Goal: Task Accomplishment & Management: Manage account settings

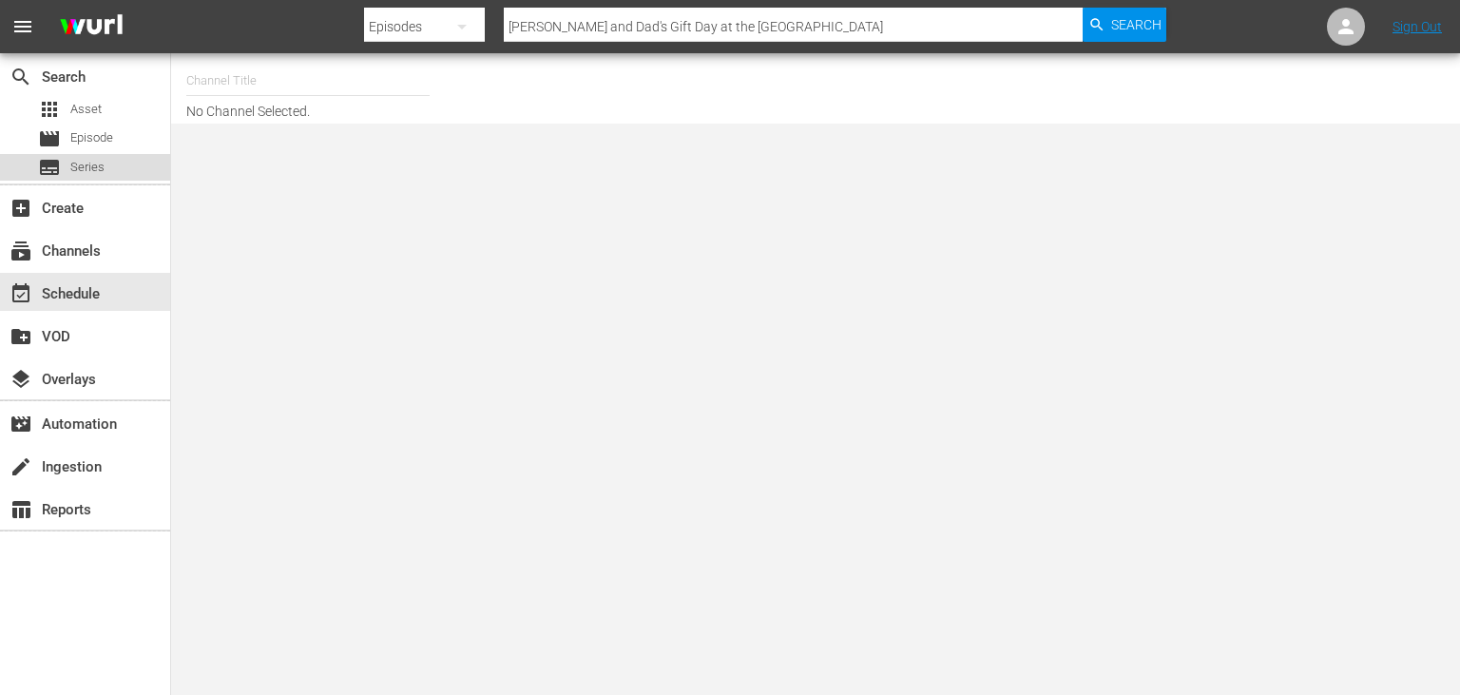
click at [127, 176] on div "subtitles Series" at bounding box center [85, 167] width 170 height 27
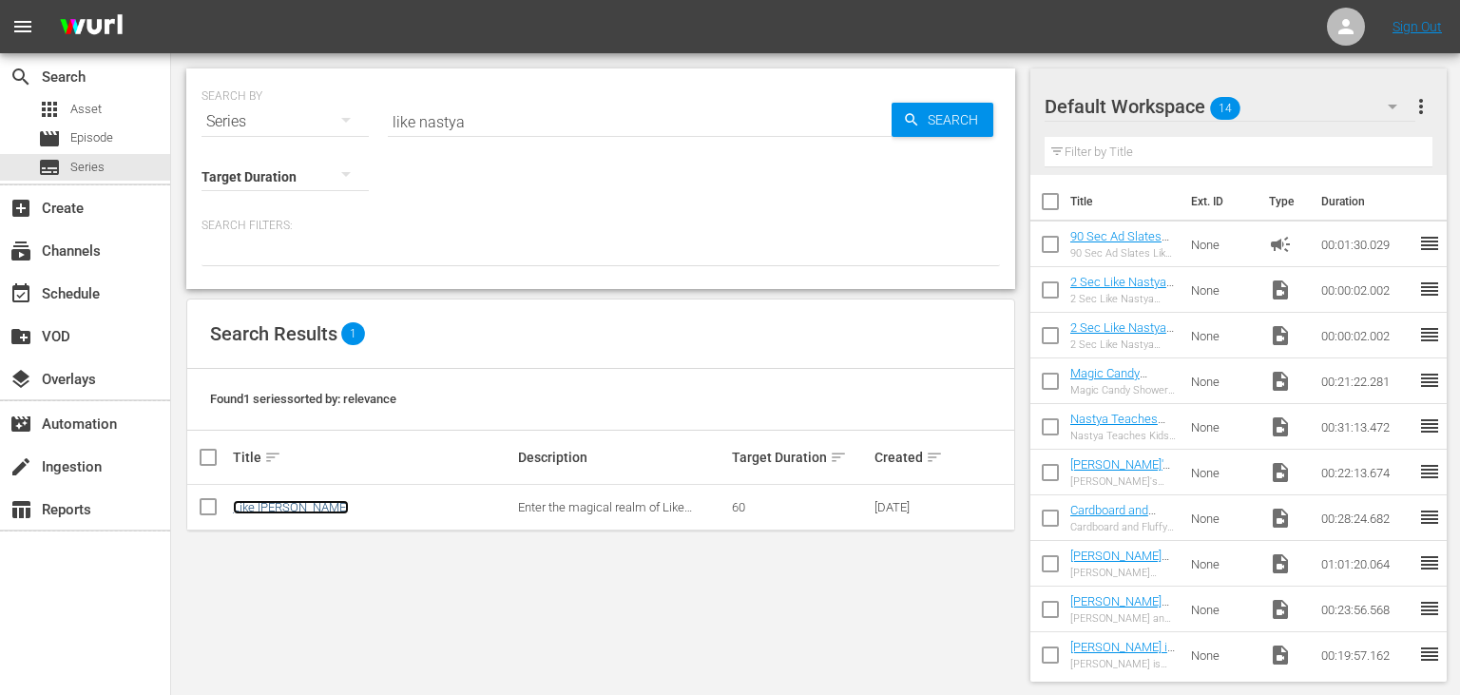
click at [289, 506] on link "Like [PERSON_NAME]" at bounding box center [291, 507] width 116 height 14
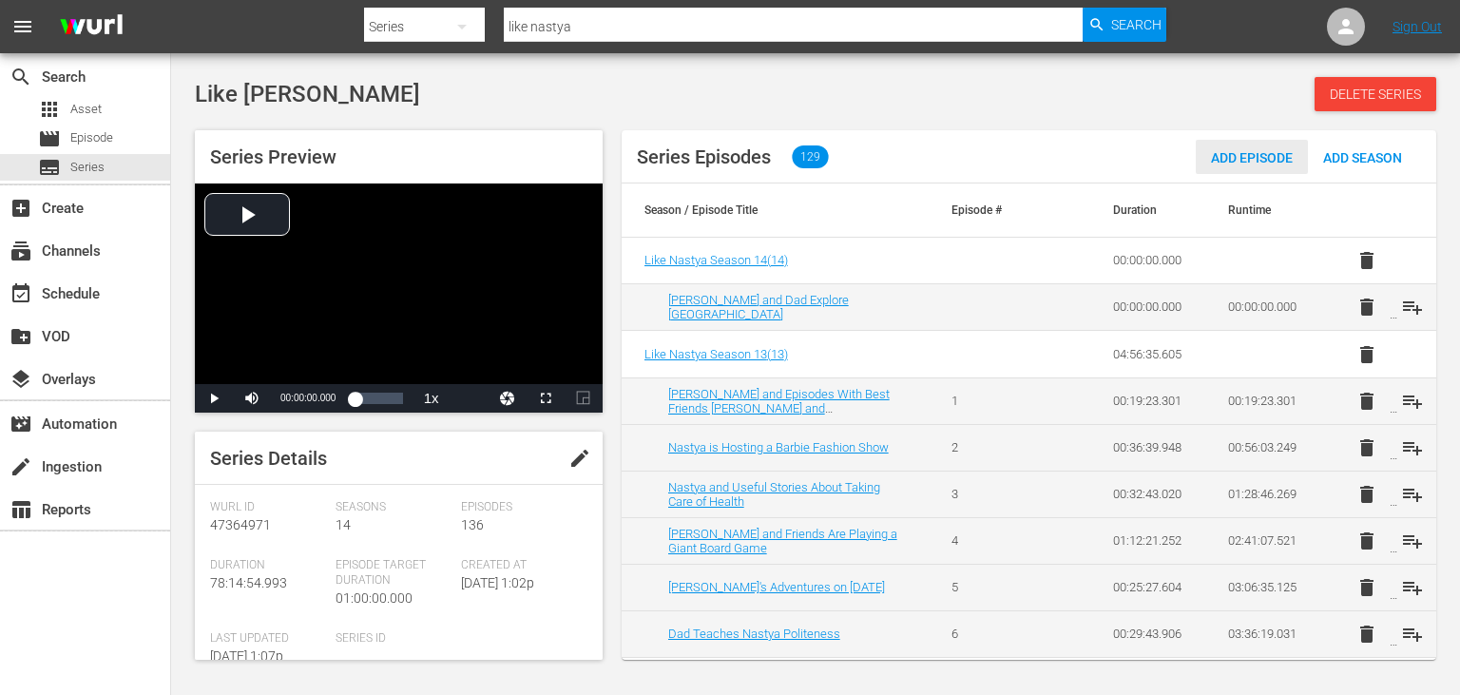
click at [1216, 158] on span "Add Episode" at bounding box center [1252, 157] width 112 height 15
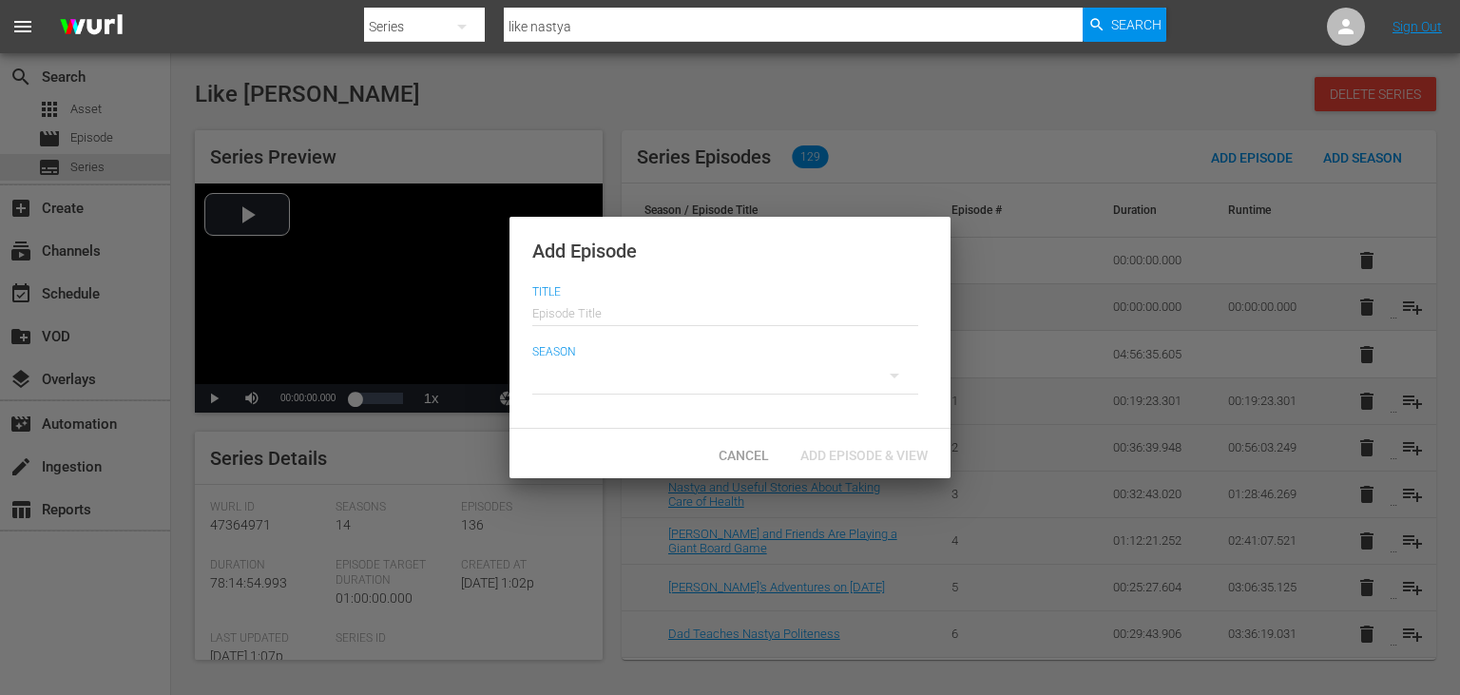
click at [749, 374] on div at bounding box center [725, 375] width 386 height 53
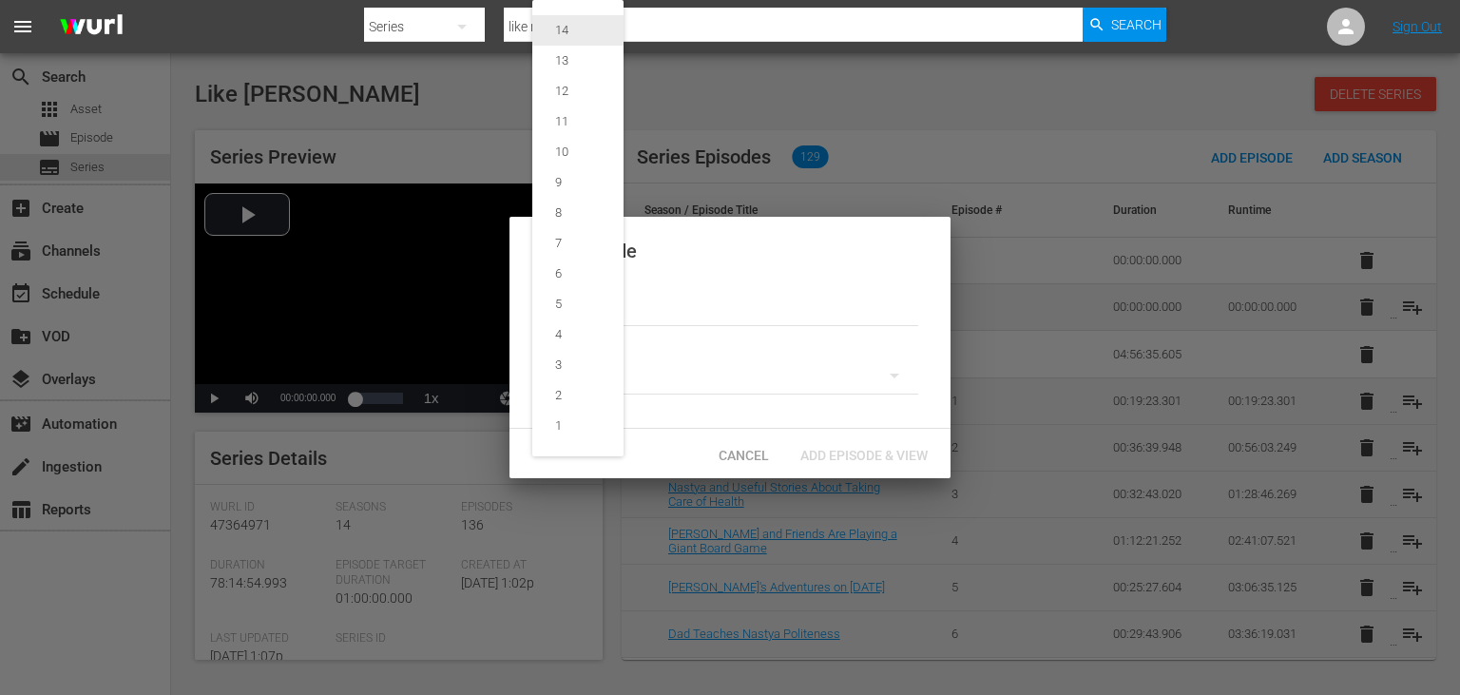
click at [590, 28] on div "14" at bounding box center [561, 30] width 59 height 19
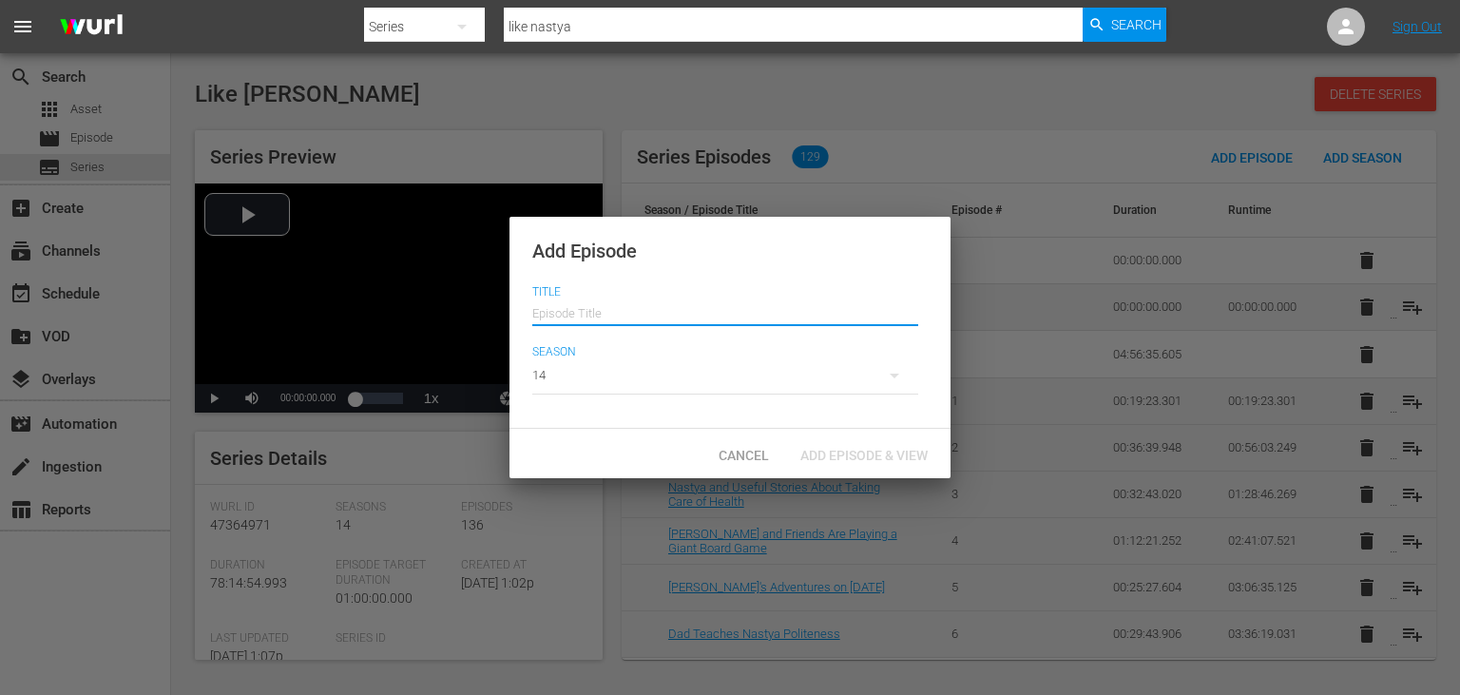
click at [669, 309] on input "text" at bounding box center [725, 311] width 386 height 46
paste input "[PERSON_NAME]’s Birthday Celebration Adventure"
type input "[PERSON_NAME]’s Birthday Celebration Adventure"
click at [855, 455] on span "Add Episode & View" at bounding box center [864, 455] width 158 height 15
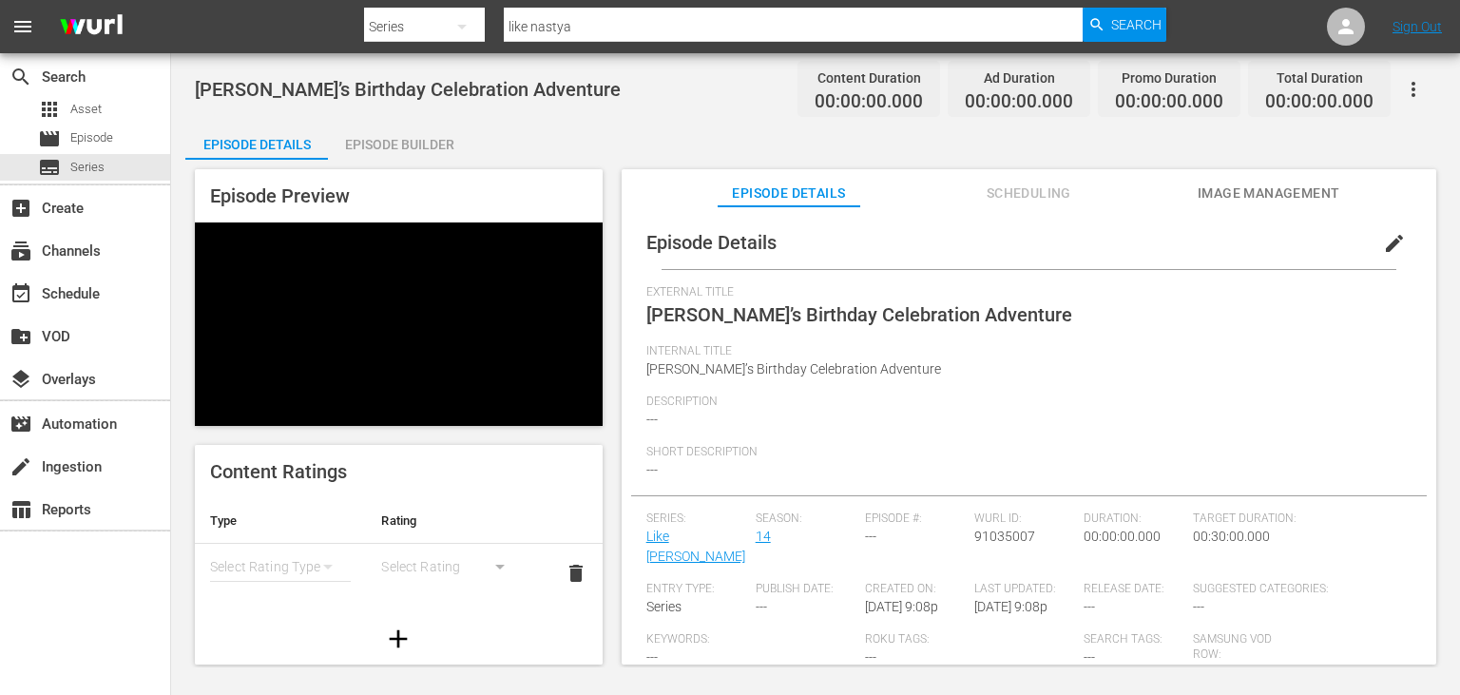
click at [1215, 203] on span "Image Management" at bounding box center [1269, 194] width 143 height 24
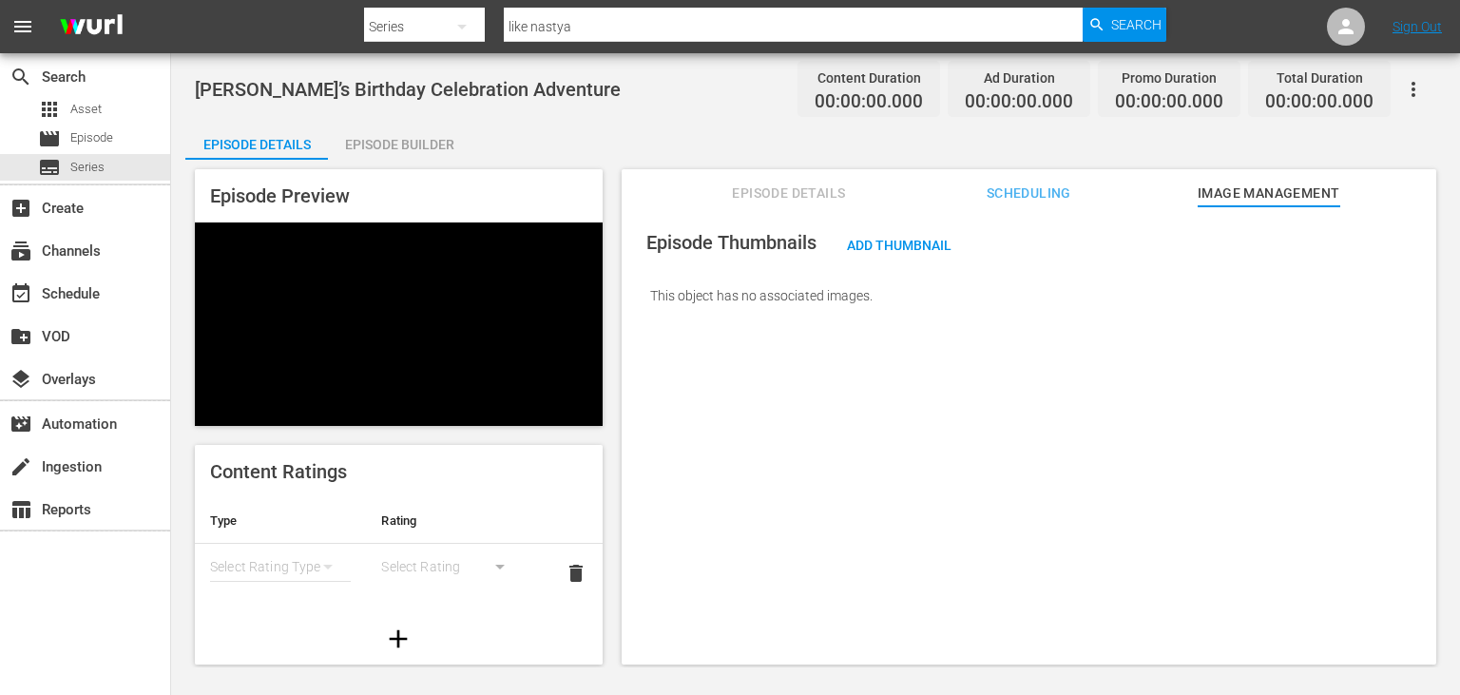
click at [1324, 340] on div "Episode Thumbnails Add Thumbnail This object has no associated images." at bounding box center [1029, 472] width 815 height 533
click at [930, 253] on div "Add Thumbnail" at bounding box center [899, 244] width 135 height 35
click at [931, 249] on span "Add Thumbnail" at bounding box center [899, 245] width 135 height 15
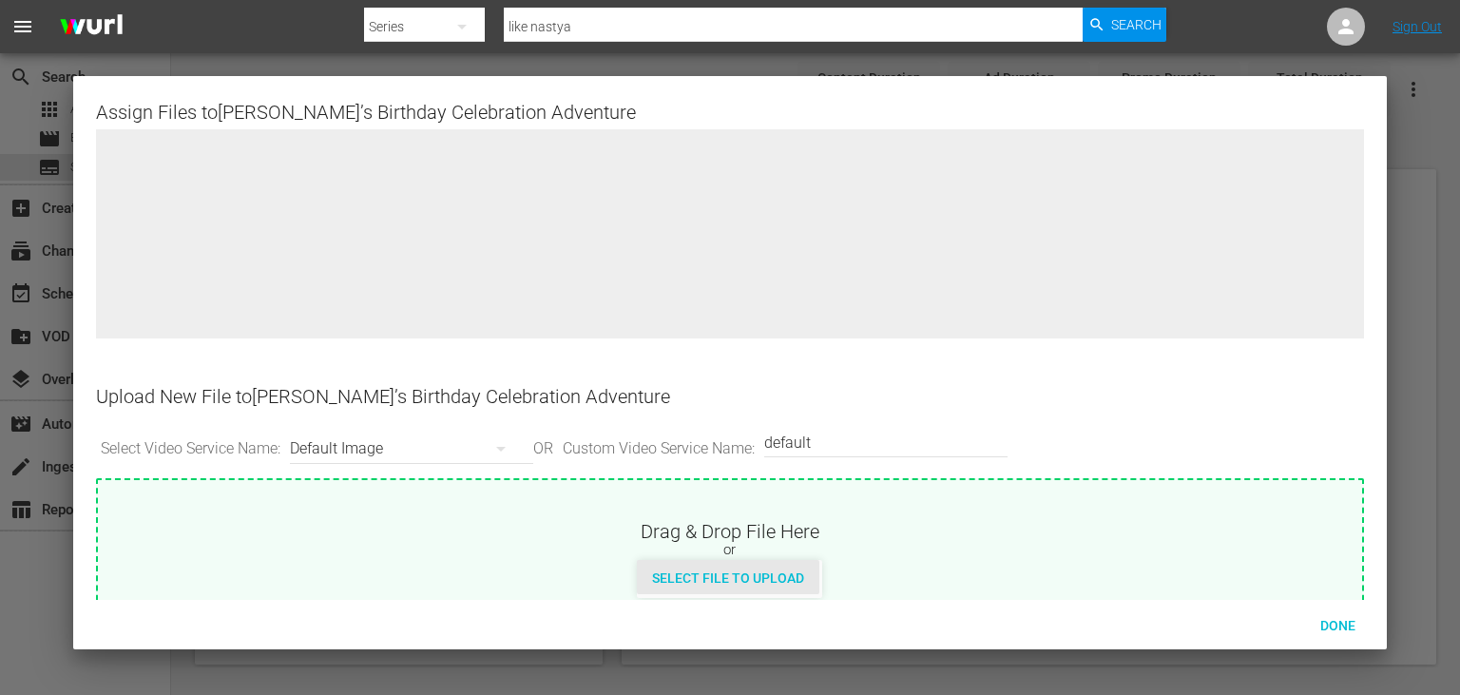
click at [767, 582] on span "Select File to Upload" at bounding box center [728, 577] width 182 height 15
type input "C:\fakepath\10680106_L.jpg"
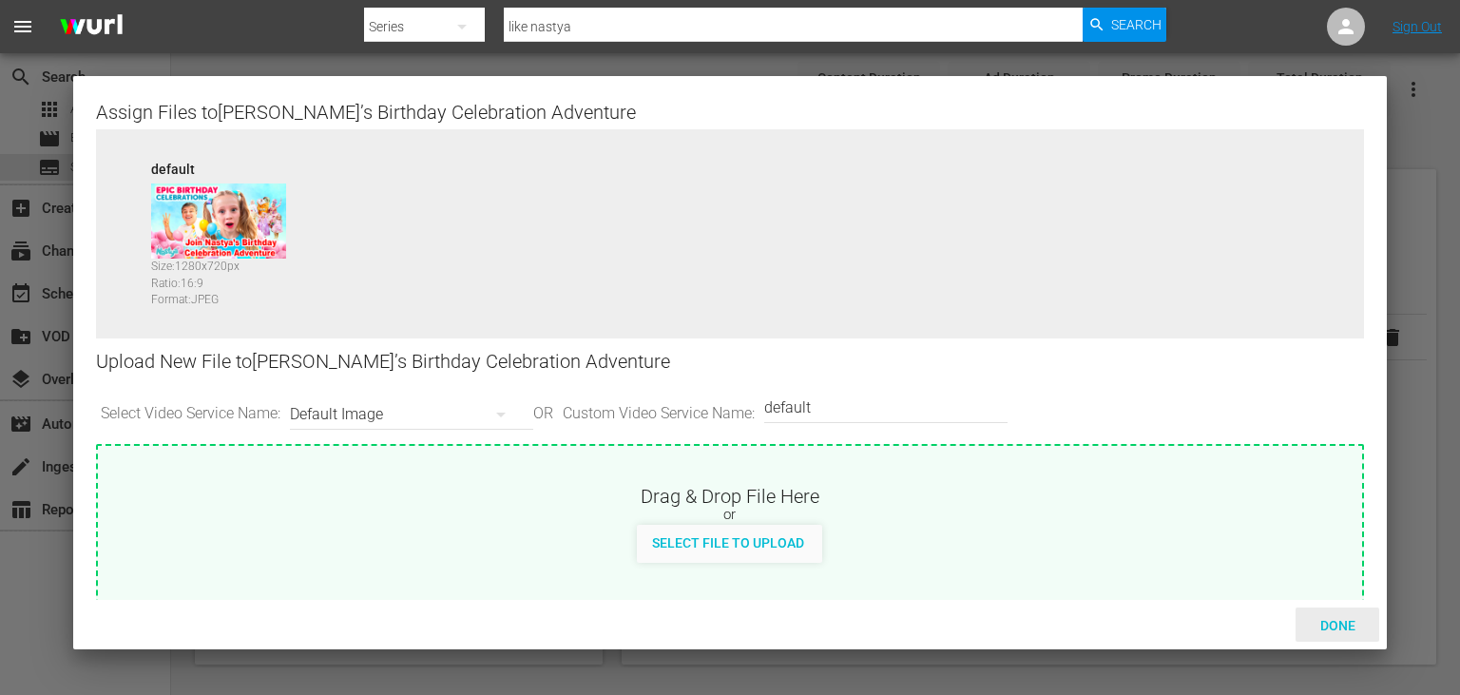
click at [1361, 622] on span "Done" at bounding box center [1338, 625] width 66 height 15
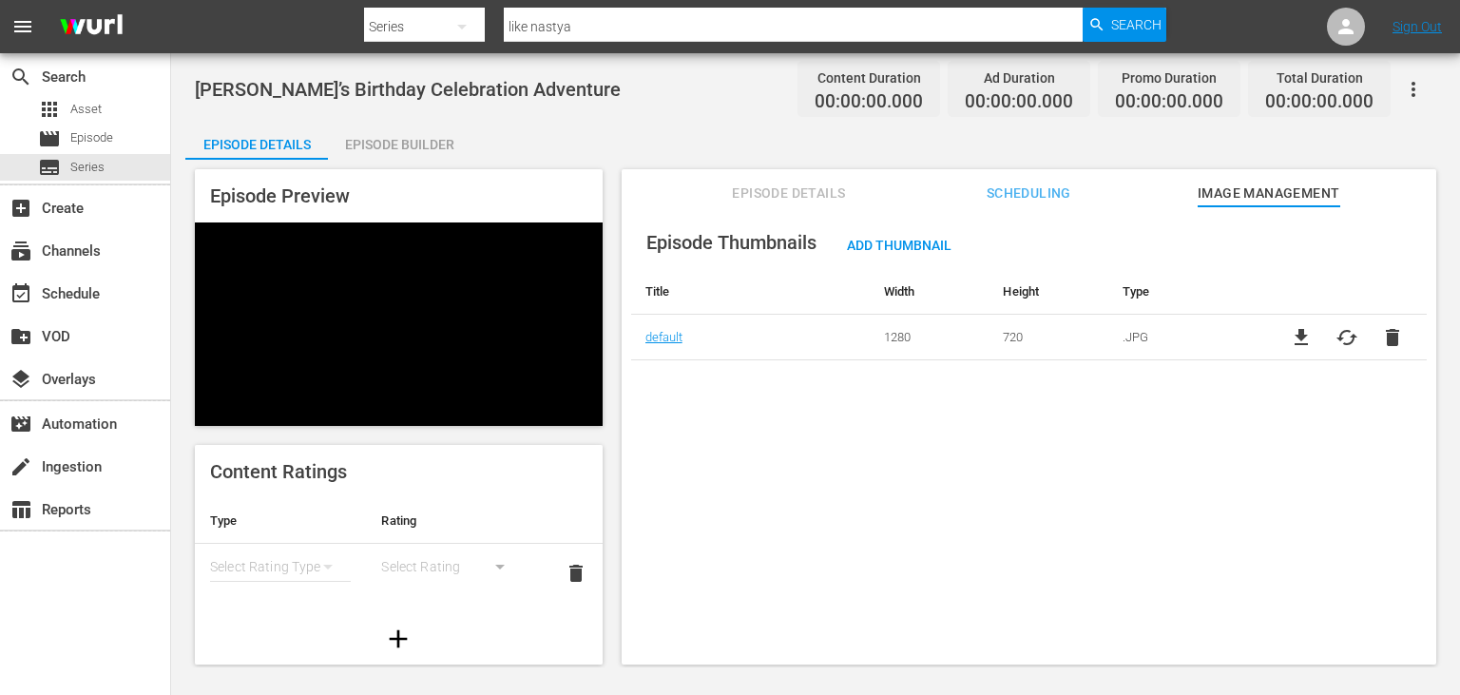
click at [793, 200] on span "Episode Details" at bounding box center [789, 194] width 143 height 24
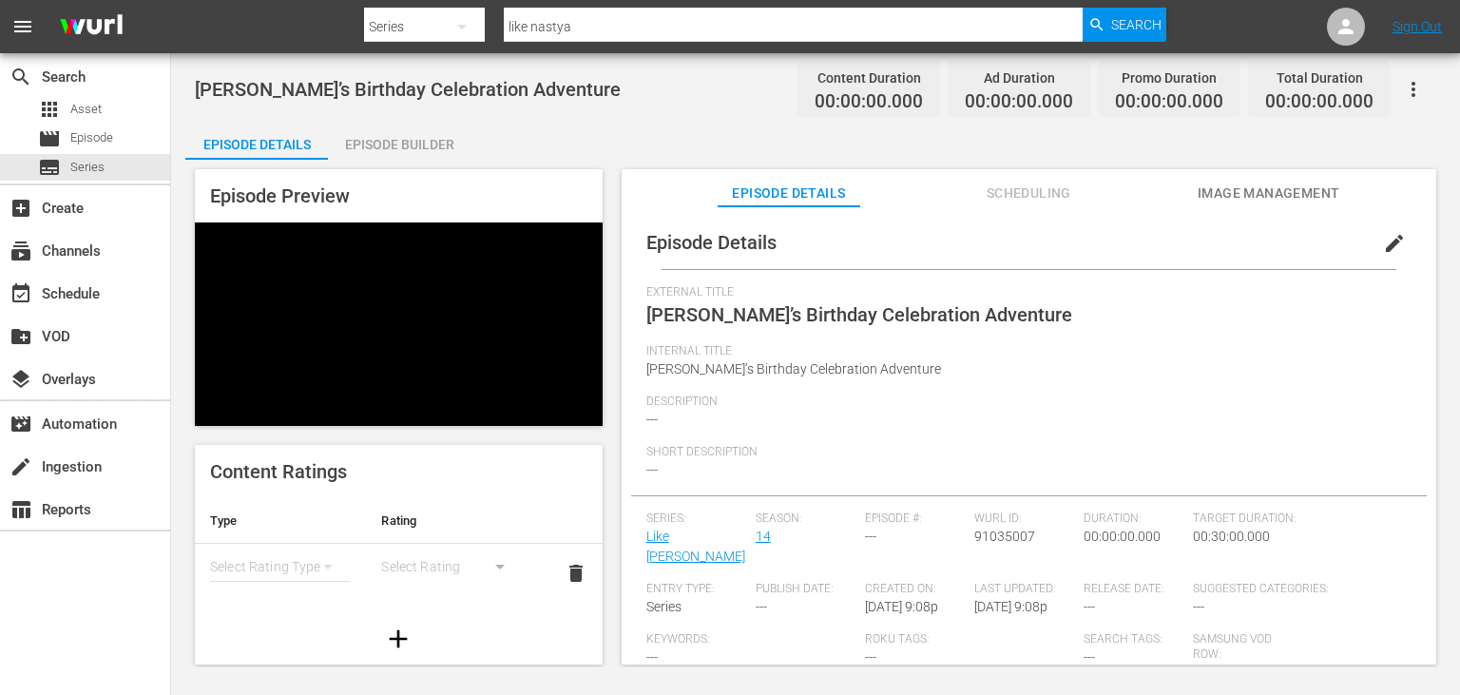
click at [1402, 234] on span "edit" at bounding box center [1394, 243] width 23 height 23
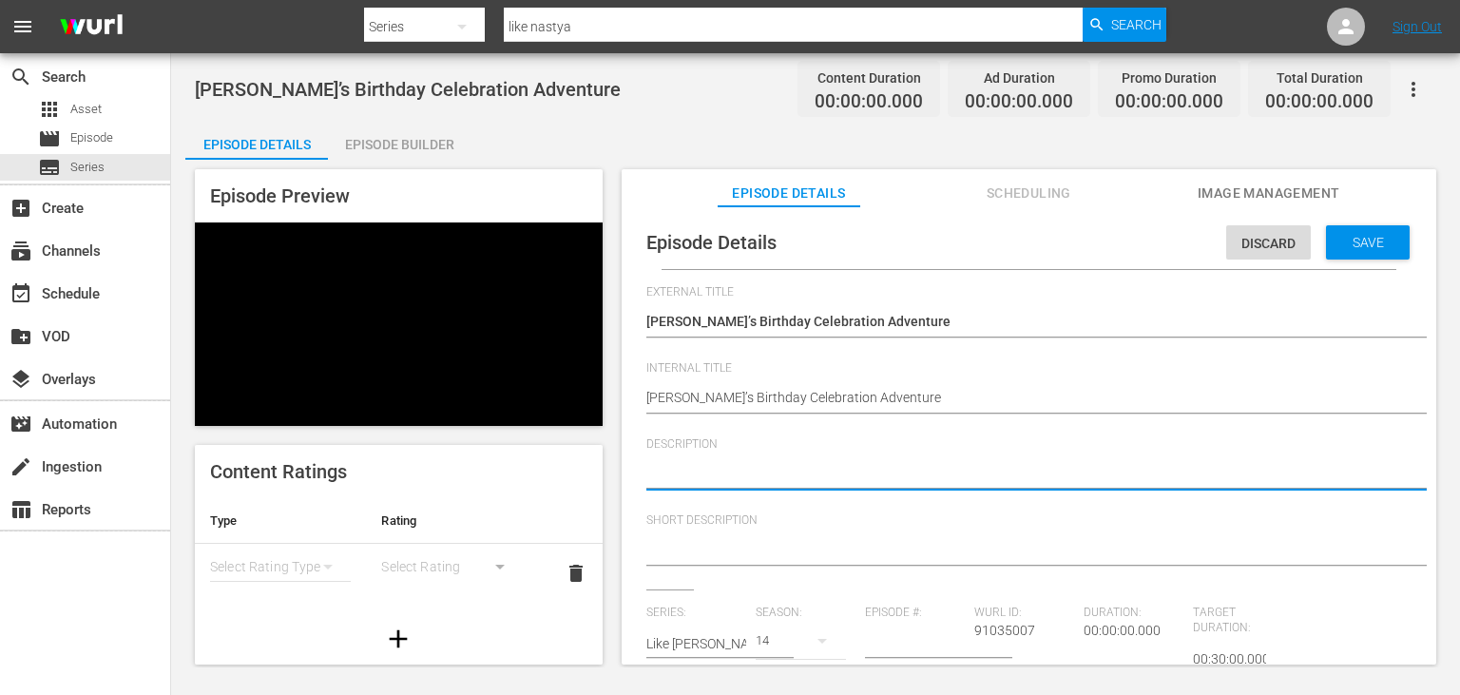
click at [741, 480] on textarea at bounding box center [1024, 475] width 756 height 23
paste textarea "[PERSON_NAME] as she celebrates her epic birthdays from [DEMOGRAPHIC_DATA] with…"
type textarea "[PERSON_NAME] as she celebrates her epic birthdays from [DEMOGRAPHIC_DATA] with…"
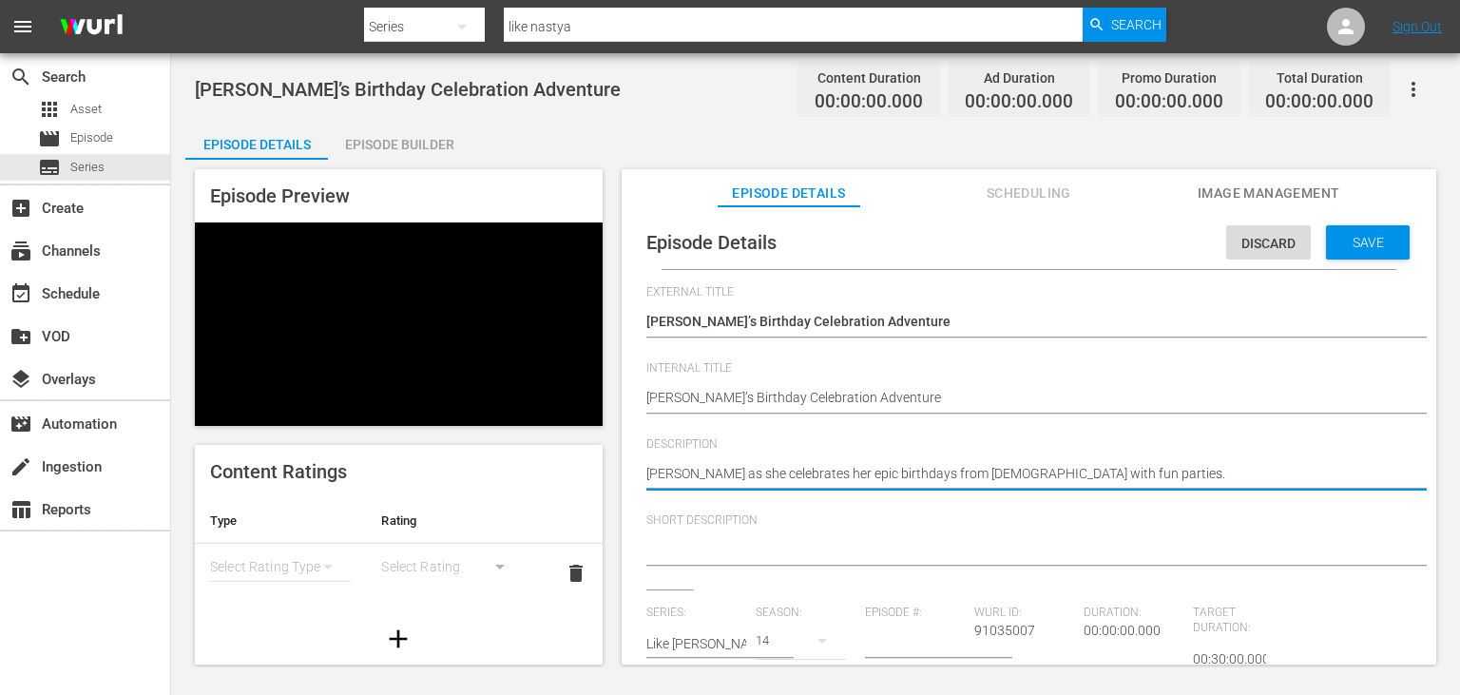
click at [663, 472] on textarea "[PERSON_NAME] as she celebrates her epic birthdays from [DEMOGRAPHIC_DATA] with…" at bounding box center [1024, 475] width 756 height 23
drag, startPoint x: 663, startPoint y: 472, endPoint x: 918, endPoint y: 473, distance: 254.7
click at [918, 473] on textarea "[PERSON_NAME] as she celebrates her epic birthdays from [DEMOGRAPHIC_DATA] with…" at bounding box center [1024, 475] width 756 height 23
type textarea "[PERSON_NAME] as she celebrates her epic birthdays from [DEMOGRAPHIC_DATA] with…"
click at [765, 554] on textarea at bounding box center [1024, 551] width 756 height 23
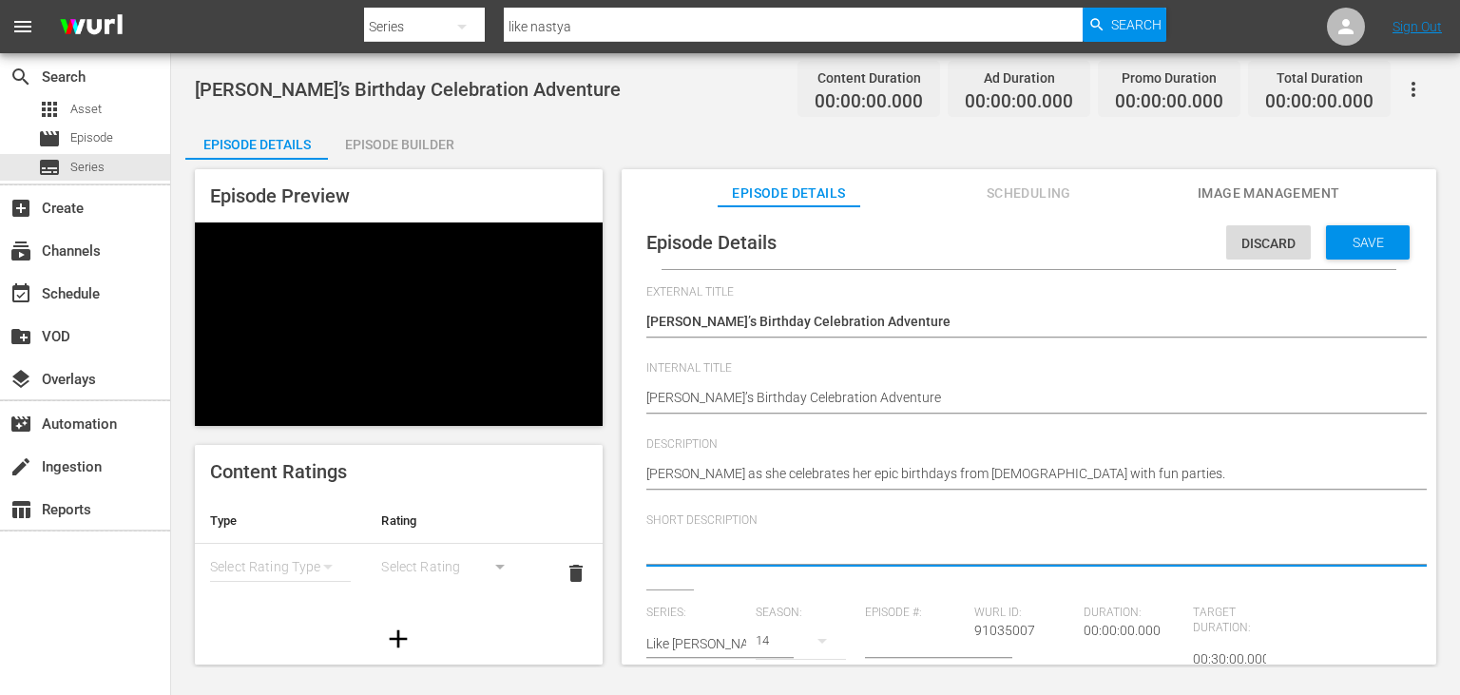
paste textarea "[PERSON_NAME] as she celebrates her epic birthdays"
type textarea "[PERSON_NAME] as she celebrates her epic birthdays"
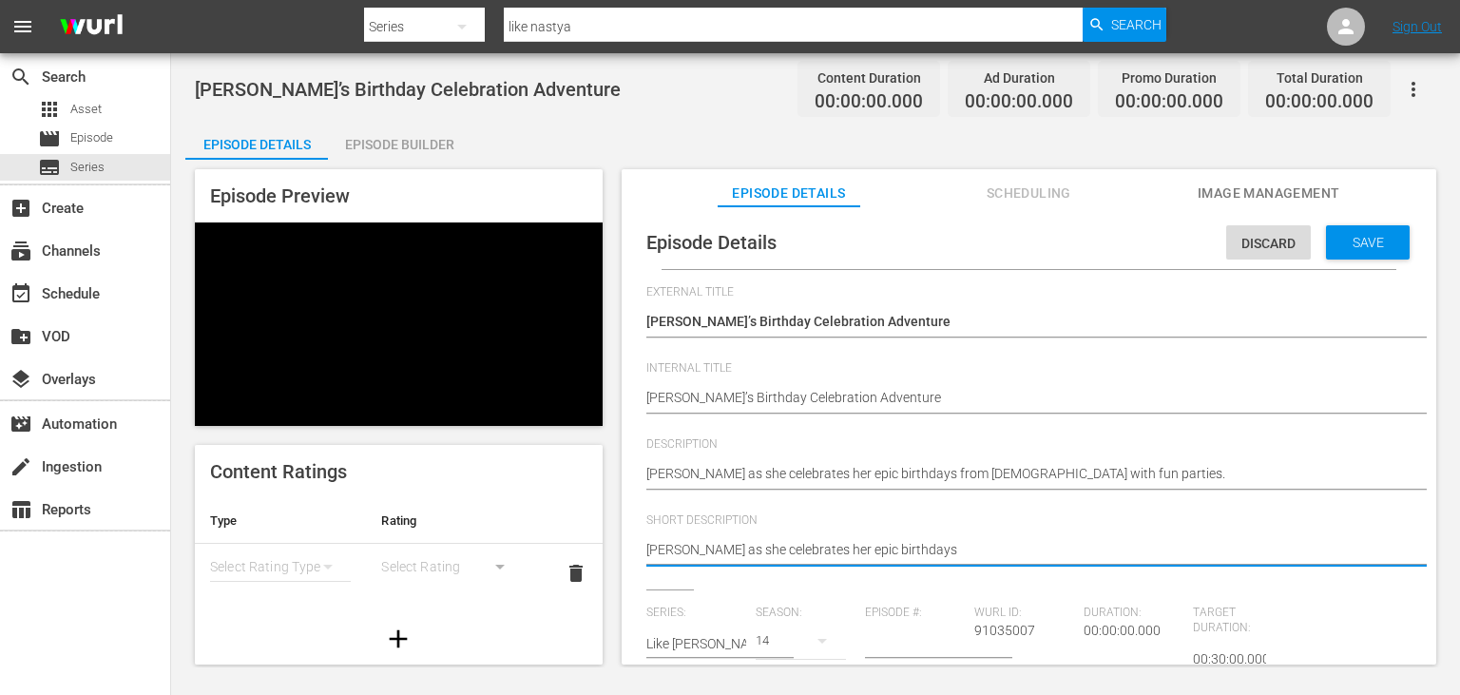
type textarea "[PERSON_NAME] as she celebrates her epic birthdays."
click at [888, 644] on input "number" at bounding box center [915, 644] width 100 height 46
type input "7"
click at [1173, 574] on div "[PERSON_NAME] as she celebrates her epic birthdays. [PERSON_NAME] as she celebr…" at bounding box center [1024, 551] width 756 height 46
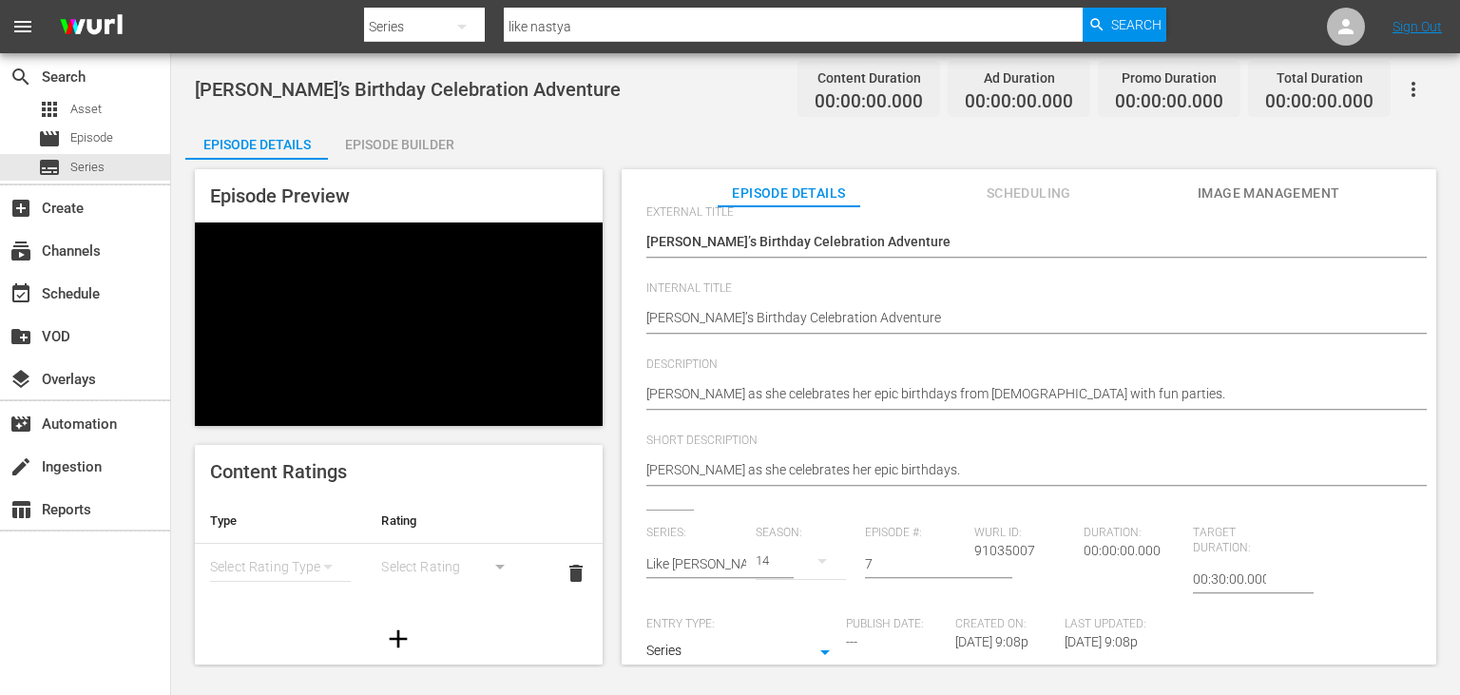
scroll to position [191, 0]
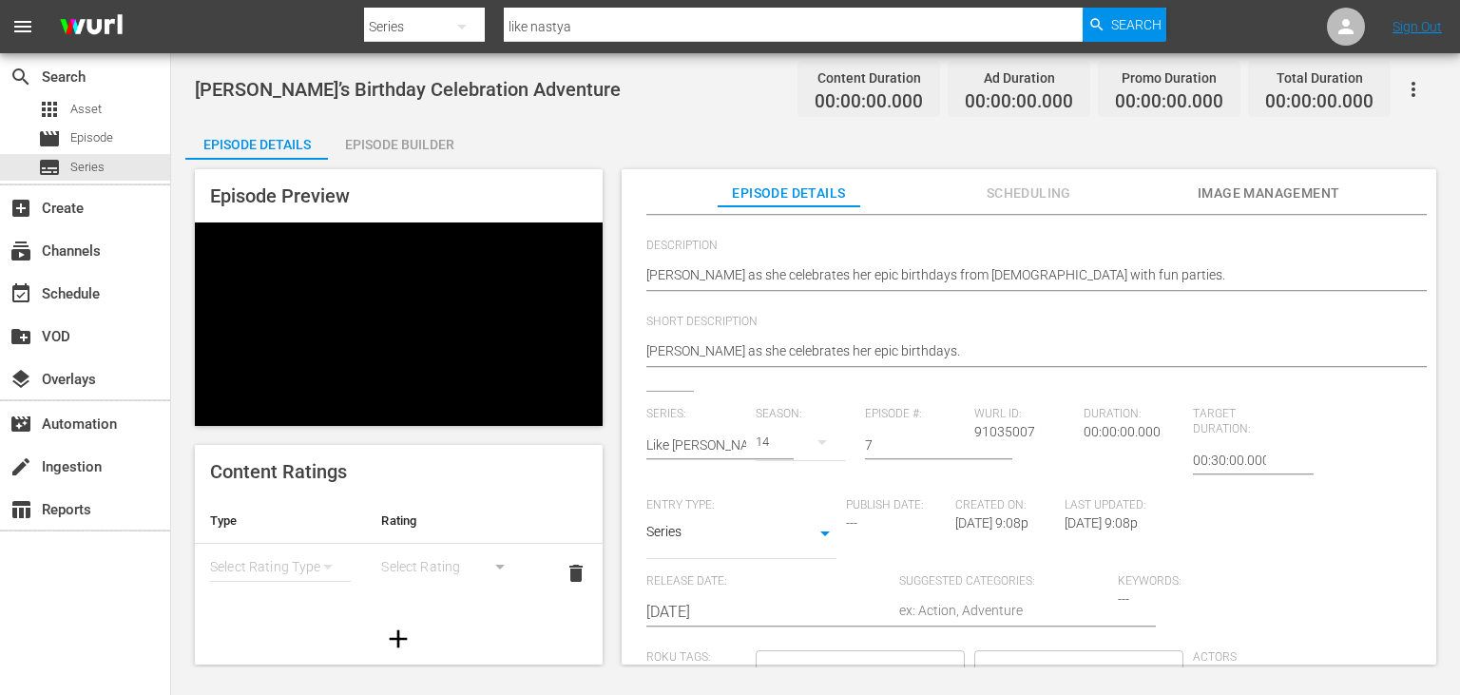
click at [755, 615] on input "[DATE]" at bounding box center [767, 612] width 243 height 46
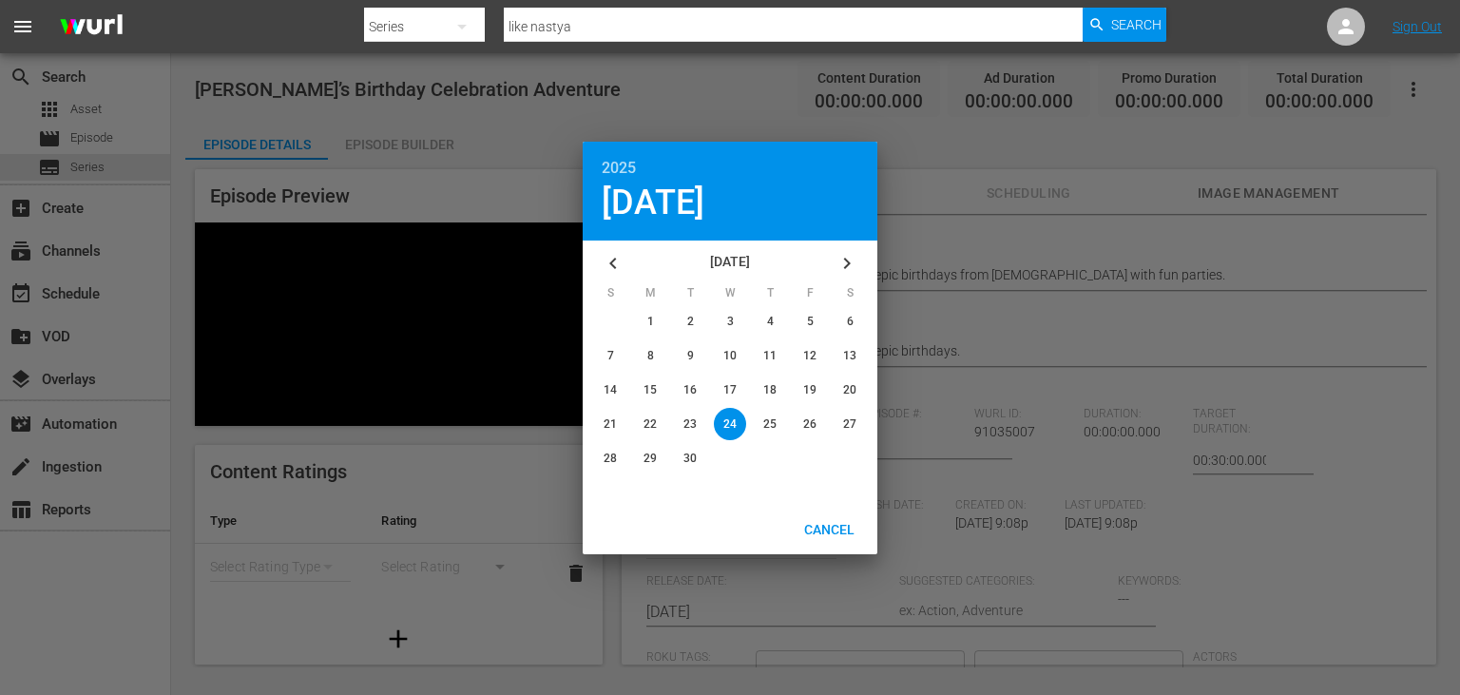
click at [603, 260] on icon "button" at bounding box center [613, 263] width 23 height 23
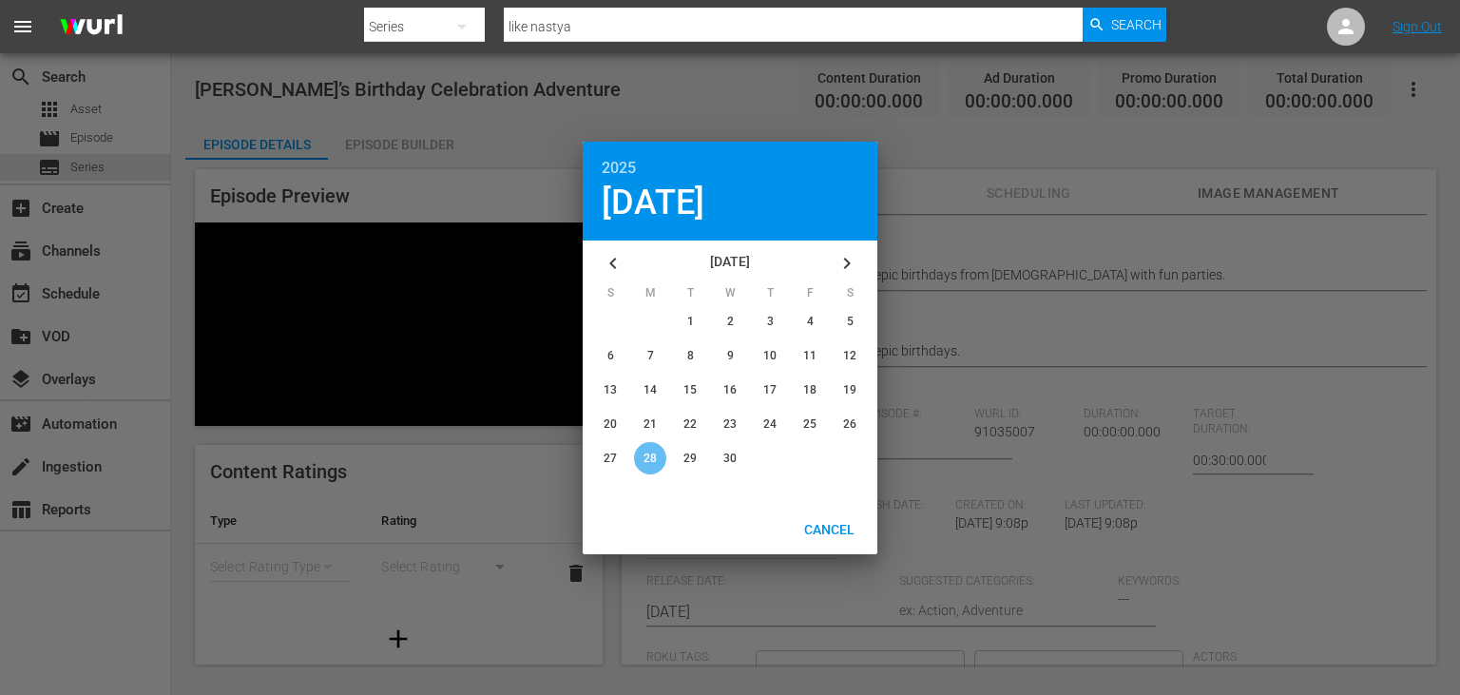
click at [652, 460] on span "28" at bounding box center [649, 457] width 13 height 13
type input "[DATE]"
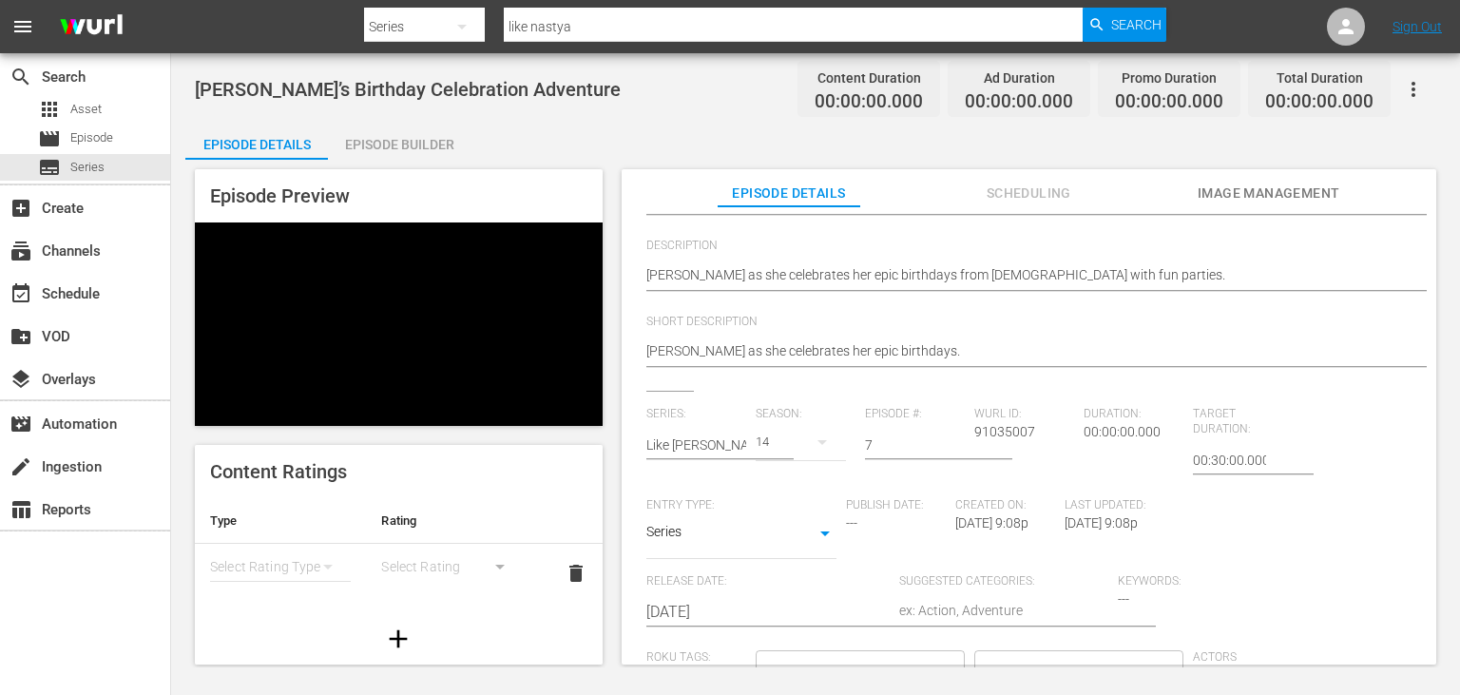
click at [978, 608] on textarea at bounding box center [1003, 612] width 209 height 23
type textarea "D"
type textarea "Dr"
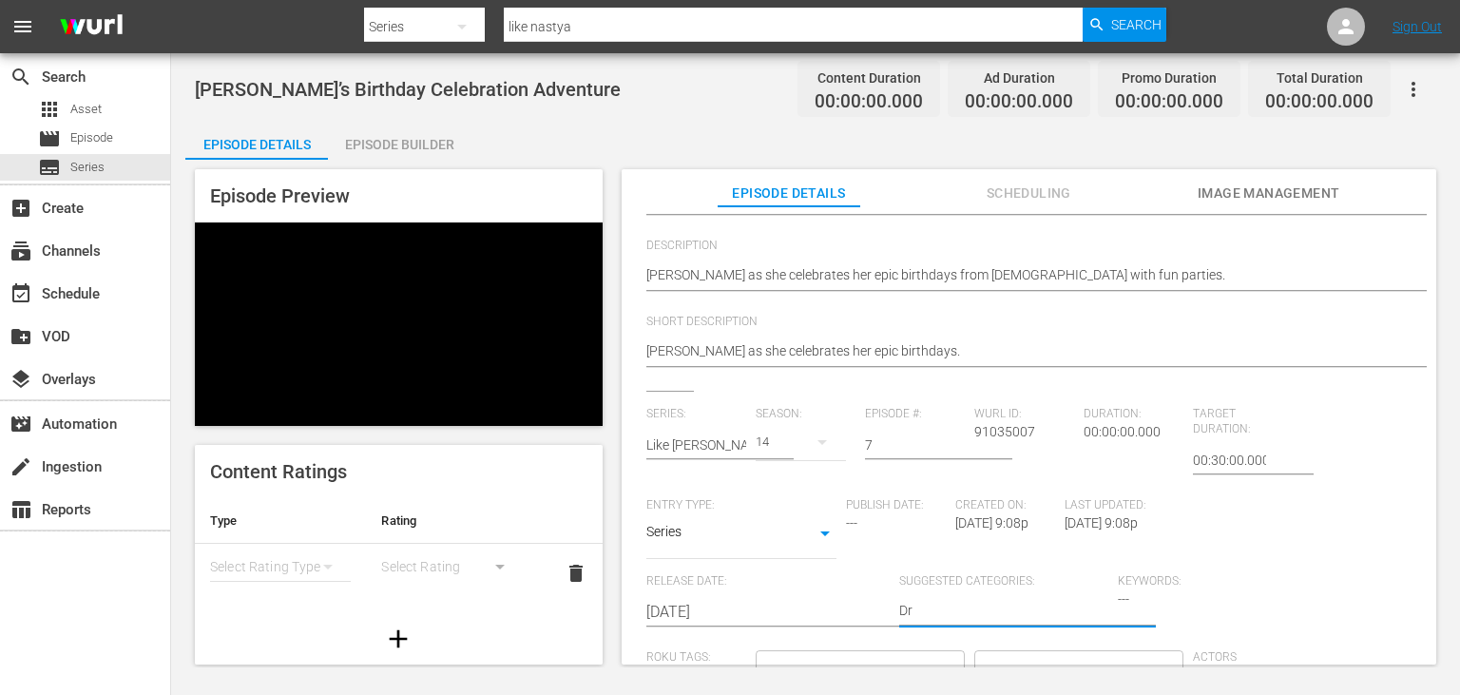
type textarea "Dra"
type textarea "Dram"
type textarea "Drama"
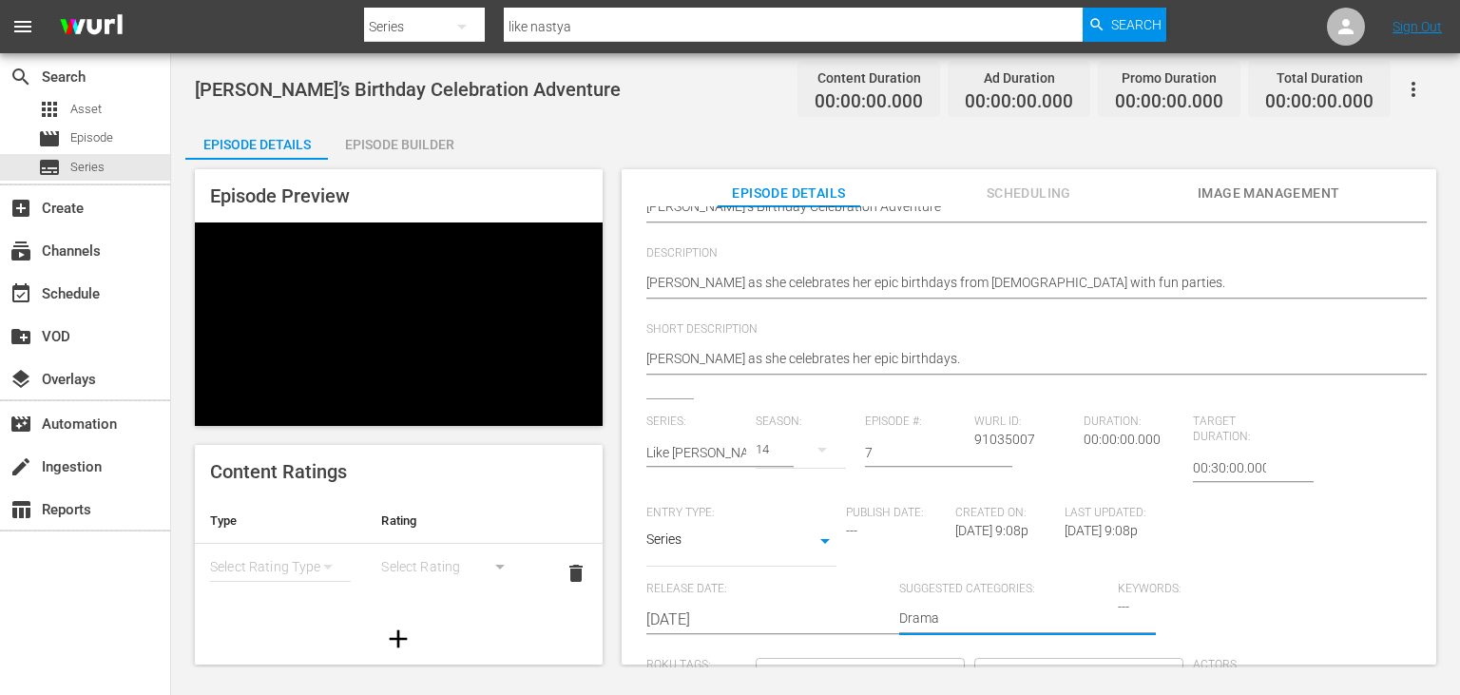
scroll to position [0, 0]
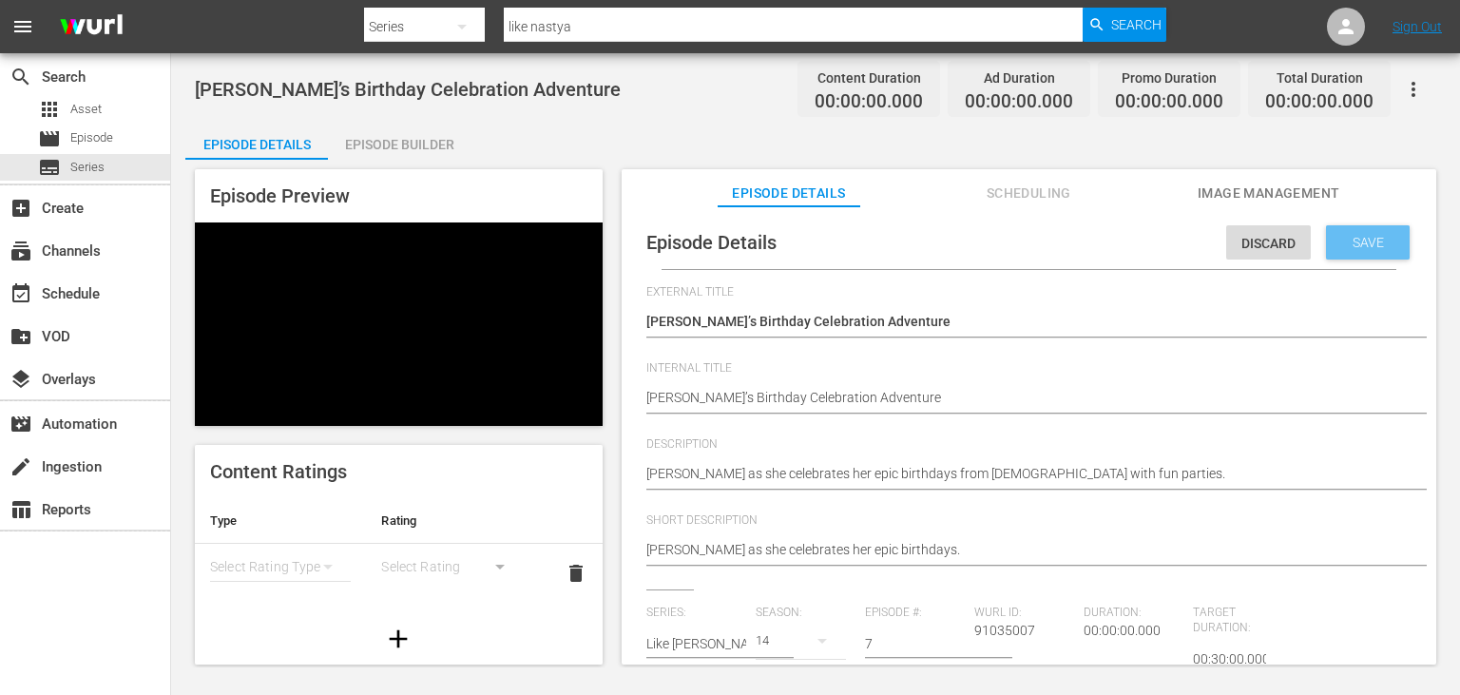
type textarea "Drama"
click at [1371, 235] on span "Save" at bounding box center [1368, 242] width 62 height 15
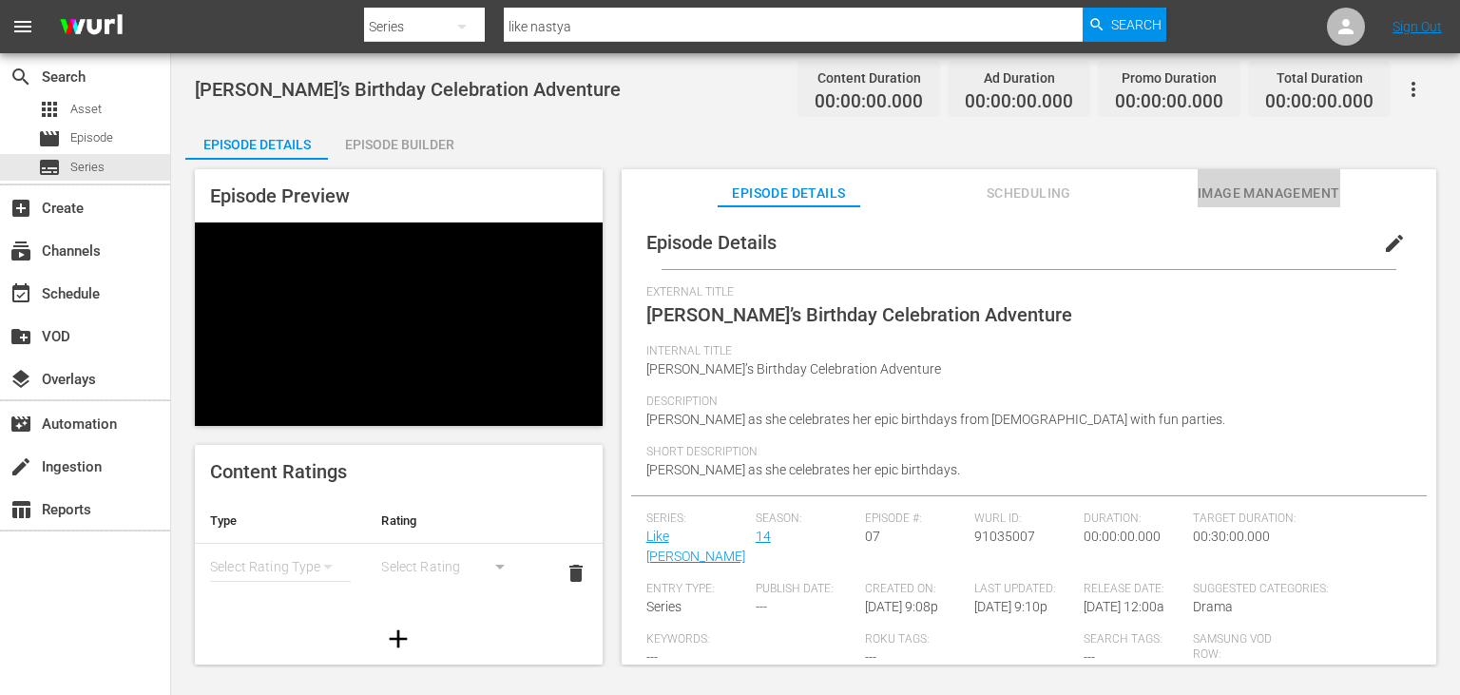
click at [1294, 203] on span "Image Management" at bounding box center [1269, 194] width 143 height 24
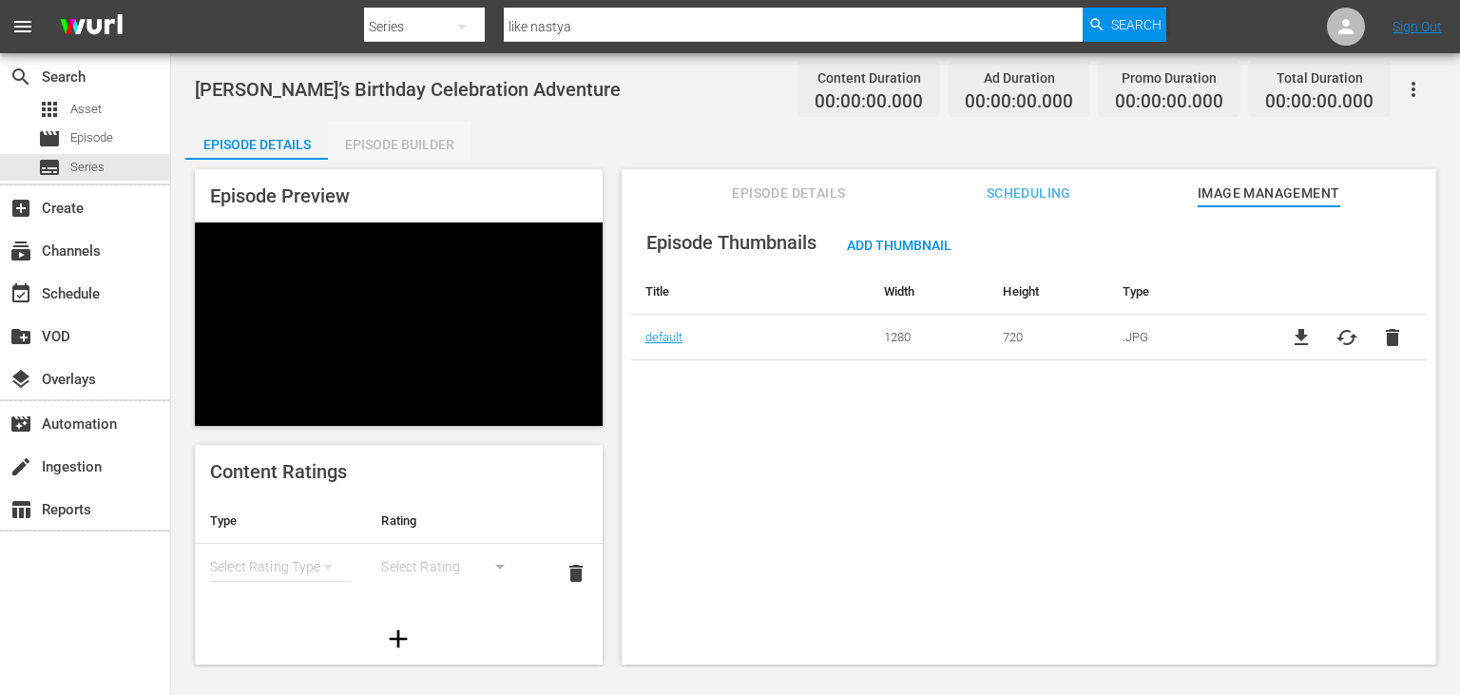
click at [426, 150] on div "Episode Builder" at bounding box center [399, 145] width 143 height 46
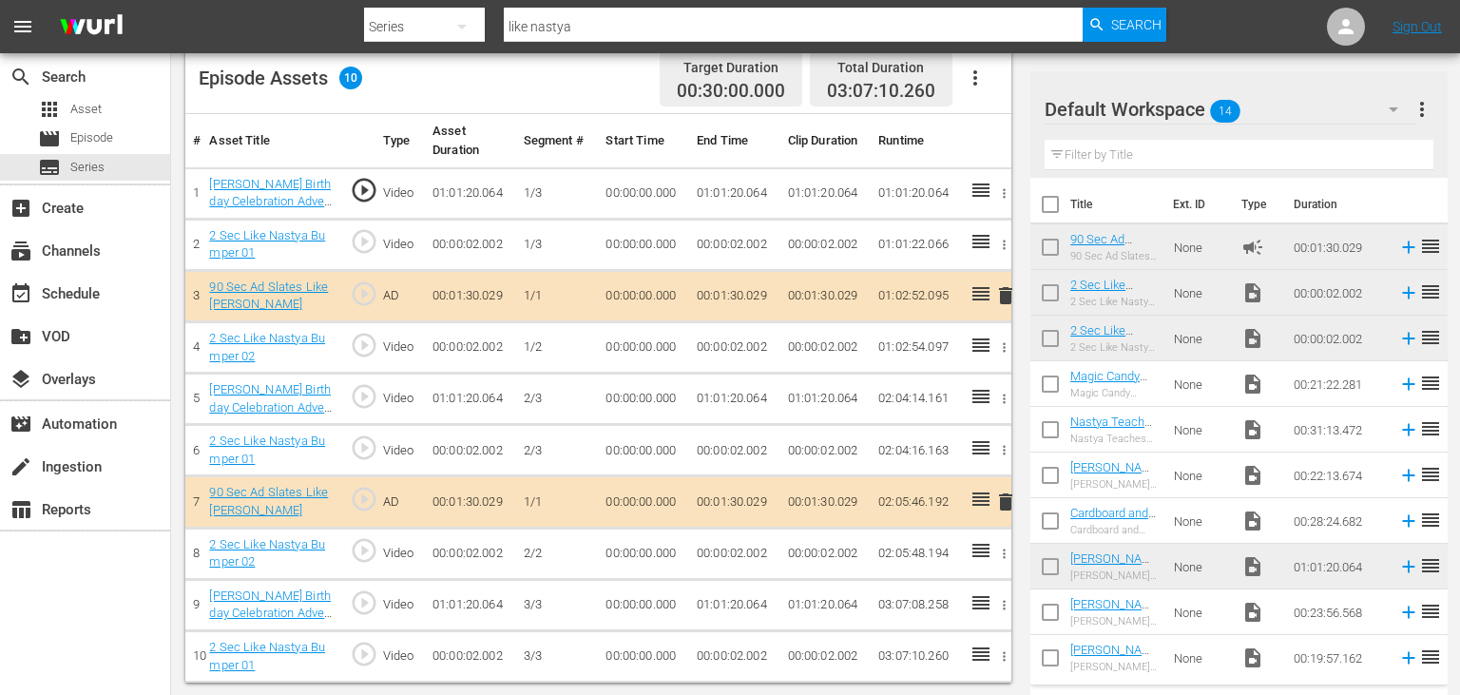
click at [637, 681] on div "[PERSON_NAME]’s Birthday Celebration Adventure Content Duration 03:04:10.202 Ad…" at bounding box center [815, 120] width 1289 height 1153
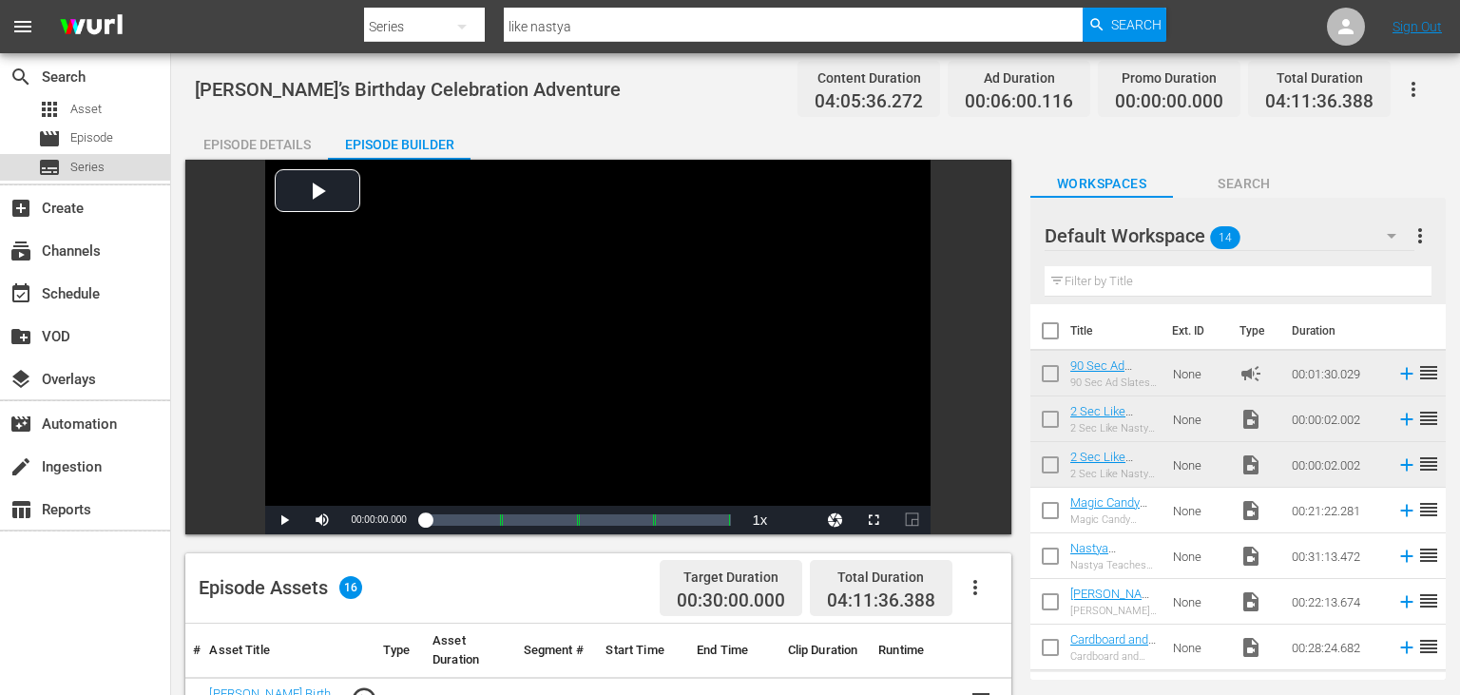
click at [114, 167] on div "subtitles Series" at bounding box center [85, 167] width 170 height 27
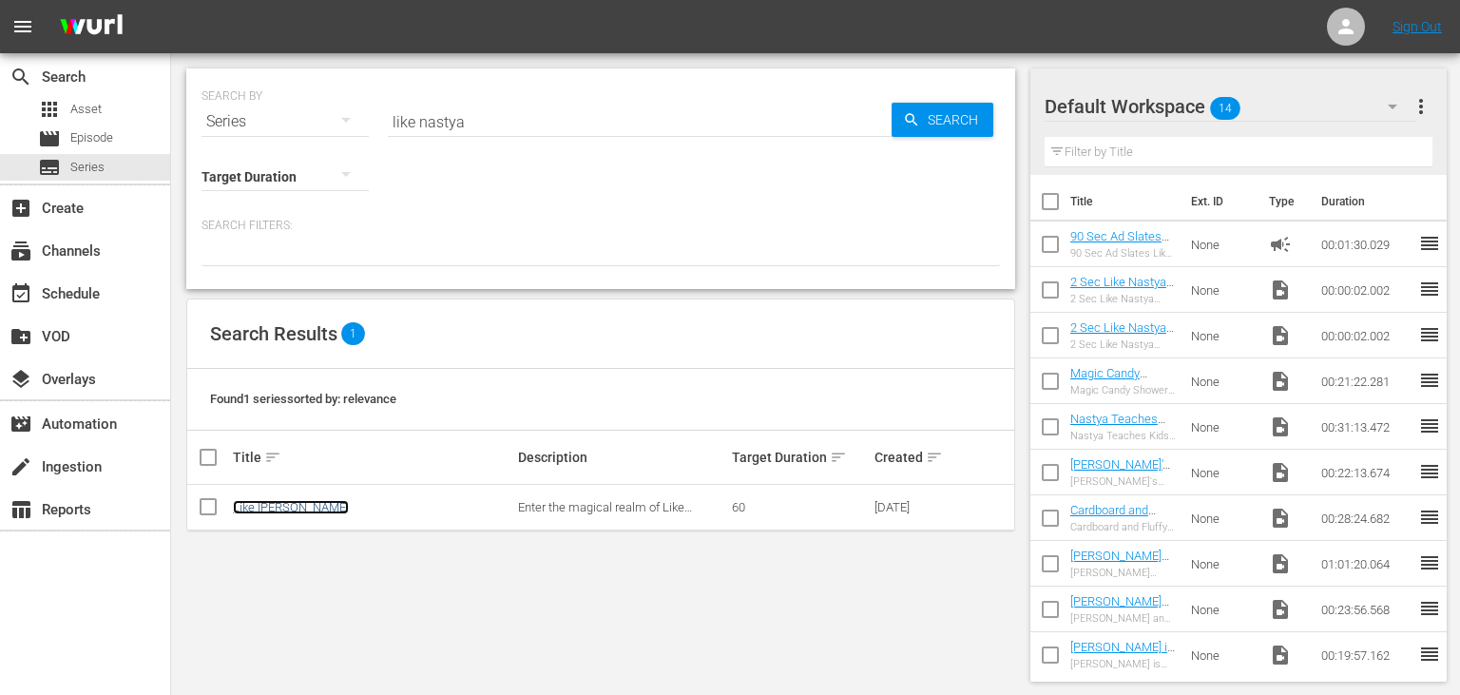
click at [281, 505] on link "Like [PERSON_NAME]" at bounding box center [291, 507] width 116 height 14
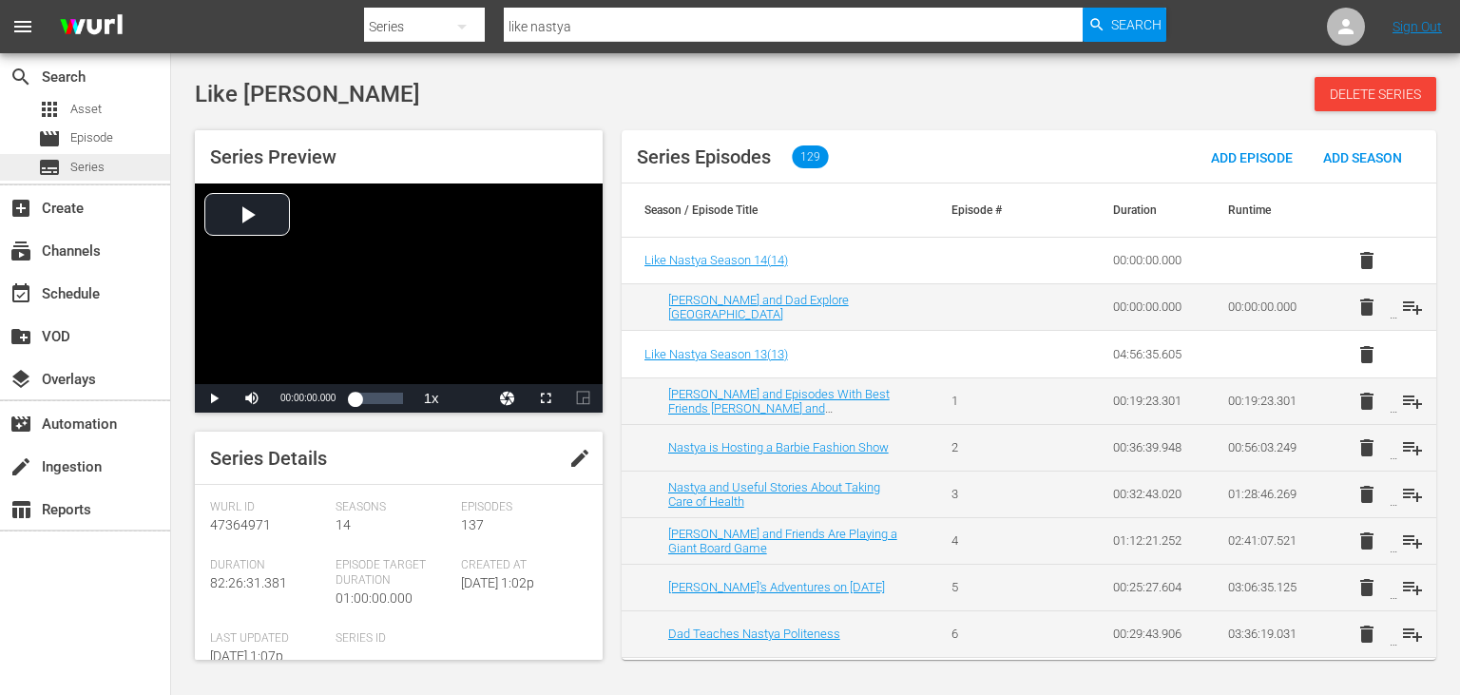
click at [90, 166] on span "Series" at bounding box center [87, 167] width 34 height 19
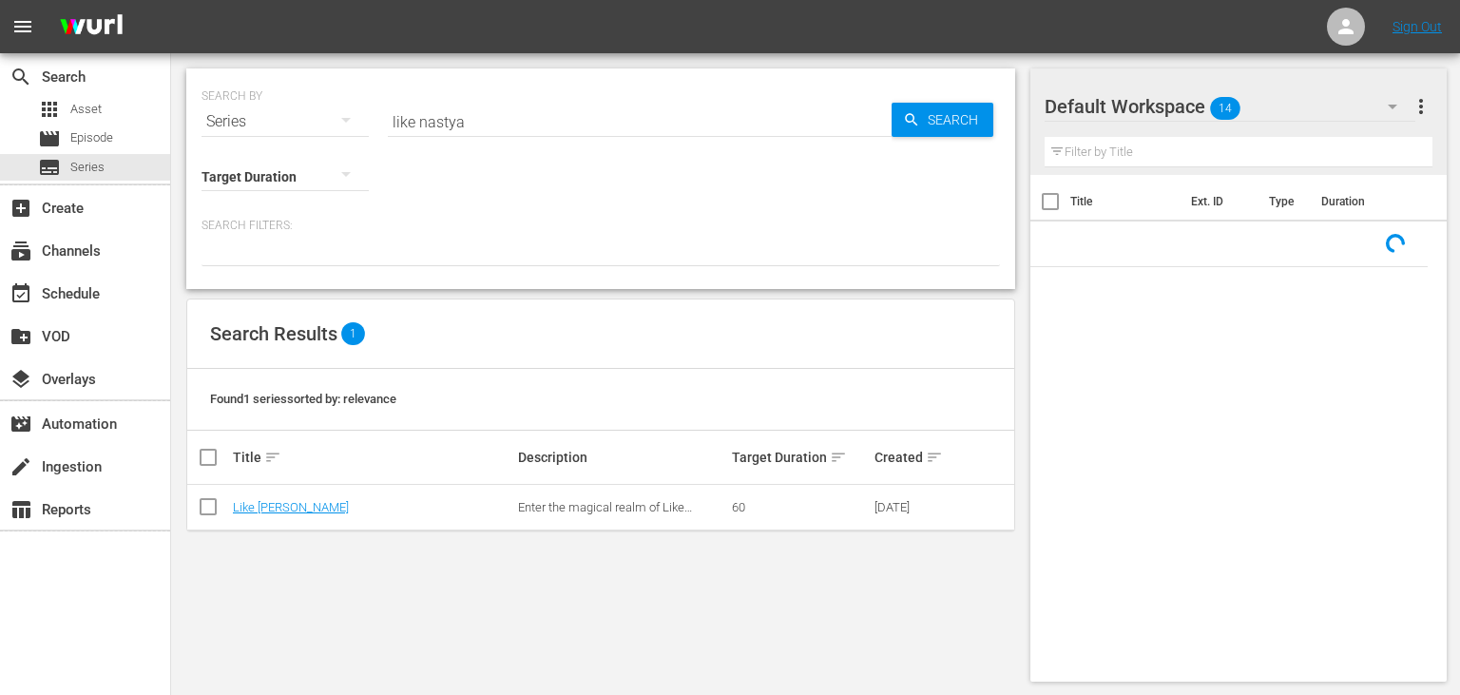
click at [287, 515] on td "Like [PERSON_NAME]" at bounding box center [372, 508] width 285 height 46
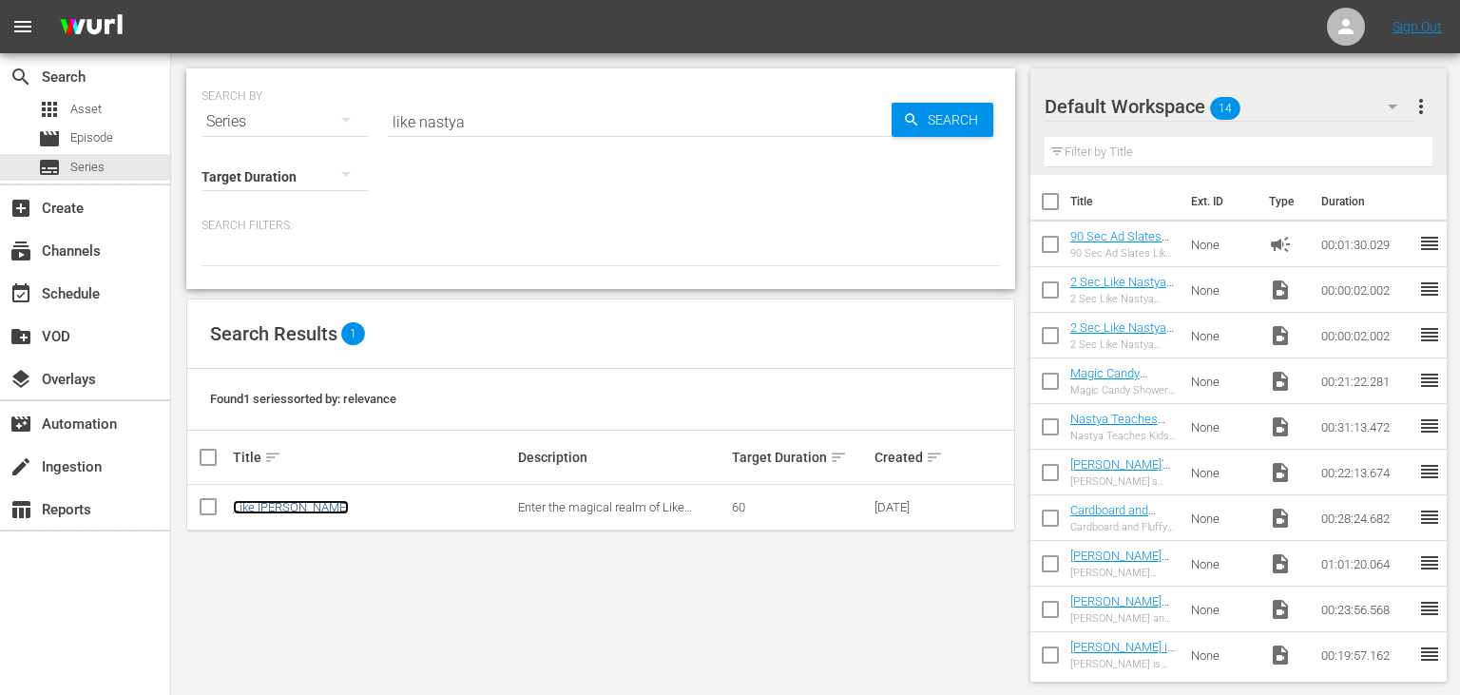
click at [291, 508] on link "Like [PERSON_NAME]" at bounding box center [291, 507] width 116 height 14
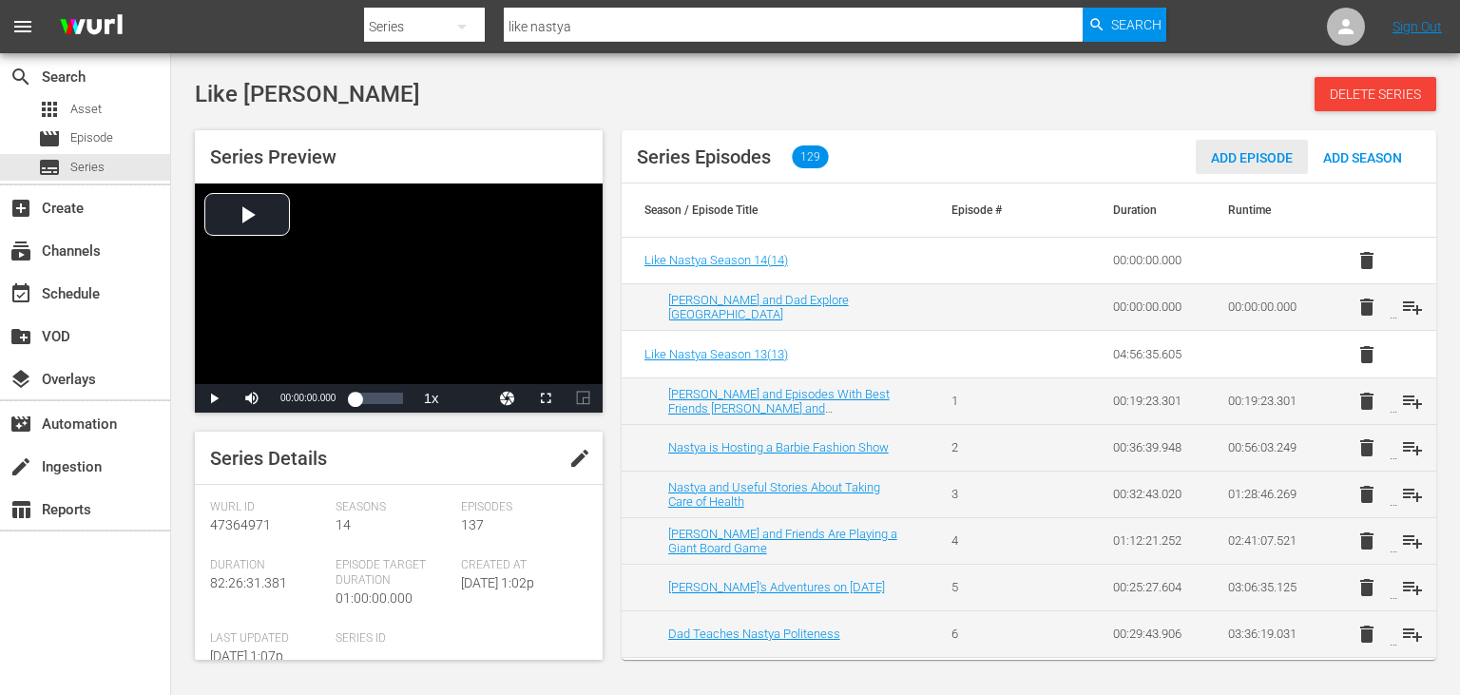
click at [1266, 163] on span "Add Episode" at bounding box center [1252, 157] width 112 height 15
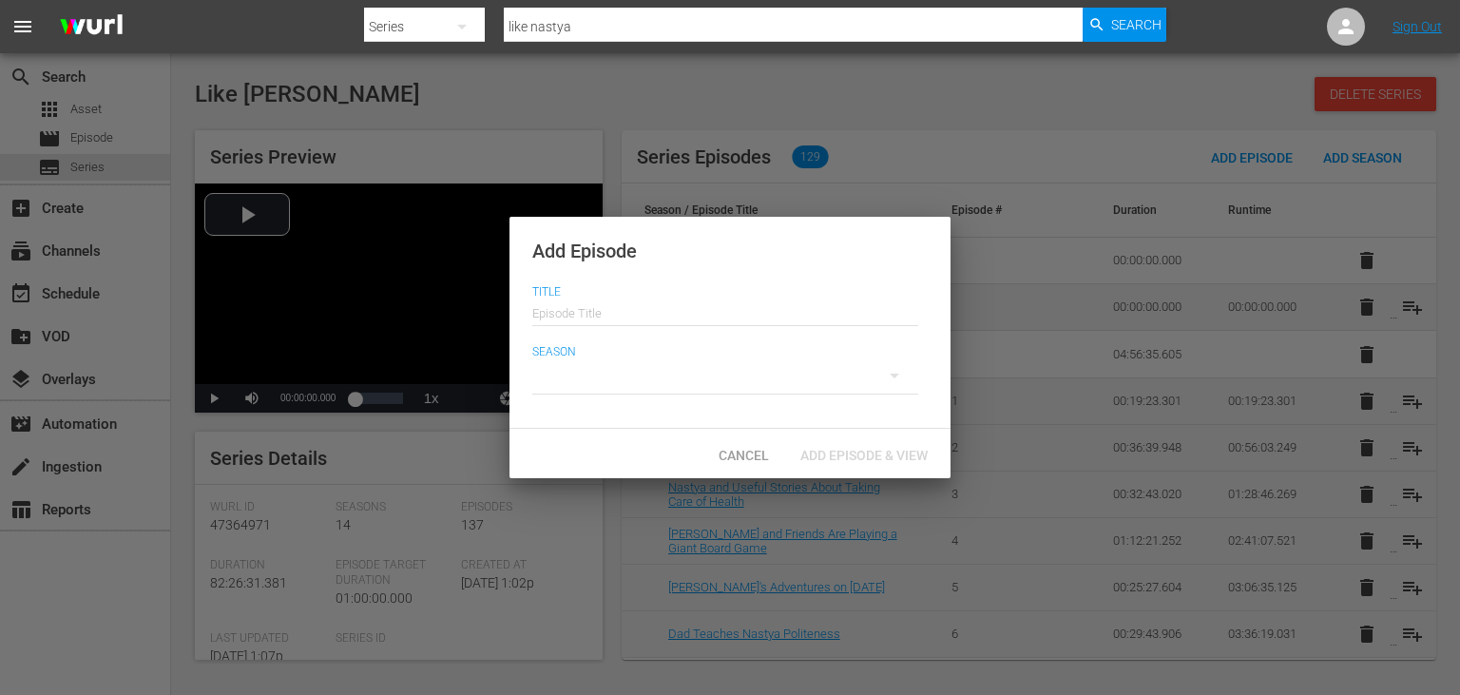
click at [742, 313] on input "text" at bounding box center [725, 311] width 386 height 46
click at [600, 371] on div at bounding box center [725, 375] width 386 height 53
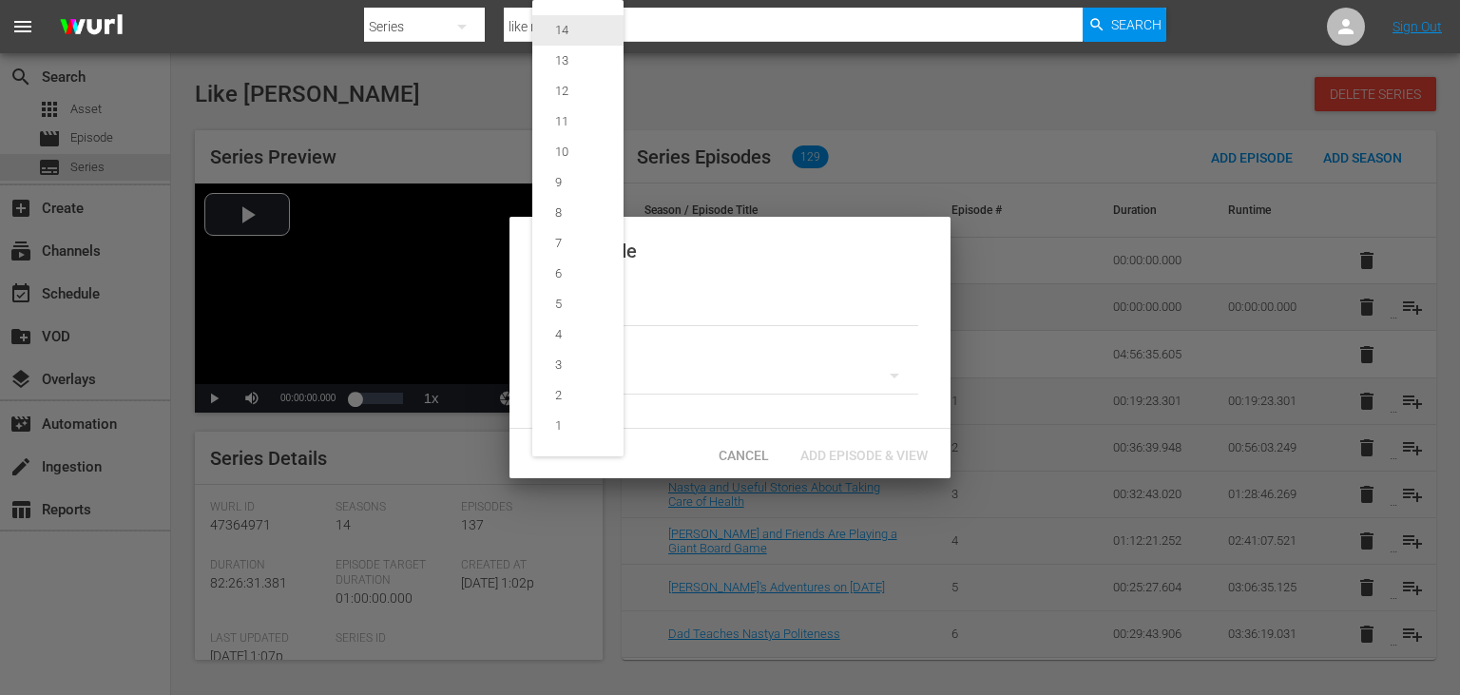
click at [611, 45] on span "14" at bounding box center [577, 30] width 91 height 30
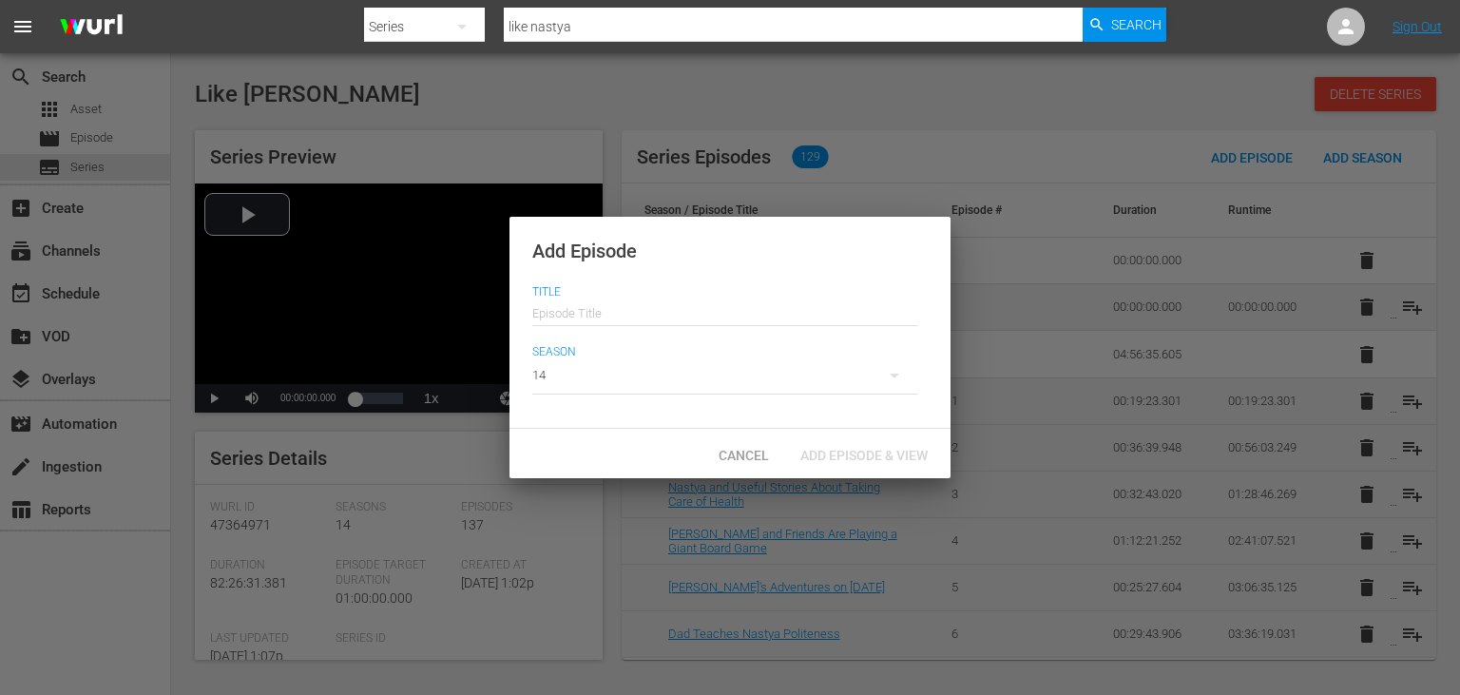
click at [664, 294] on input "text" at bounding box center [725, 311] width 386 height 46
paste input "Cardboard and Fluffy School Adventure for Kids with [PERSON_NAME]"
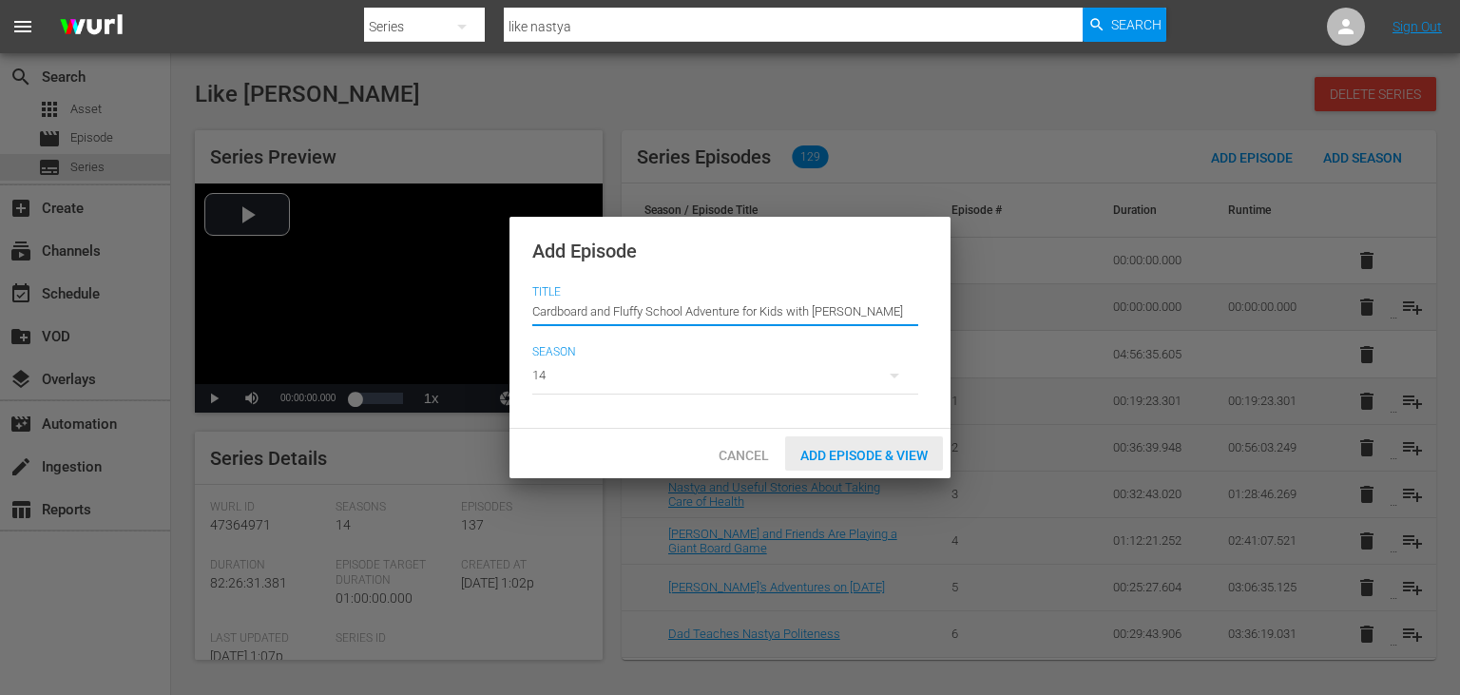
type input "Cardboard and Fluffy School Adventure for Kids with [PERSON_NAME]"
click at [848, 466] on div "Add Episode & View" at bounding box center [864, 453] width 158 height 35
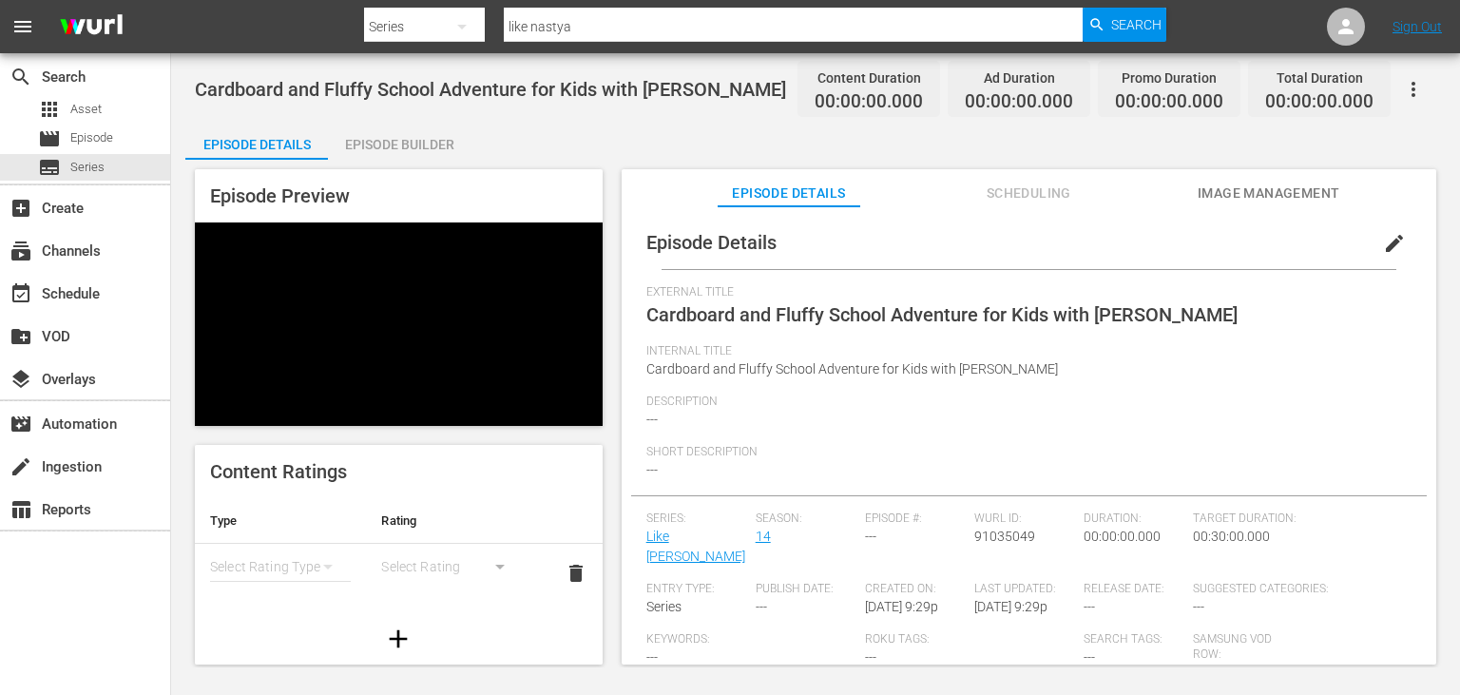
click at [1298, 191] on span "Image Management" at bounding box center [1269, 194] width 143 height 24
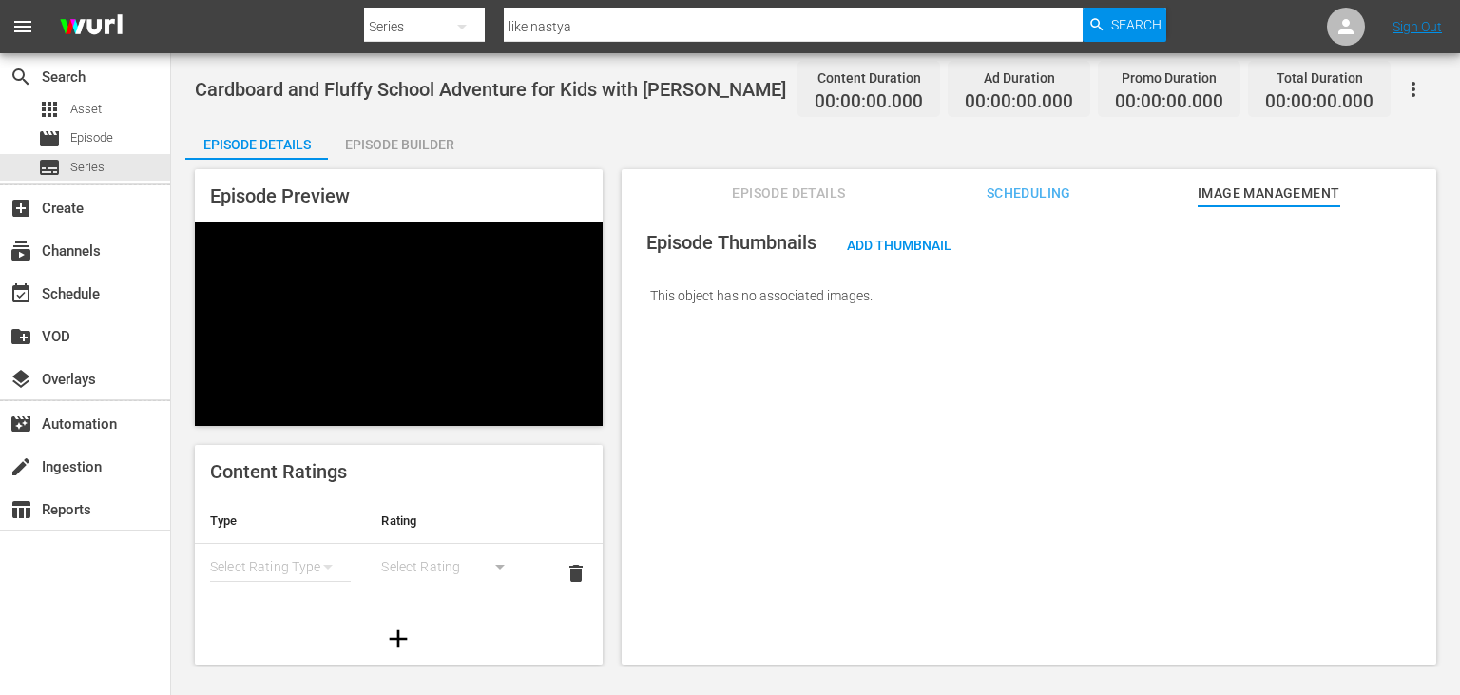
click at [1335, 314] on div "This object has no associated images." at bounding box center [1029, 295] width 796 height 53
click at [912, 249] on span "Add Thumbnail" at bounding box center [899, 245] width 135 height 15
click at [908, 252] on span "Add Thumbnail" at bounding box center [899, 245] width 135 height 15
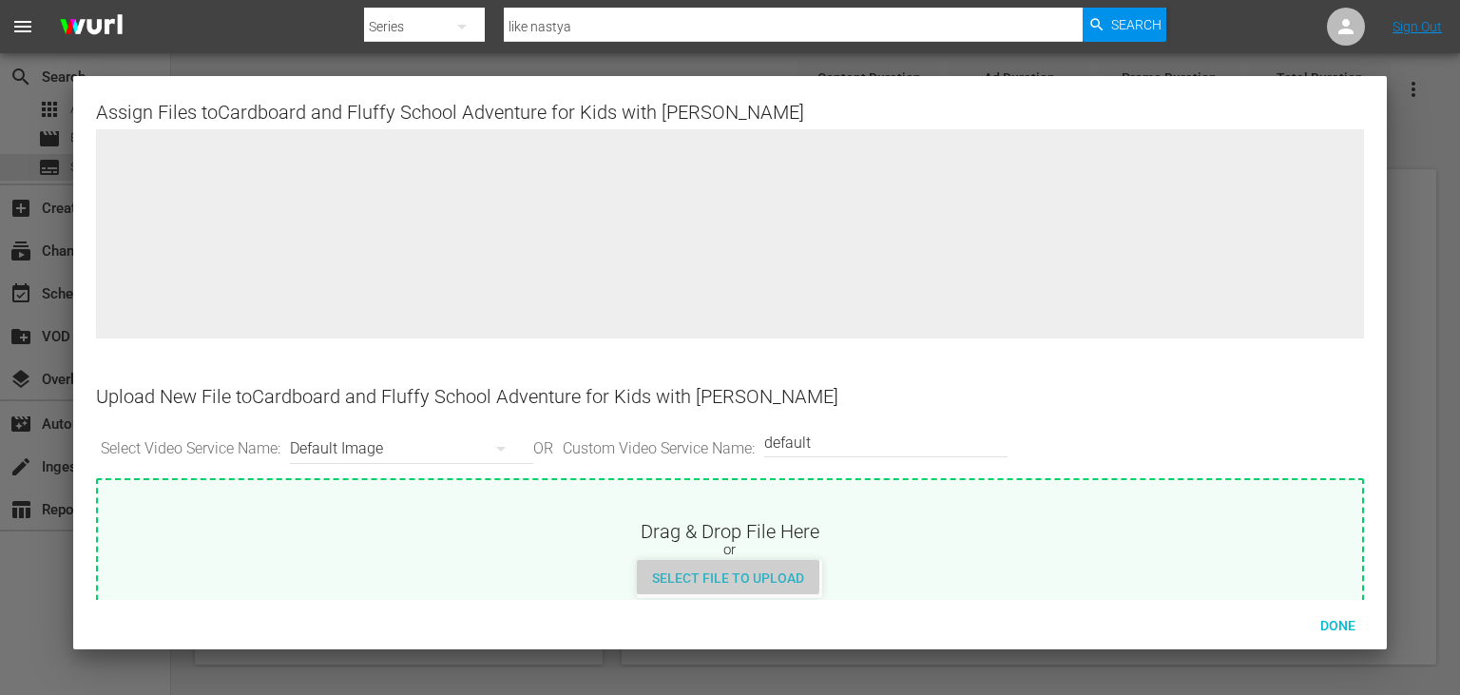
click at [678, 565] on div "Select File to Upload" at bounding box center [728, 577] width 182 height 35
type input "C:\fakepath\10686955_L.jpg"
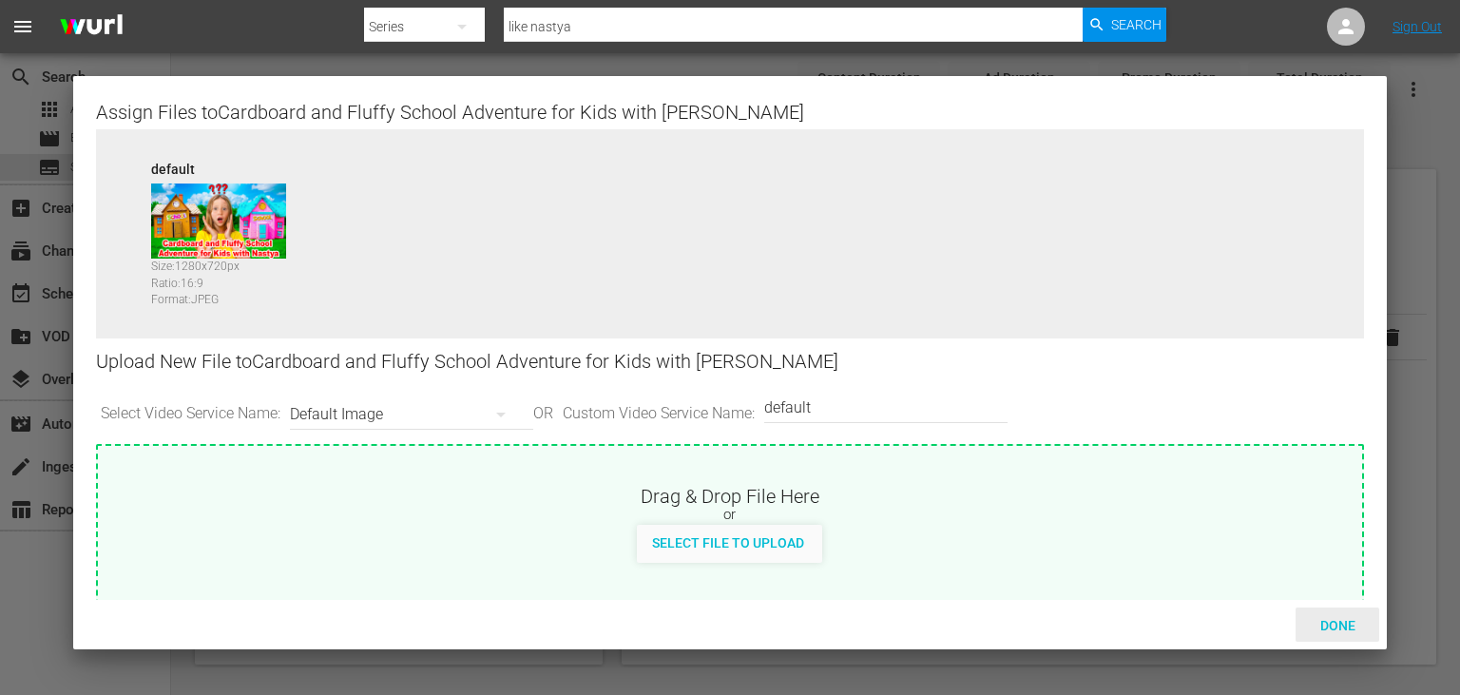
click at [1334, 614] on div "Done" at bounding box center [1337, 624] width 84 height 35
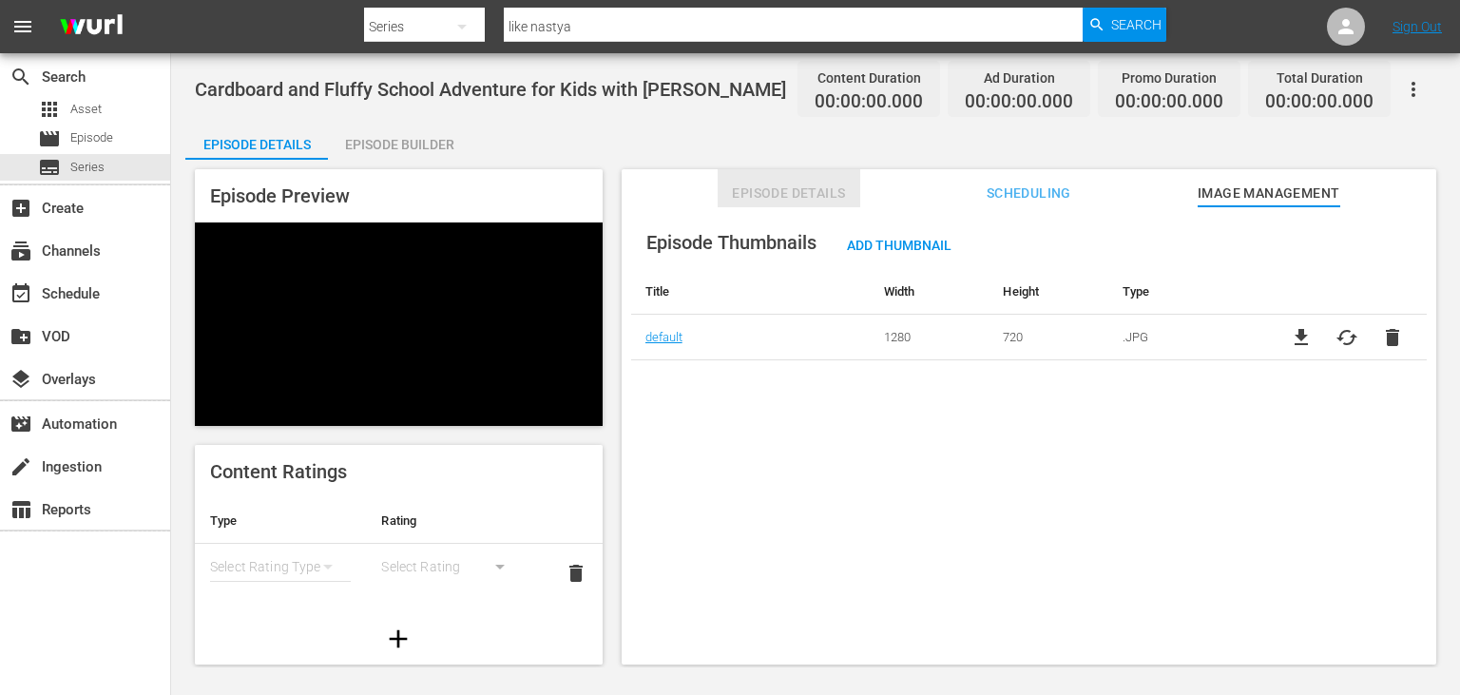
click at [767, 181] on button "Episode Details" at bounding box center [789, 188] width 143 height 38
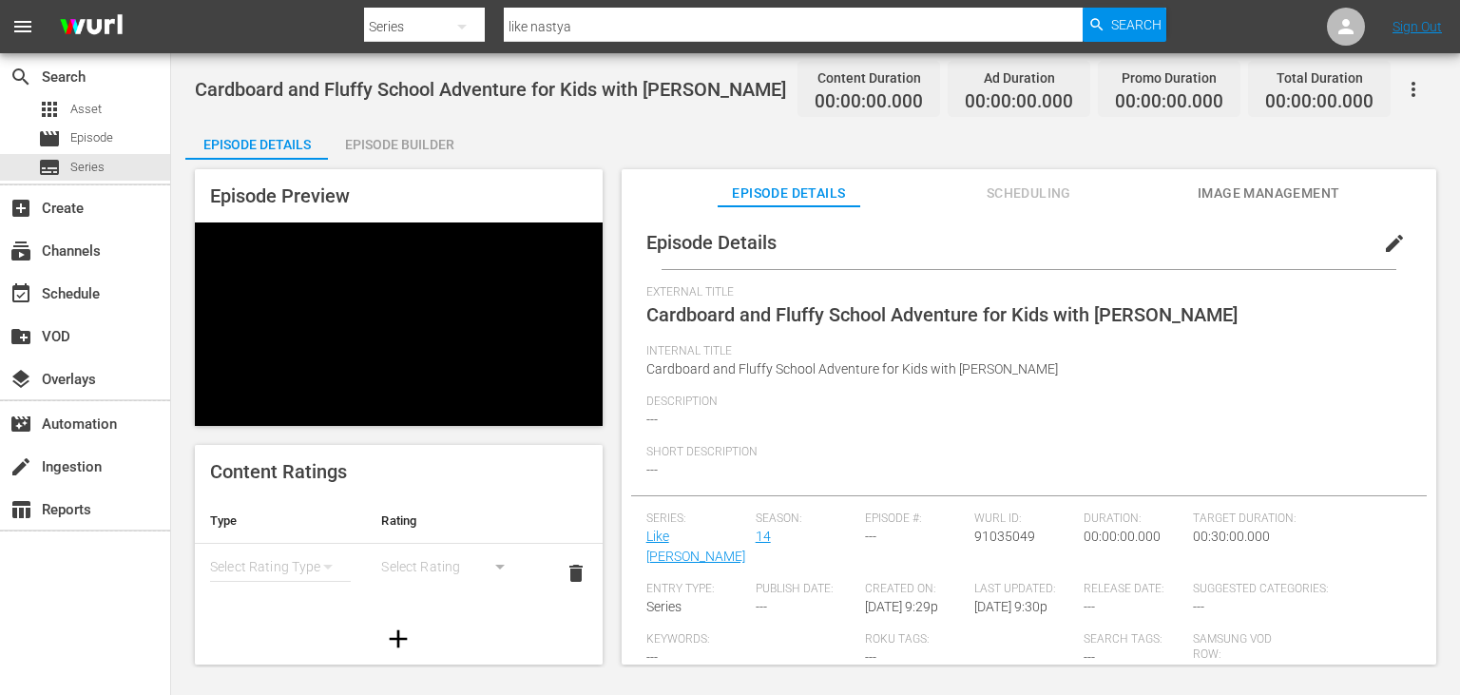
click at [1398, 238] on span "edit" at bounding box center [1394, 243] width 23 height 23
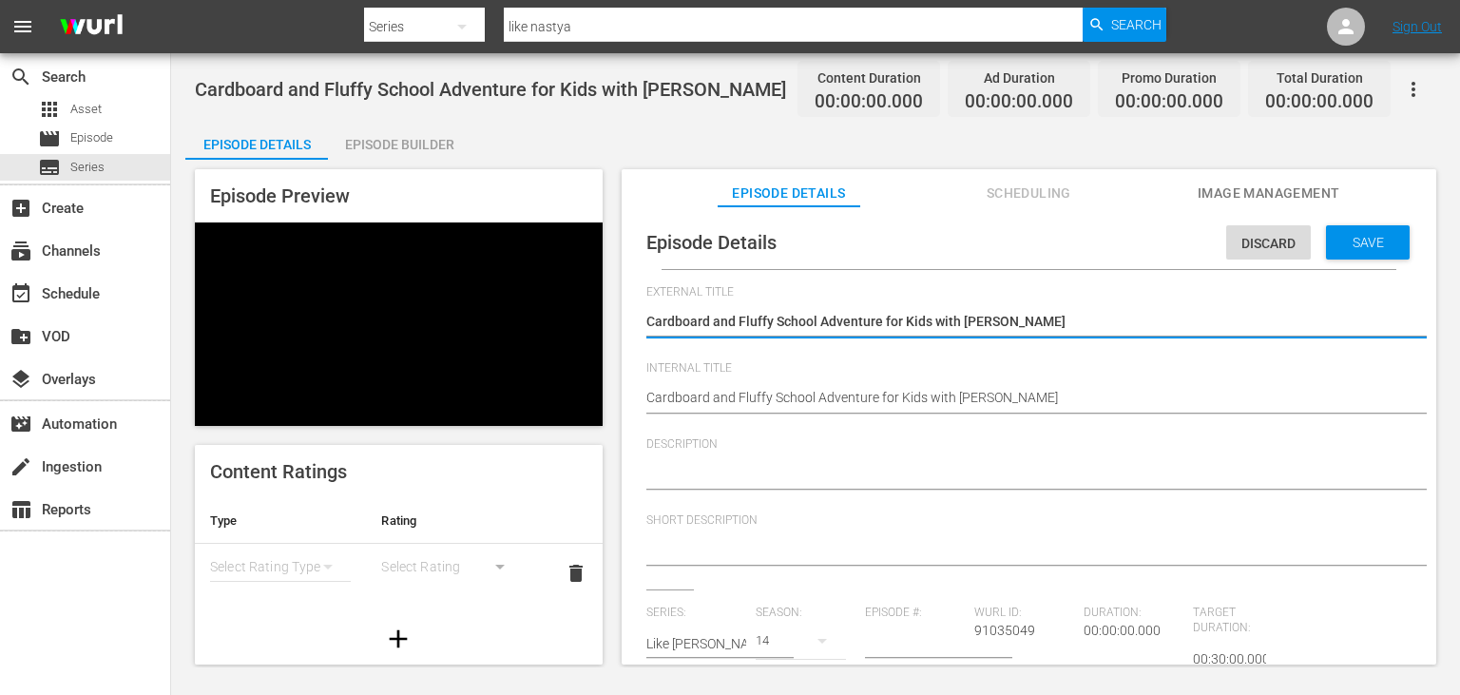
click at [676, 548] on textarea at bounding box center [1024, 551] width 756 height 23
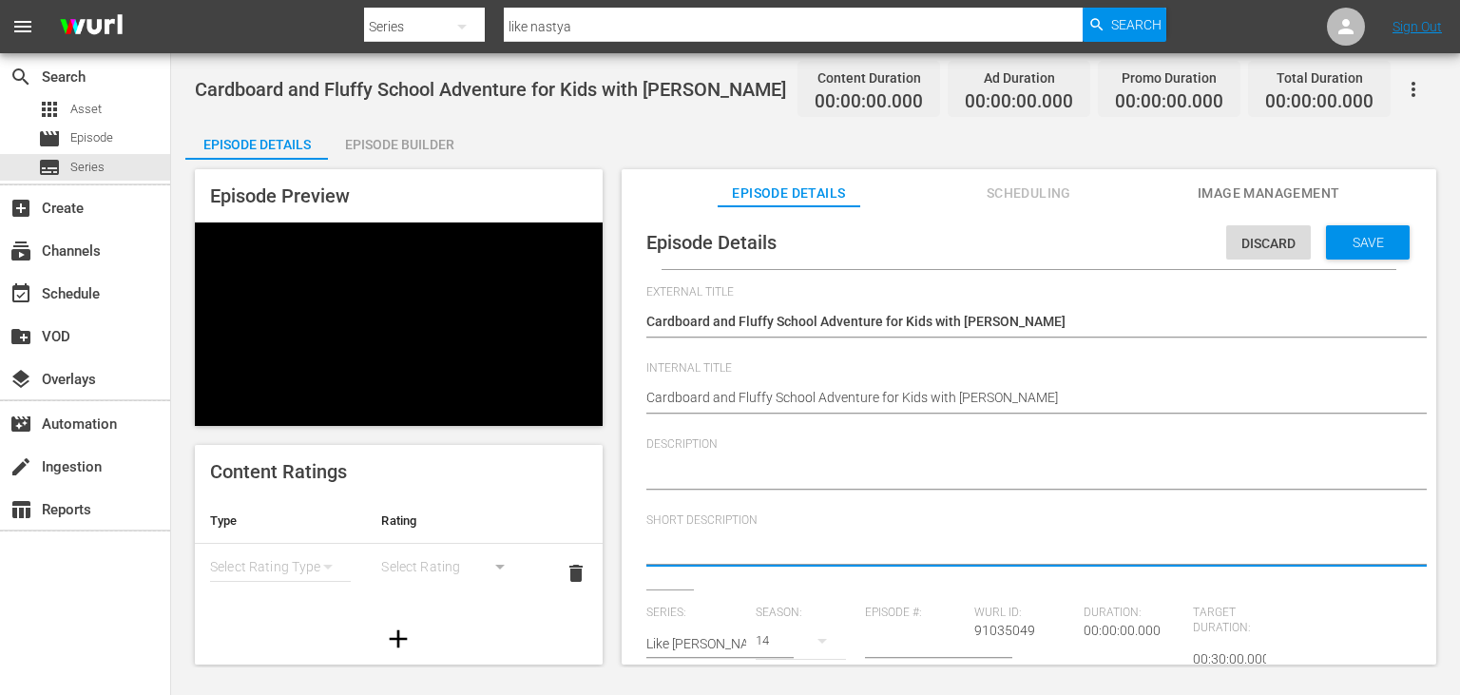
click at [725, 470] on textarea at bounding box center [1024, 475] width 756 height 23
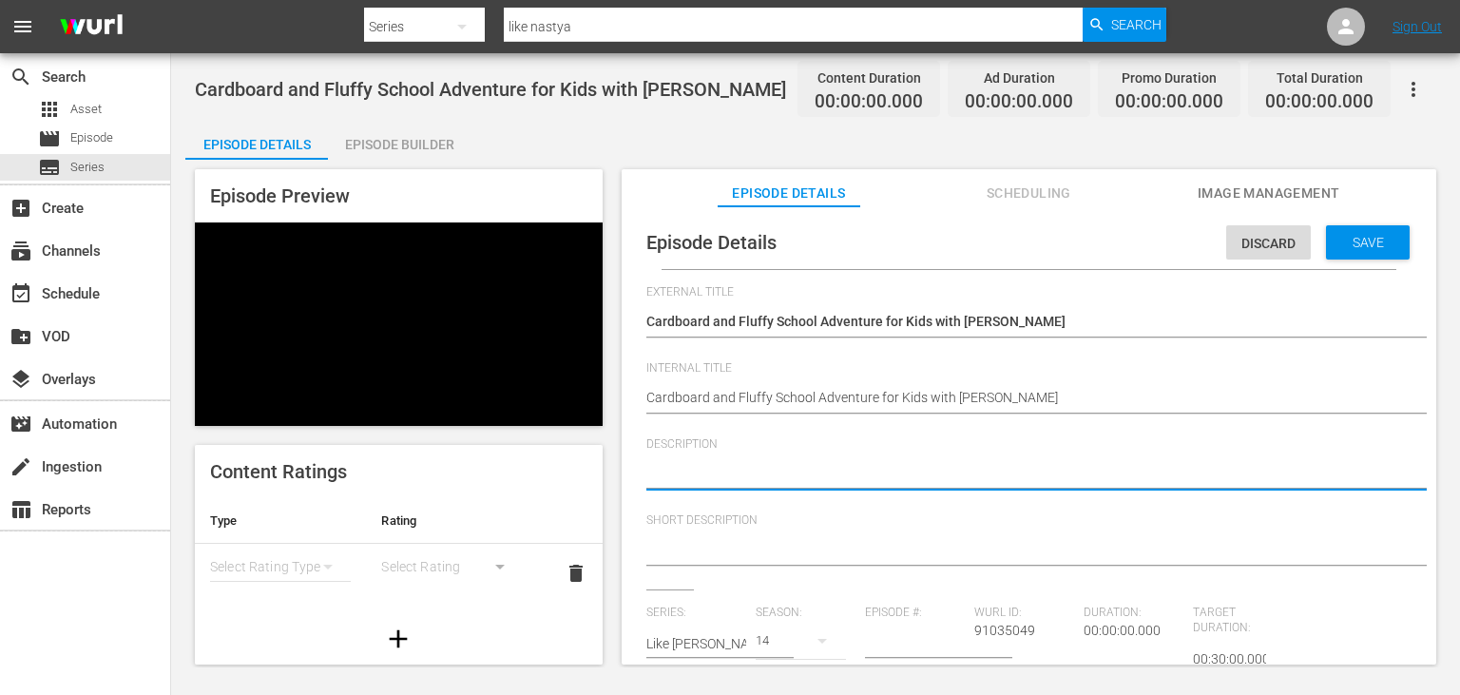
paste textarea "[PERSON_NAME] on a fun and fluffy school adventure made of cardboard!"
type textarea "[PERSON_NAME] on a fun and fluffy school adventure made of cardboard!"
click at [658, 475] on textarea "[PERSON_NAME] on a fun and fluffy school adventure made of cardboard!" at bounding box center [1024, 475] width 756 height 23
drag, startPoint x: 658, startPoint y: 475, endPoint x: 876, endPoint y: 469, distance: 218.7
click at [876, 469] on textarea "[PERSON_NAME] on a fun and fluffy school adventure made of cardboard!" at bounding box center [1024, 475] width 756 height 23
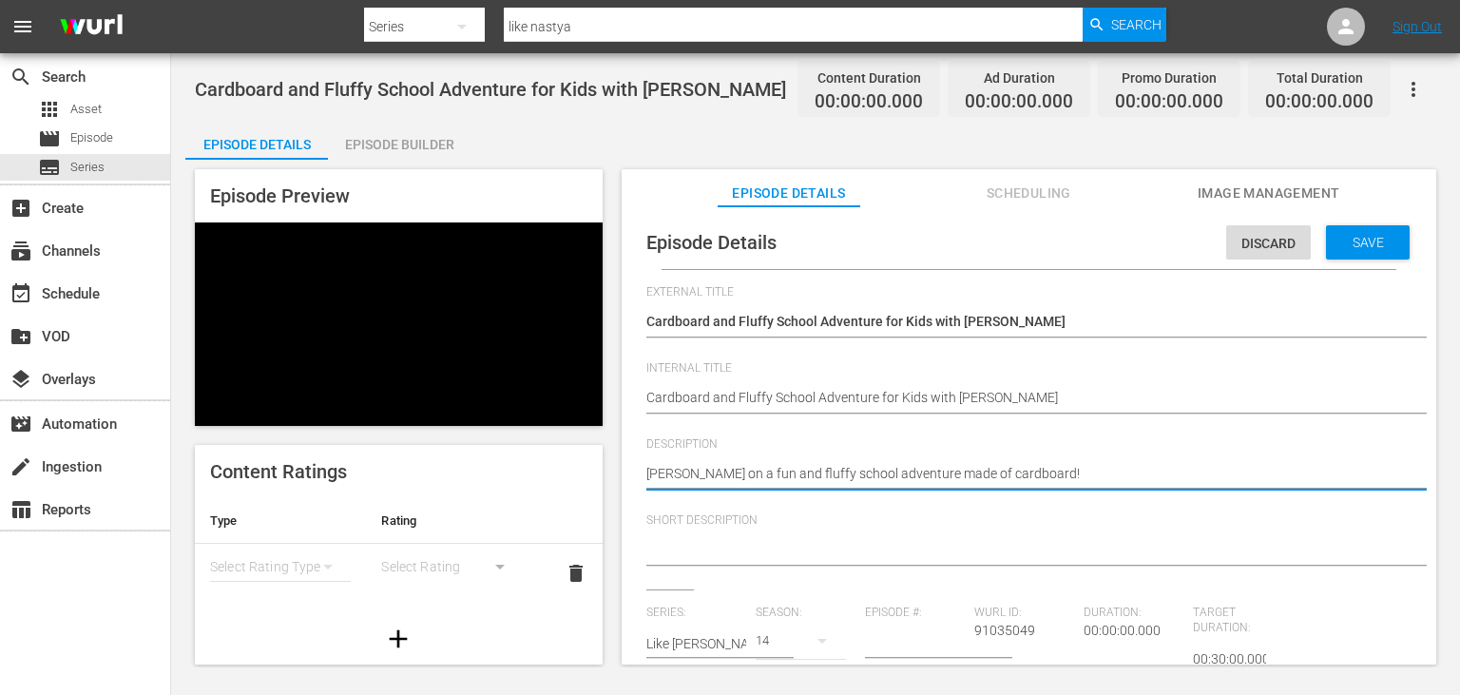
type textarea "[PERSON_NAME] on a fun and fluffy school adventure made of cardboard!"
click at [794, 559] on textarea at bounding box center [1024, 551] width 756 height 23
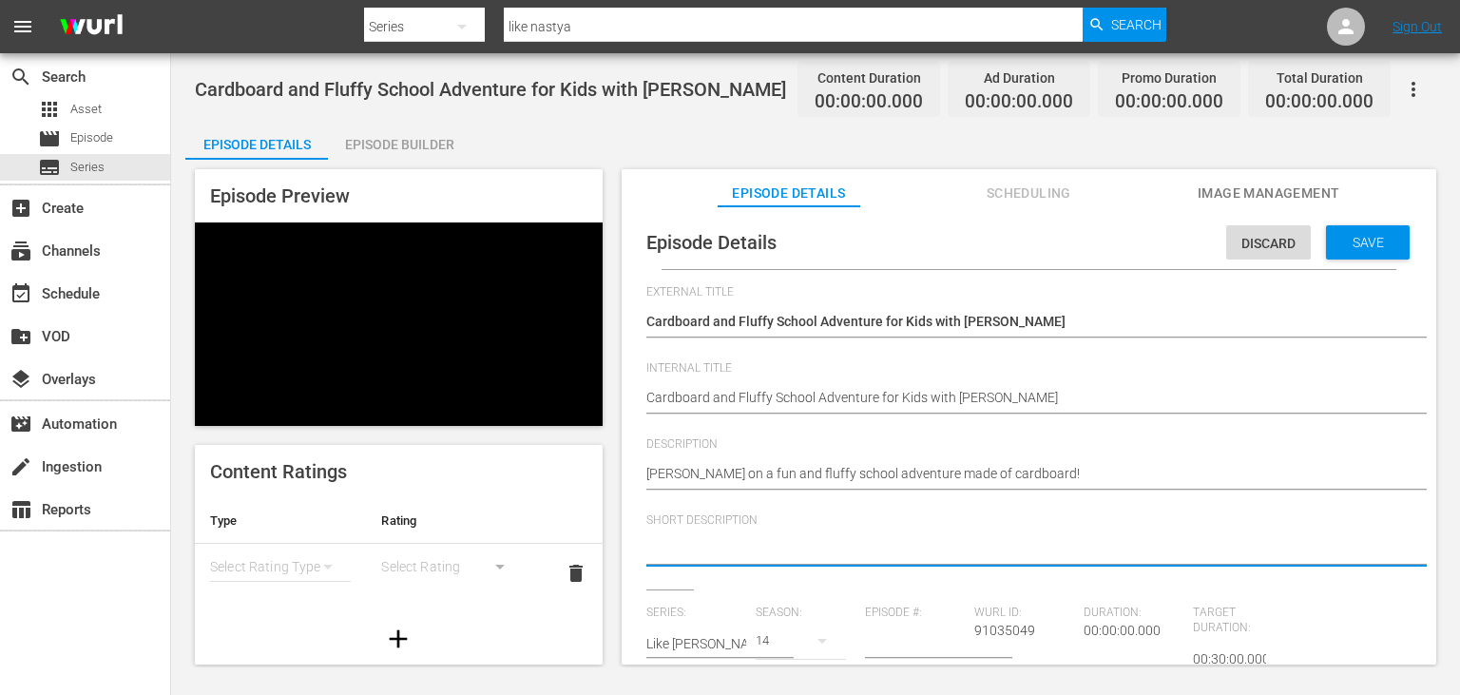
paste textarea "[PERSON_NAME] on a fun and fluffy school adventure"
type textarea "[PERSON_NAME] on a fun and fluffy school adventure"
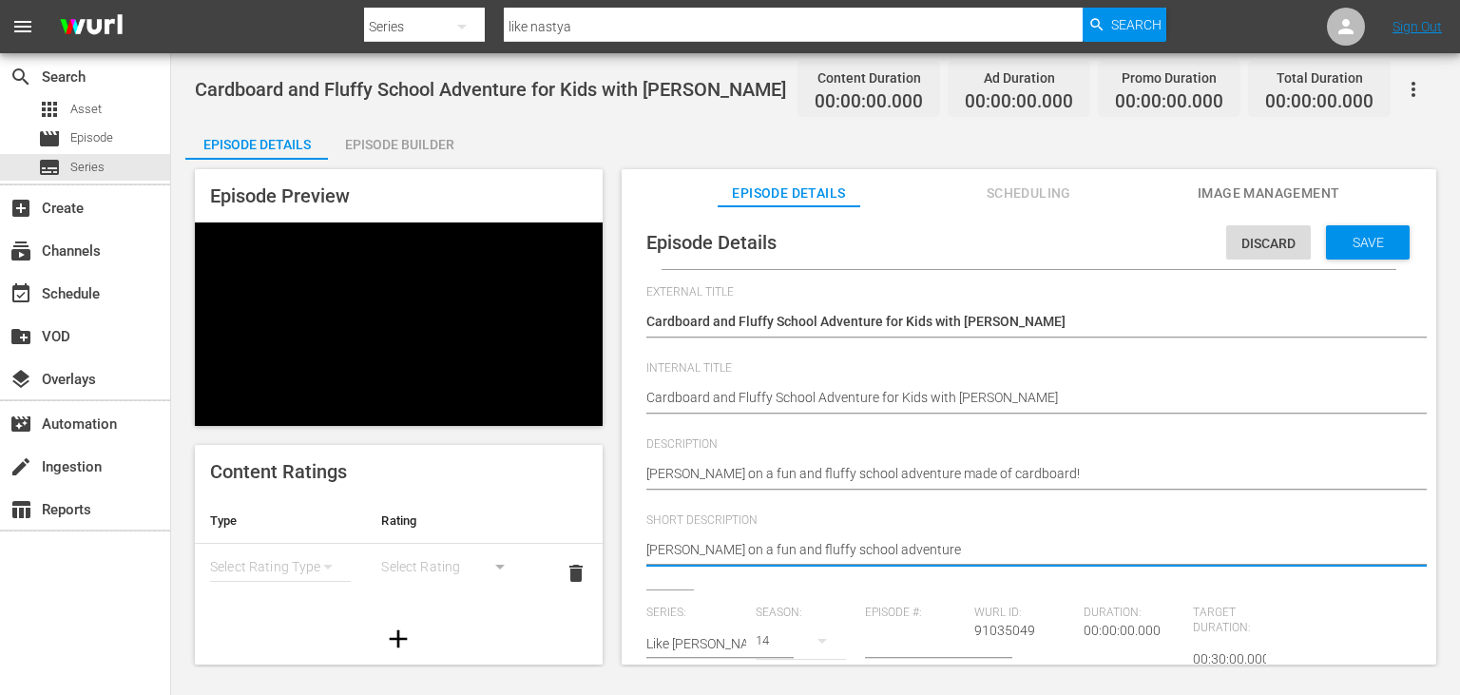
type textarea "[PERSON_NAME] on a fun and fluffy school adventure."
click at [895, 648] on input "number" at bounding box center [915, 644] width 100 height 46
type input "8"
click at [659, 572] on div "[PERSON_NAME] on a fun and fluffy school adventure. [PERSON_NAME] on a fun and …" at bounding box center [1024, 551] width 756 height 46
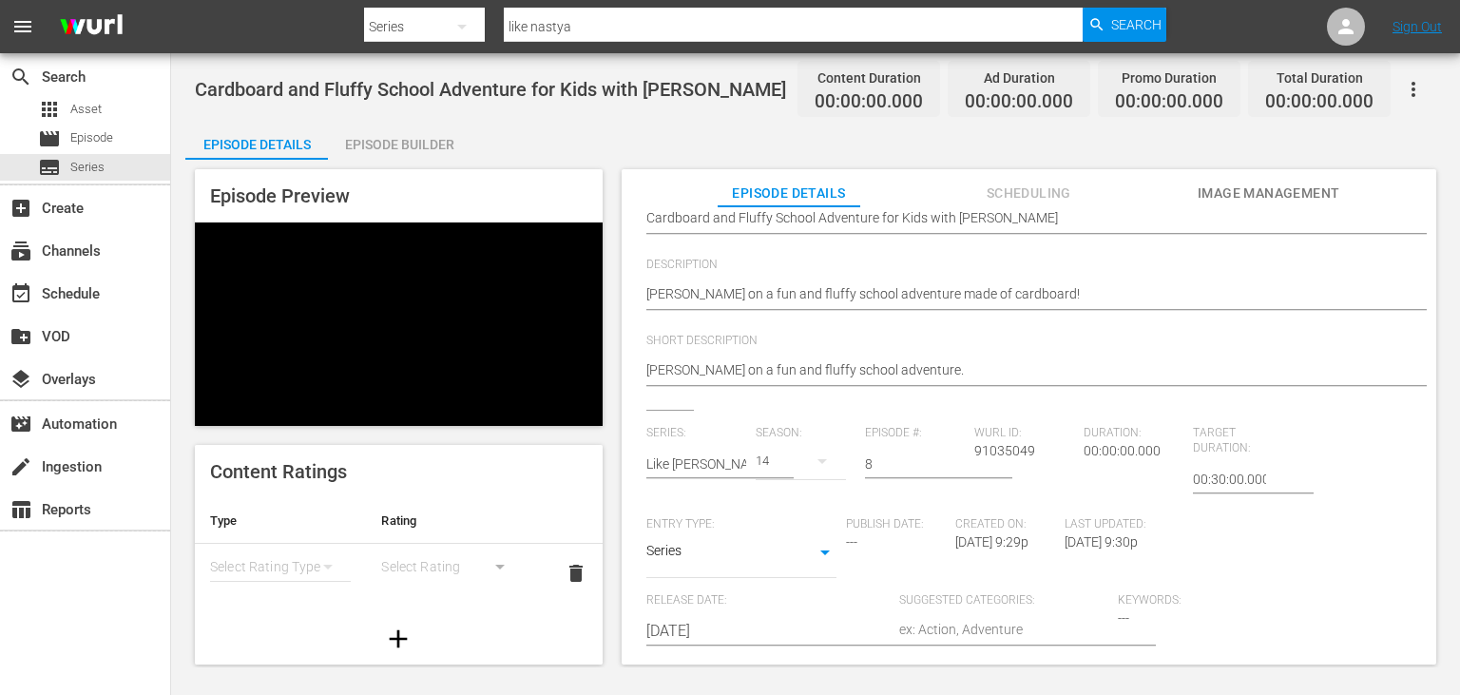
scroll to position [191, 0]
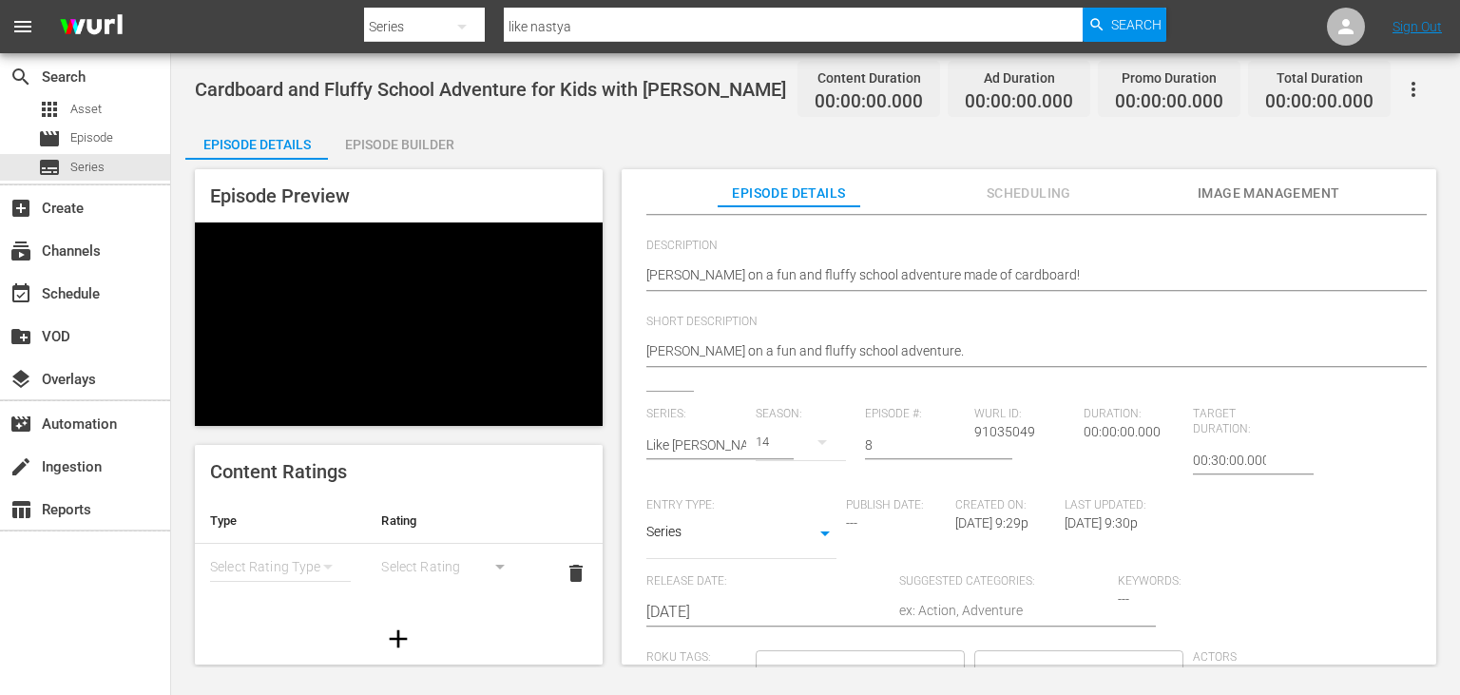
click at [740, 618] on input "[DATE]" at bounding box center [767, 612] width 243 height 46
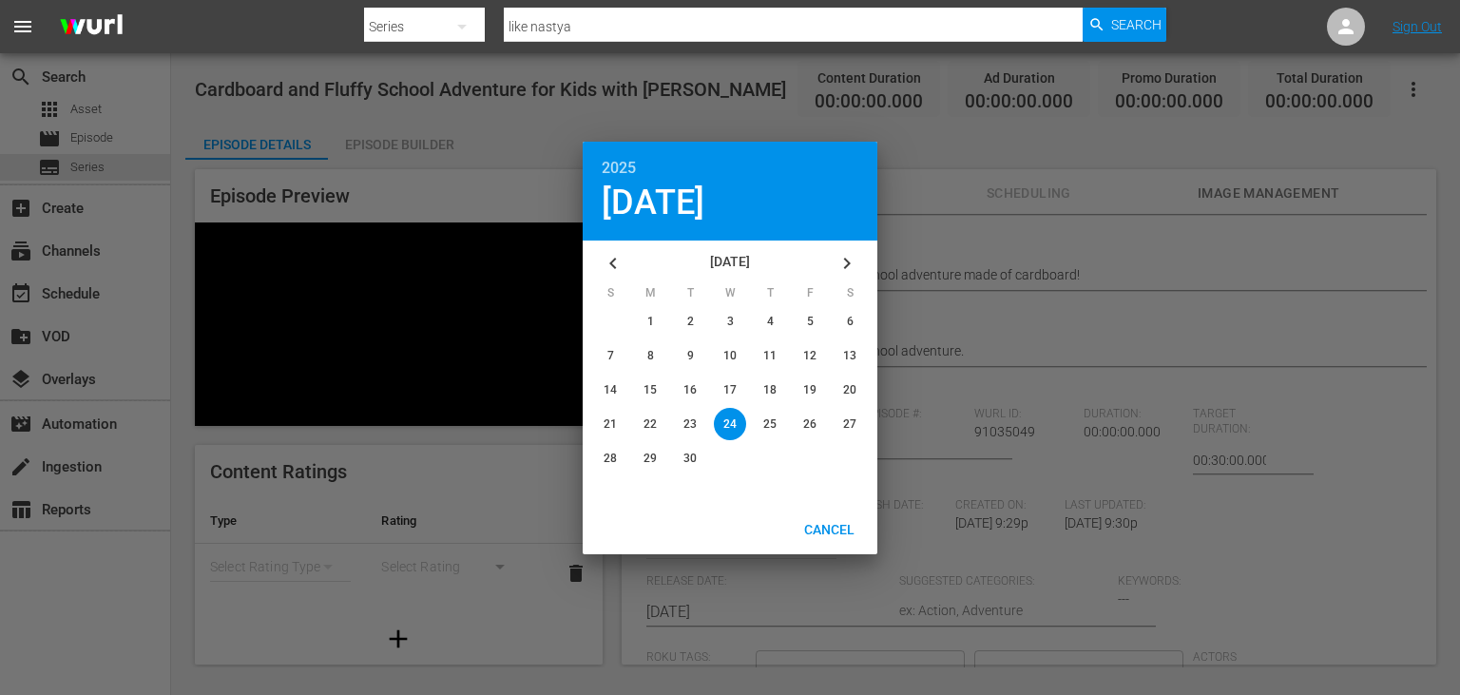
click at [599, 250] on button "button" at bounding box center [613, 263] width 46 height 46
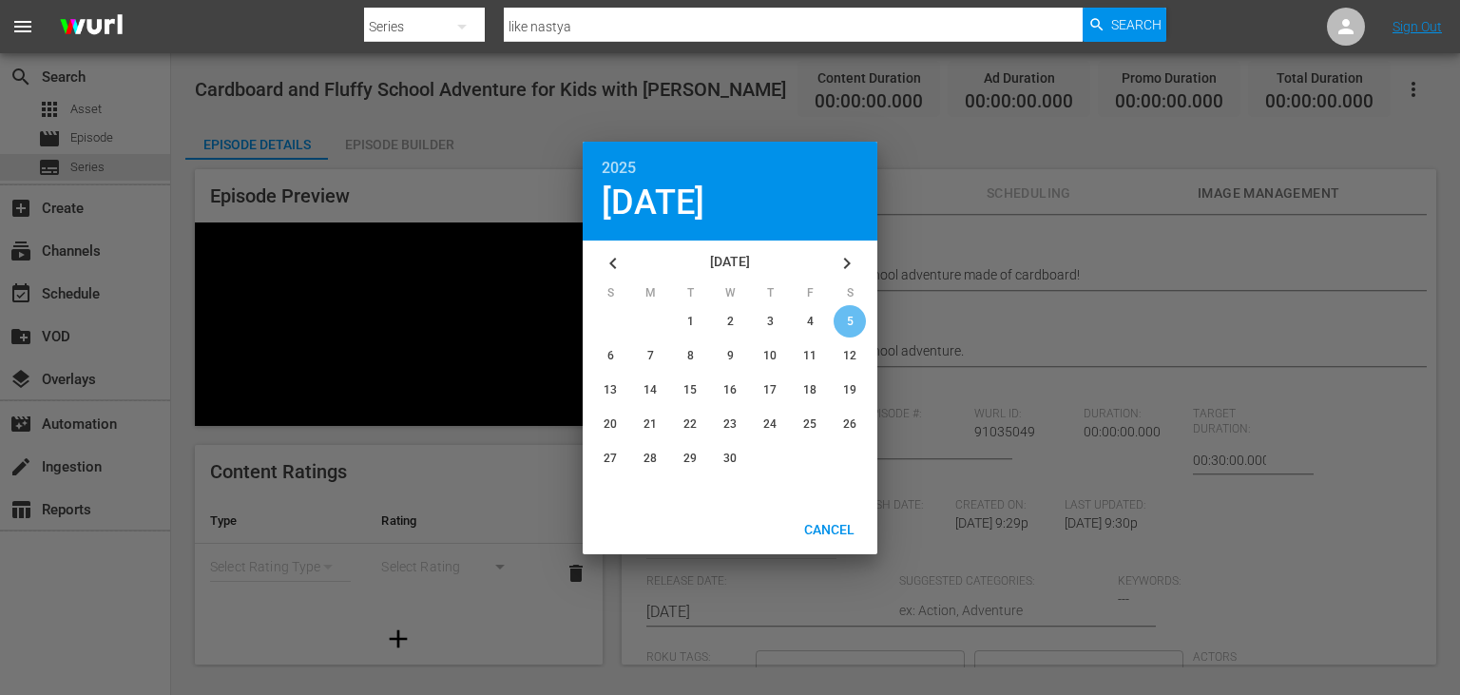
click at [846, 317] on div "button" at bounding box center [850, 321] width 32 height 32
type input "[DATE]"
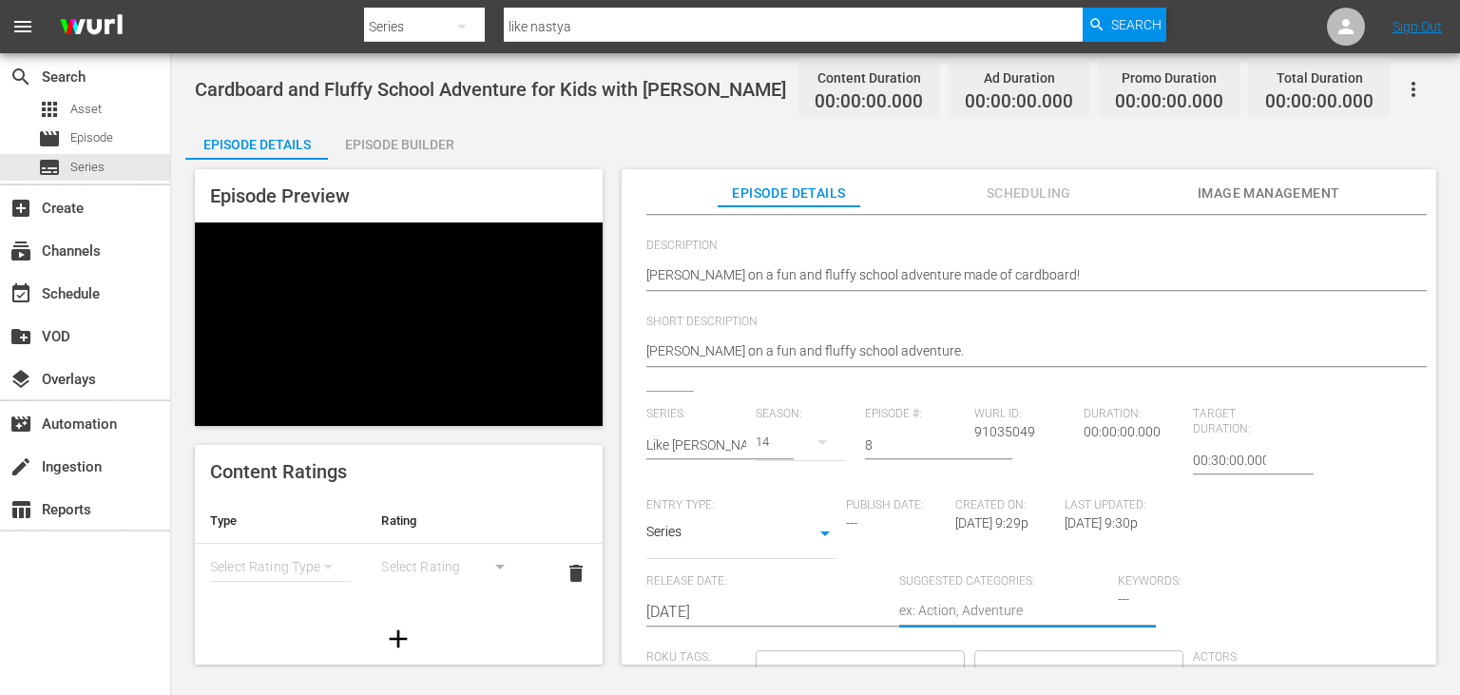
click at [977, 611] on textarea at bounding box center [1003, 612] width 209 height 23
type textarea "D"
type textarea "Dr"
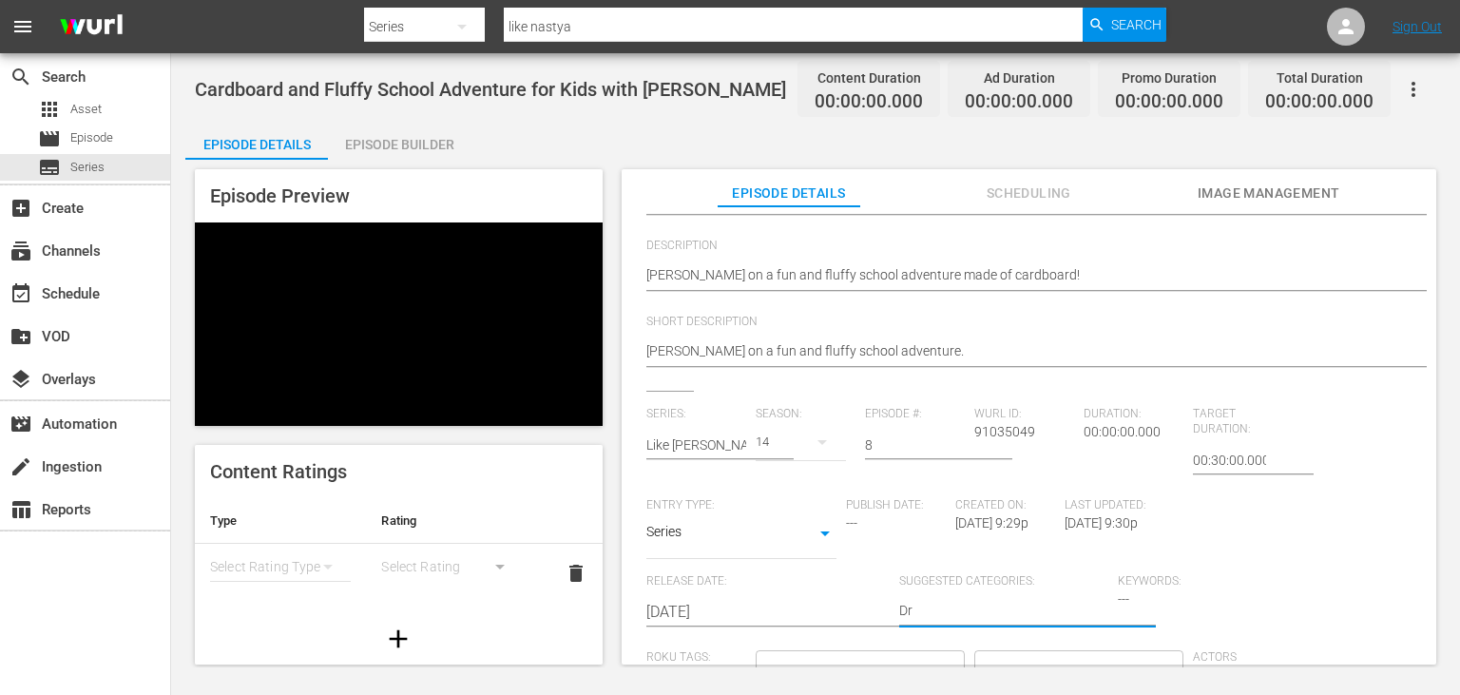
type textarea "Dra"
type textarea "Dram"
type textarea "Drama"
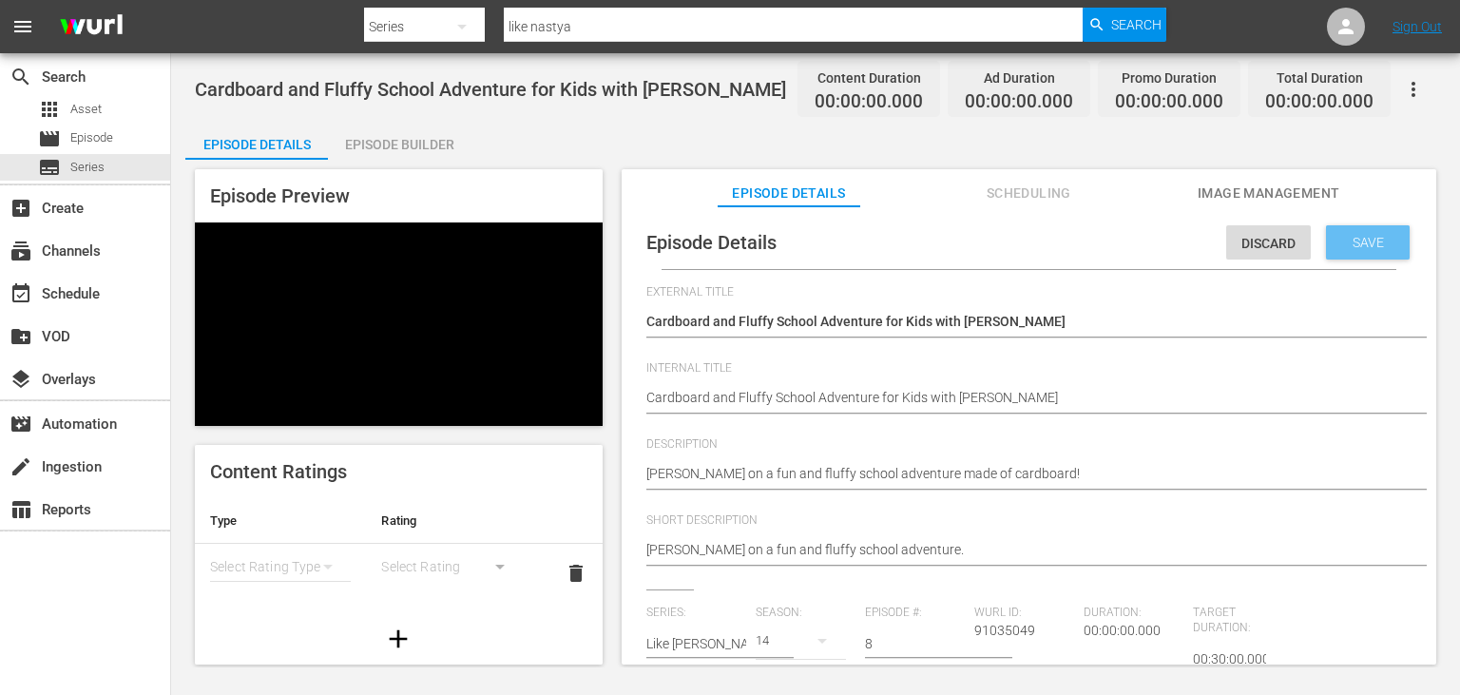
scroll to position [0, 0]
type textarea "Drama"
click at [1367, 241] on span "Save" at bounding box center [1368, 242] width 62 height 15
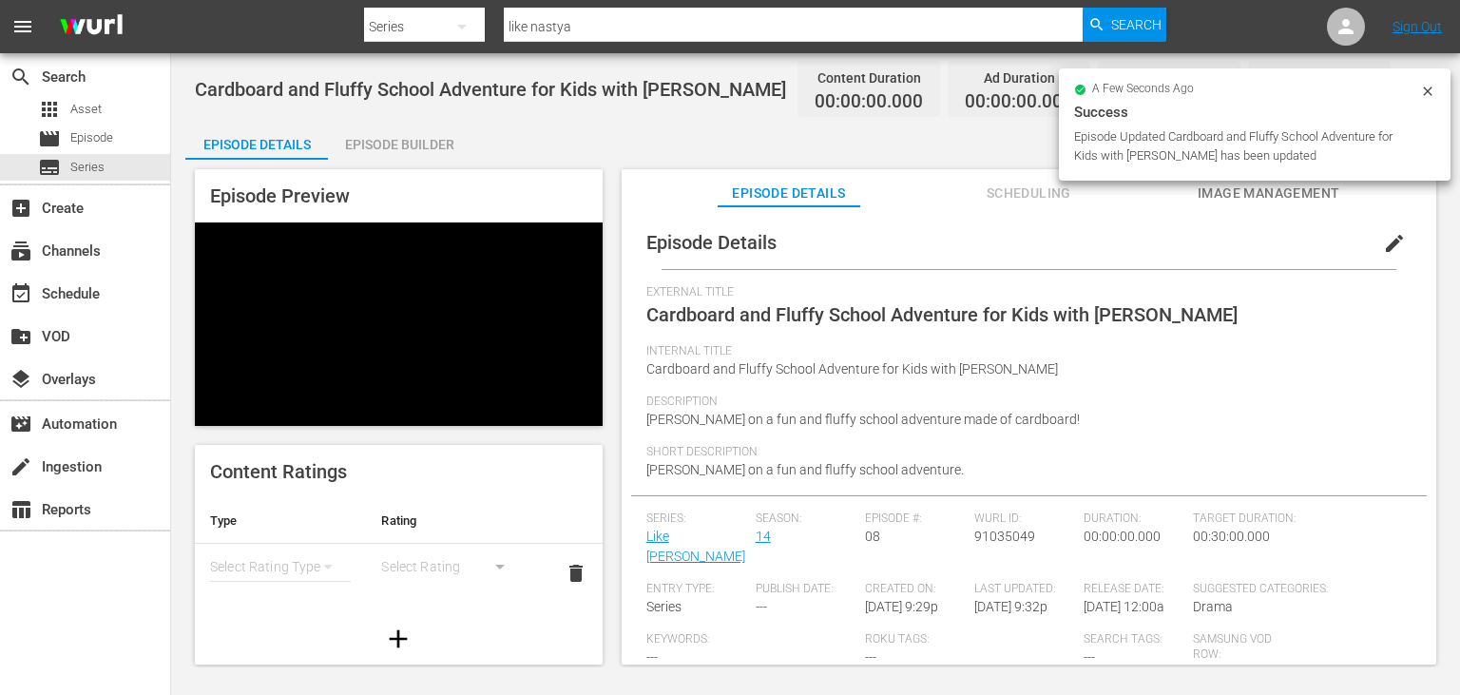
click at [1257, 192] on span "Image Management" at bounding box center [1269, 194] width 143 height 24
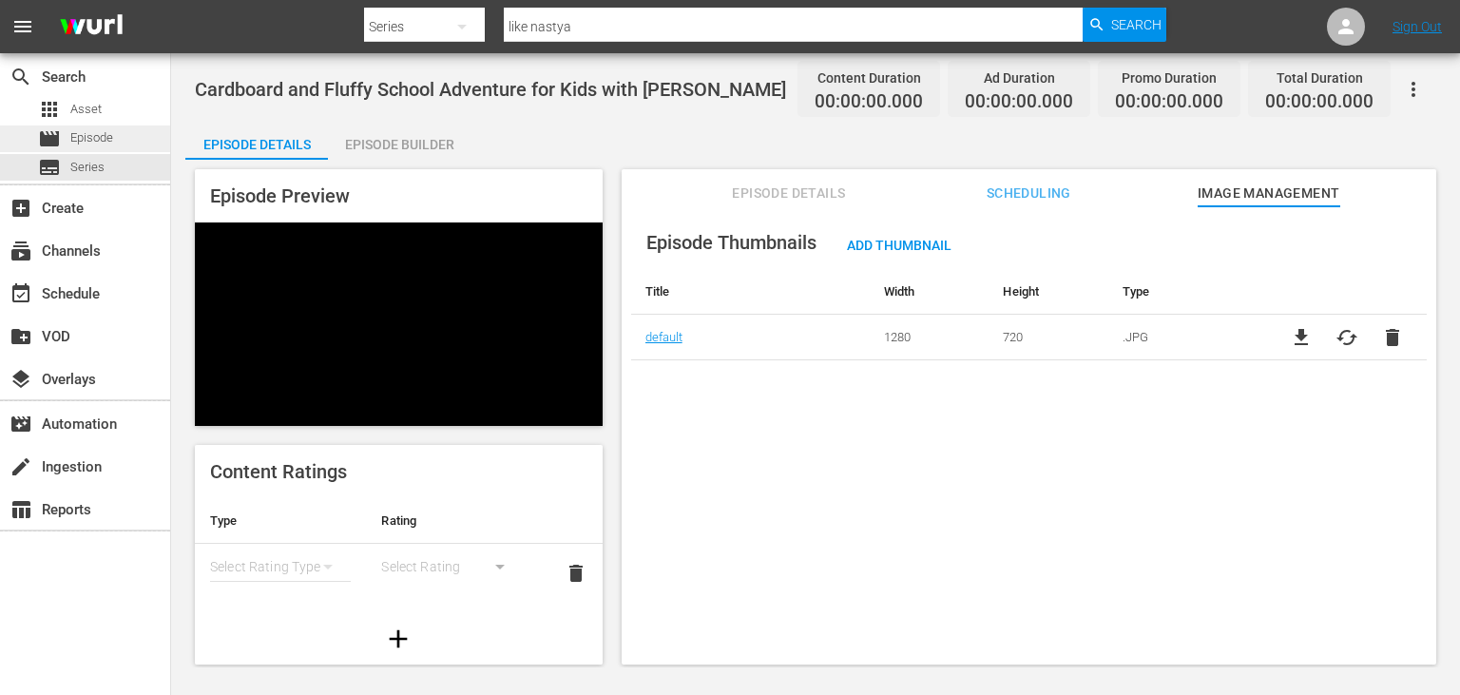
click at [114, 143] on div "movie Episode" at bounding box center [85, 138] width 170 height 27
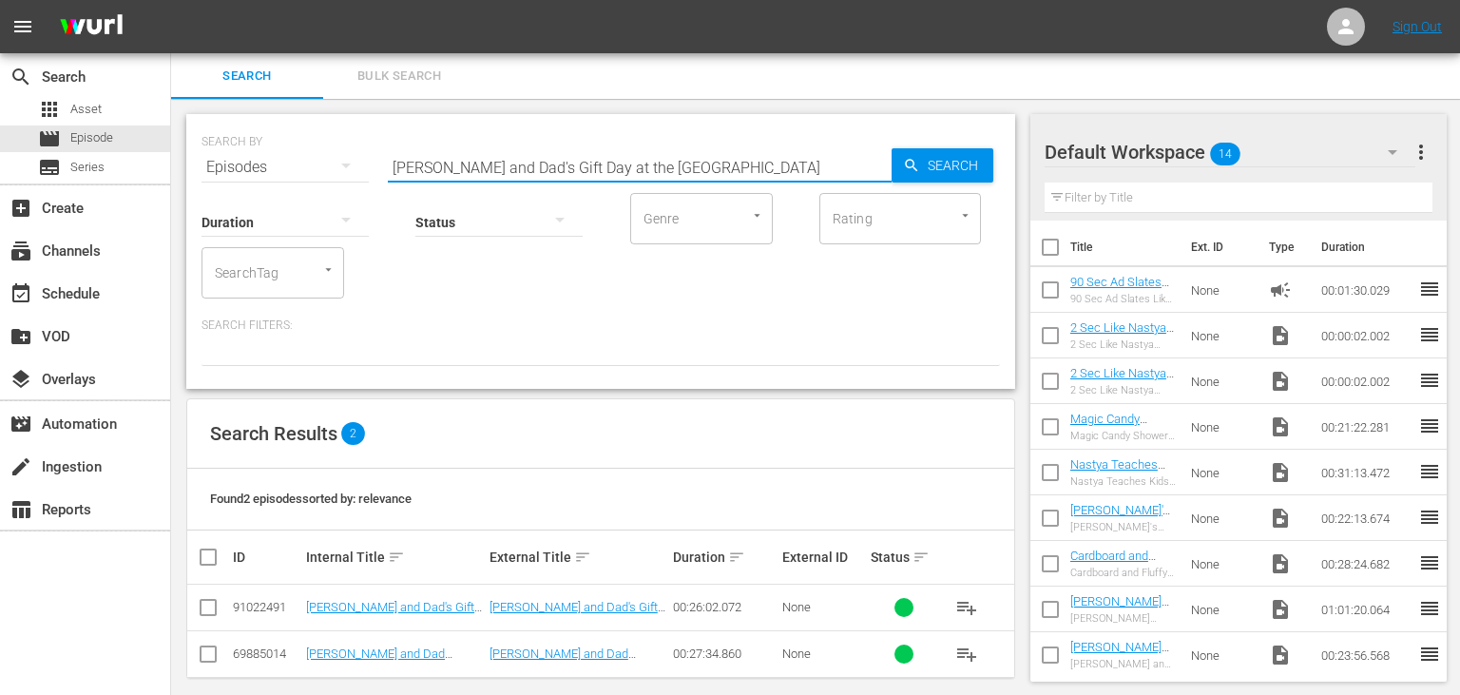
click at [676, 165] on input "[PERSON_NAME] and Dad's Gift Day at the [GEOGRAPHIC_DATA]" at bounding box center [640, 167] width 504 height 46
paste input "[PERSON_NAME]’s Birthday Celebration Adventure"
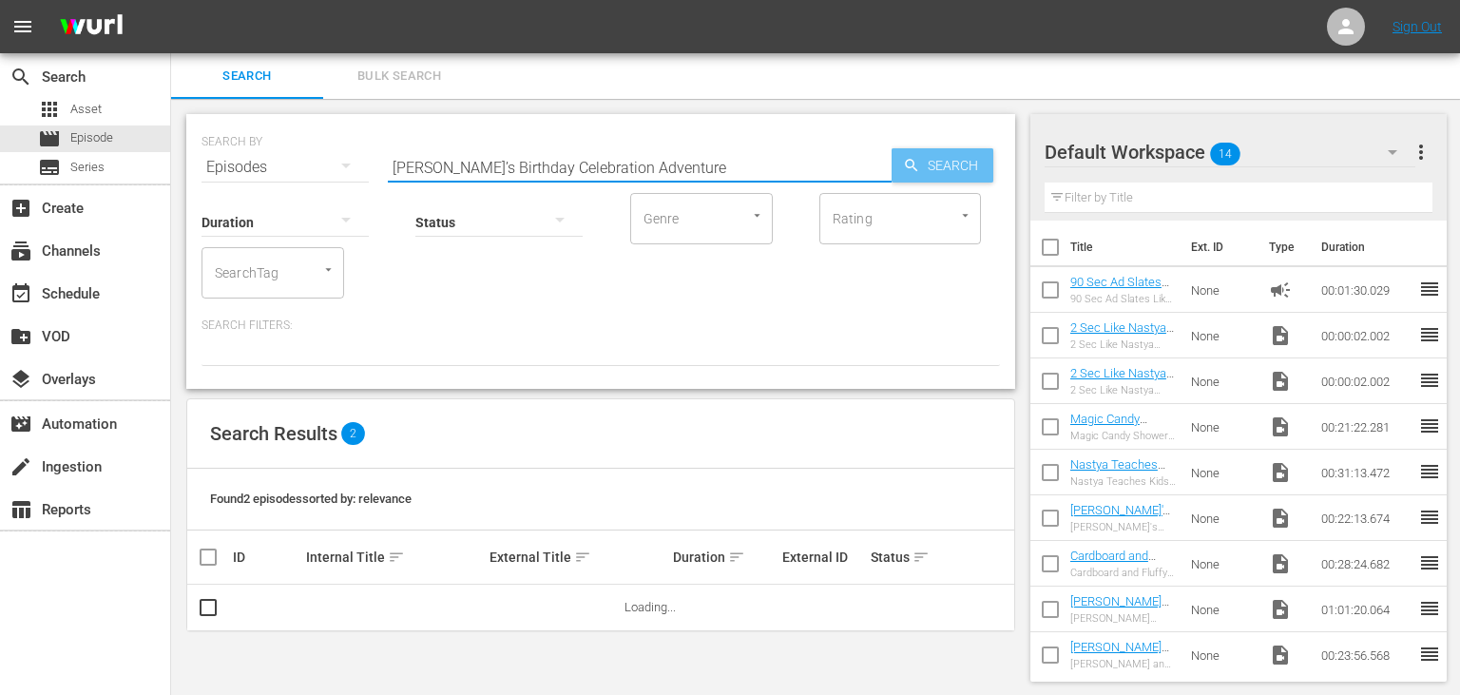
type input "[PERSON_NAME]’s Birthday Celebration Adventure"
click at [954, 167] on span "Search" at bounding box center [956, 165] width 73 height 34
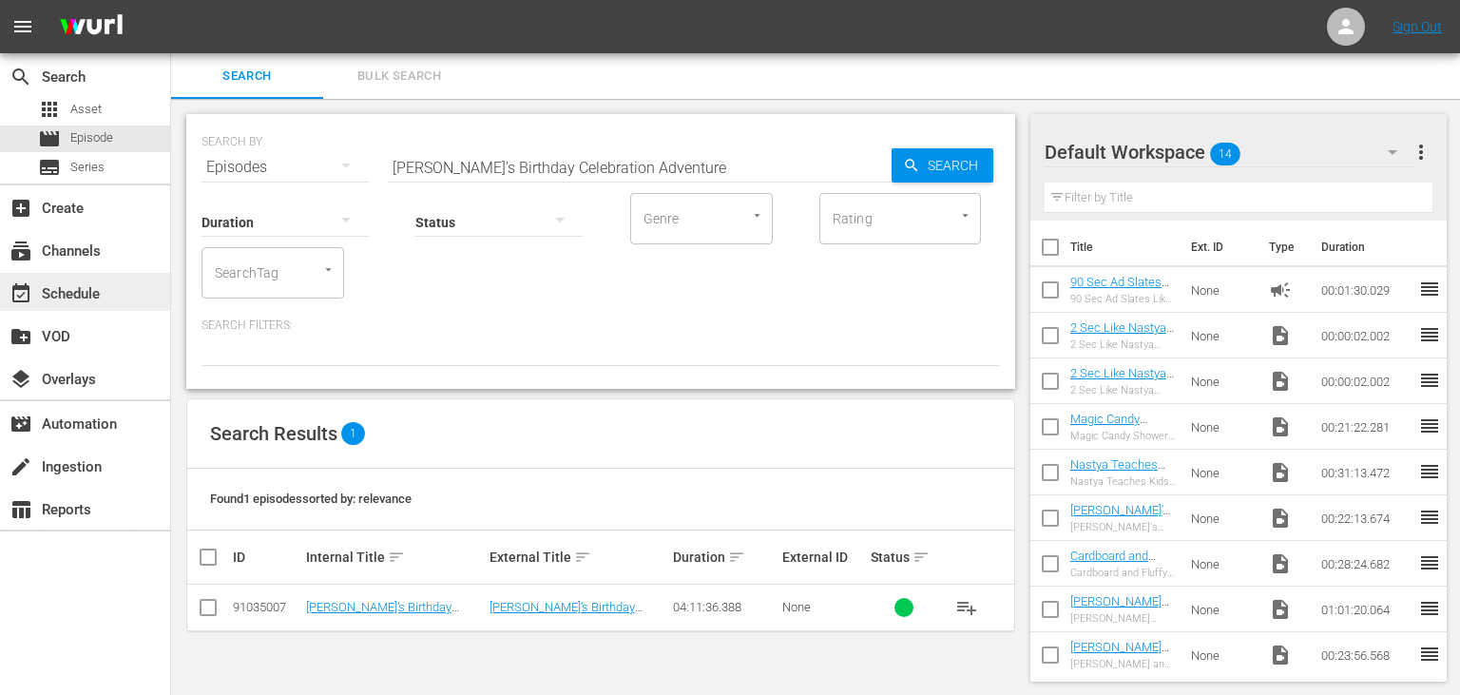
click at [116, 285] on div "event_available Schedule" at bounding box center [85, 292] width 170 height 38
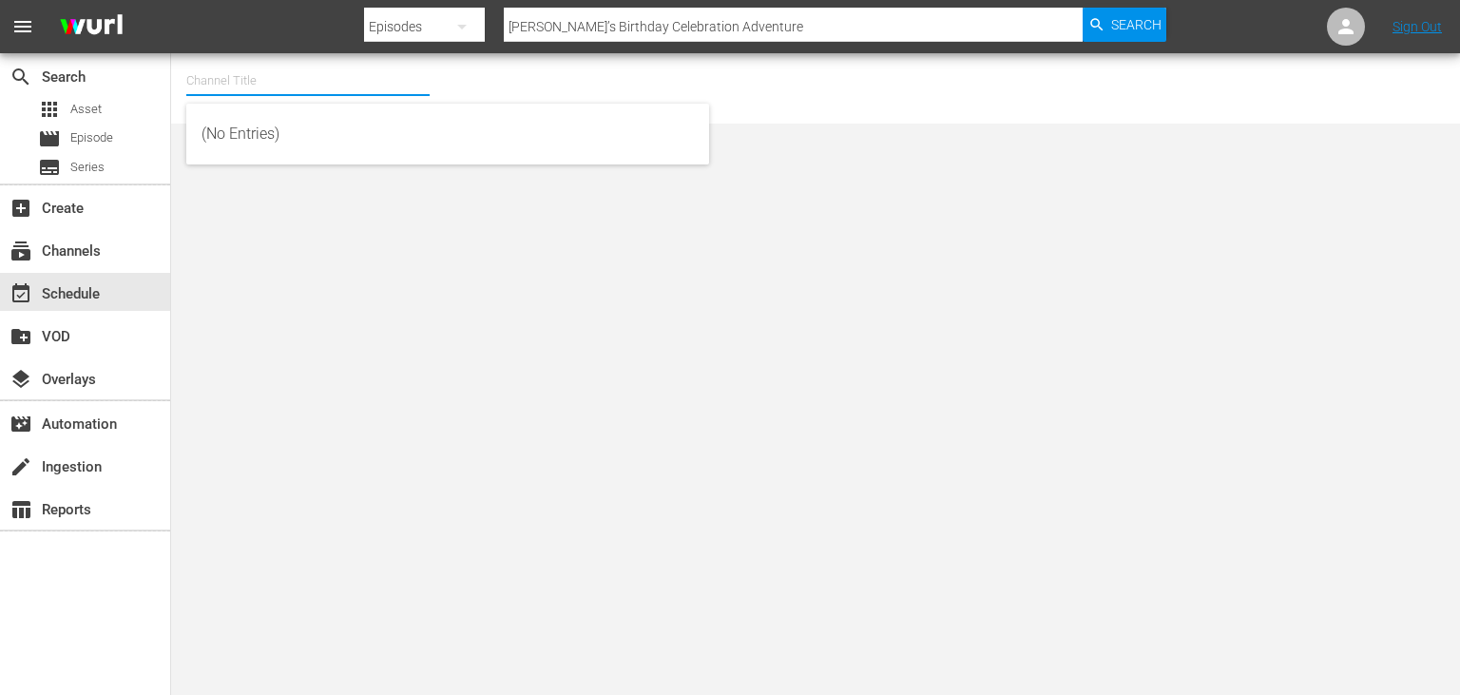
click at [365, 88] on input "text" at bounding box center [307, 81] width 243 height 46
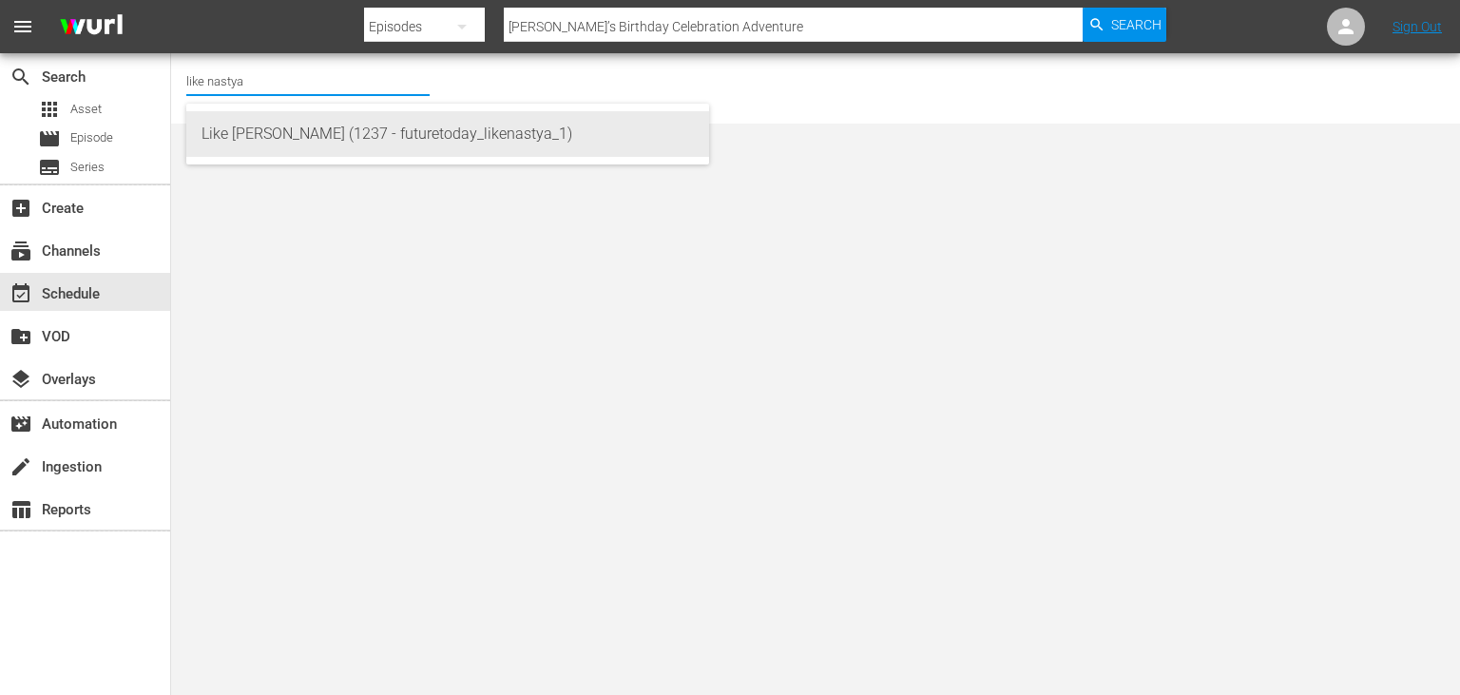
click at [454, 131] on div "Like [PERSON_NAME] (1237 - futuretoday_likenastya_1)" at bounding box center [447, 134] width 492 height 46
type input "Like [PERSON_NAME] (1237 - futuretoday_likenastya_1)"
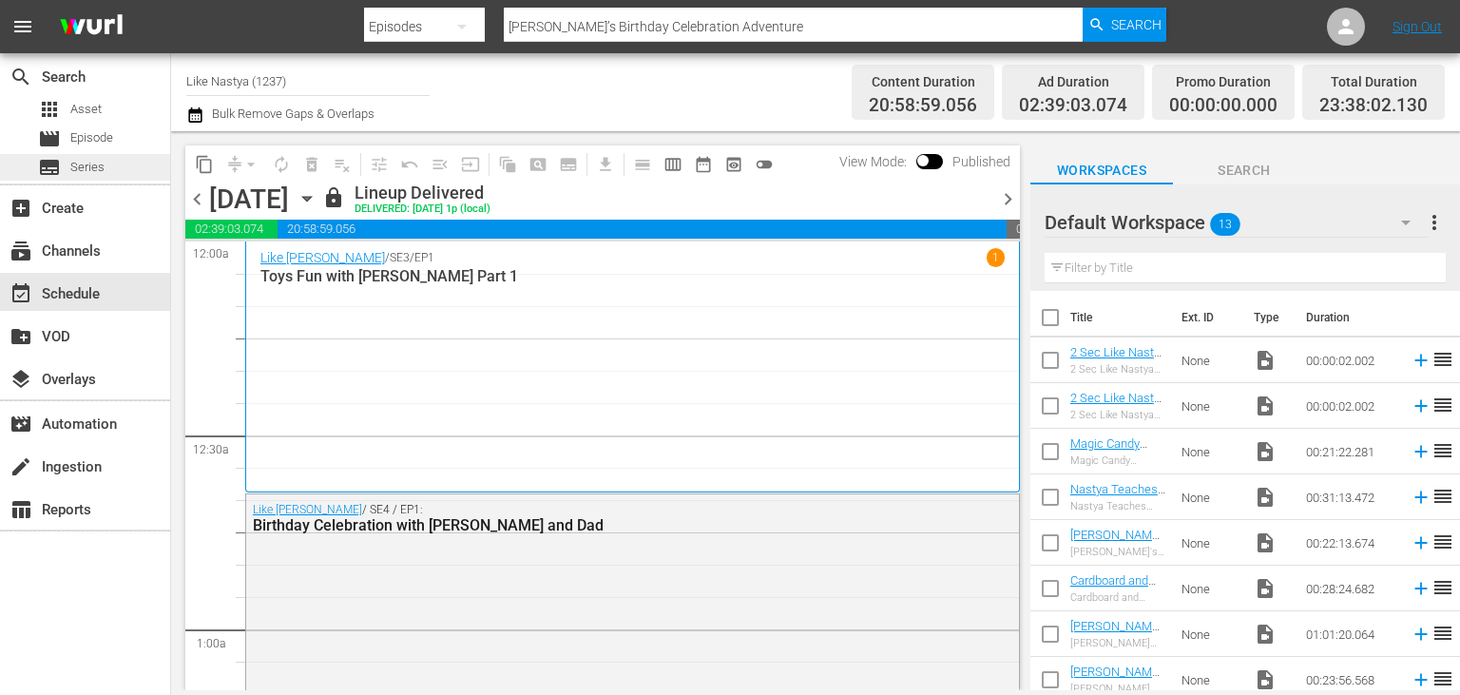
click at [128, 160] on div "subtitles Series" at bounding box center [85, 167] width 170 height 27
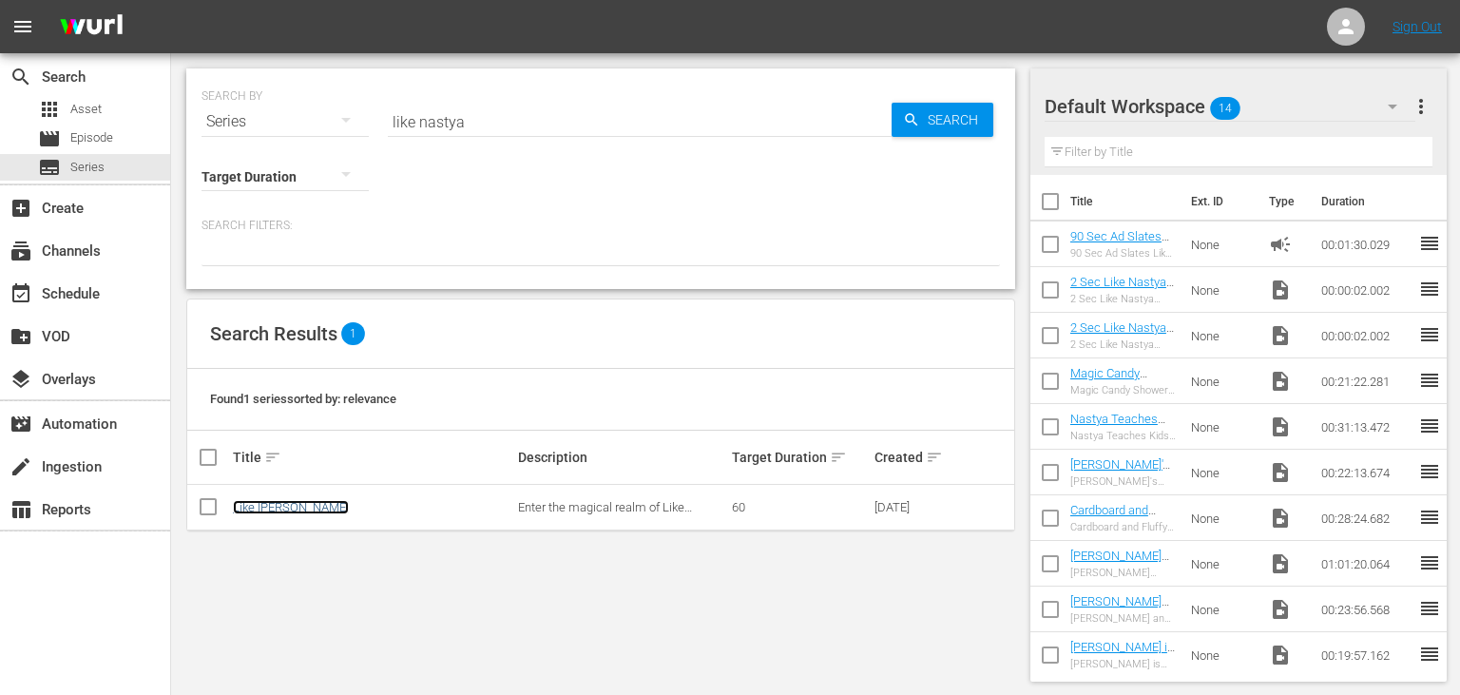
click at [272, 508] on link "Like [PERSON_NAME]" at bounding box center [291, 507] width 116 height 14
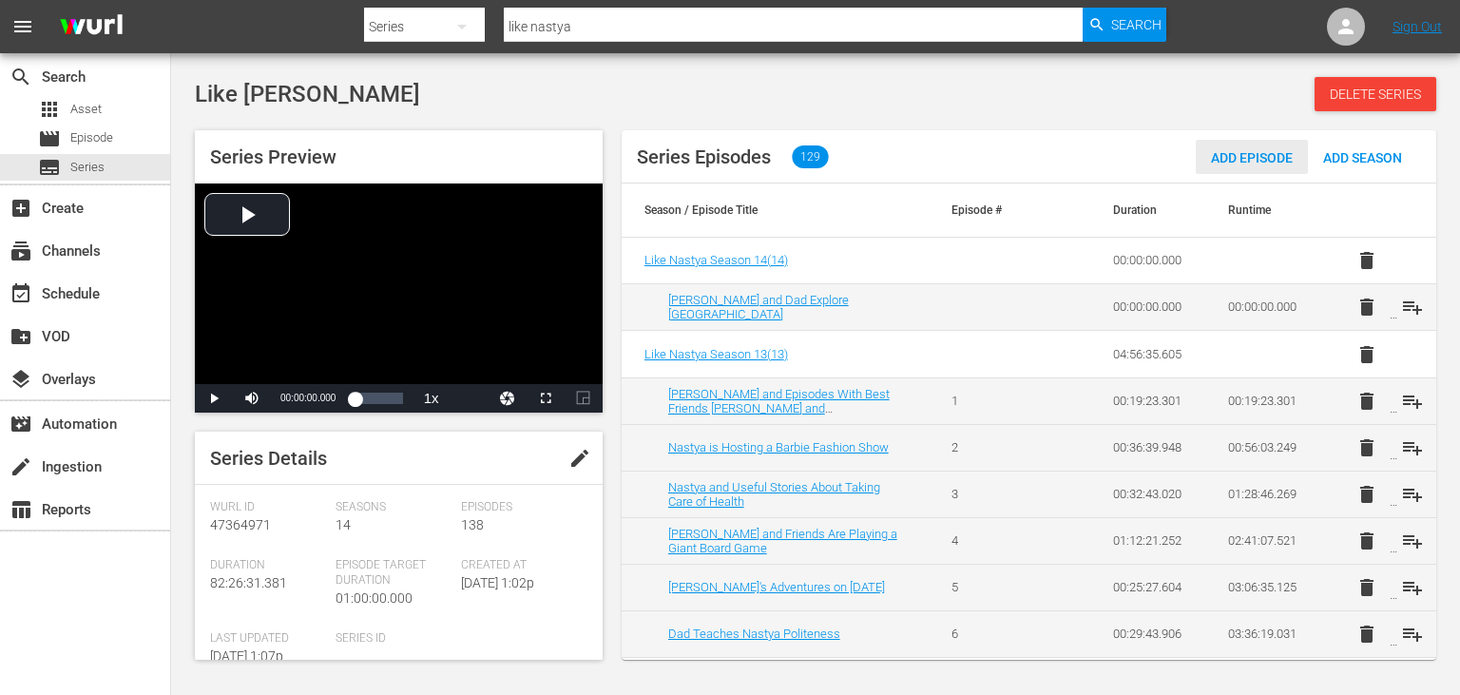
click at [1260, 160] on span "Add Episode" at bounding box center [1252, 157] width 112 height 15
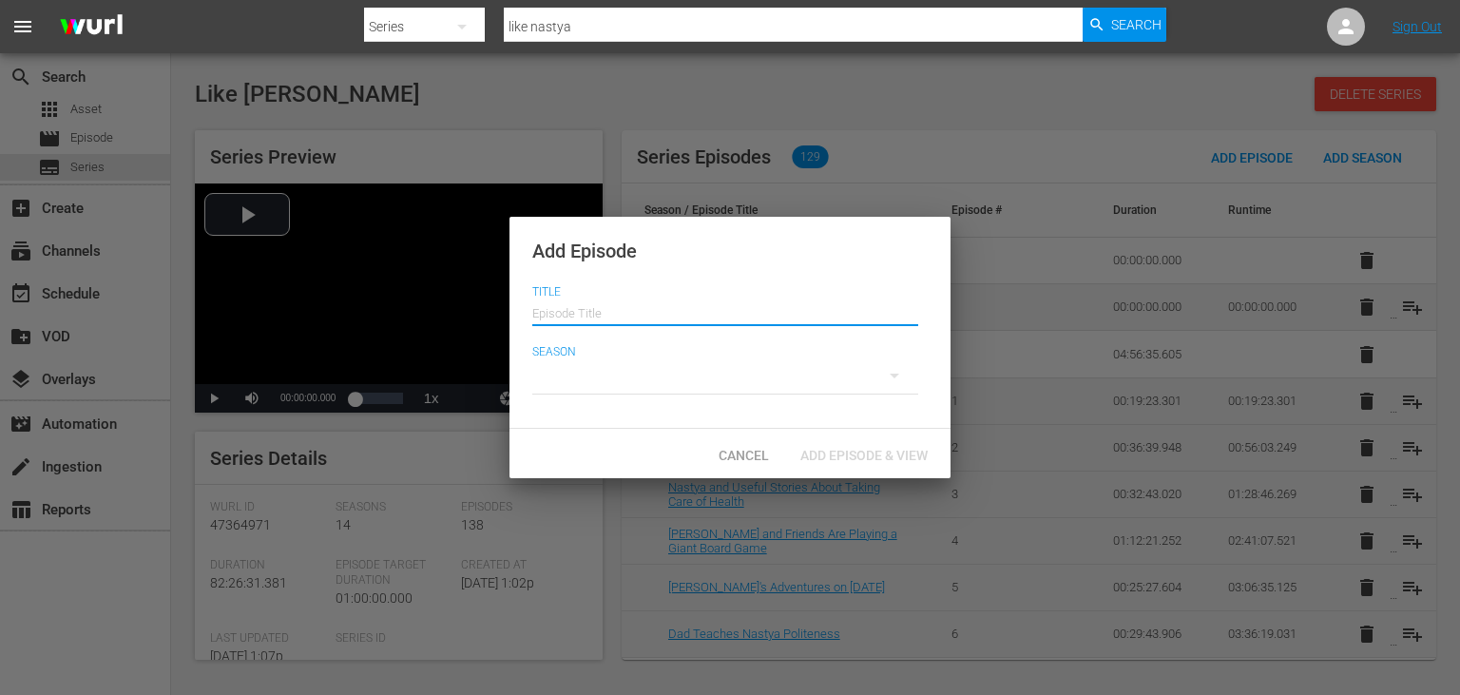
click at [684, 303] on input "text" at bounding box center [725, 311] width 386 height 46
paste input "[PERSON_NAME]'s Funny Stories with the Magic Fish for Kids"
type input "[PERSON_NAME]'s Funny Stories with the Magic Fish for Kids"
click at [669, 375] on div at bounding box center [725, 375] width 386 height 53
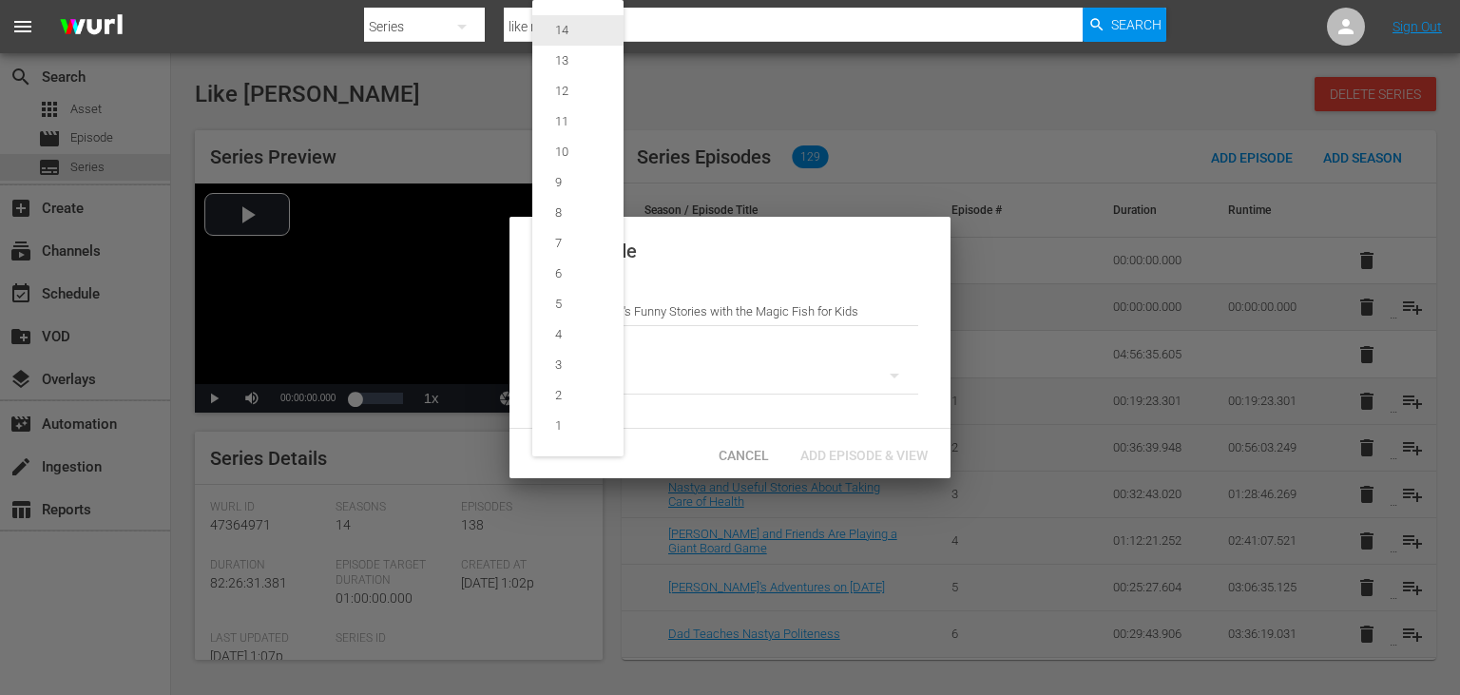
click at [592, 38] on span "14" at bounding box center [577, 30] width 91 height 30
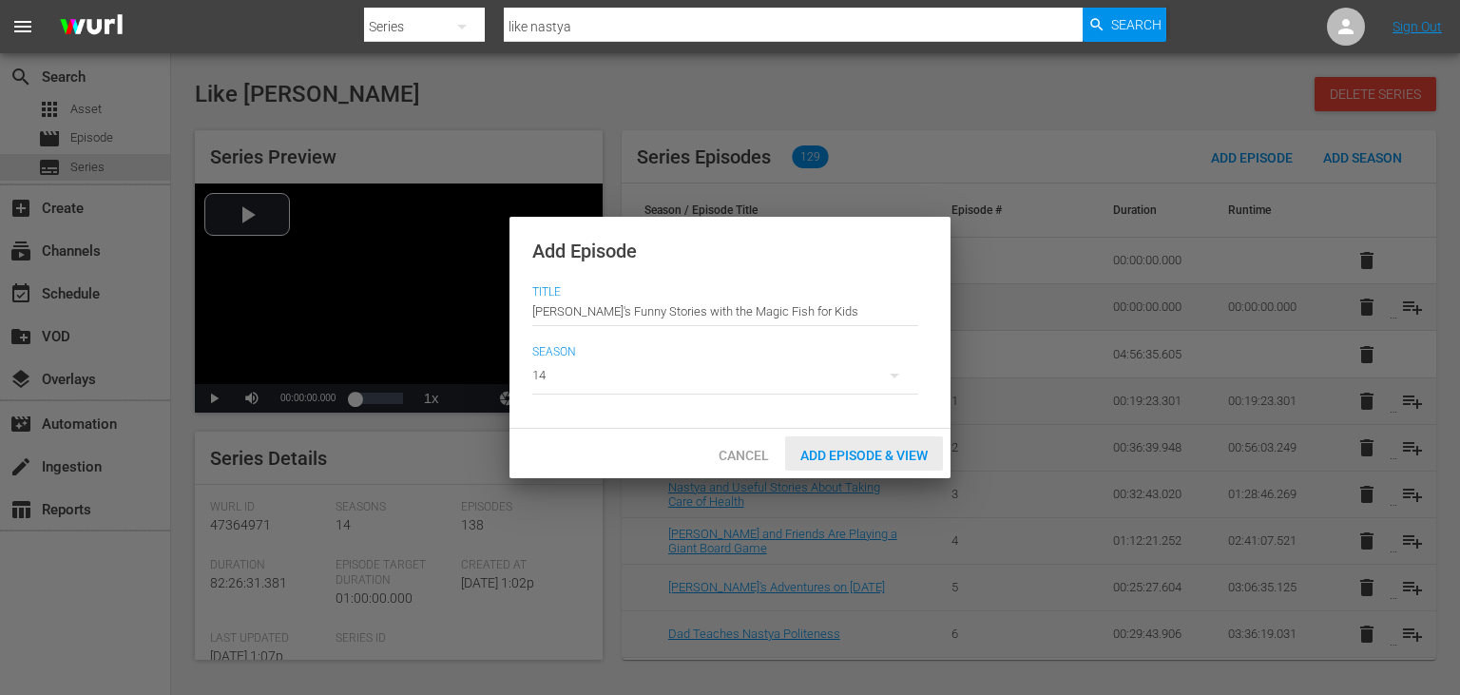
click at [873, 446] on div "Add Episode & View" at bounding box center [864, 453] width 158 height 35
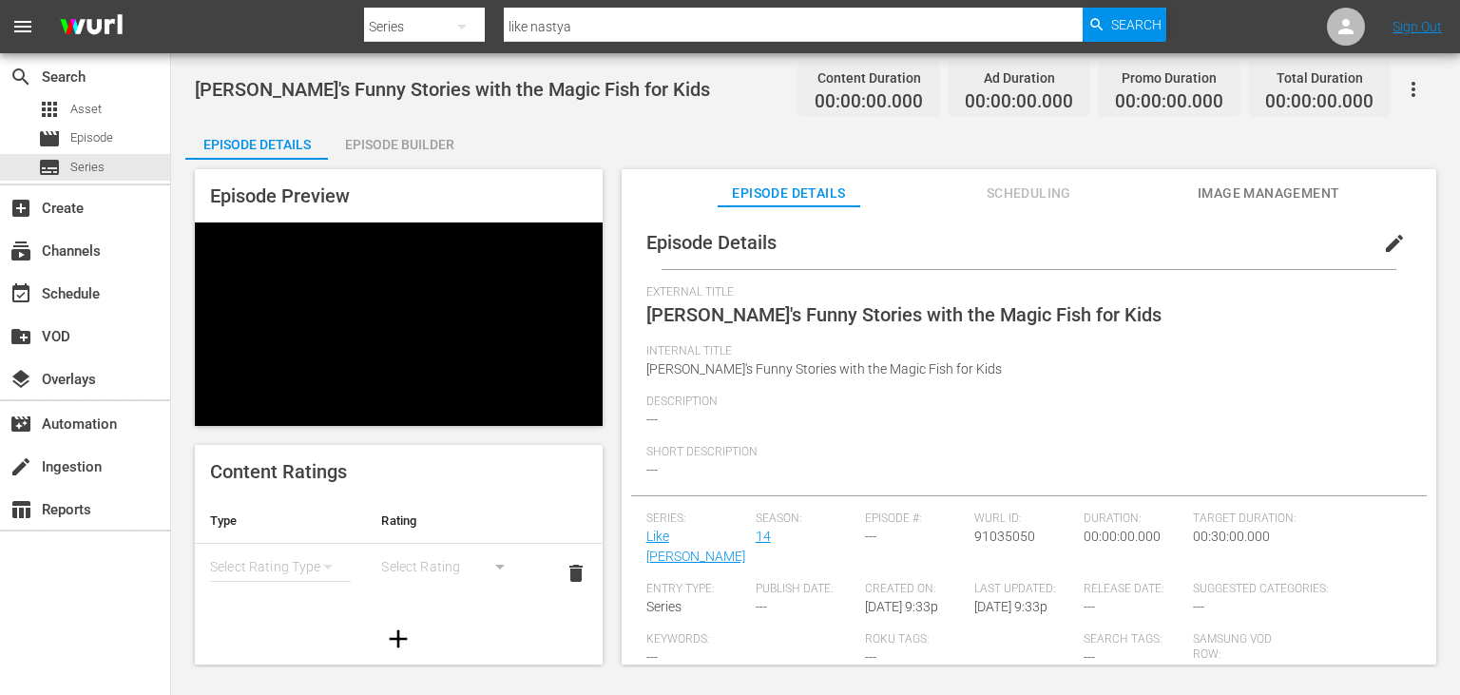
click at [1284, 203] on span "Image Management" at bounding box center [1269, 194] width 143 height 24
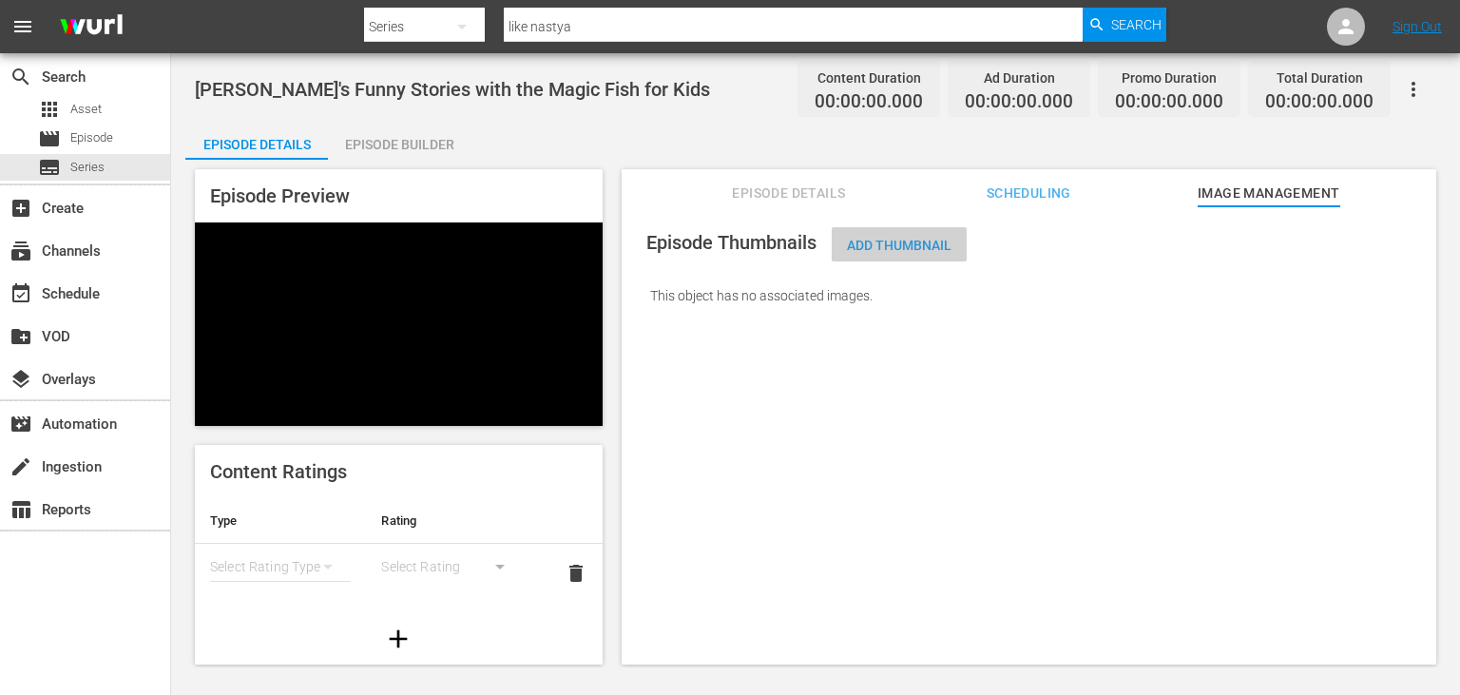
click at [922, 249] on span "Add Thumbnail" at bounding box center [899, 245] width 135 height 15
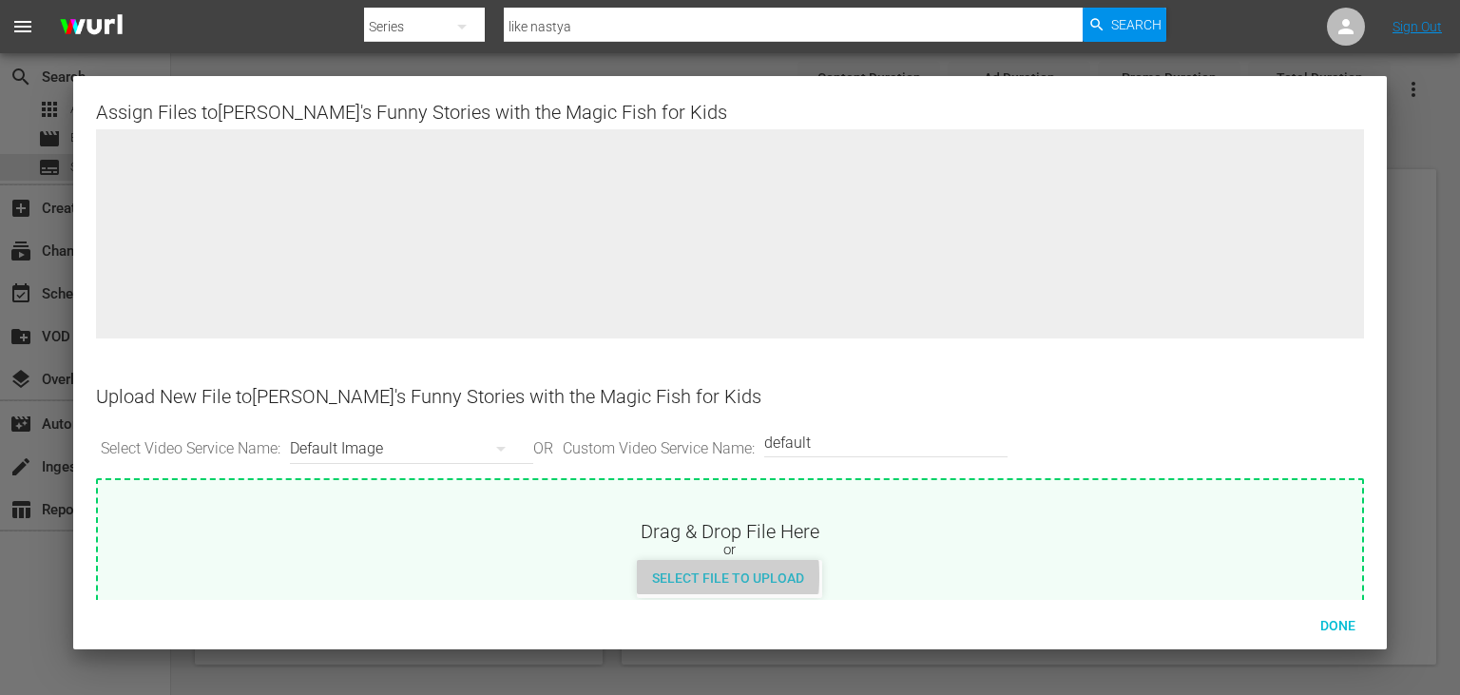
click at [695, 575] on span "Select File to Upload" at bounding box center [728, 577] width 182 height 15
type input "C:\fakepath\10686956_L.jpg"
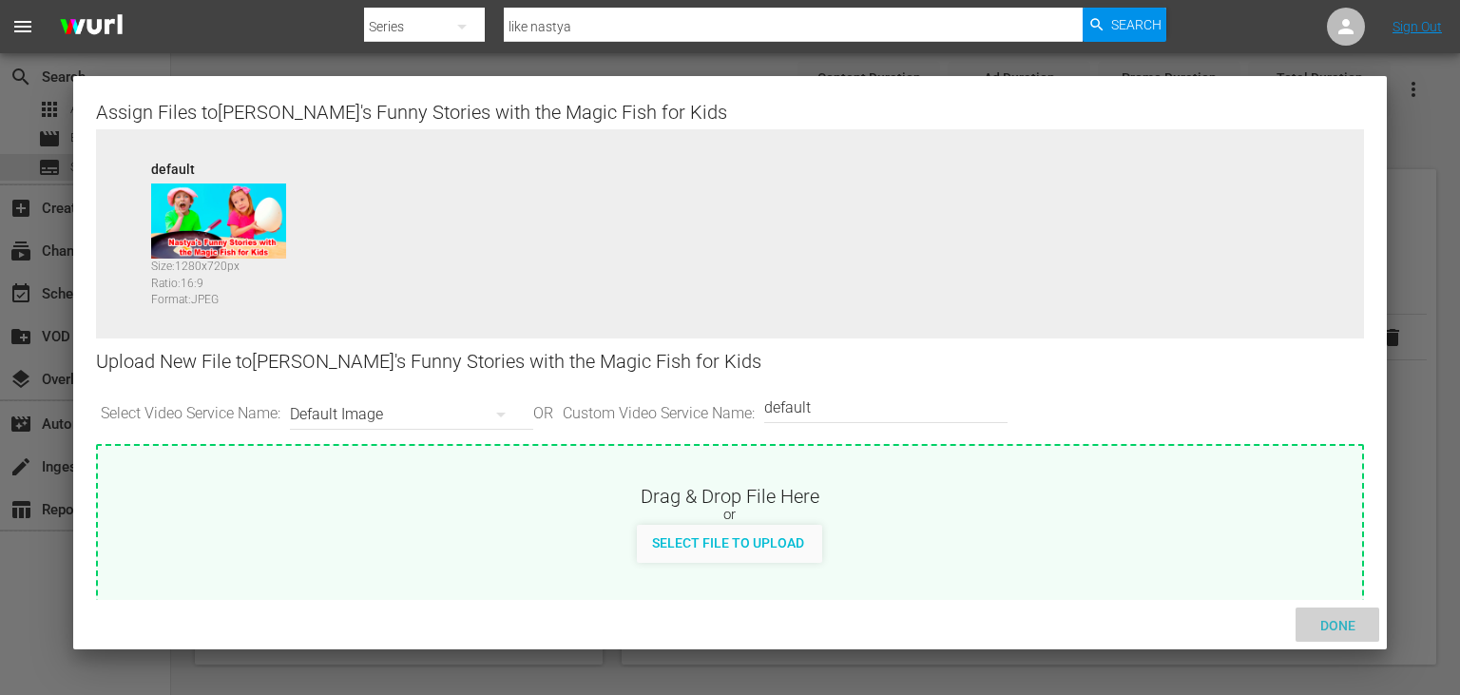
click at [1325, 621] on span "Done" at bounding box center [1338, 625] width 66 height 15
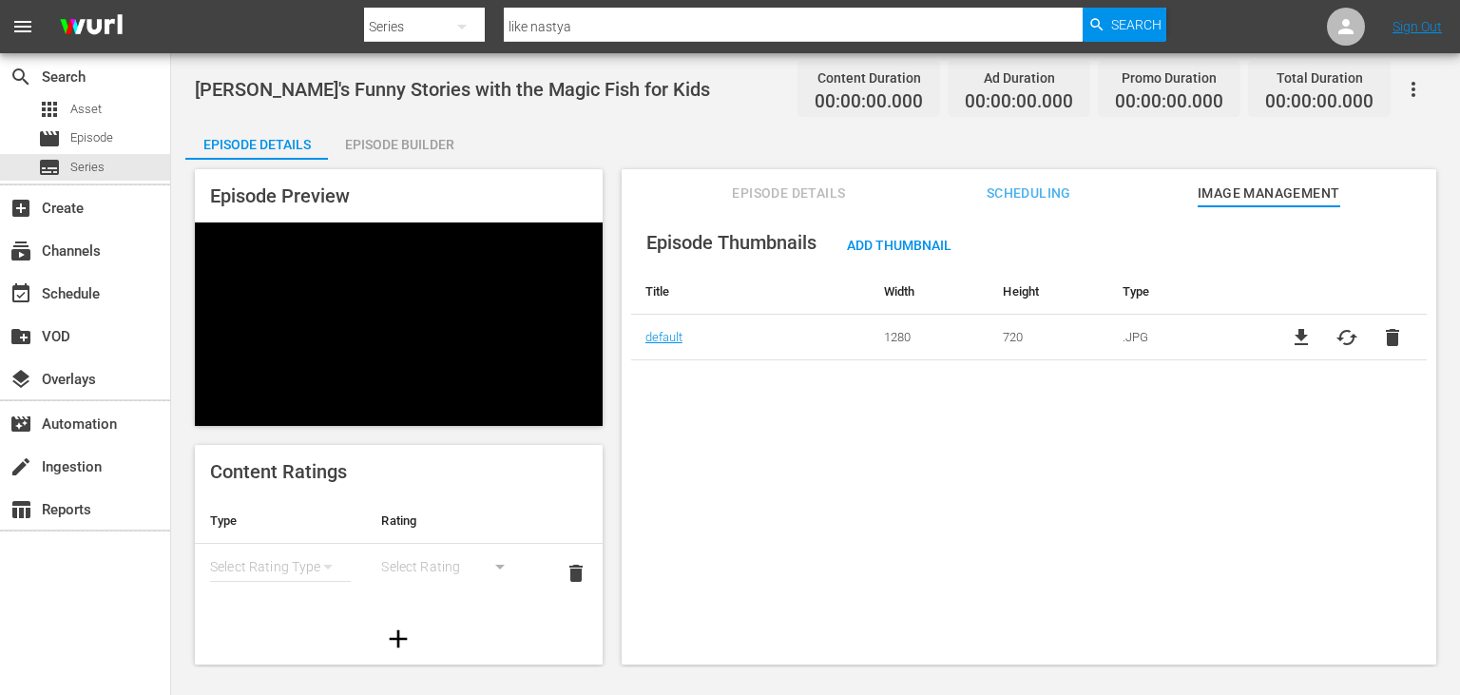
click at [766, 192] on span "Episode Details" at bounding box center [789, 194] width 143 height 24
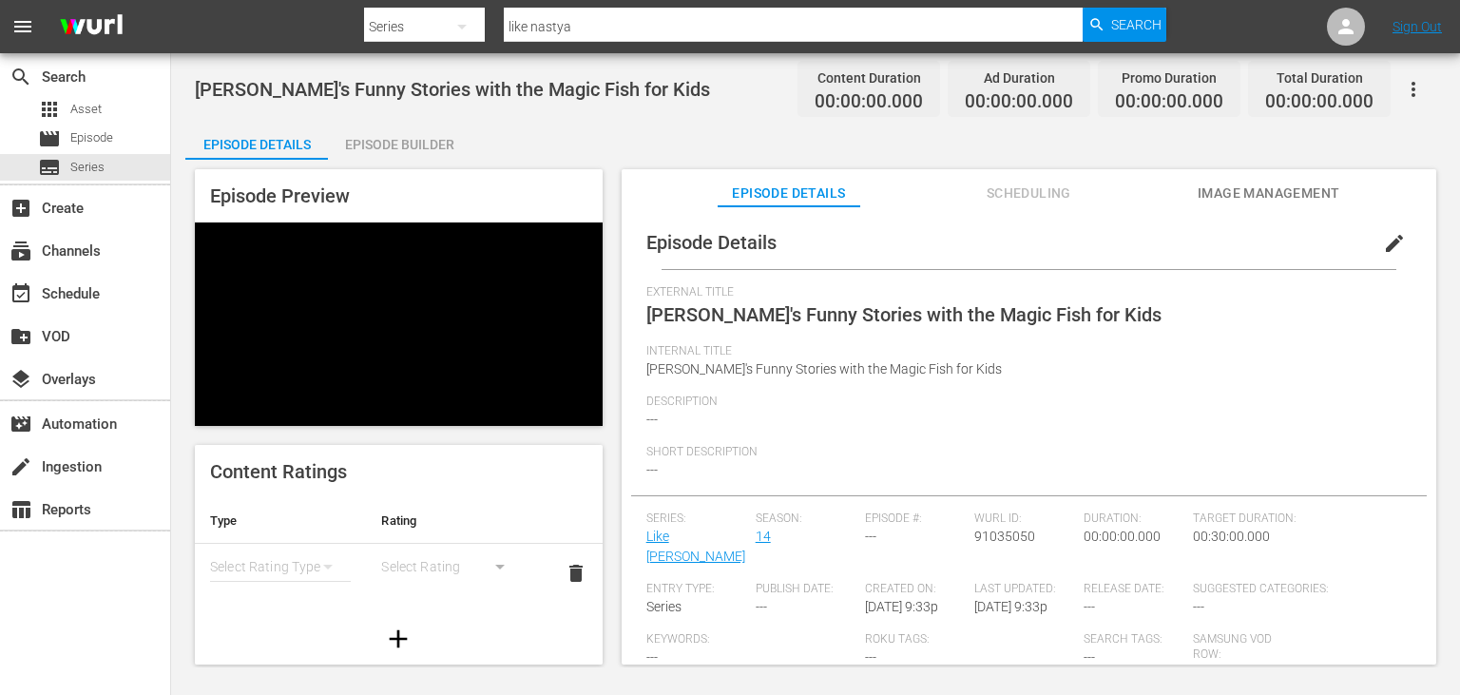
click at [748, 468] on div "Short Description ---" at bounding box center [1028, 470] width 765 height 50
click at [1389, 250] on span "edit" at bounding box center [1394, 243] width 23 height 23
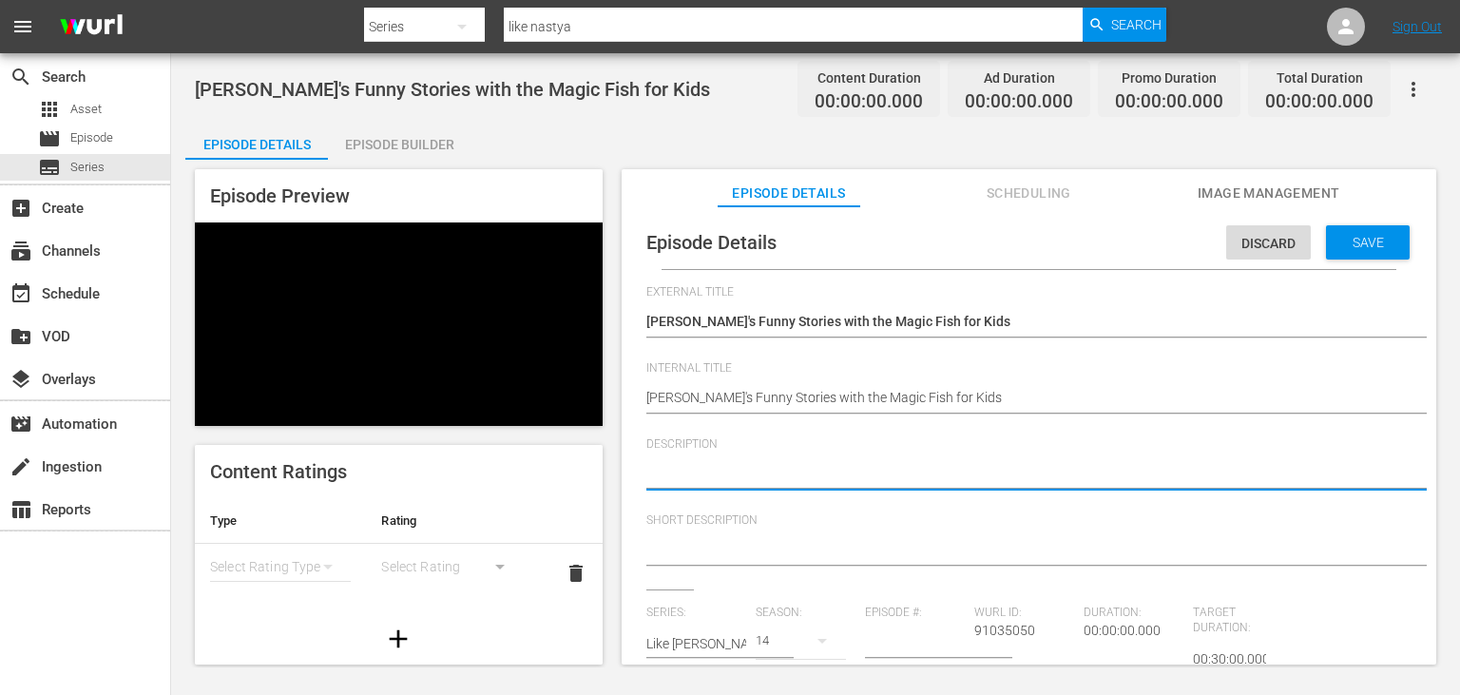
click at [717, 477] on textarea at bounding box center [1024, 475] width 756 height 23
paste textarea "Laugh along with [PERSON_NAME] in a magical tale featuring a talking fish!"
type textarea "Laugh along with [PERSON_NAME] in a magical tale featuring a talking fish!"
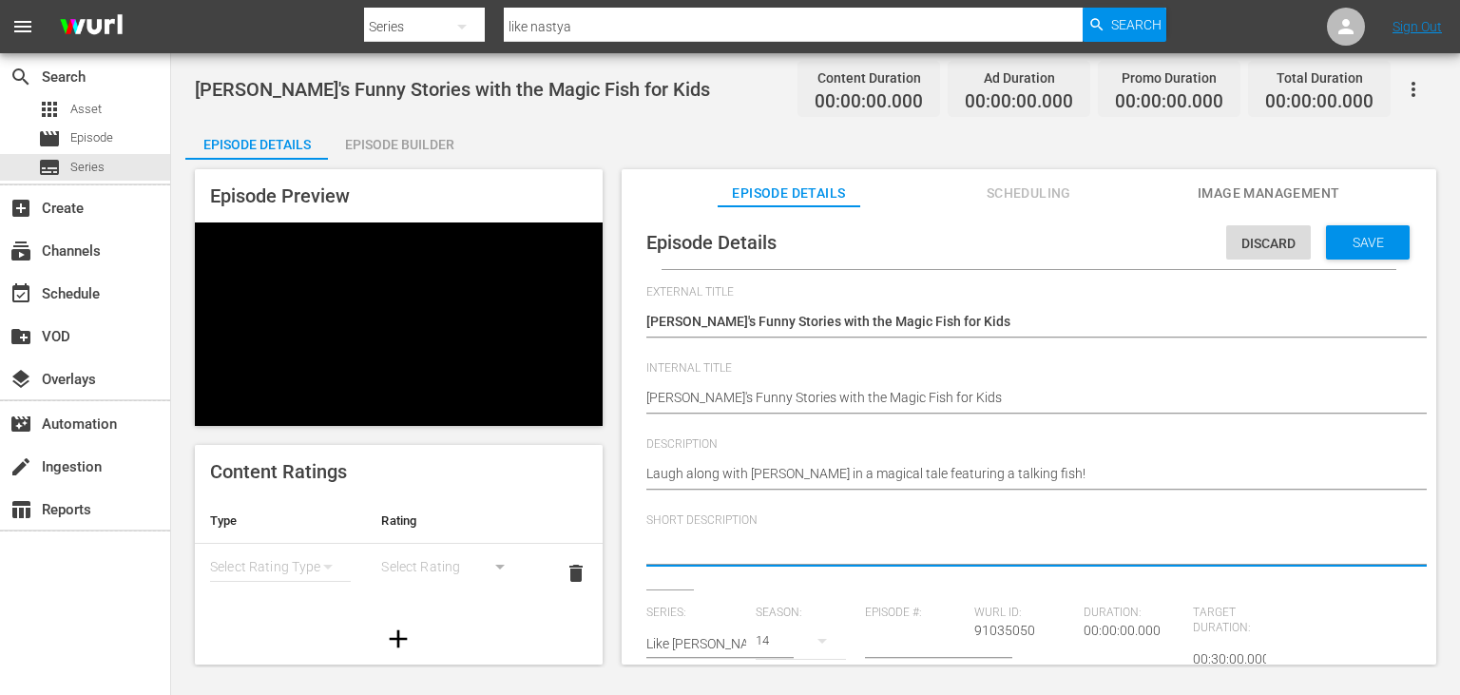
click at [708, 553] on textarea at bounding box center [1024, 551] width 756 height 23
paste textarea "Funny kids stories with Magic Fish and toys"
type textarea "Funny kids stories with Magic Fish and toys"
type textarea "Funny kids stories with Magic Fish and toys."
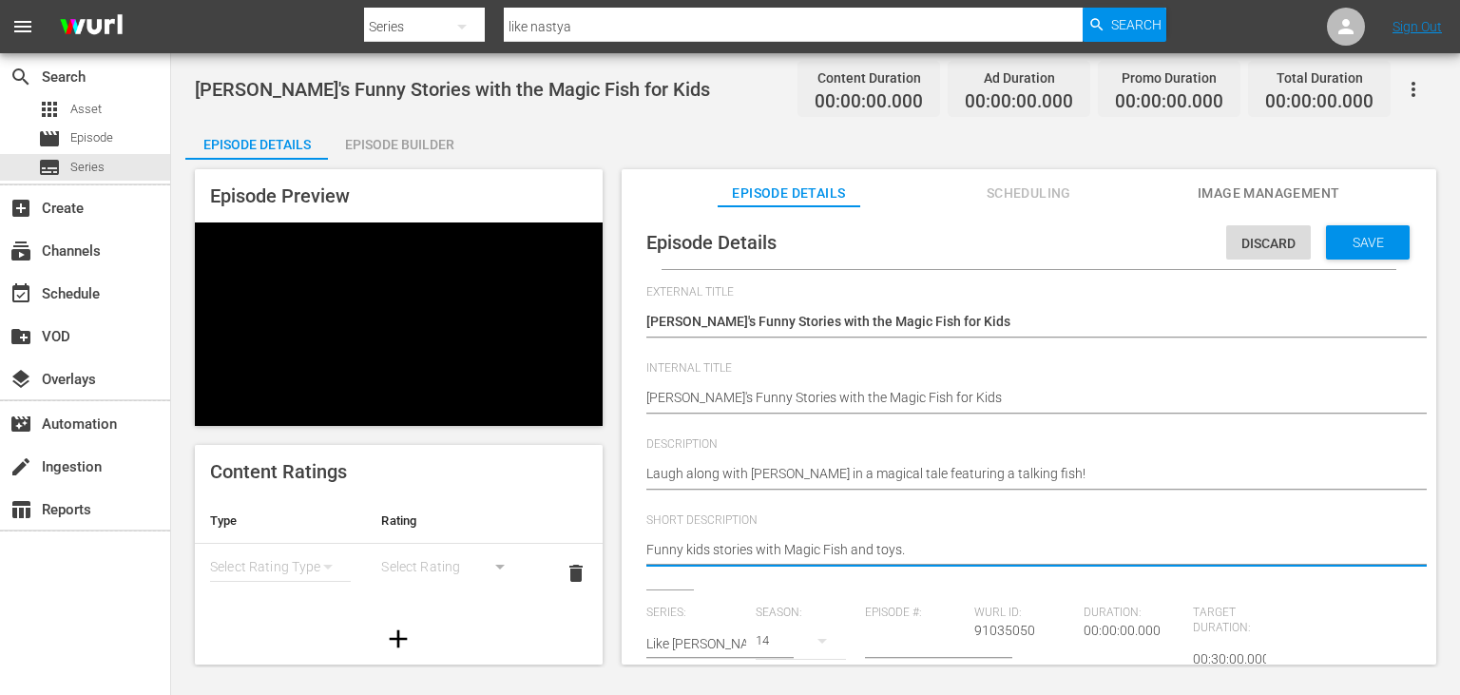
type textarea "Funny kids stories with Magic Fish and toys."
click at [888, 642] on input "number" at bounding box center [915, 644] width 100 height 46
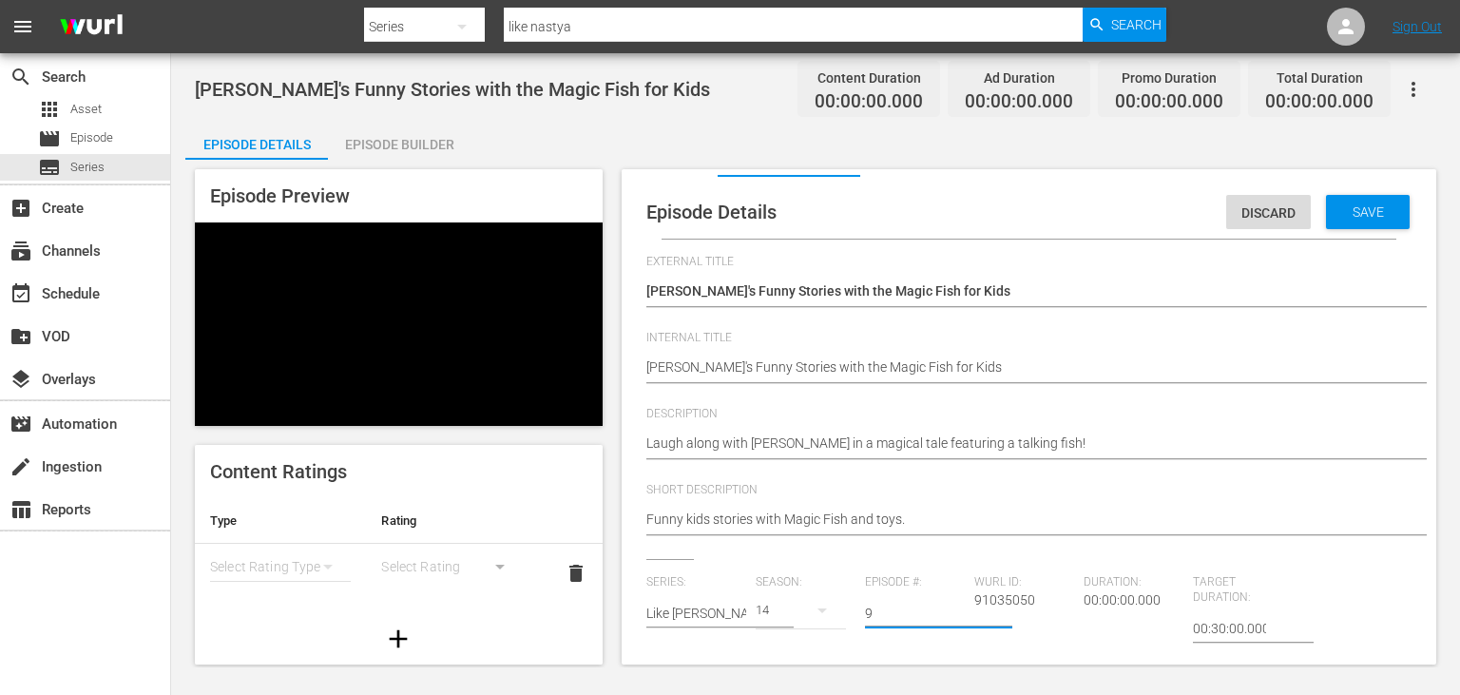
scroll to position [37, 0]
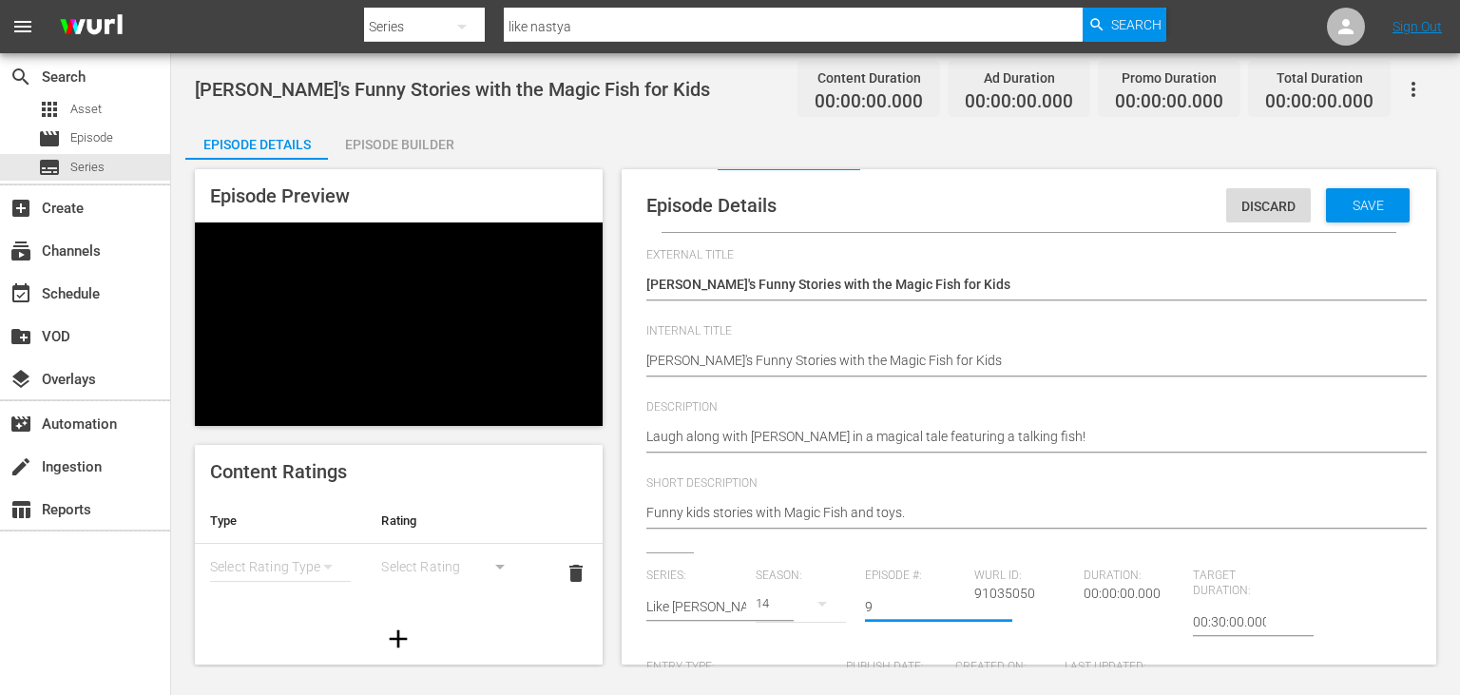
type input "9"
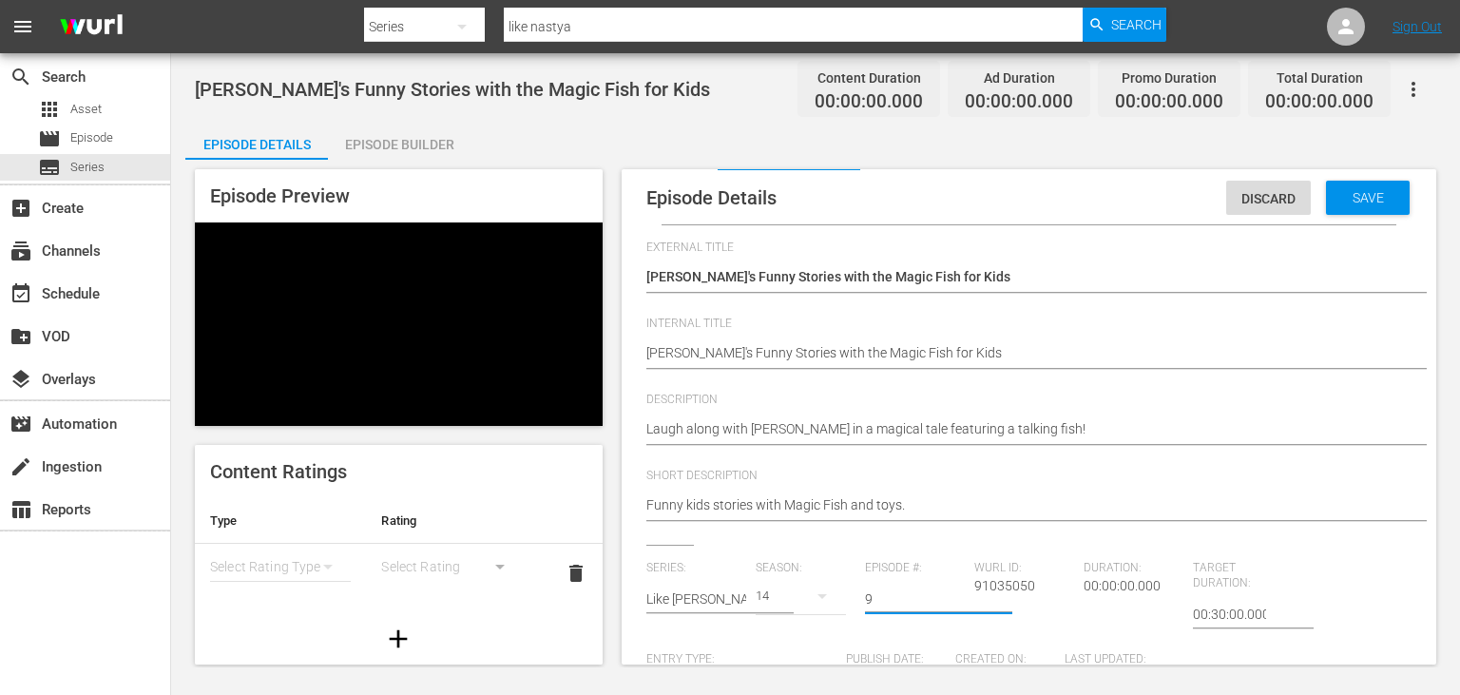
scroll to position [191, 0]
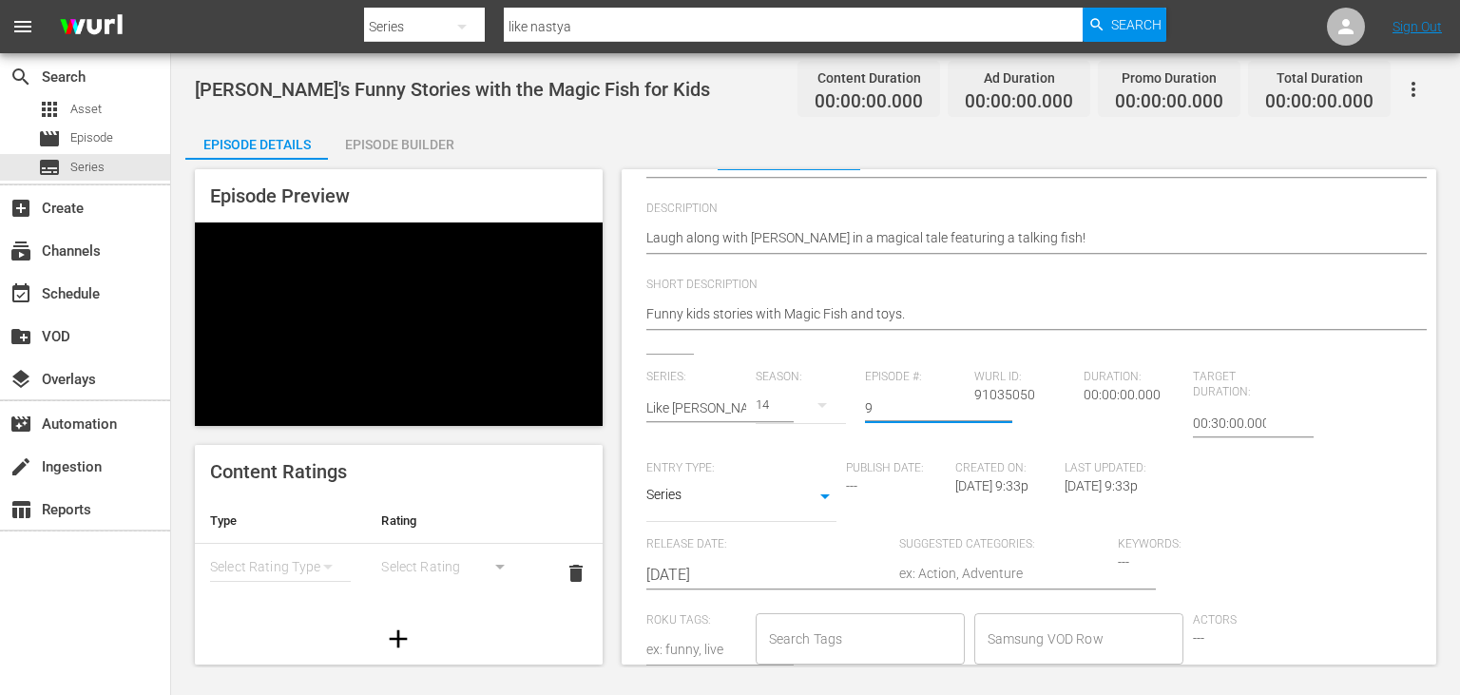
click at [791, 574] on input "[DATE]" at bounding box center [767, 575] width 243 height 46
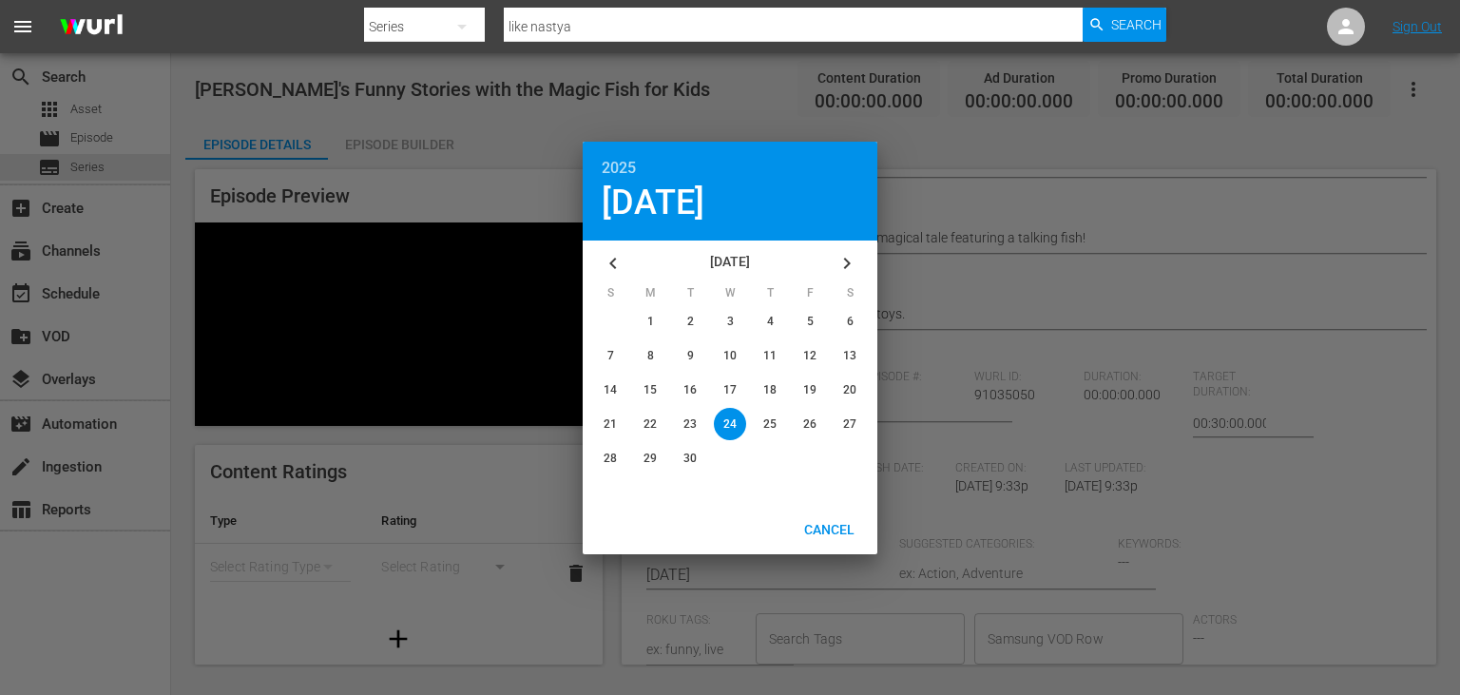
click at [603, 262] on icon "button" at bounding box center [613, 263] width 23 height 23
click at [603, 263] on icon "button" at bounding box center [613, 263] width 23 height 23
click at [603, 264] on icon "button" at bounding box center [613, 263] width 23 height 23
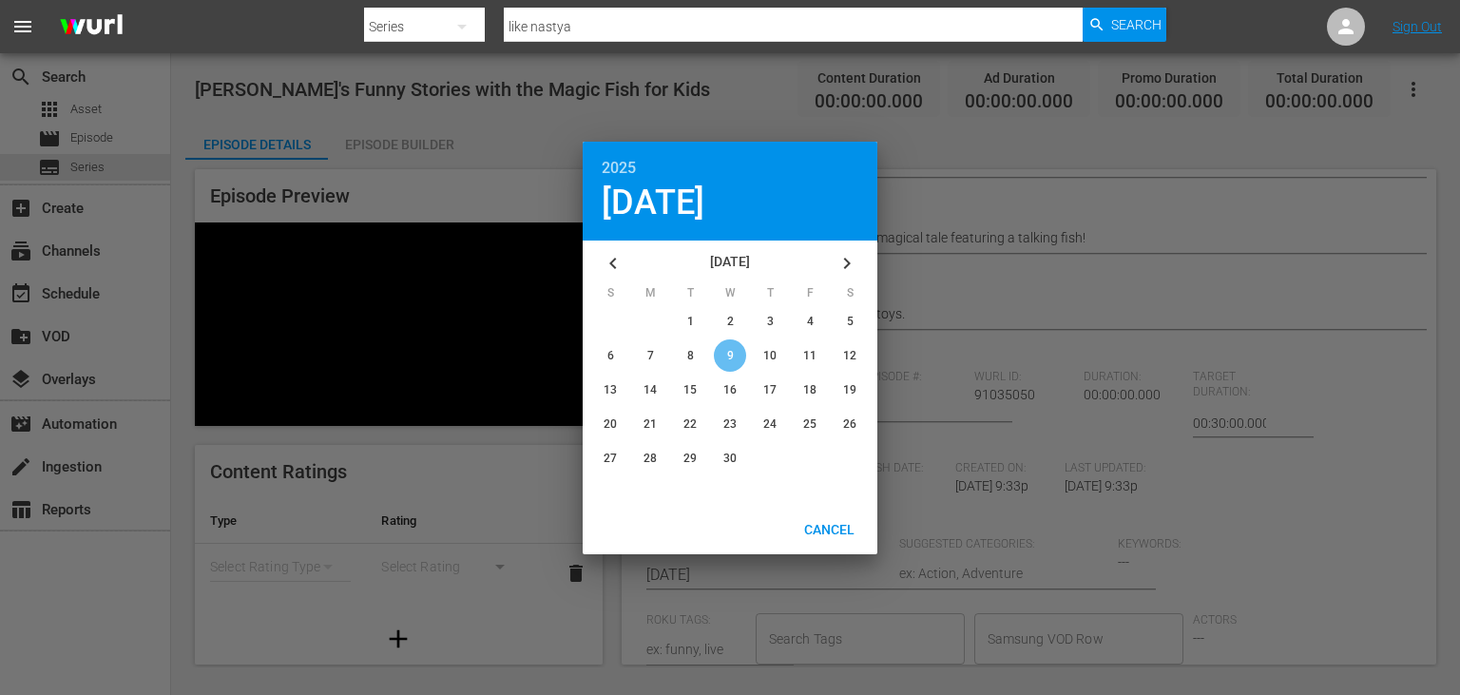
click at [728, 355] on span "9" at bounding box center [730, 355] width 7 height 13
type input "[DATE]"
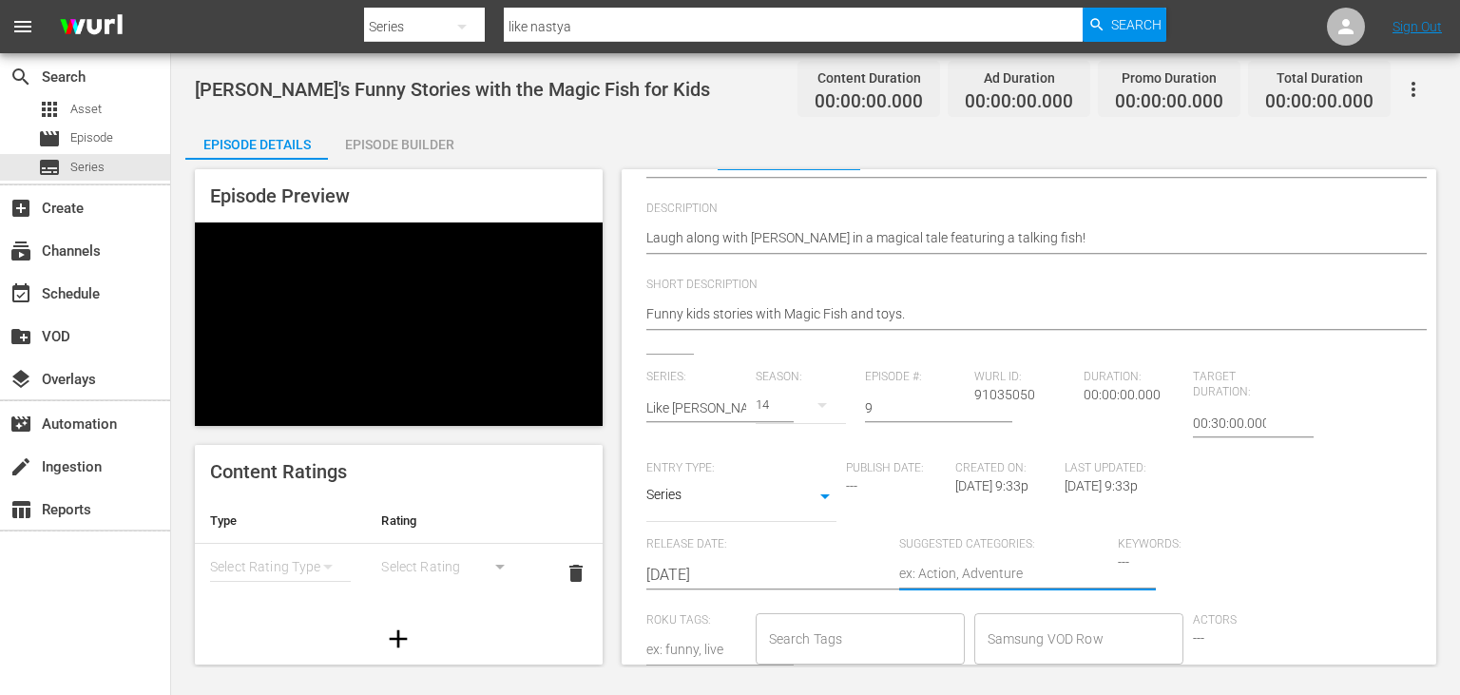
click at [968, 571] on textarea at bounding box center [1003, 575] width 209 height 23
type textarea "D"
type textarea "Dr"
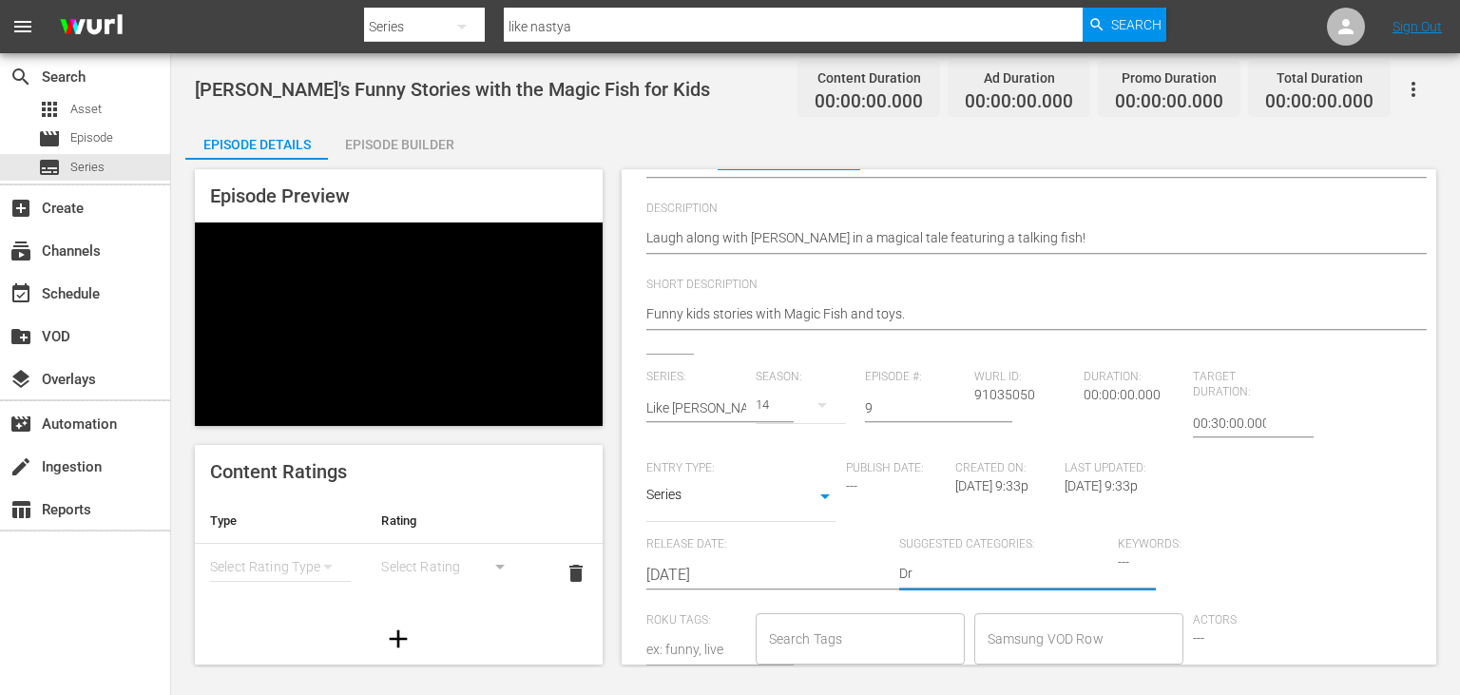
type textarea "Dra"
type textarea "Dram"
type textarea "Drama"
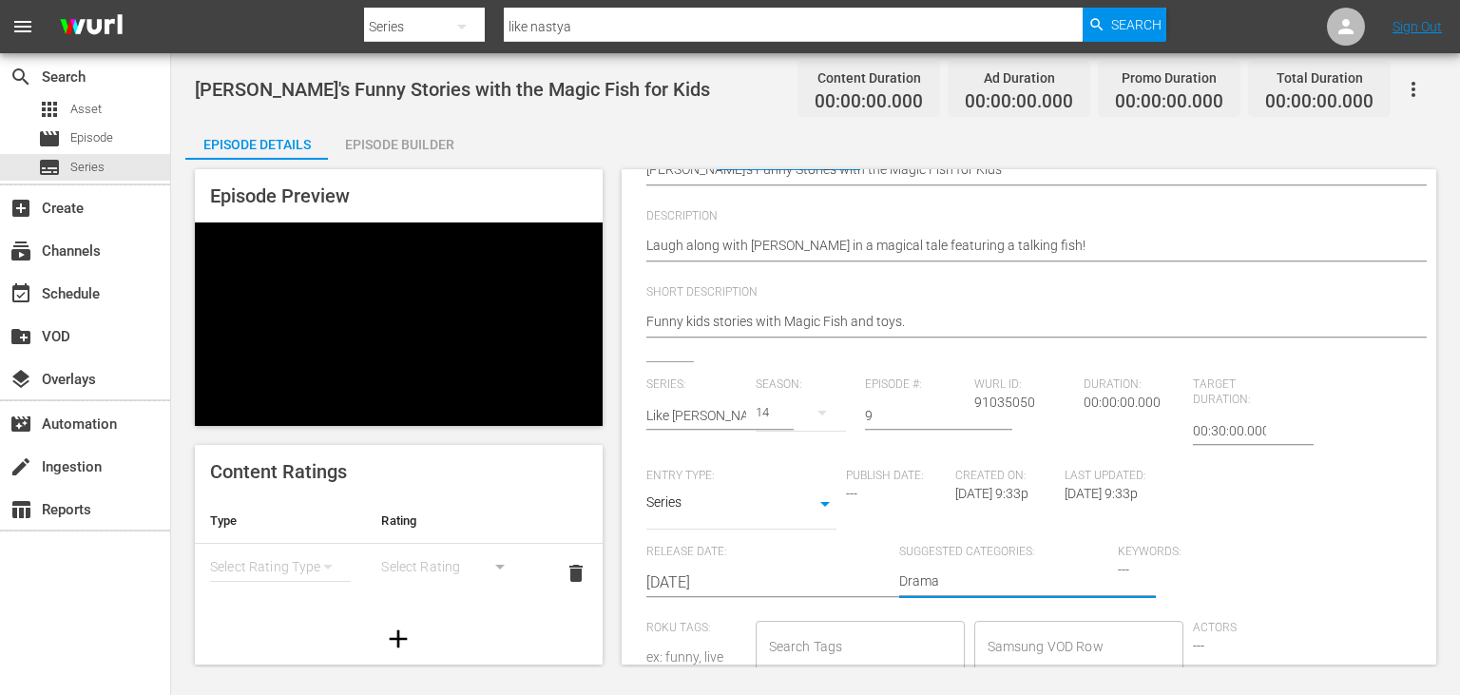
scroll to position [0, 0]
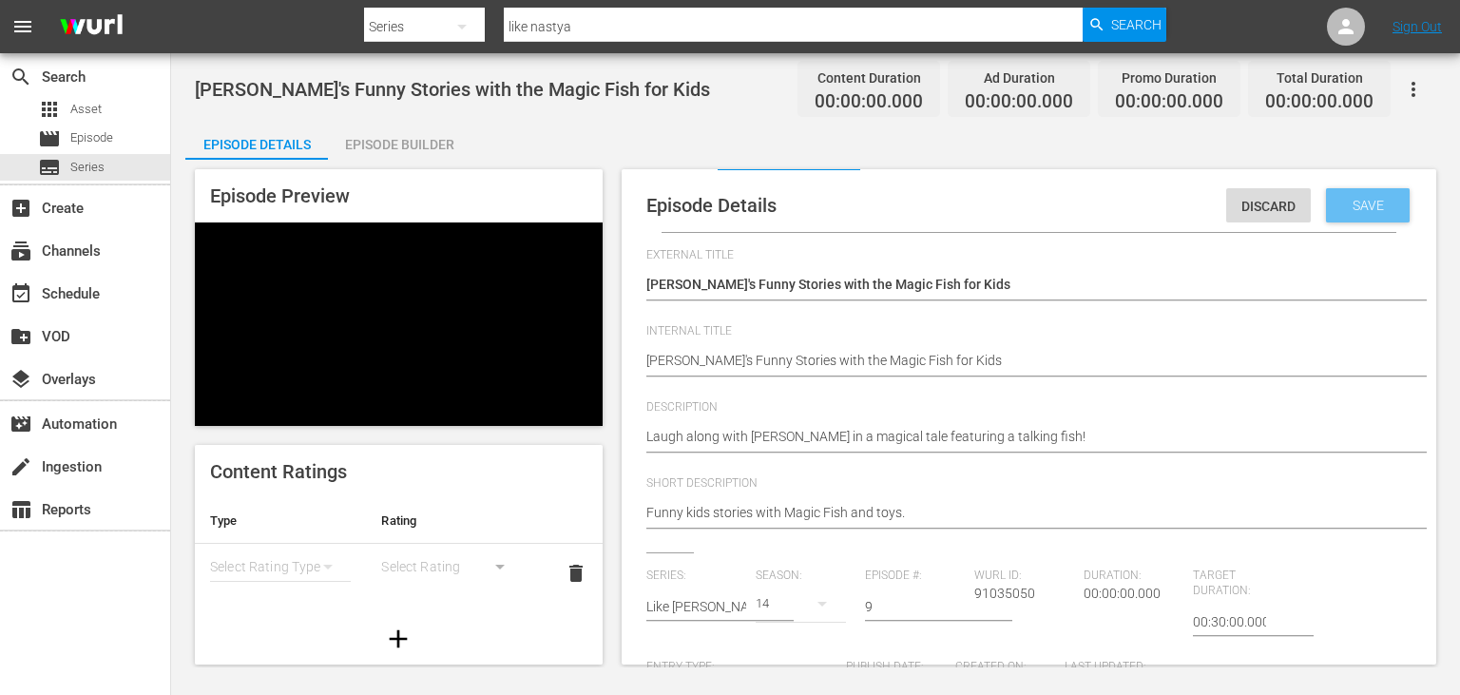
type textarea "Drama"
click at [1393, 211] on span "Save" at bounding box center [1368, 205] width 62 height 15
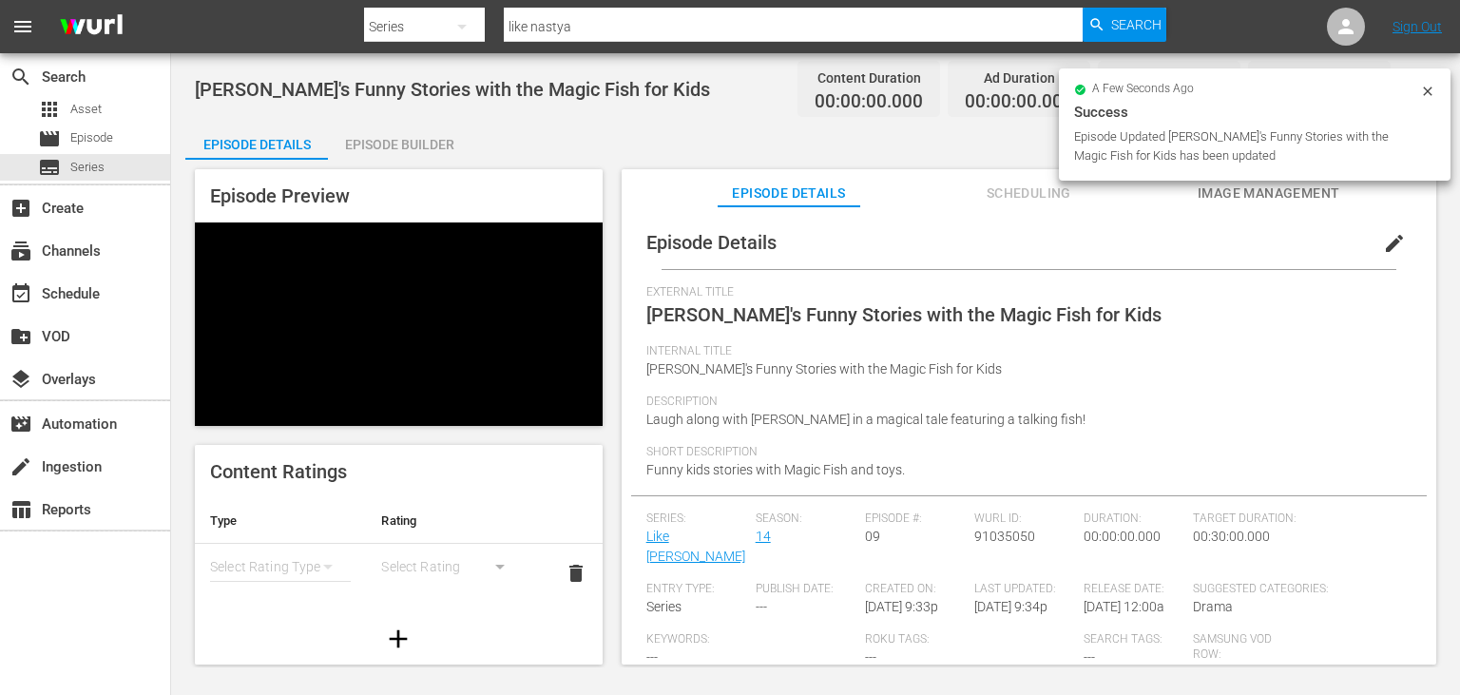
click at [1230, 199] on span "Image Management" at bounding box center [1269, 194] width 143 height 24
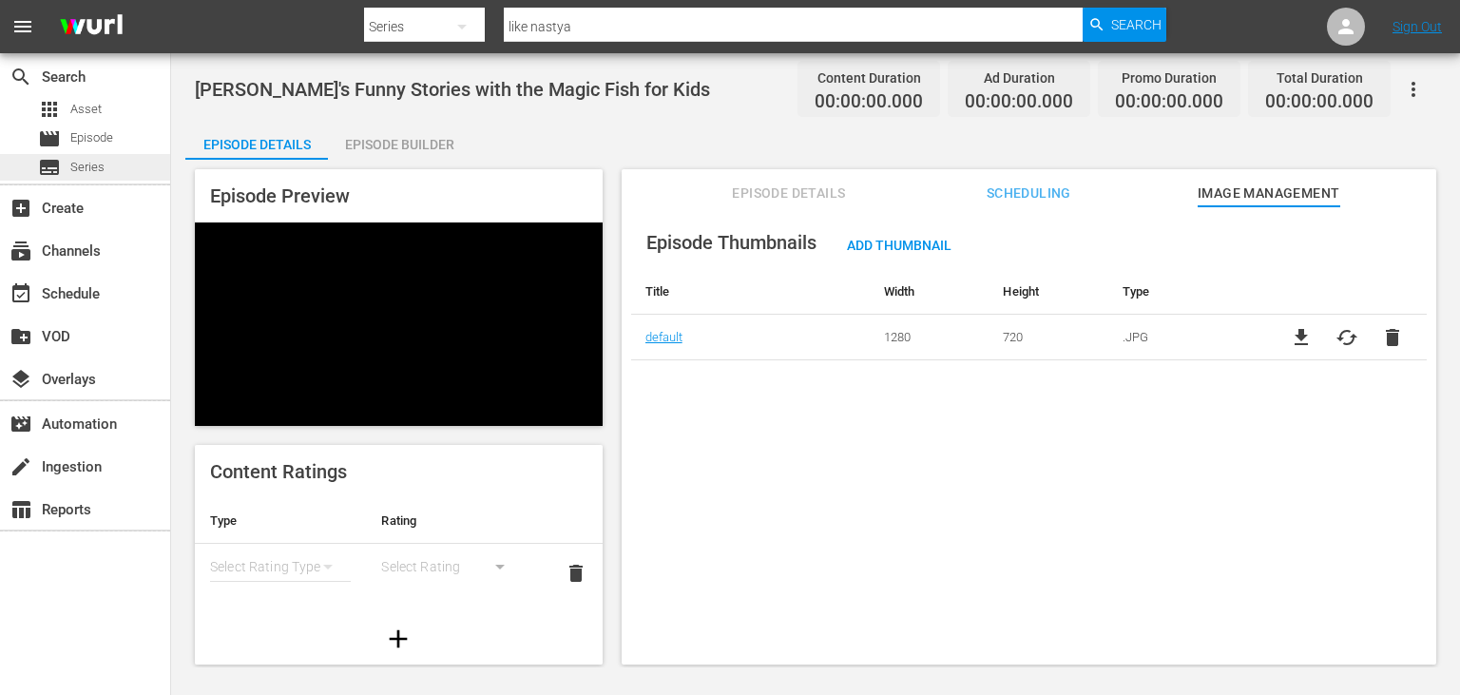
click at [101, 163] on span "Series" at bounding box center [87, 167] width 34 height 19
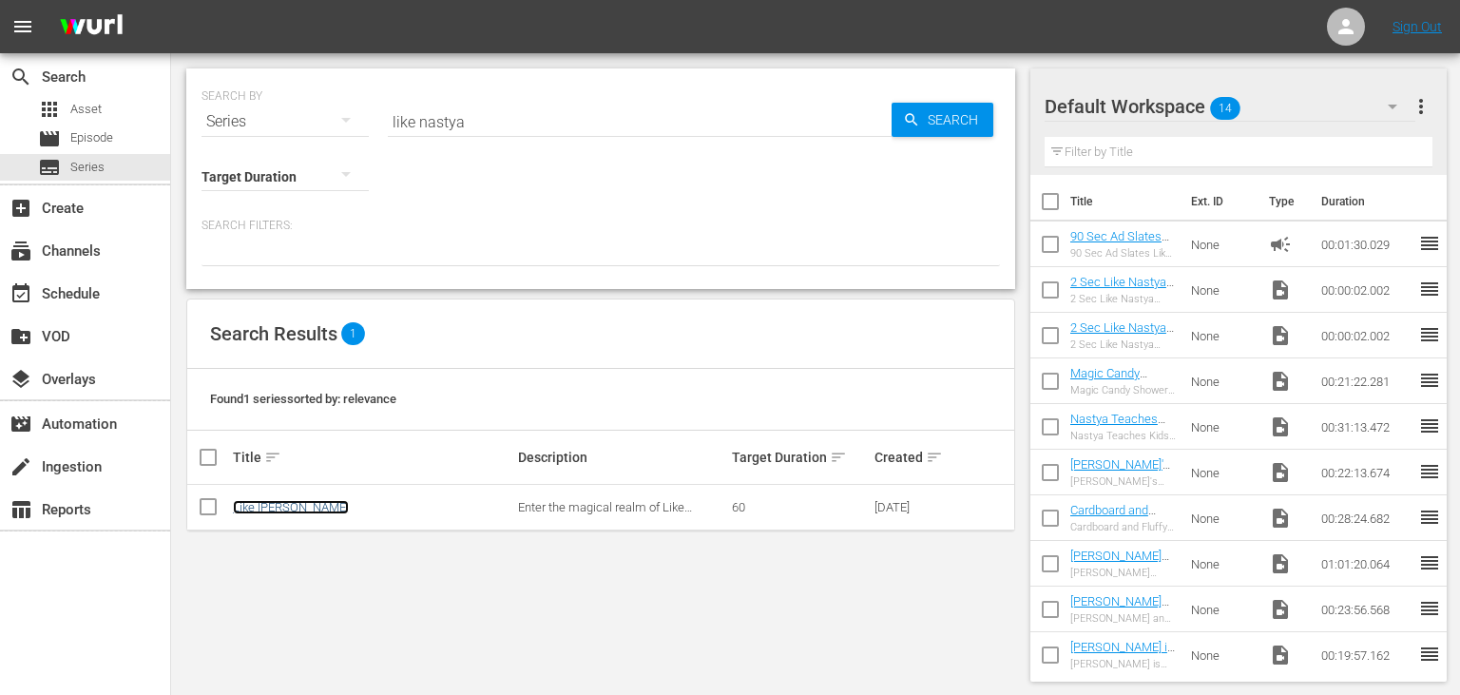
click at [270, 510] on link "Like [PERSON_NAME]" at bounding box center [291, 507] width 116 height 14
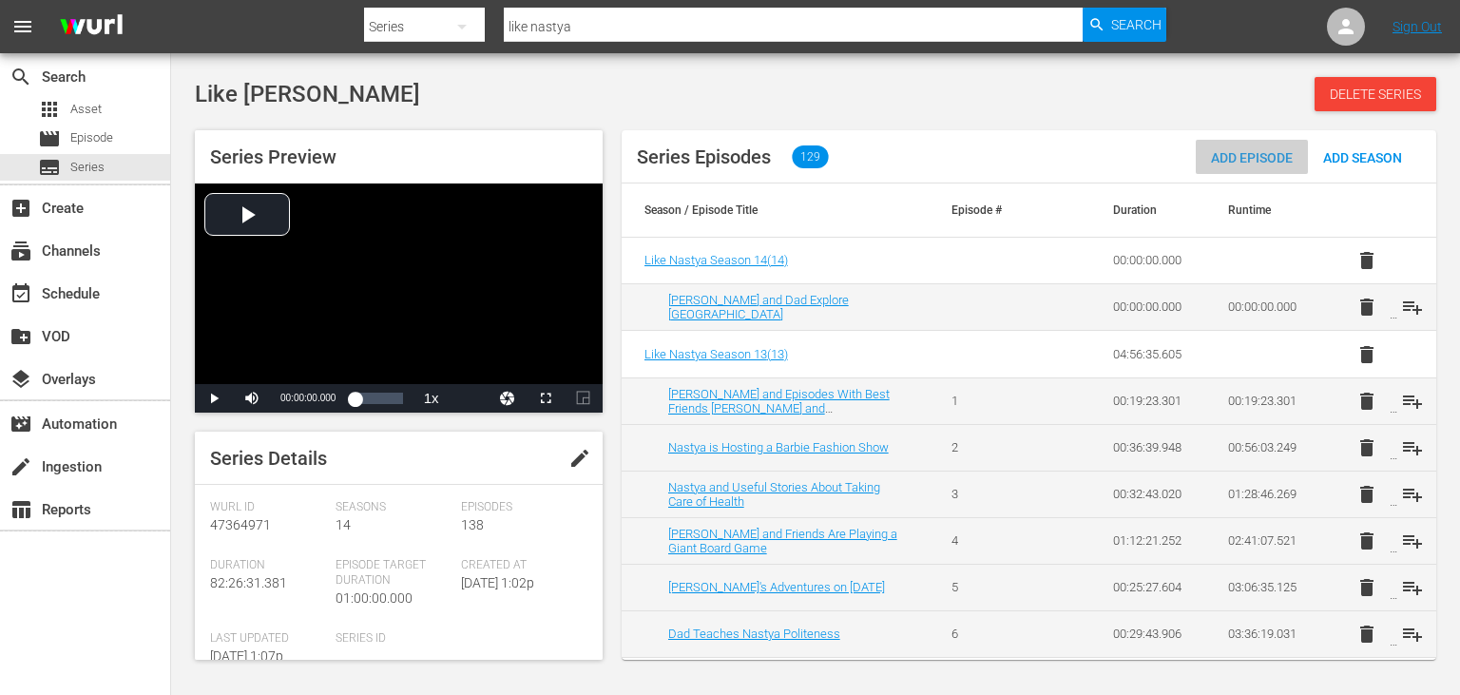
click at [1262, 169] on div "Add Episode" at bounding box center [1252, 157] width 112 height 35
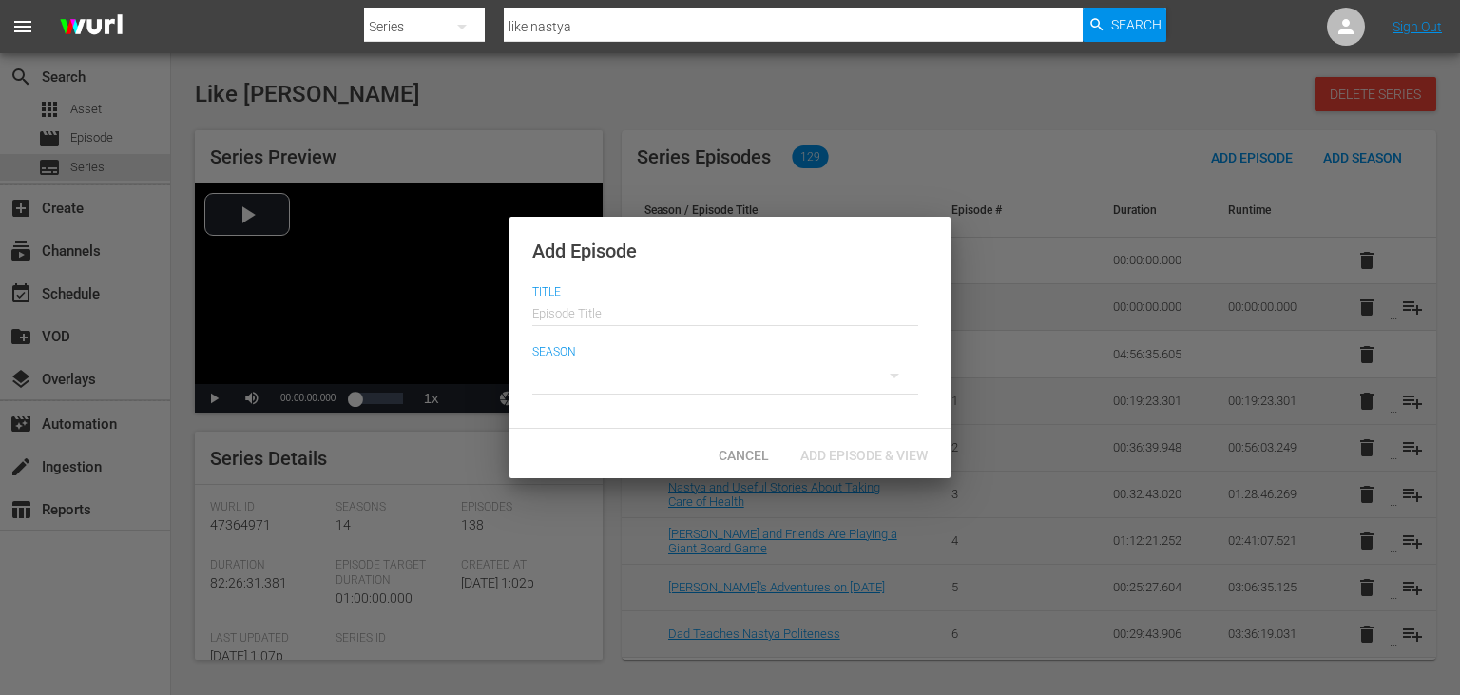
click at [742, 310] on input "text" at bounding box center [725, 311] width 386 height 46
paste input "Nastya Teaches Kids How to Do School the Right Way"
type input "Nastya Teaches Kids How to Do School the Right Way"
click at [767, 390] on div at bounding box center [725, 375] width 386 height 53
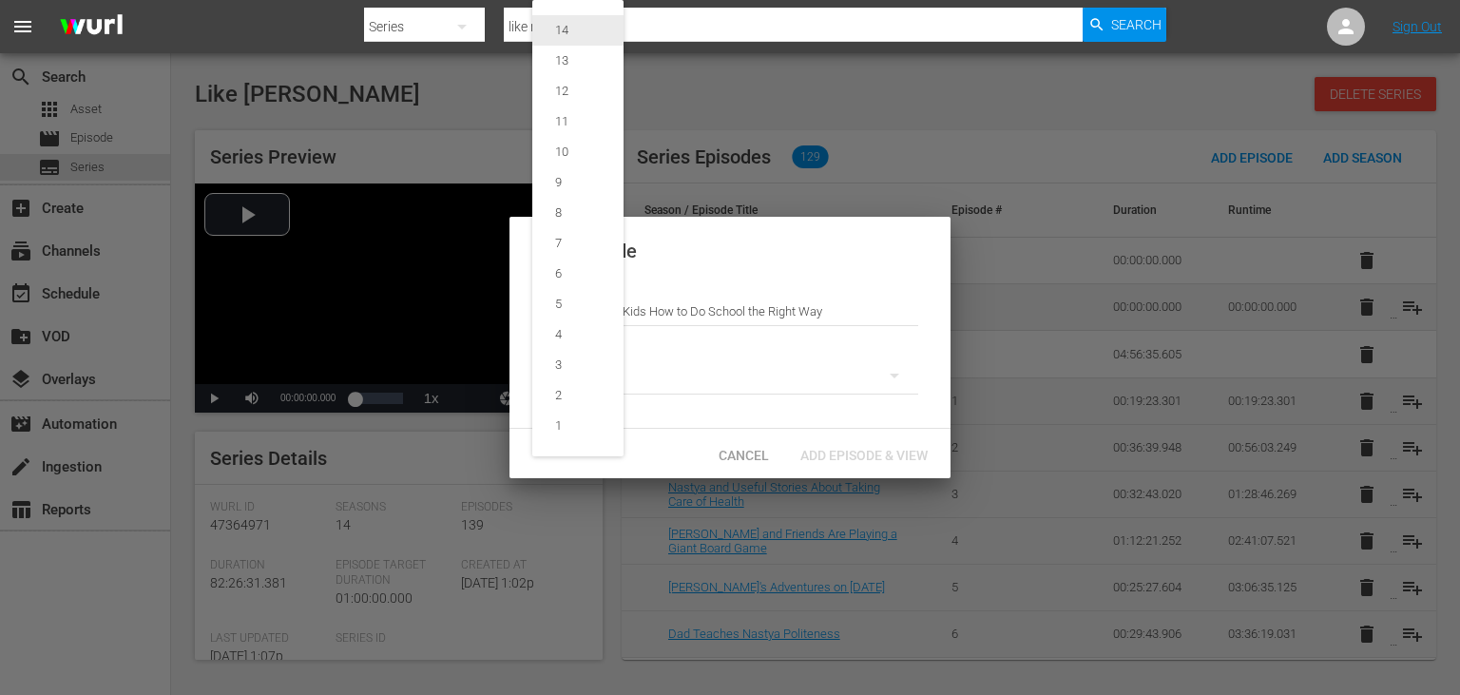
click at [599, 32] on span "14" at bounding box center [577, 30] width 91 height 30
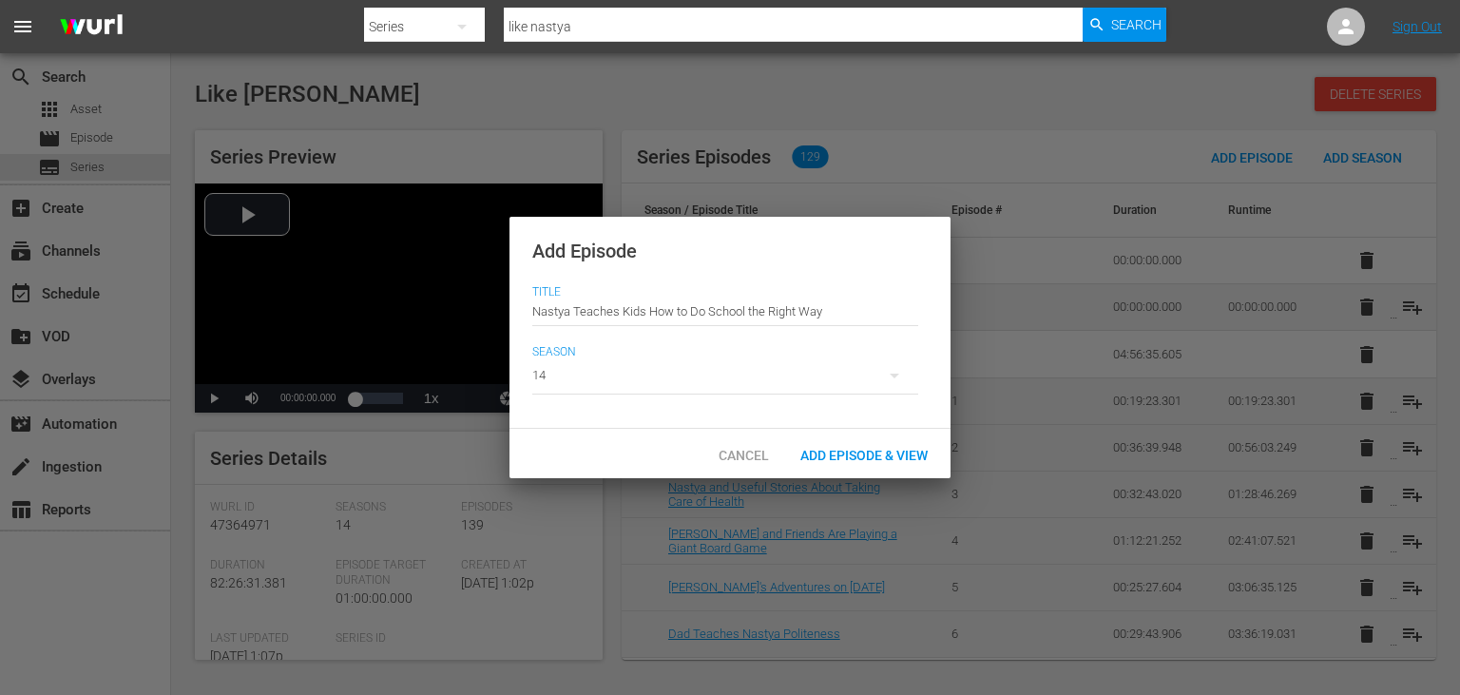
click at [892, 468] on div "Add Episode & View" at bounding box center [864, 453] width 158 height 35
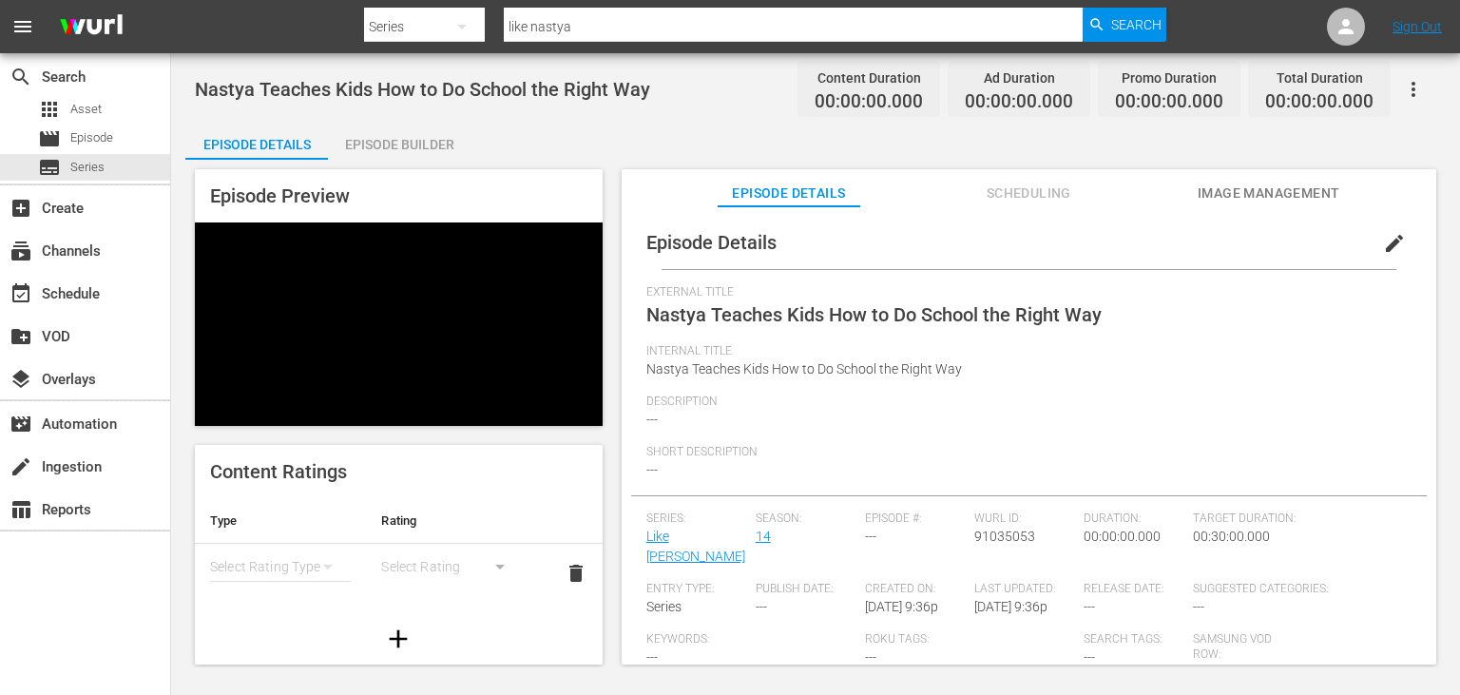
click at [1247, 197] on span "Image Management" at bounding box center [1269, 194] width 143 height 24
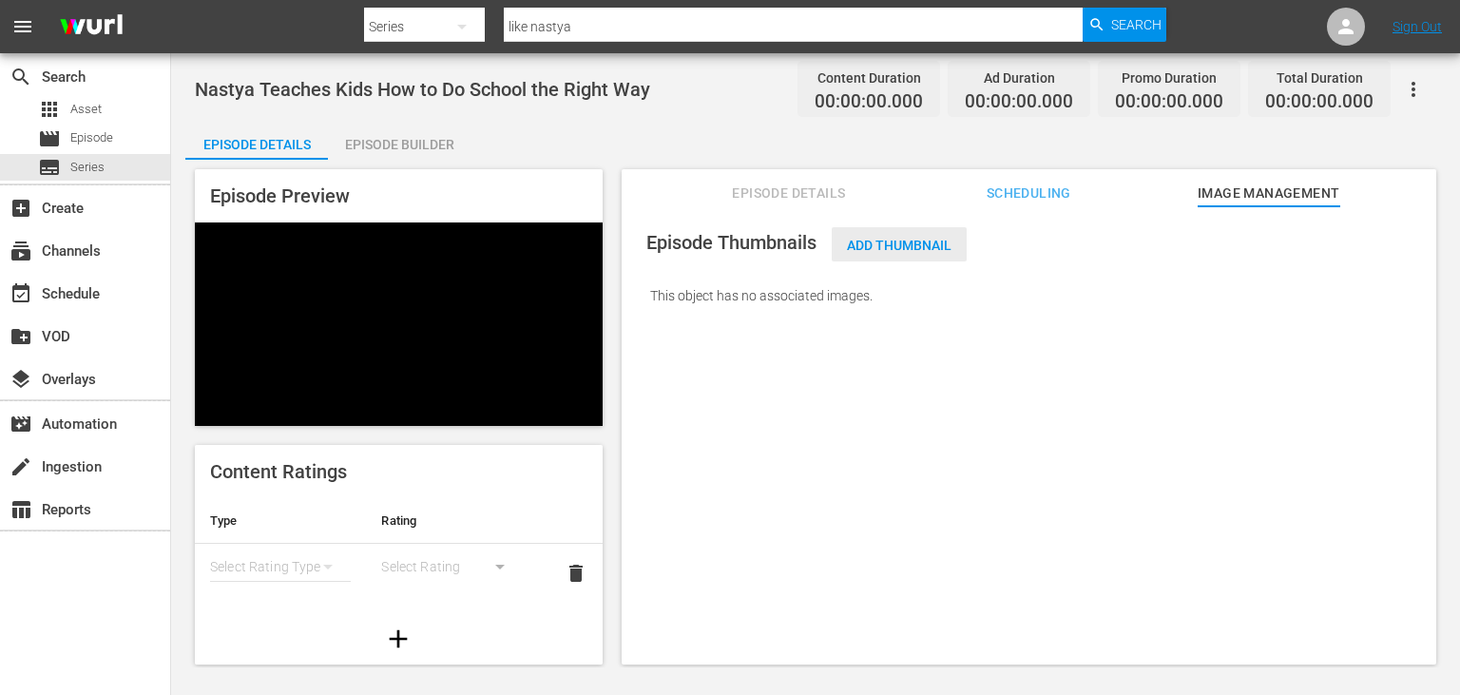
click at [905, 246] on span "Add Thumbnail" at bounding box center [899, 245] width 135 height 15
click at [877, 244] on span "Add Thumbnail" at bounding box center [899, 245] width 135 height 15
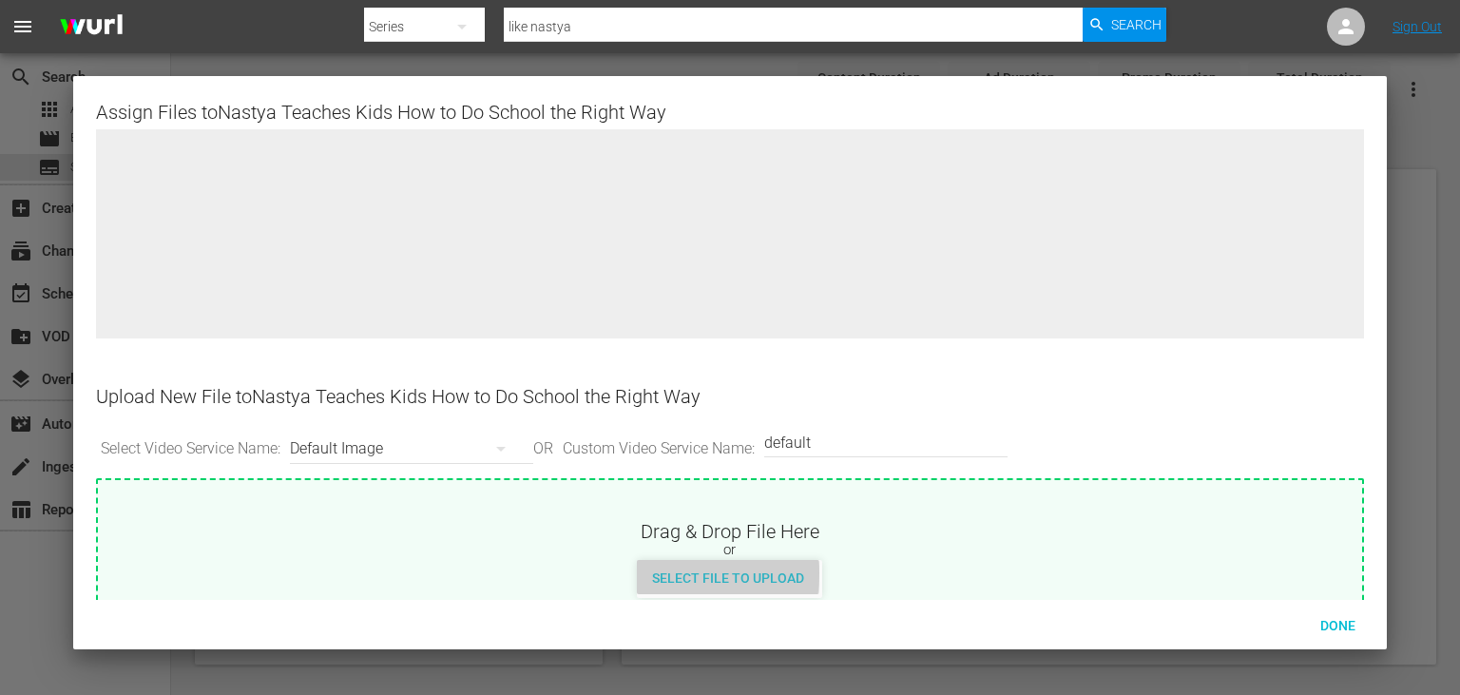
click at [665, 572] on span "Select File to Upload" at bounding box center [728, 577] width 182 height 15
type input "C:\fakepath\10686957_L.jpg"
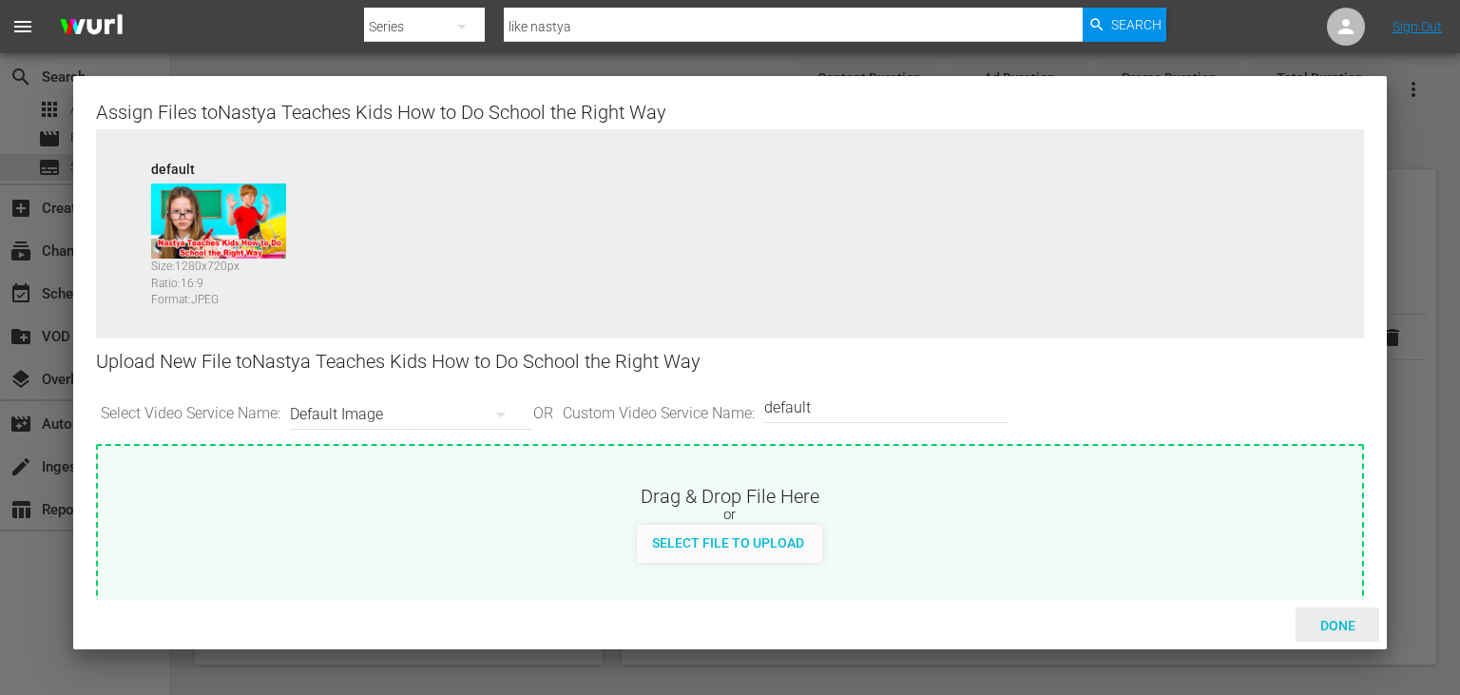
click at [1342, 624] on span "Done" at bounding box center [1338, 625] width 66 height 15
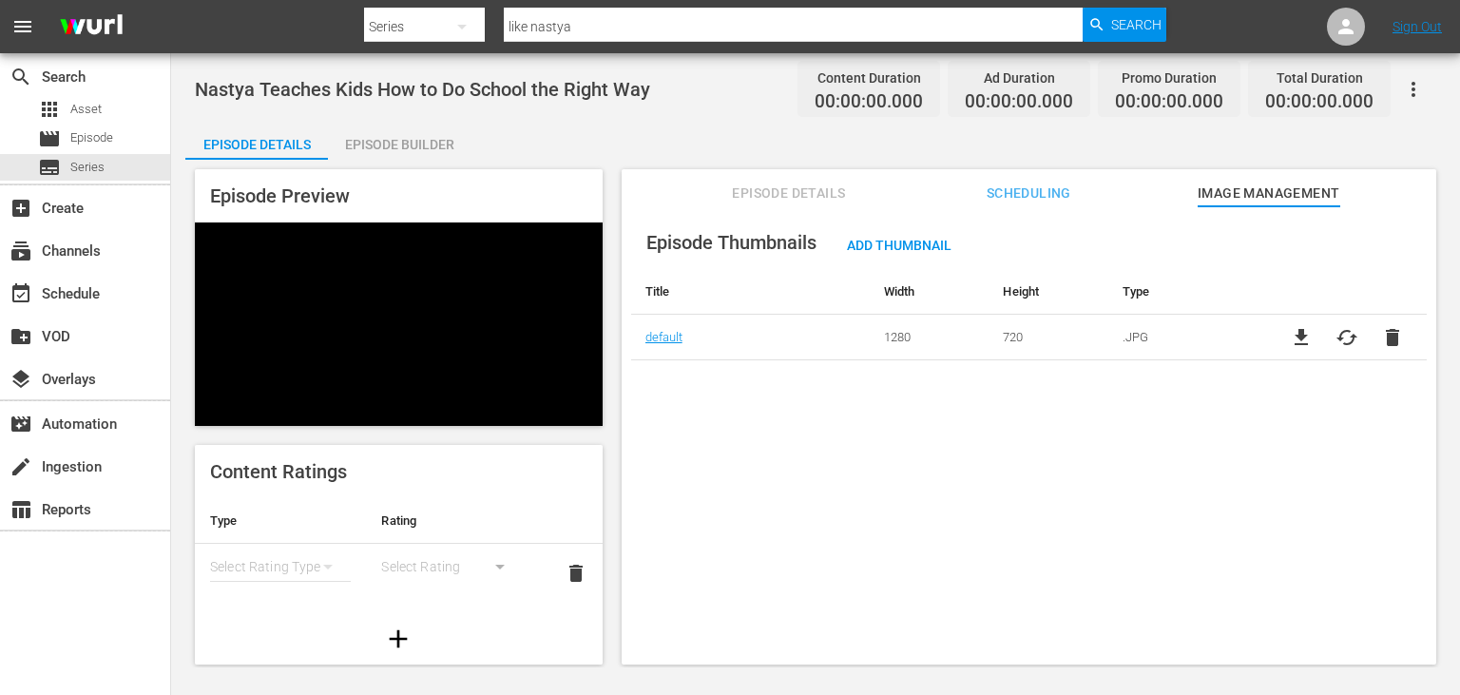
click at [846, 198] on span "Episode Details" at bounding box center [789, 194] width 143 height 24
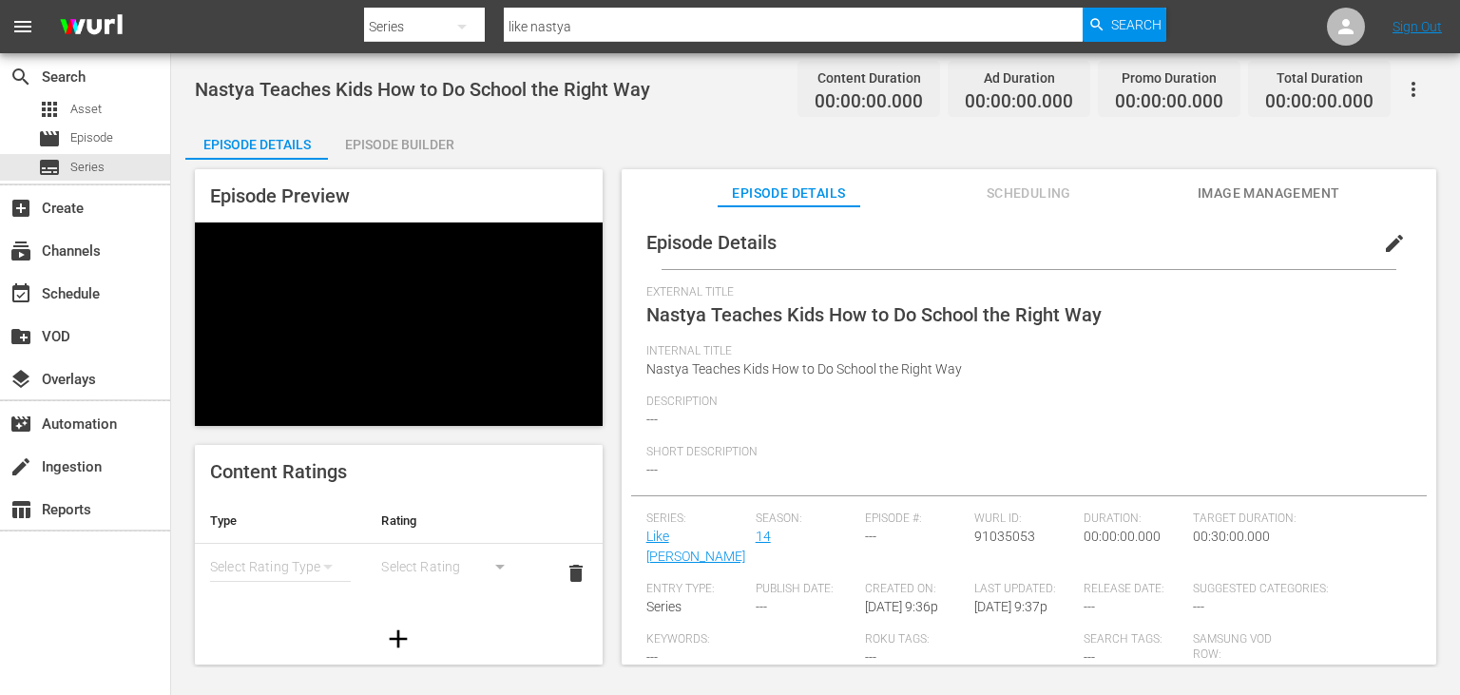
click at [1407, 247] on button "edit" at bounding box center [1394, 244] width 46 height 46
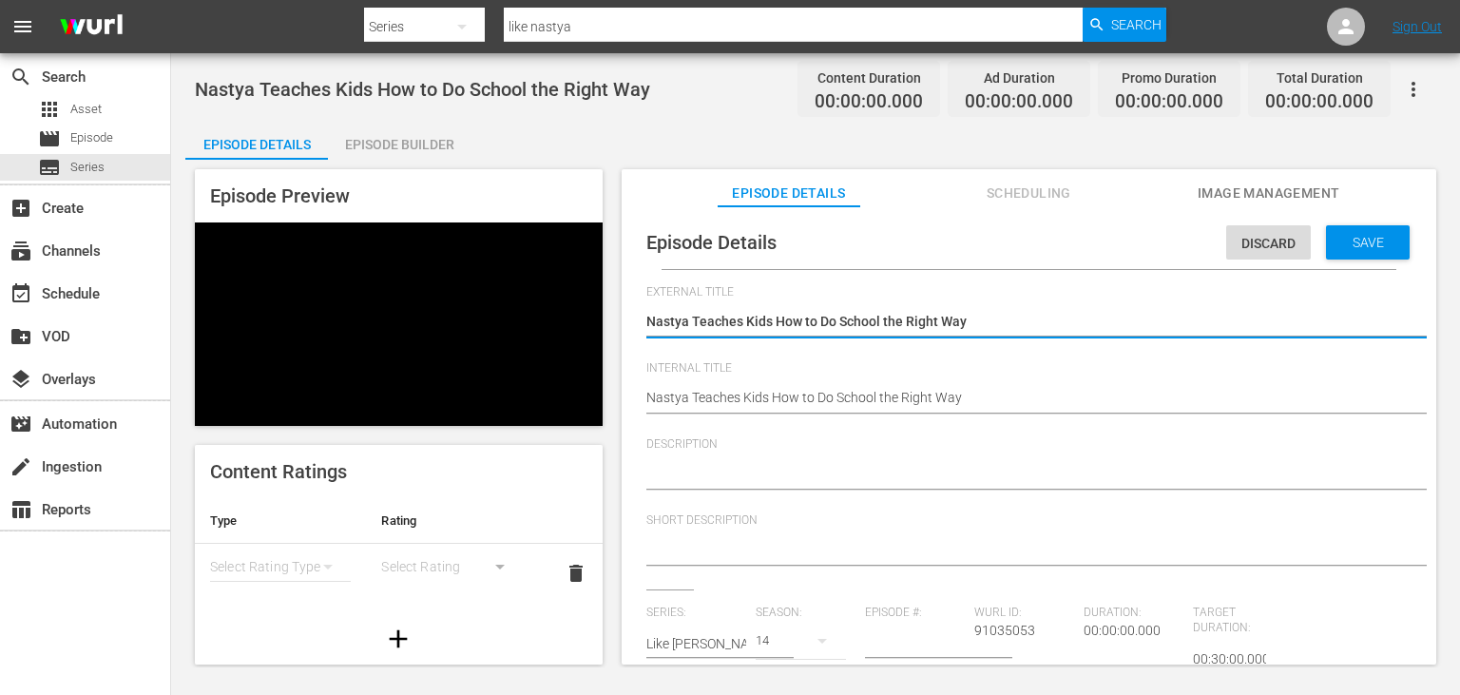
click at [705, 536] on div at bounding box center [1024, 551] width 756 height 46
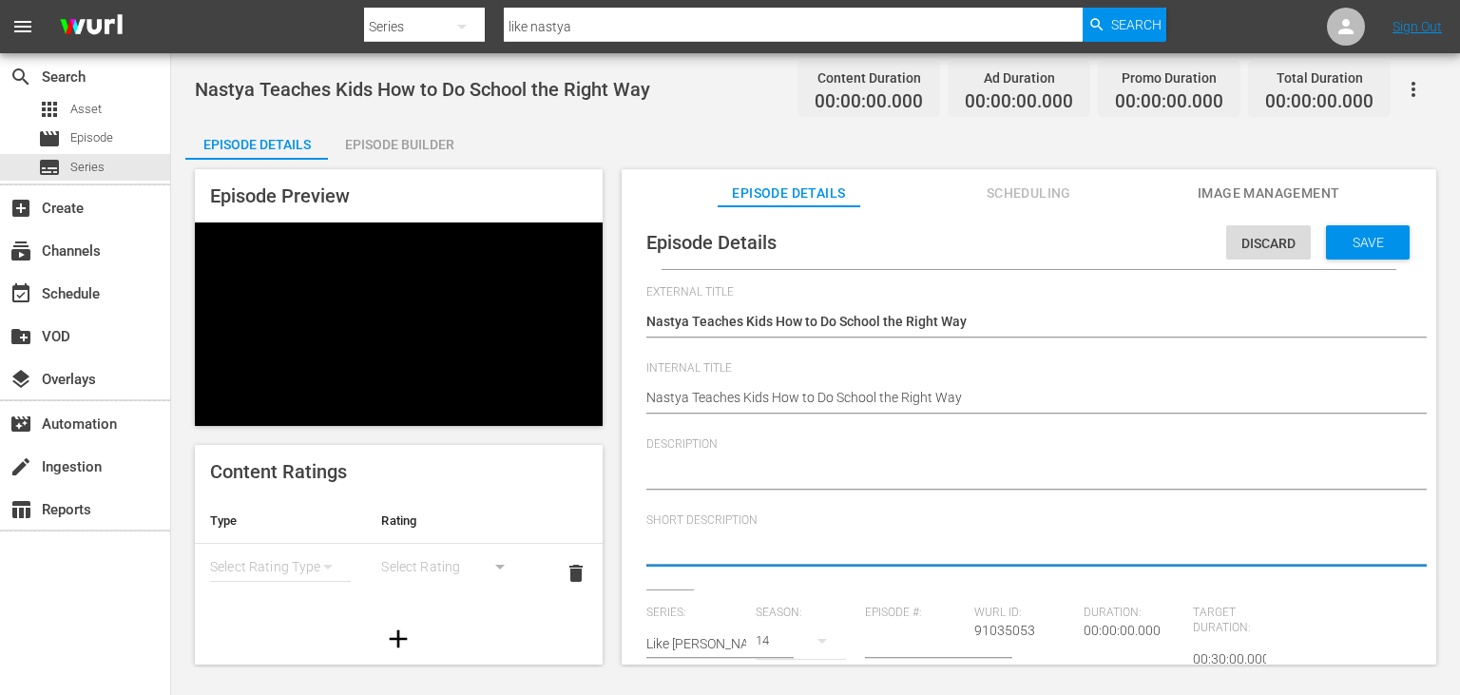
click at [715, 553] on textarea at bounding box center [1024, 551] width 756 height 23
paste textarea "[PERSON_NAME] shows kids how to do school the right way with fun tips, good hab…"
type textarea "[PERSON_NAME] shows kids how to do school the right way with fun tips, good hab…"
click at [648, 554] on textarea "[PERSON_NAME] shows kids how to do school the right way with fun tips, good hab…" at bounding box center [1024, 551] width 756 height 23
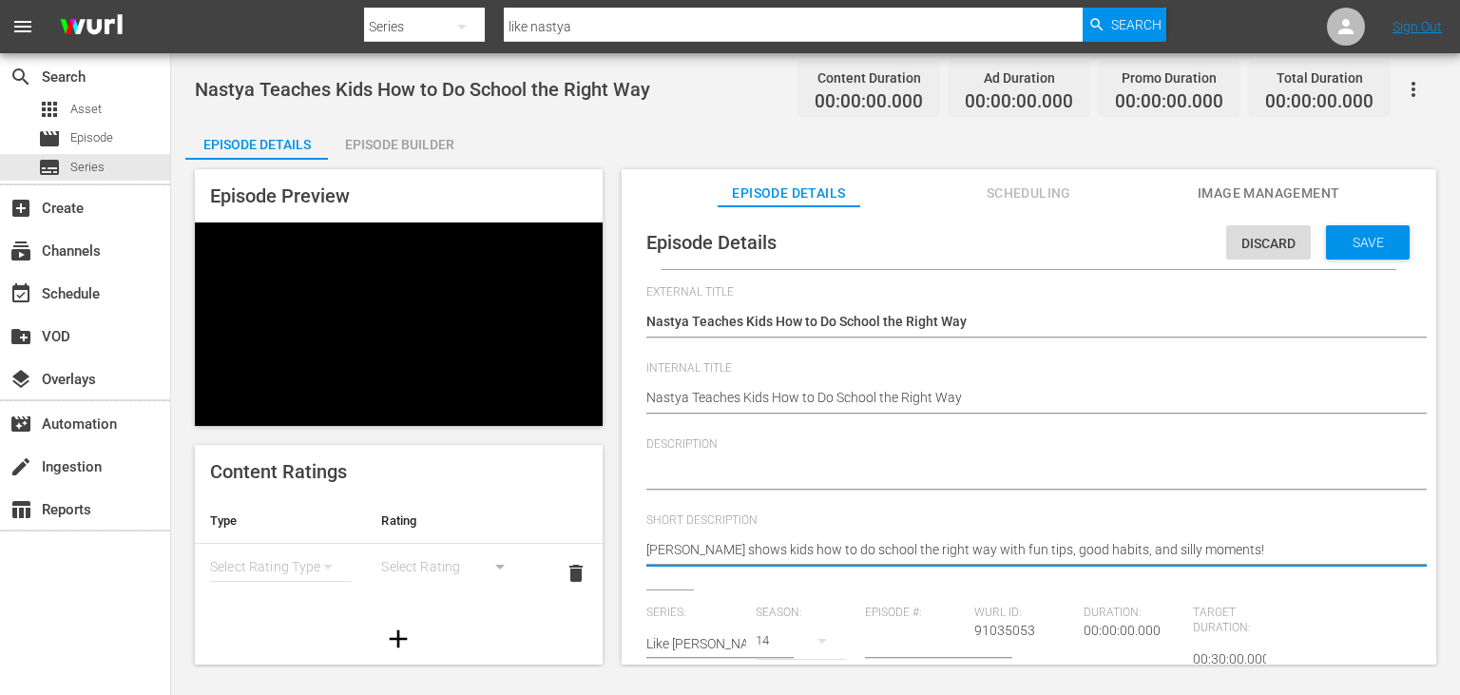
drag, startPoint x: 648, startPoint y: 554, endPoint x: 937, endPoint y: 546, distance: 289.1
click at [937, 546] on textarea "[PERSON_NAME] shows kids how to do school the right way with fun tips, good hab…" at bounding box center [1024, 551] width 756 height 23
click at [671, 542] on textarea "[PERSON_NAME] shows kids how to do school the right way with fun tips, good hab…" at bounding box center [1024, 551] width 756 height 23
click at [674, 546] on textarea "[PERSON_NAME] shows kids how to do school the right way with fun tips, good hab…" at bounding box center [1024, 551] width 756 height 23
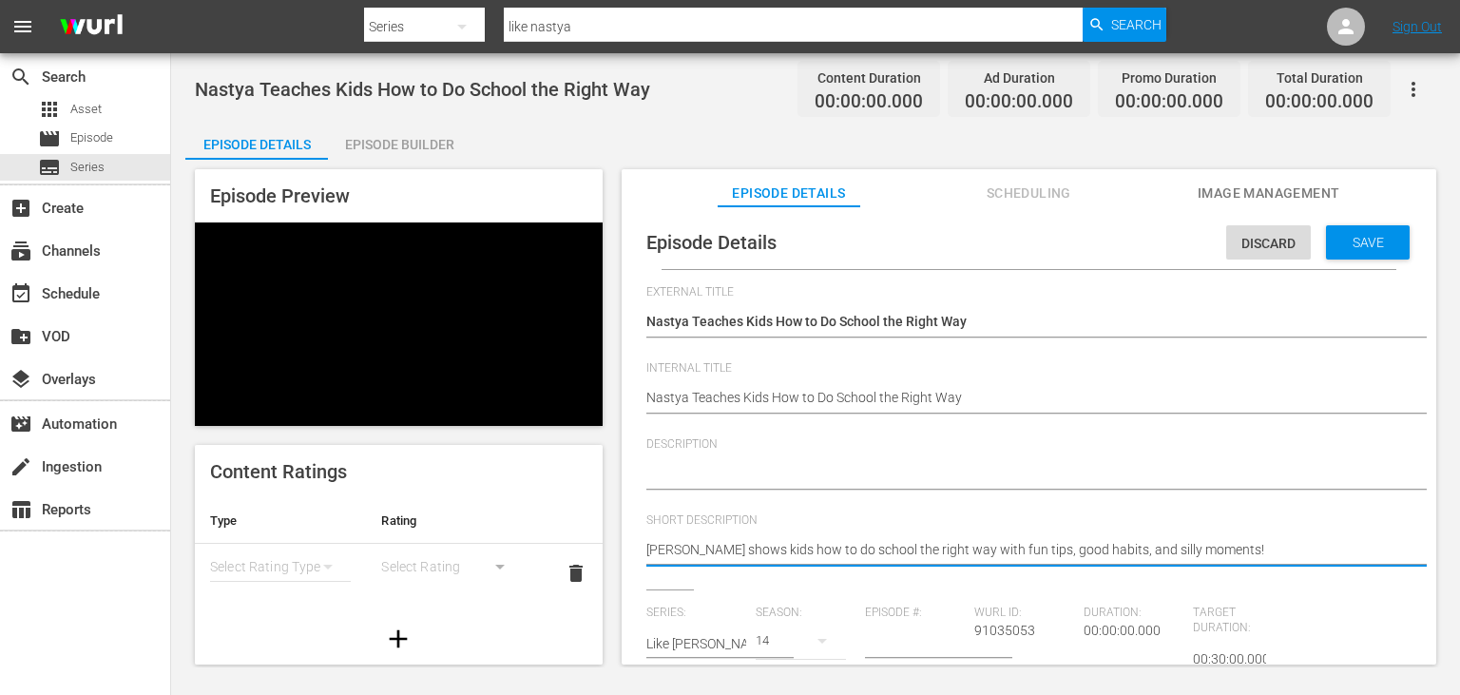
click at [674, 546] on textarea "[PERSON_NAME] shows kids how to do school the right way with fun tips, good hab…" at bounding box center [1024, 551] width 756 height 23
click at [754, 476] on textarea at bounding box center [1024, 475] width 756 height 23
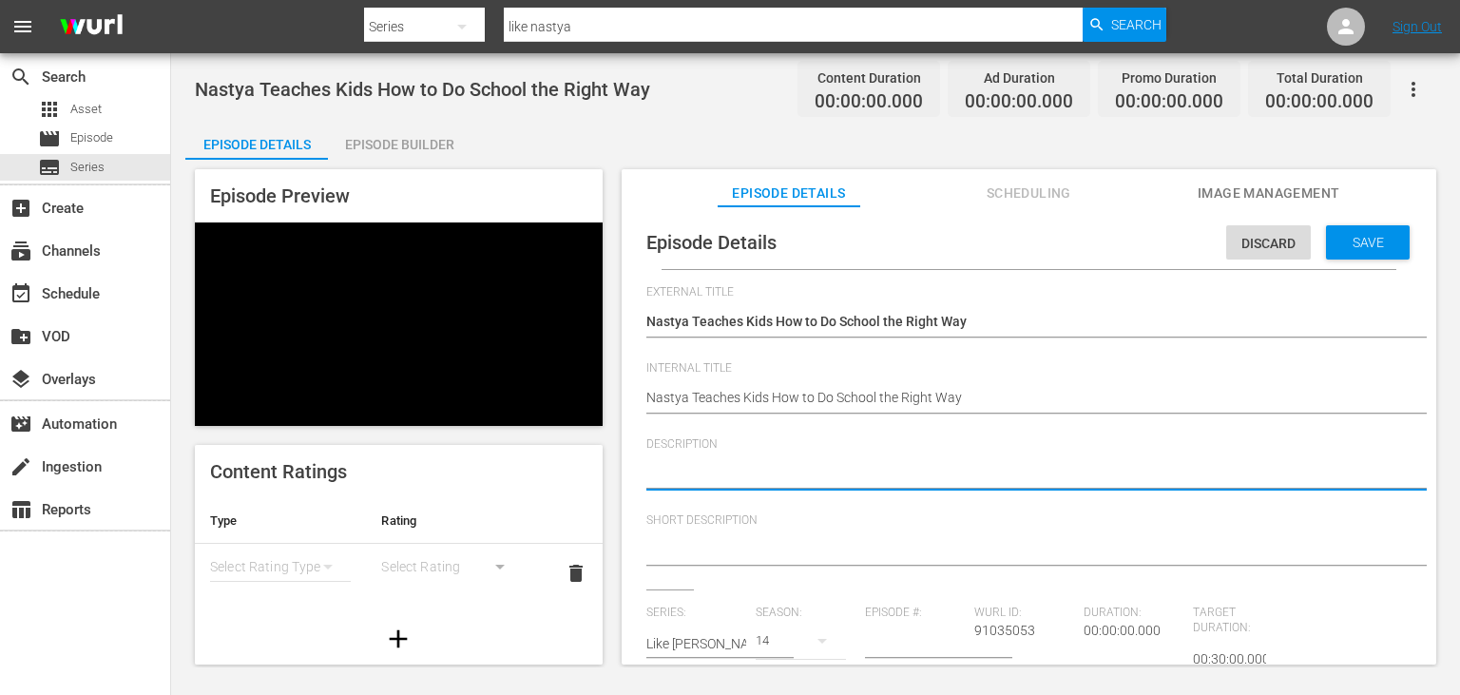
paste textarea "[PERSON_NAME] shows kids how to do school the right way with fun tips, good hab…"
type textarea "[PERSON_NAME] shows kids how to do school the right way with fun tips, good hab…"
click at [680, 477] on textarea "[PERSON_NAME] shows kids how to do school the right way with fun tips, good hab…" at bounding box center [1024, 475] width 756 height 23
drag, startPoint x: 680, startPoint y: 477, endPoint x: 922, endPoint y: 479, distance: 242.4
click at [922, 479] on textarea "[PERSON_NAME] shows kids how to do school the right way with fun tips, good hab…" at bounding box center [1024, 475] width 756 height 23
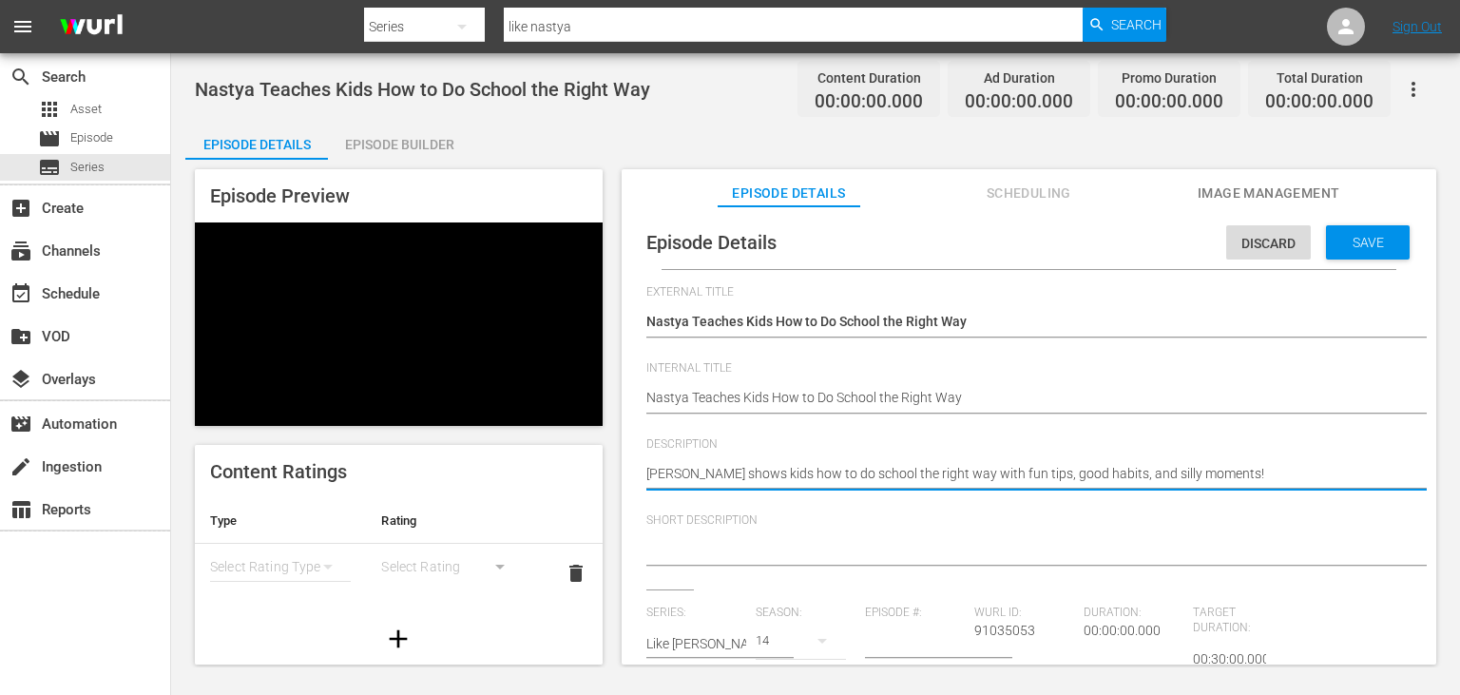
type textarea "[PERSON_NAME] shows kids how to do school the right way with fun tips, good hab…"
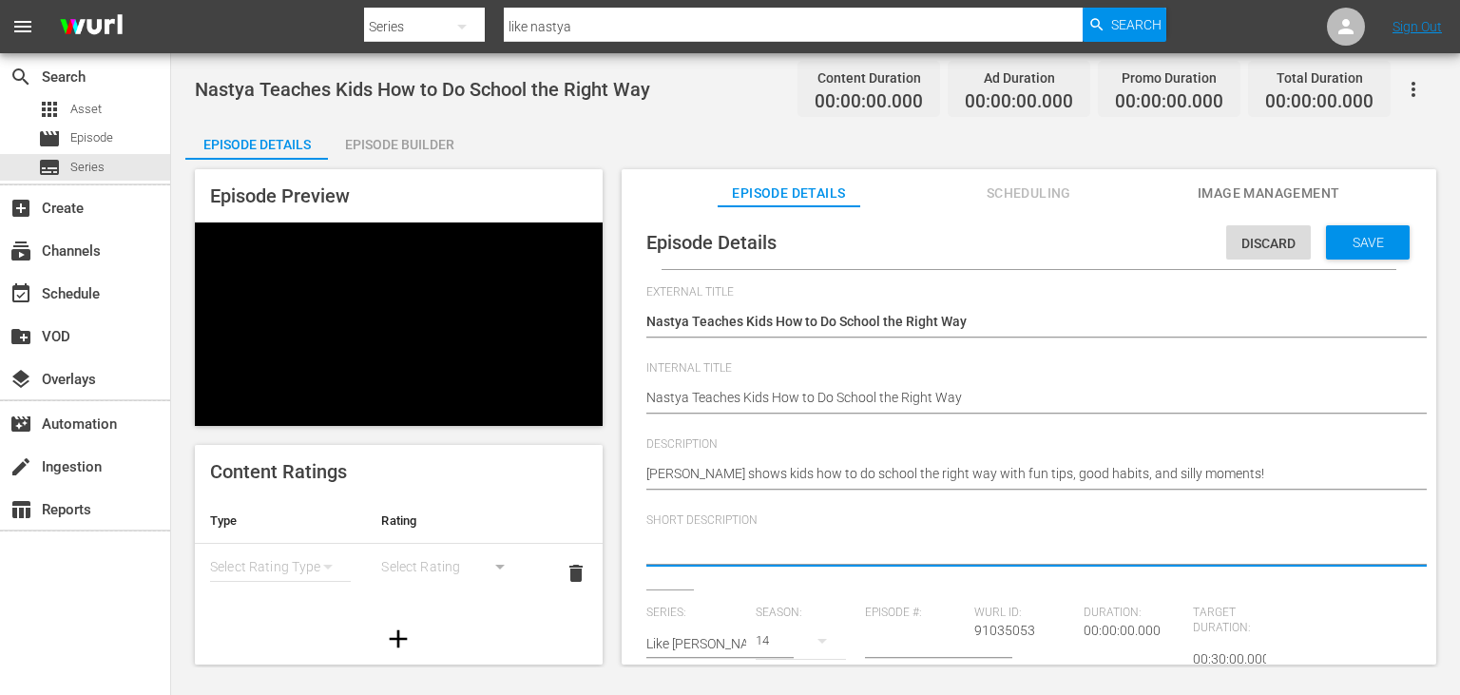
click at [785, 561] on textarea at bounding box center [1024, 551] width 756 height 23
paste textarea "[PERSON_NAME] shows kids how to do school the right way"
type textarea "[PERSON_NAME] shows kids how to do school the right way"
type textarea "[PERSON_NAME] shows kids how to do school the right way i"
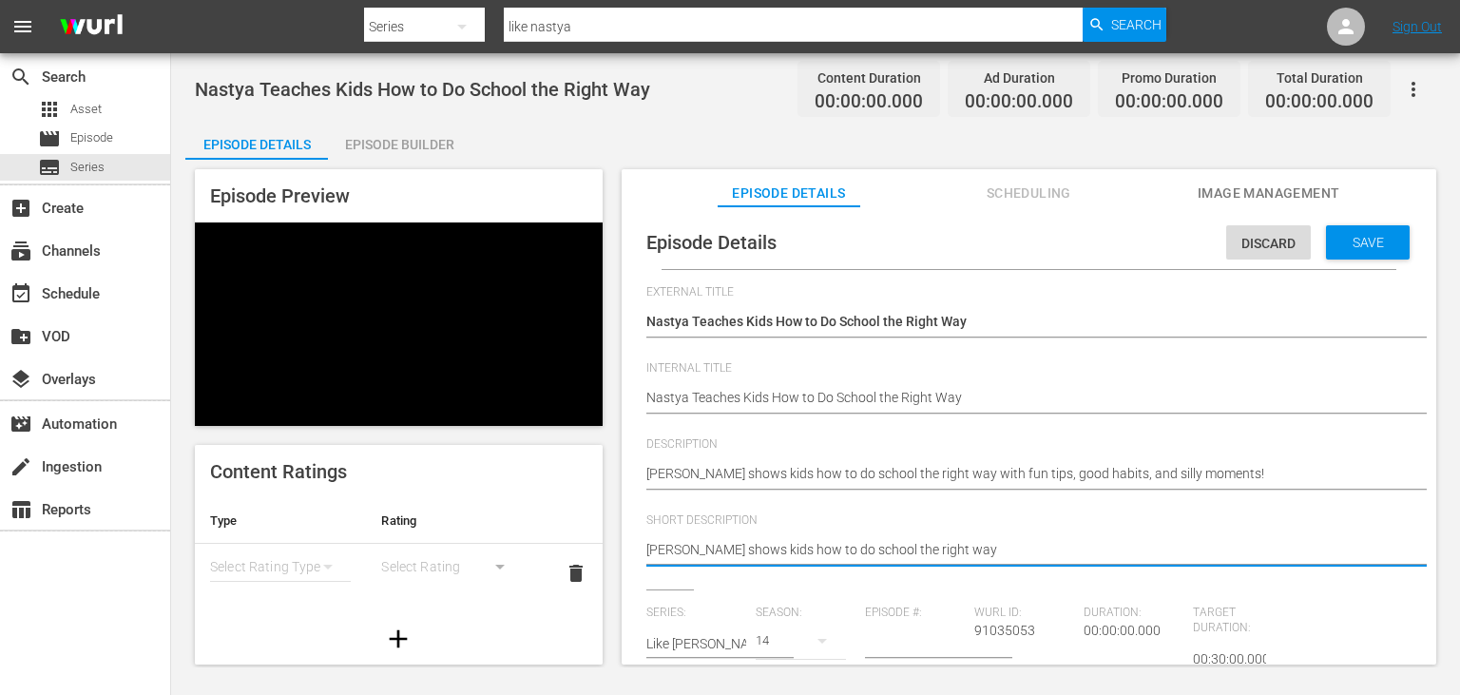
type textarea "[PERSON_NAME] shows kids how to do school the right way i"
type textarea "[PERSON_NAME] shows kids how to do school the right way in"
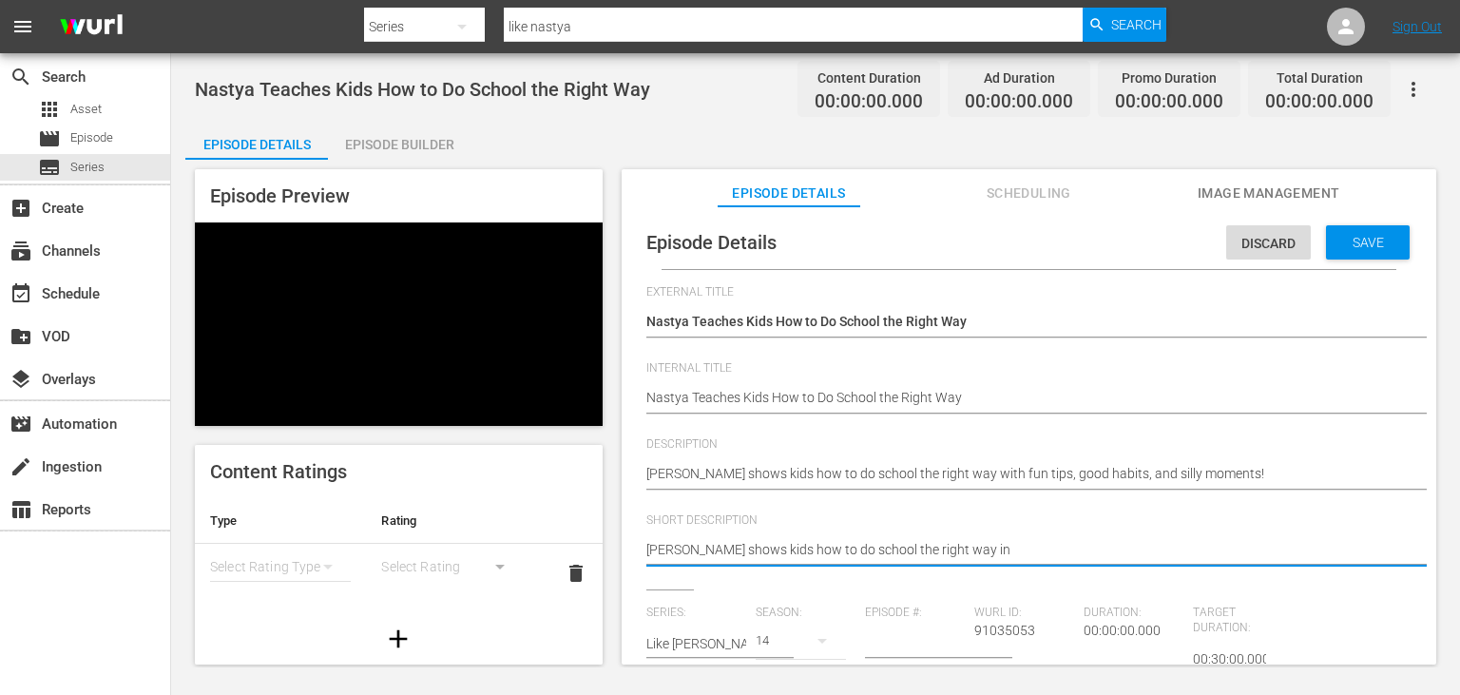
type textarea "[PERSON_NAME] shows kids how to do school the right way in a"
type textarea "[PERSON_NAME] shows kids how to do school the right way in a f"
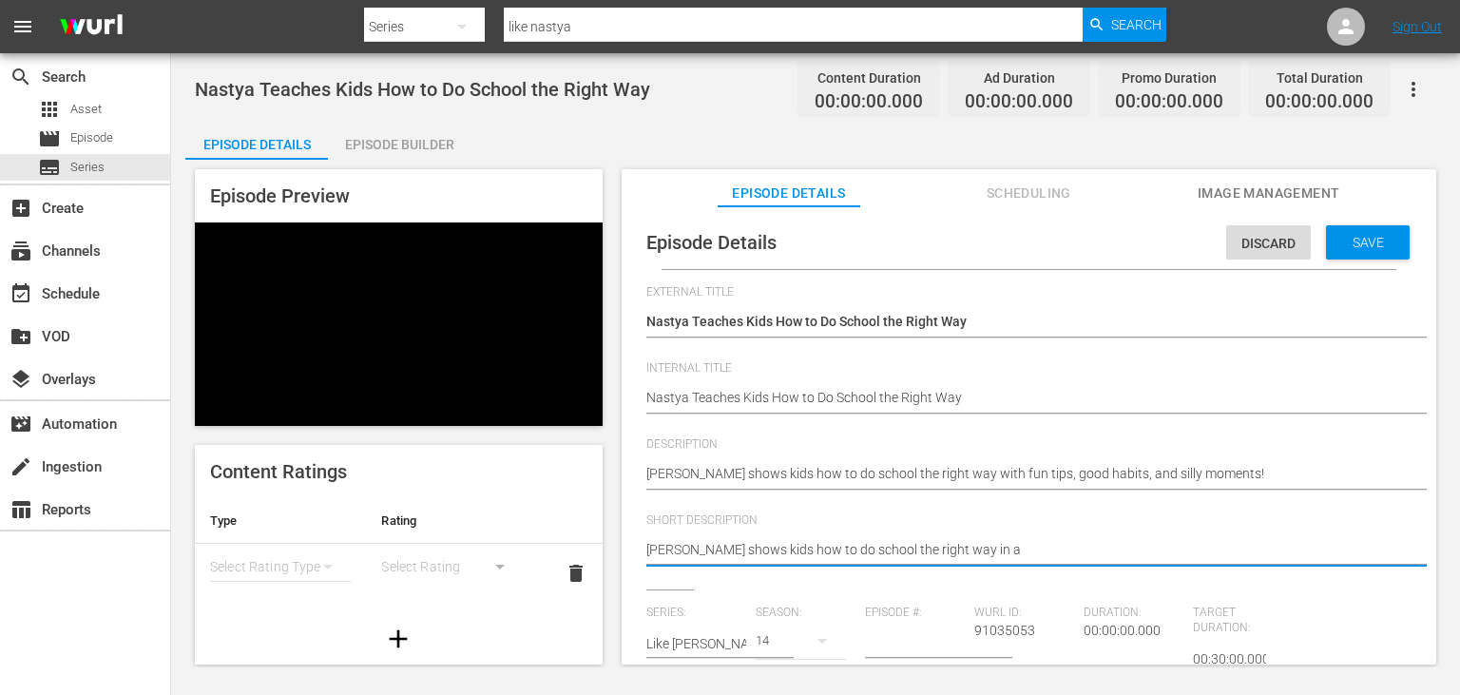
type textarea "[PERSON_NAME] shows kids how to do school the right way in a f"
type textarea "[PERSON_NAME] shows kids how to do school the right way in a fu"
type textarea "[PERSON_NAME] shows kids how to do school the right way in a fun"
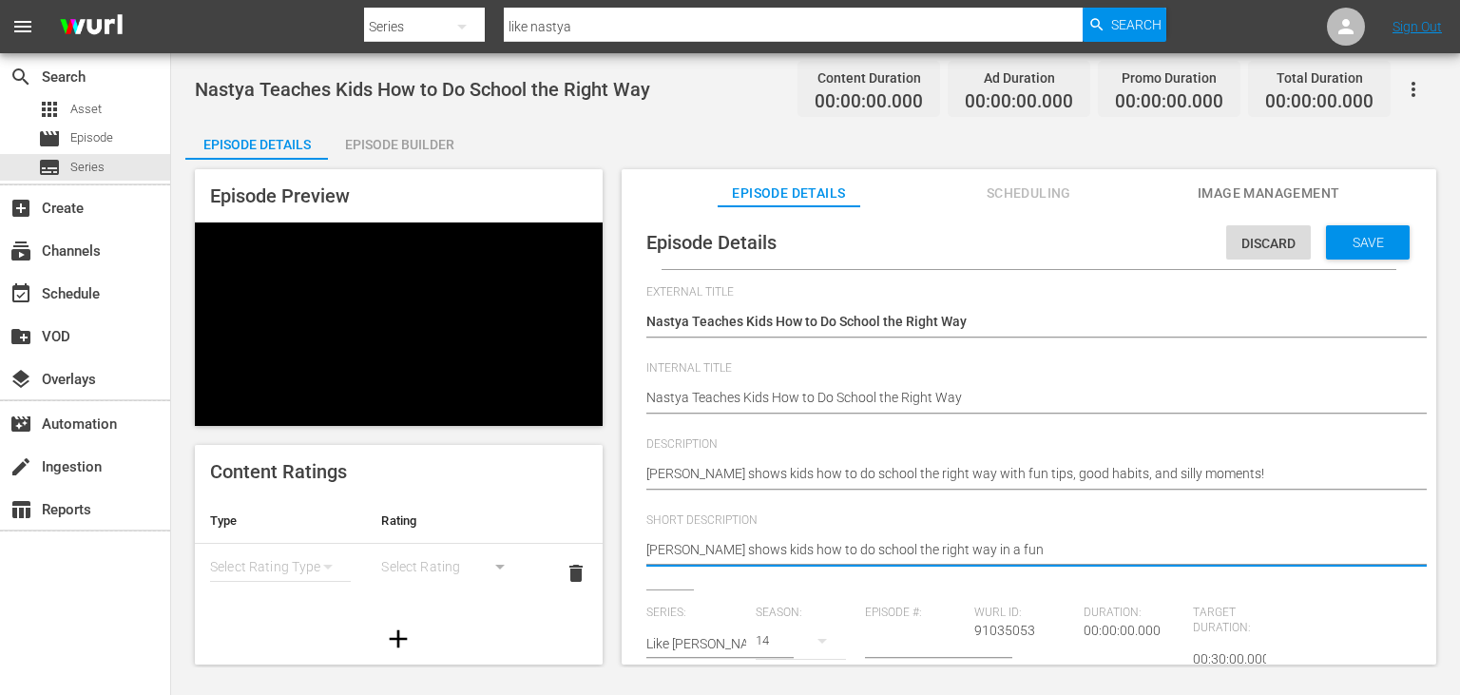
type textarea "[PERSON_NAME] shows kids how to do school the right way in a fun"
type textarea "[PERSON_NAME] shows kids how to do school the right way in a fun w"
type textarea "[PERSON_NAME] shows kids how to do school the right way in a fun wa"
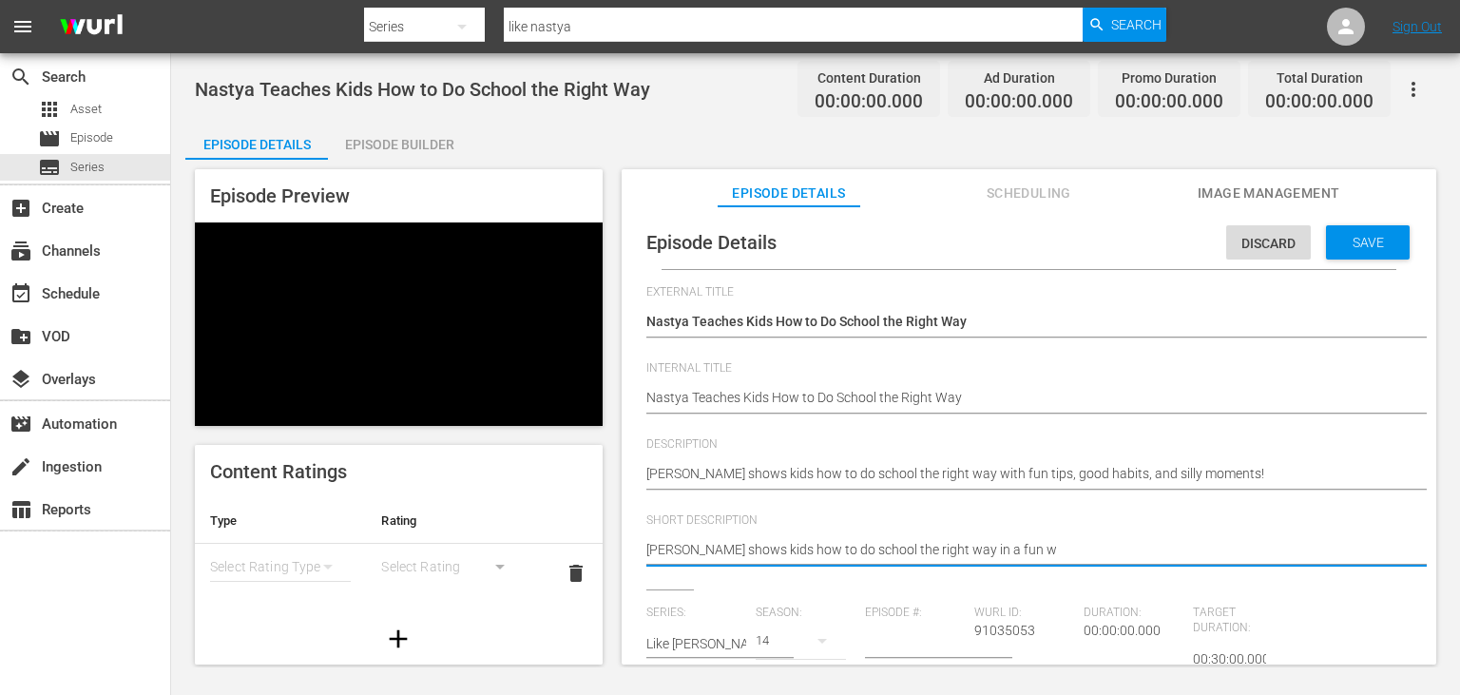
type textarea "[PERSON_NAME] shows kids how to do school the right way in a fun wa"
type textarea "[PERSON_NAME] shows kids how to do school the right way in a fun way"
type textarea "[PERSON_NAME] shows kids how to do school the right way in a fun way."
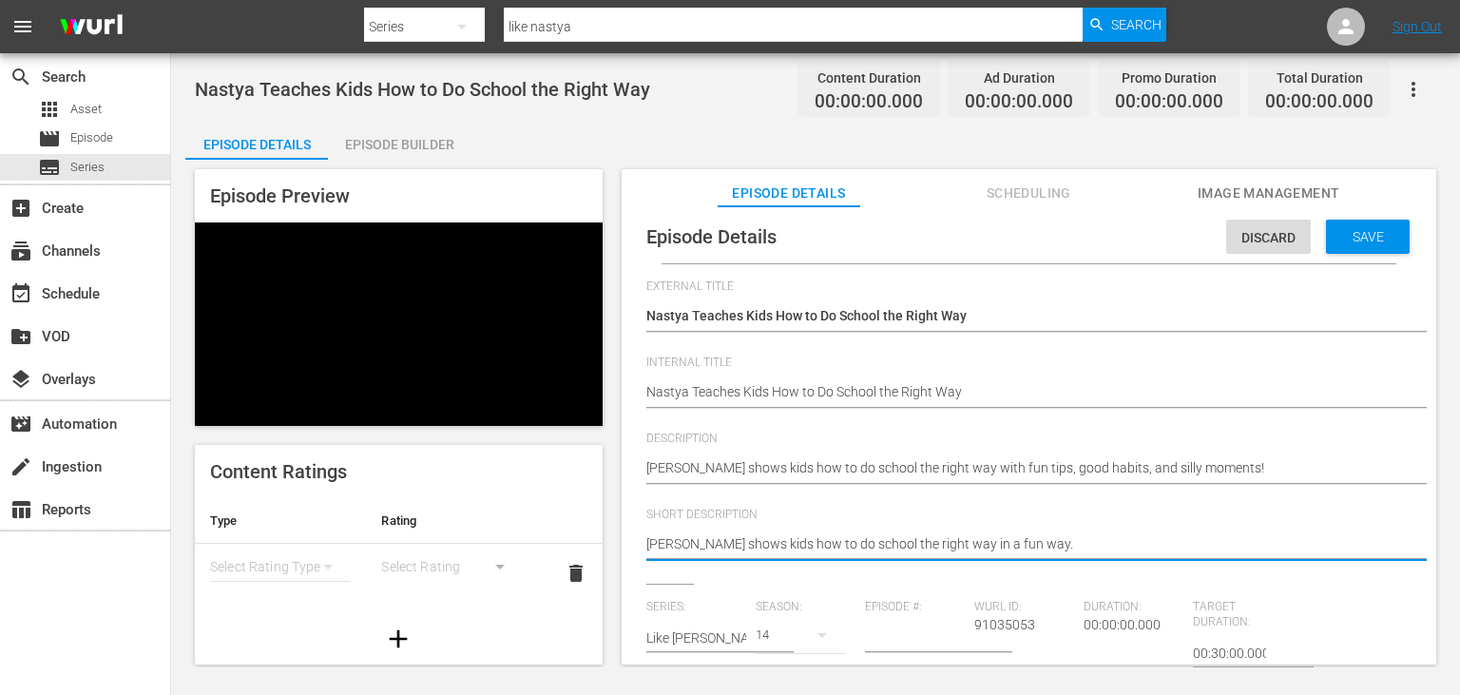
scroll to position [8, 0]
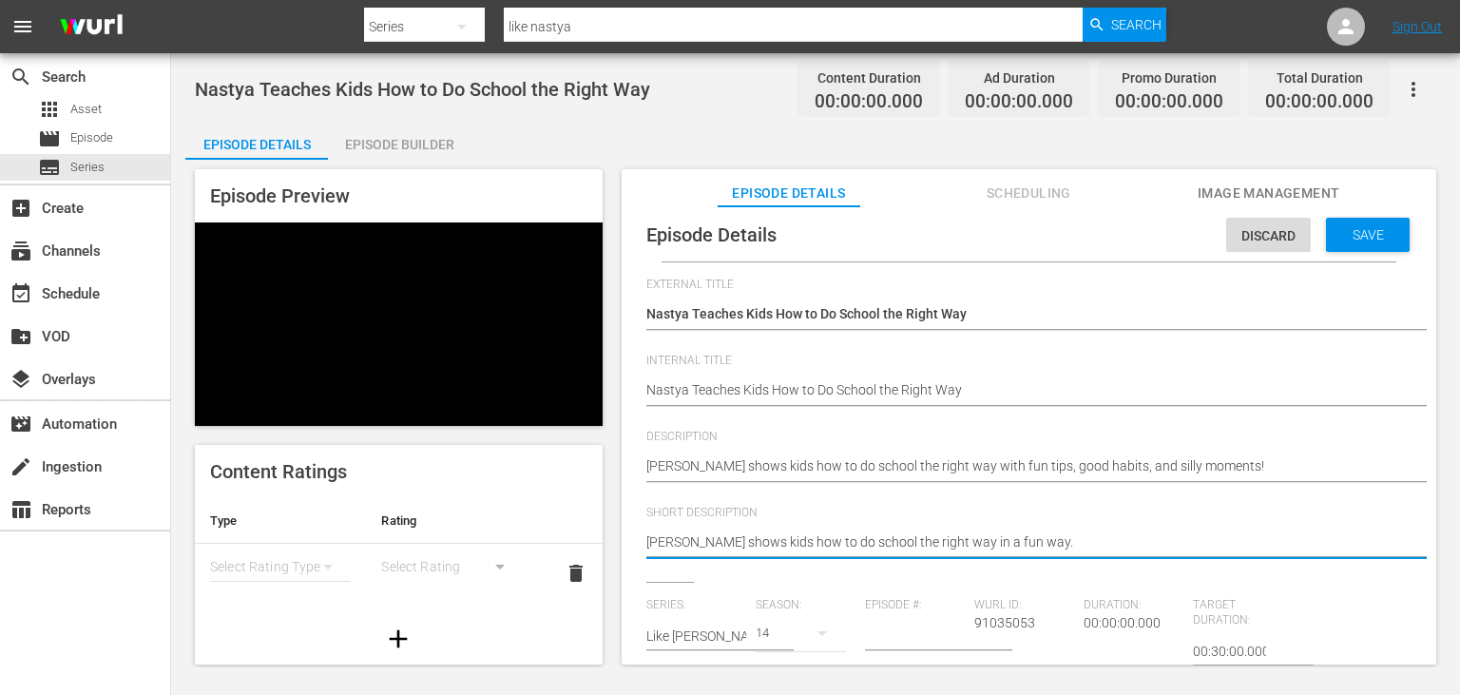
type textarea "[PERSON_NAME] shows kids how to do school the right way in a fun way."
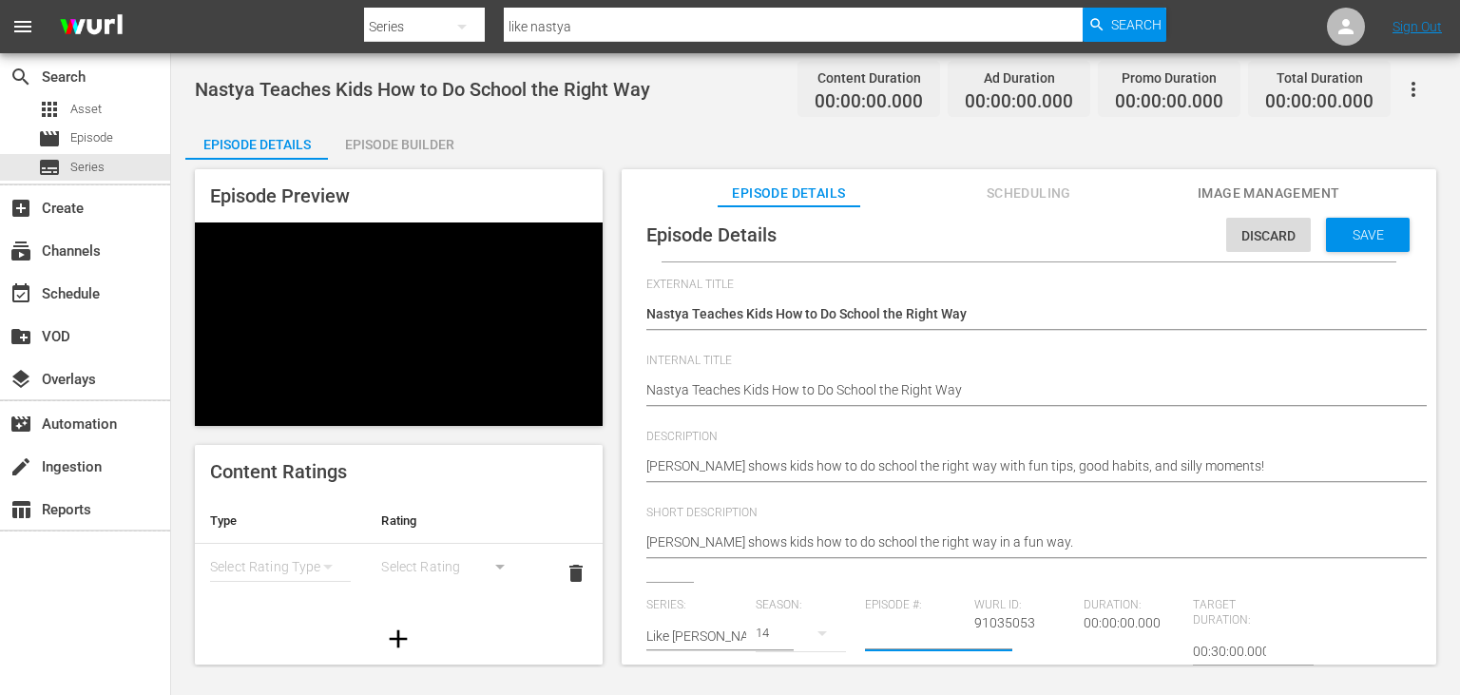
click at [908, 648] on input "number" at bounding box center [915, 636] width 100 height 46
paste input "10"
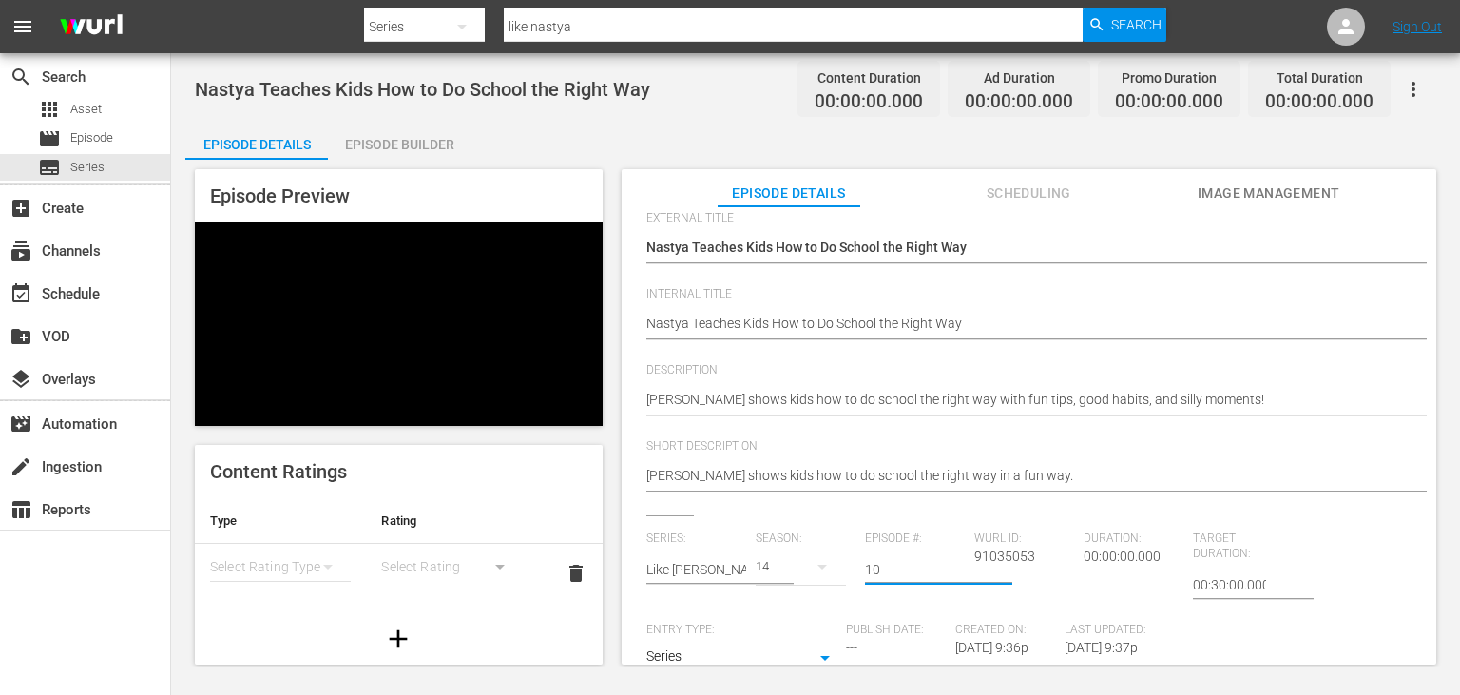
scroll to position [191, 0]
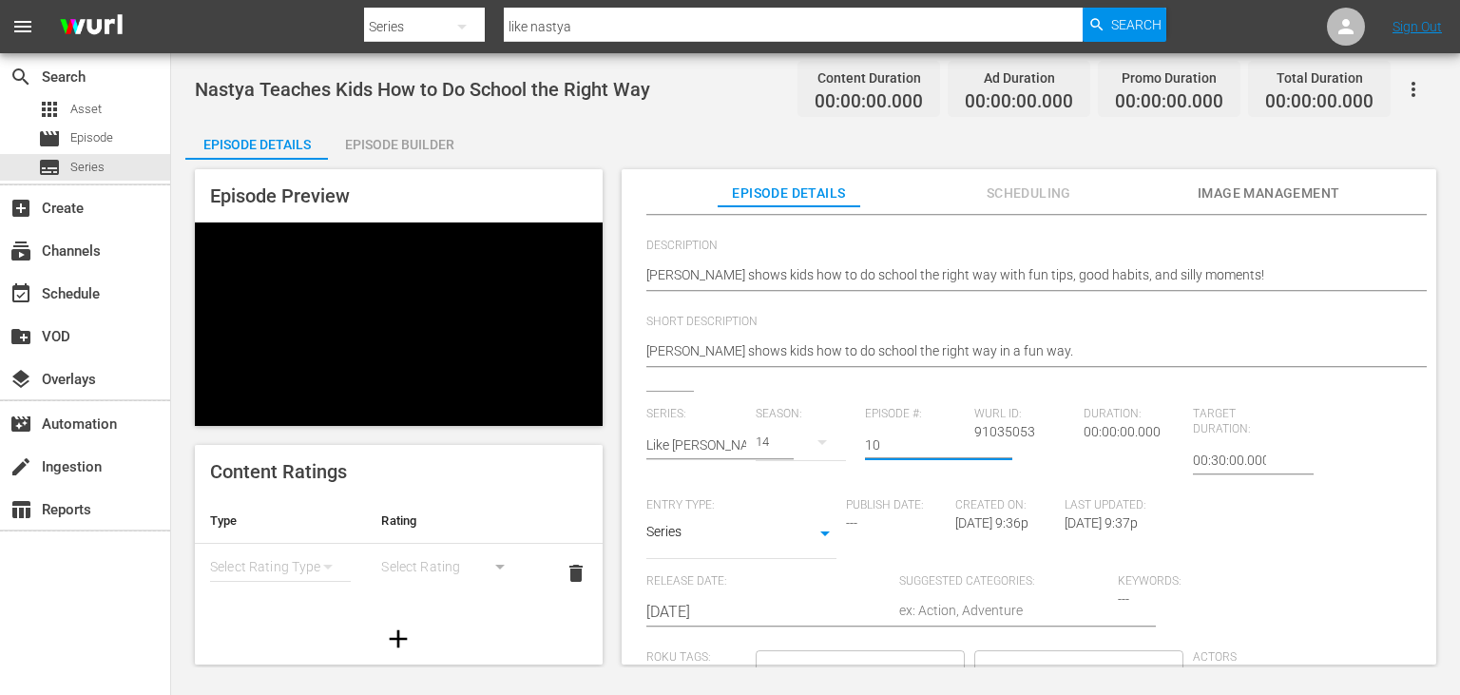
type input "10"
click at [753, 618] on input "[DATE]" at bounding box center [767, 612] width 243 height 46
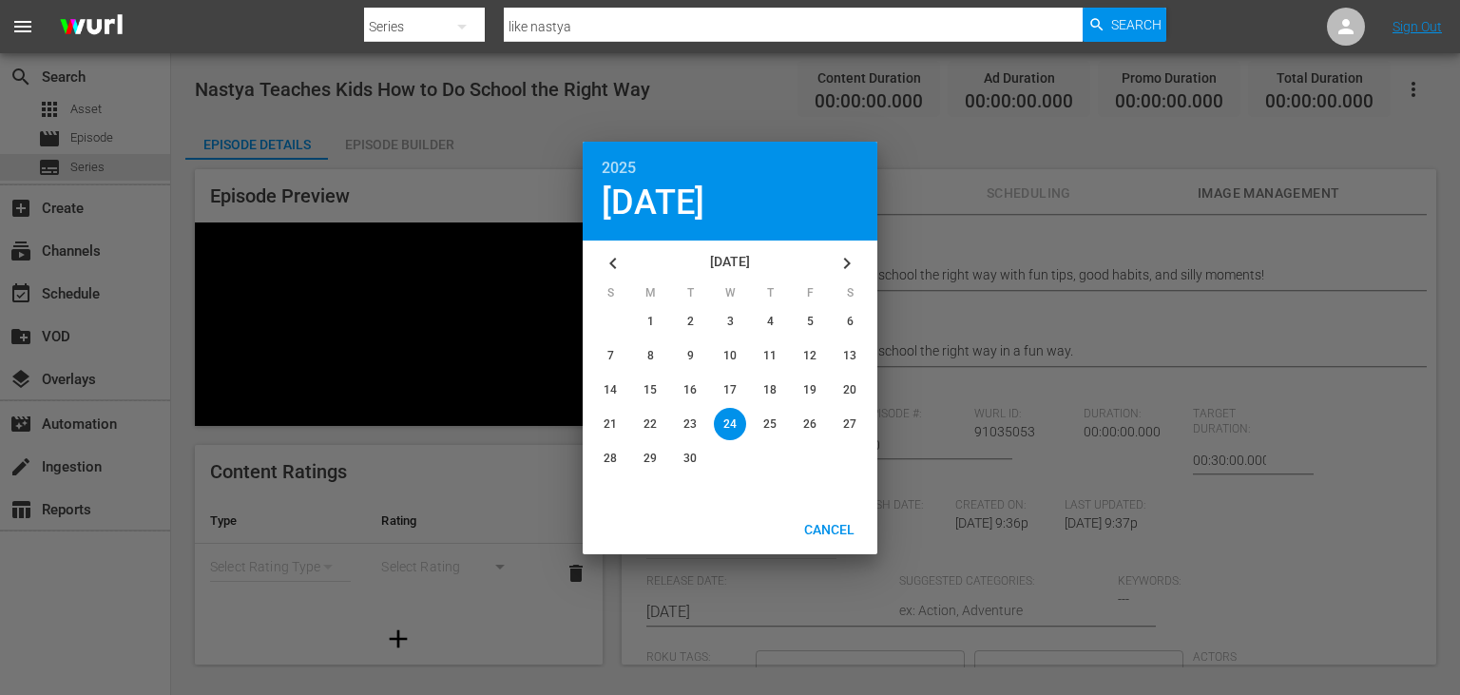
click at [615, 250] on button "button" at bounding box center [613, 263] width 46 height 46
click at [616, 251] on button "button" at bounding box center [613, 263] width 46 height 46
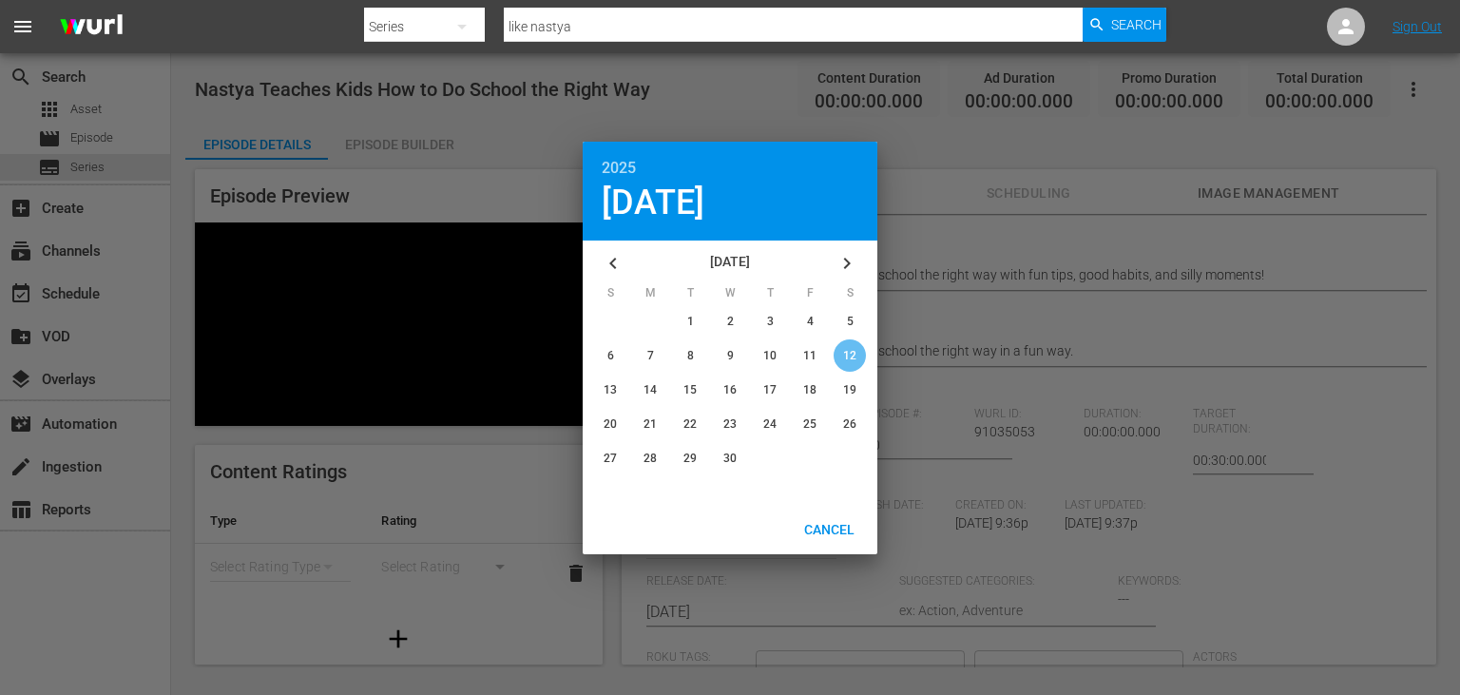
click at [846, 356] on span "12" at bounding box center [849, 355] width 13 height 13
type input "[DATE]"
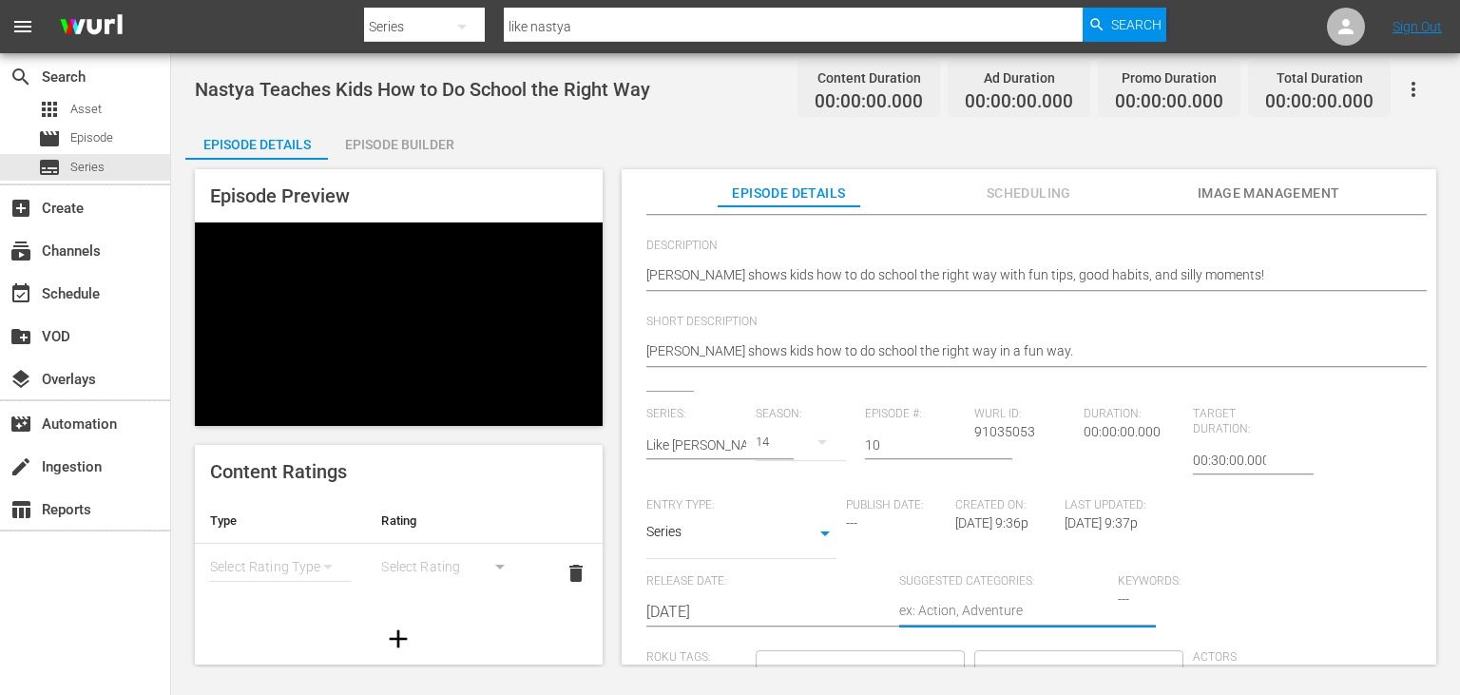
click at [944, 602] on textarea at bounding box center [1003, 612] width 209 height 23
type textarea "S"
type textarea "D"
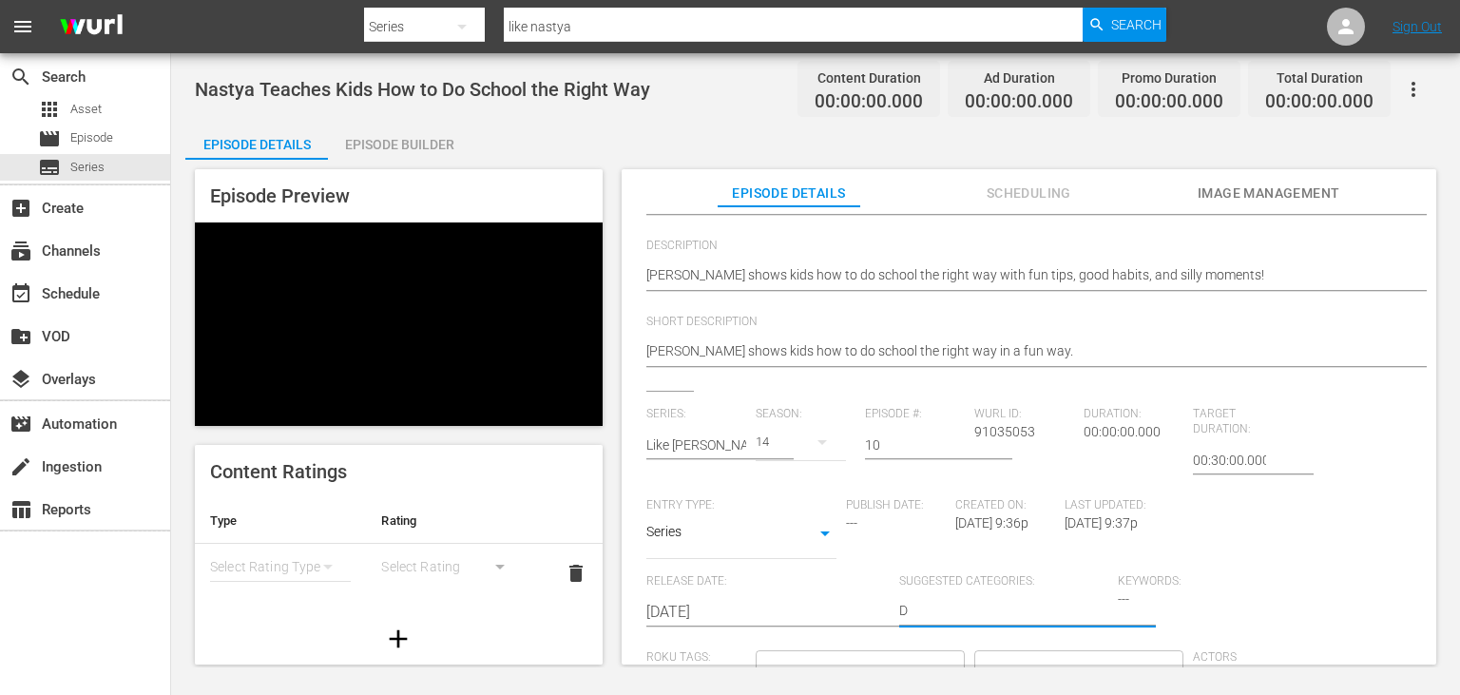
type textarea "Dr"
type textarea "Dra"
type textarea "Dram"
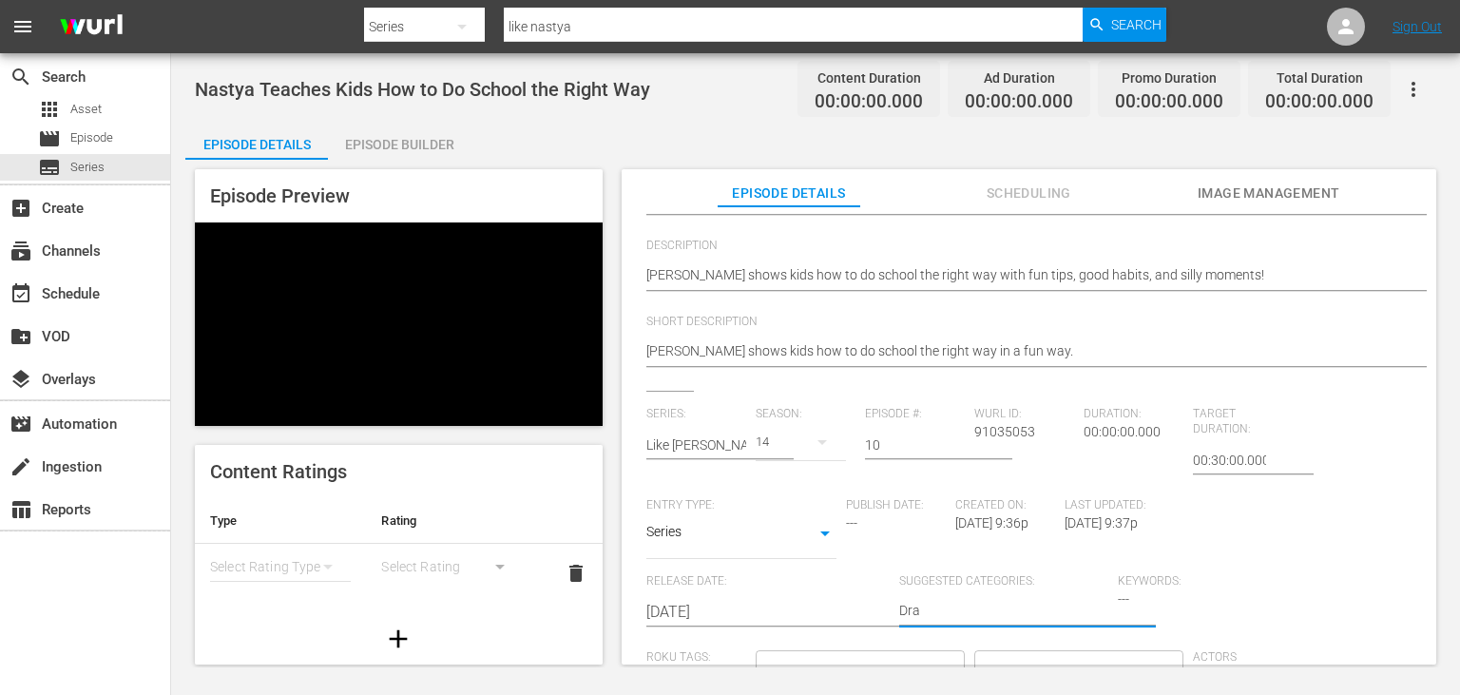
type textarea "Dram"
type textarea "Drama"
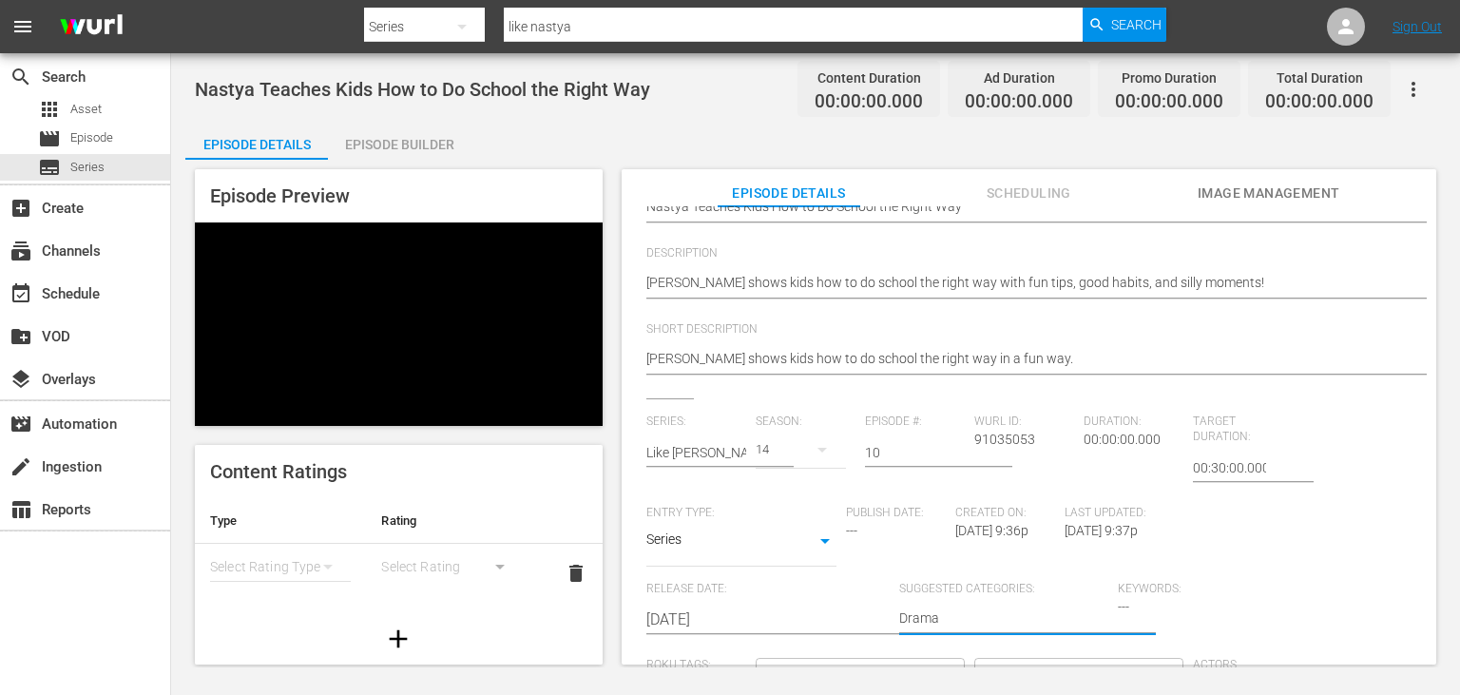
scroll to position [0, 0]
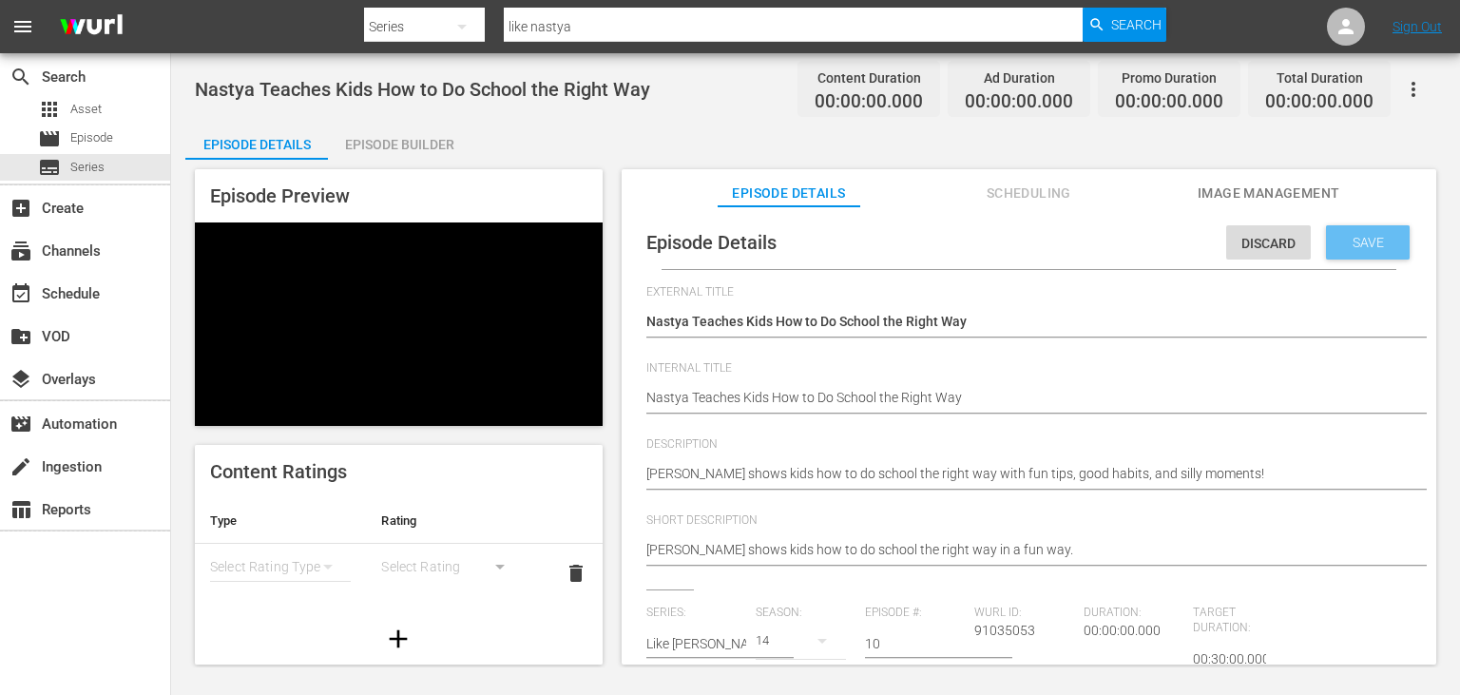
click at [1390, 245] on span "Save" at bounding box center [1368, 242] width 62 height 15
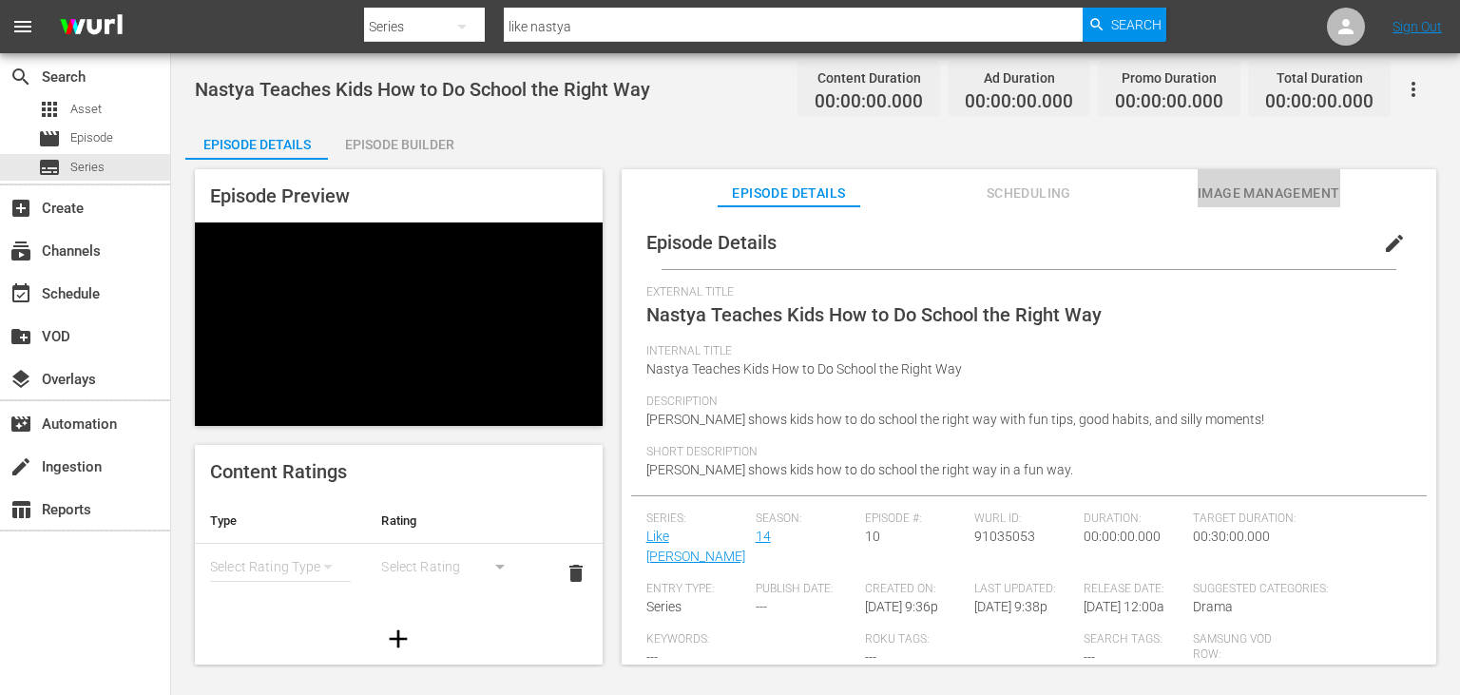
click at [1261, 193] on span "Image Management" at bounding box center [1269, 194] width 143 height 24
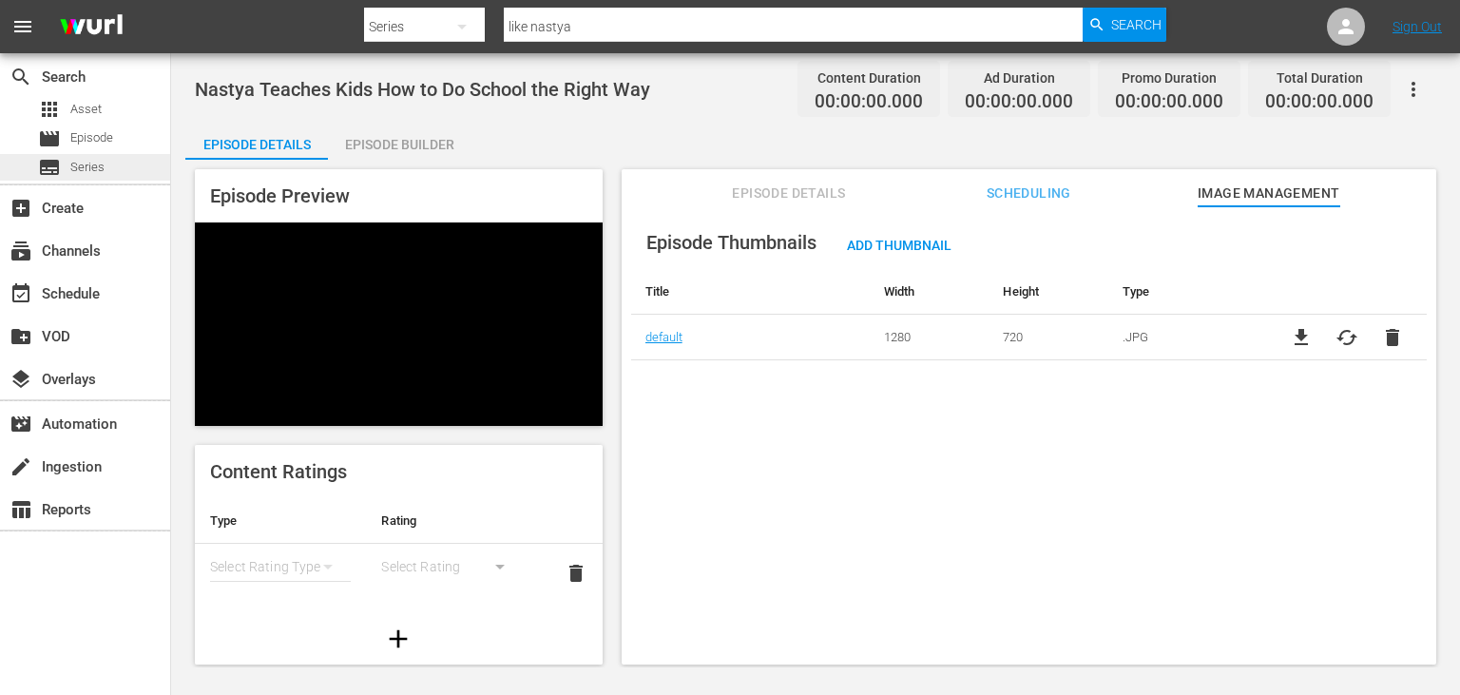
click at [135, 167] on div "subtitles Series" at bounding box center [85, 167] width 170 height 27
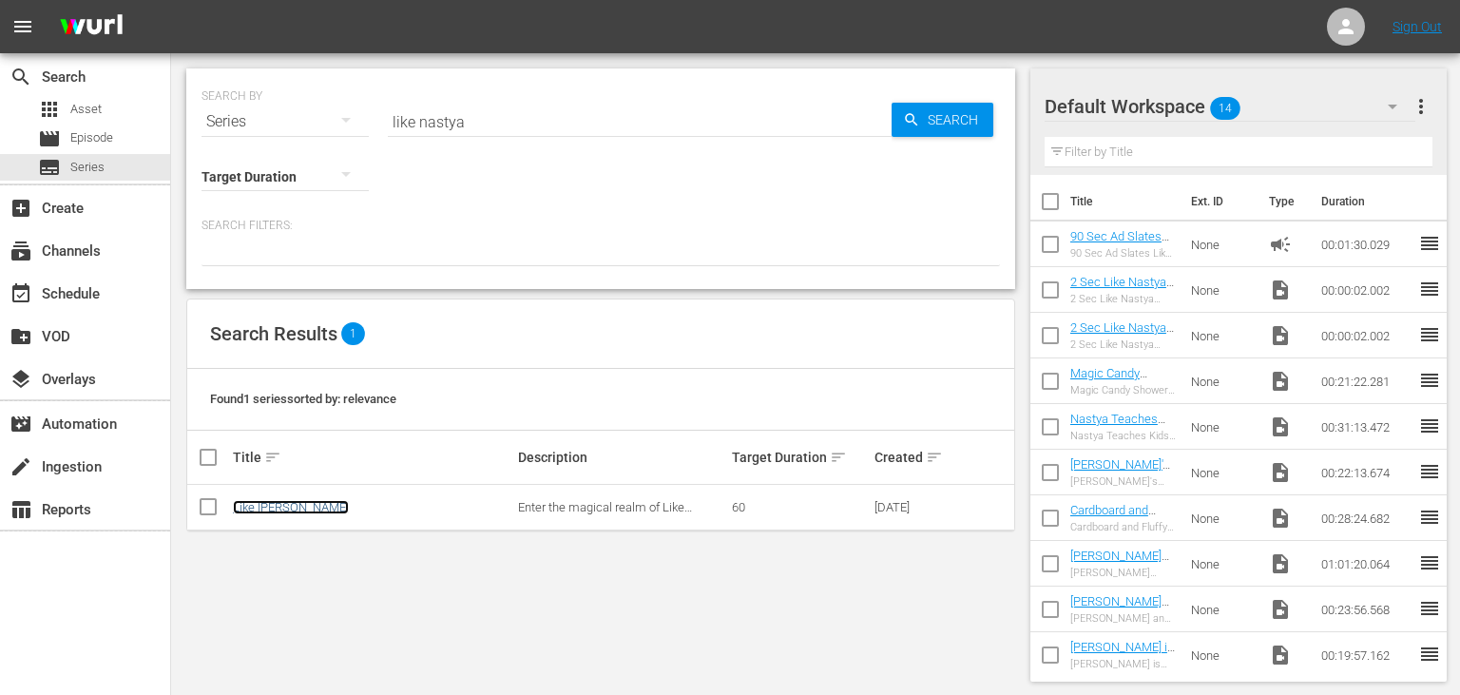
click at [278, 507] on link "Like [PERSON_NAME]" at bounding box center [291, 507] width 116 height 14
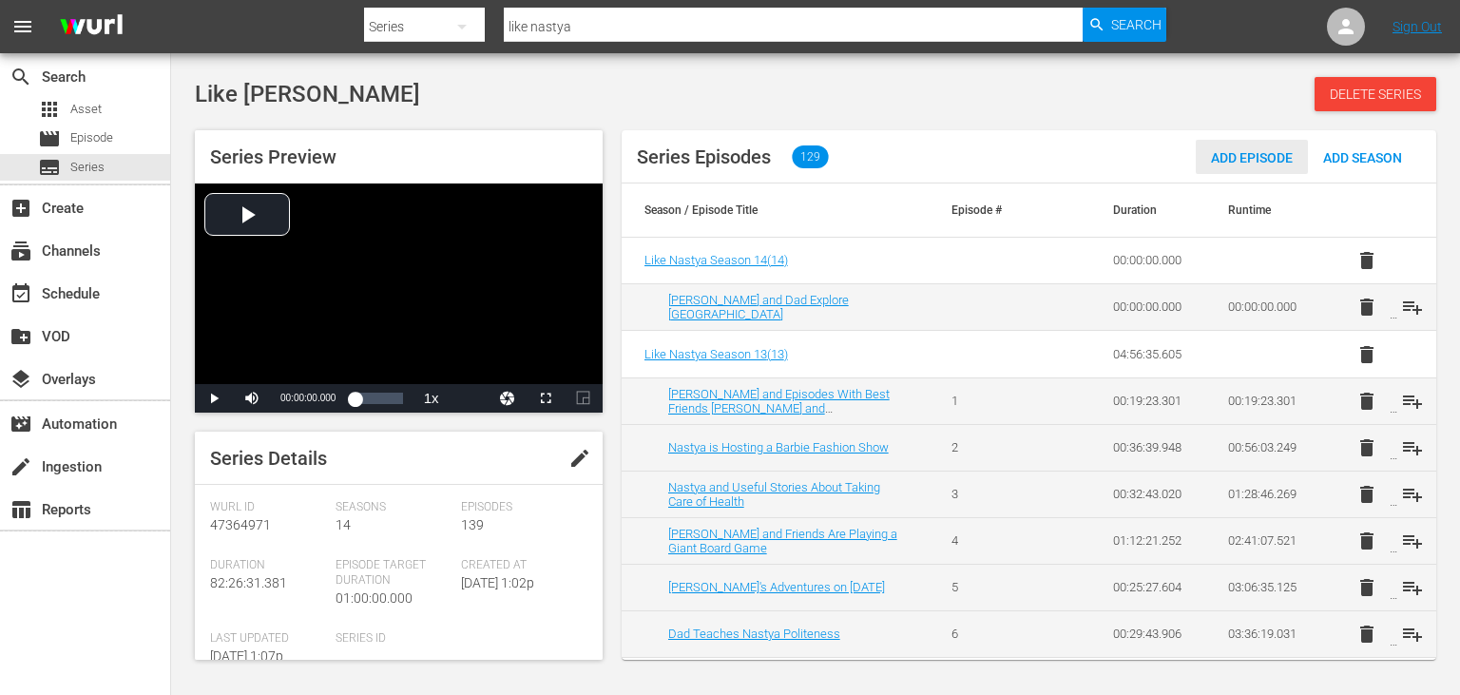
click at [1261, 152] on span "Add Episode" at bounding box center [1252, 157] width 112 height 15
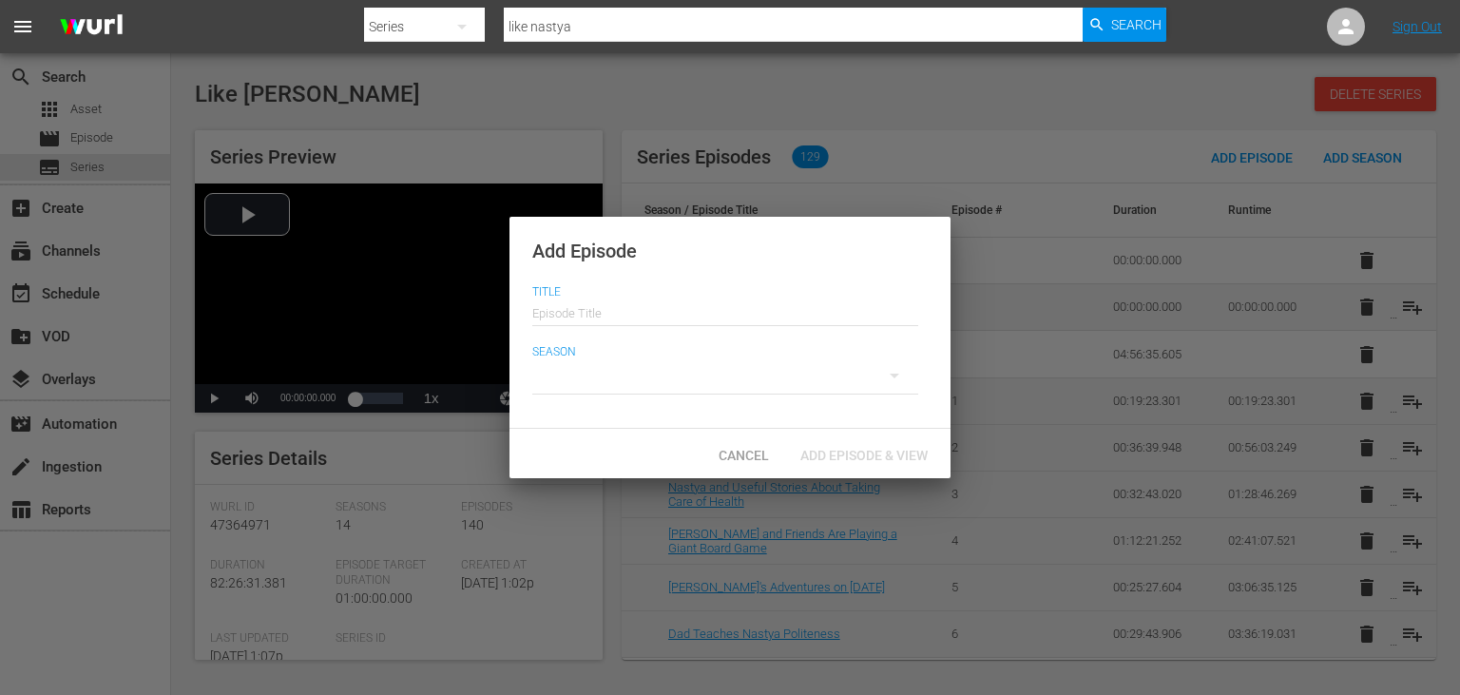
click at [769, 319] on input "text" at bounding box center [725, 311] width 386 height 46
paste input "Magic Candy Shower Adventure with [PERSON_NAME] and Friends"
type input "Magic Candy Shower Adventure with [PERSON_NAME] and Friends"
click at [789, 392] on div at bounding box center [725, 375] width 386 height 53
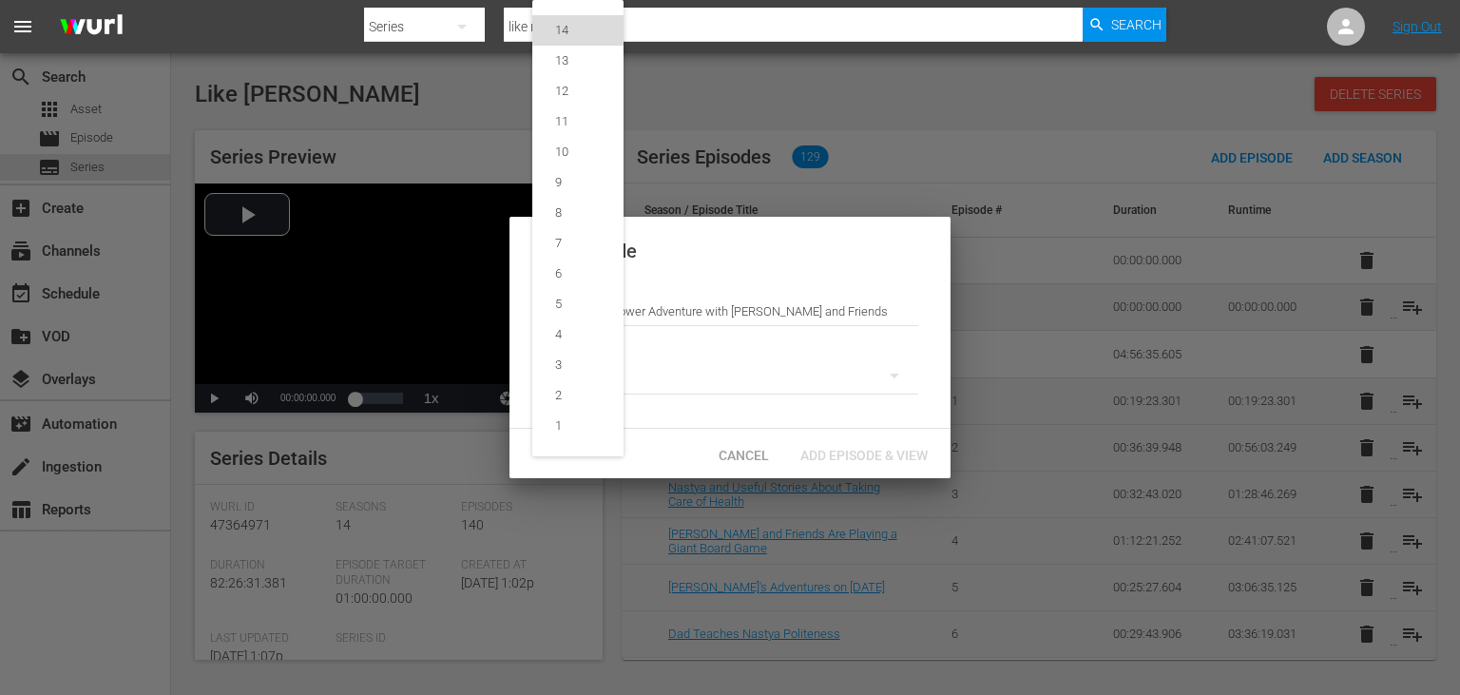
click at [580, 39] on div "14" at bounding box center [561, 30] width 59 height 19
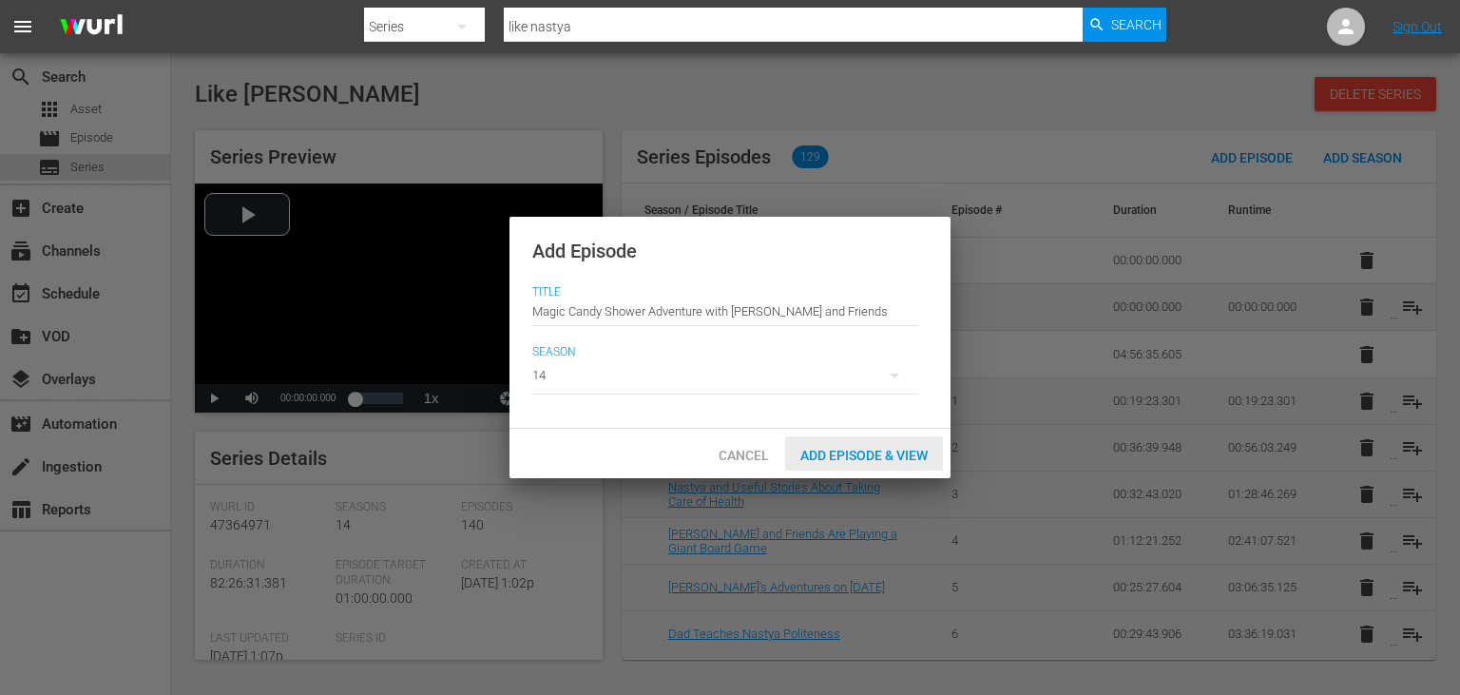
click at [889, 441] on div "Add Episode & View" at bounding box center [864, 453] width 158 height 35
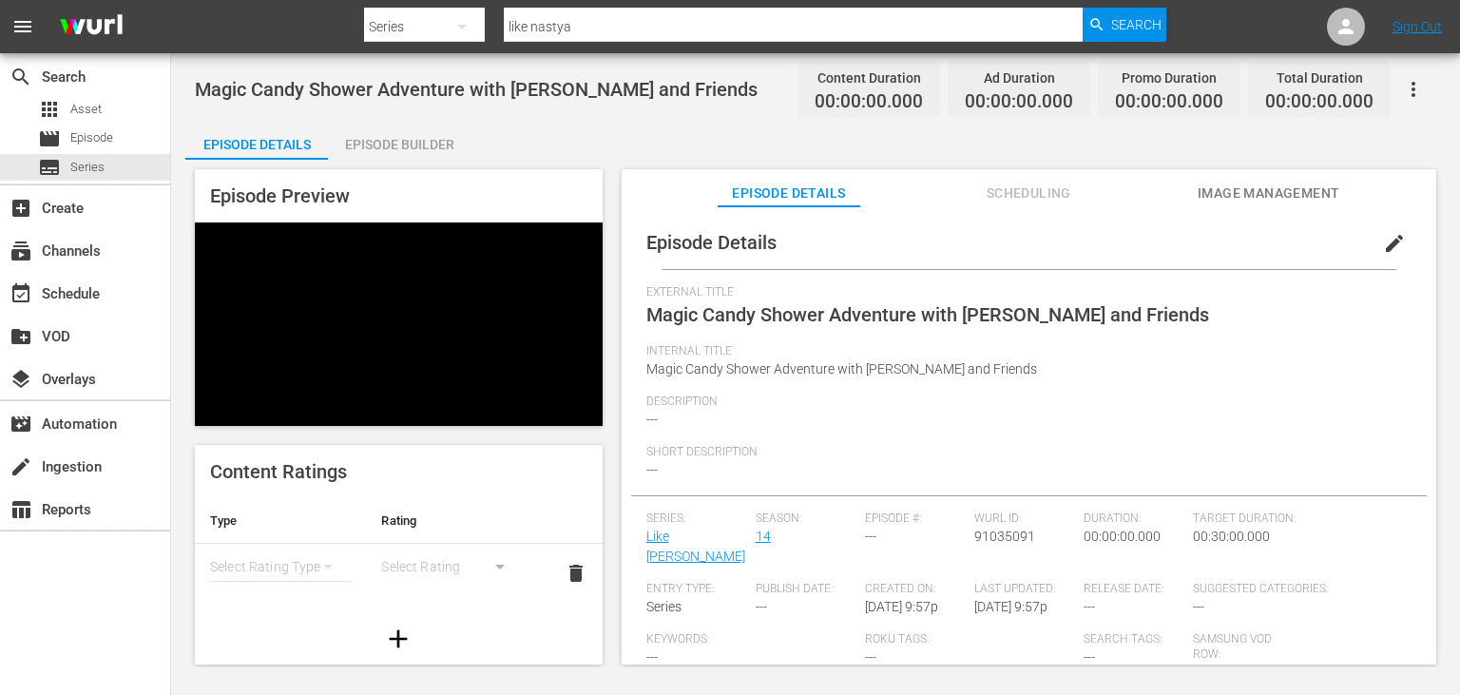
click at [1346, 355] on span "Internal Title" at bounding box center [1024, 351] width 756 height 15
click at [1264, 207] on div "Episode Details edit External Title Magic Candy Shower Adventure with [PERSON_N…" at bounding box center [1029, 472] width 815 height 533
click at [1268, 203] on span "Image Management" at bounding box center [1269, 194] width 143 height 24
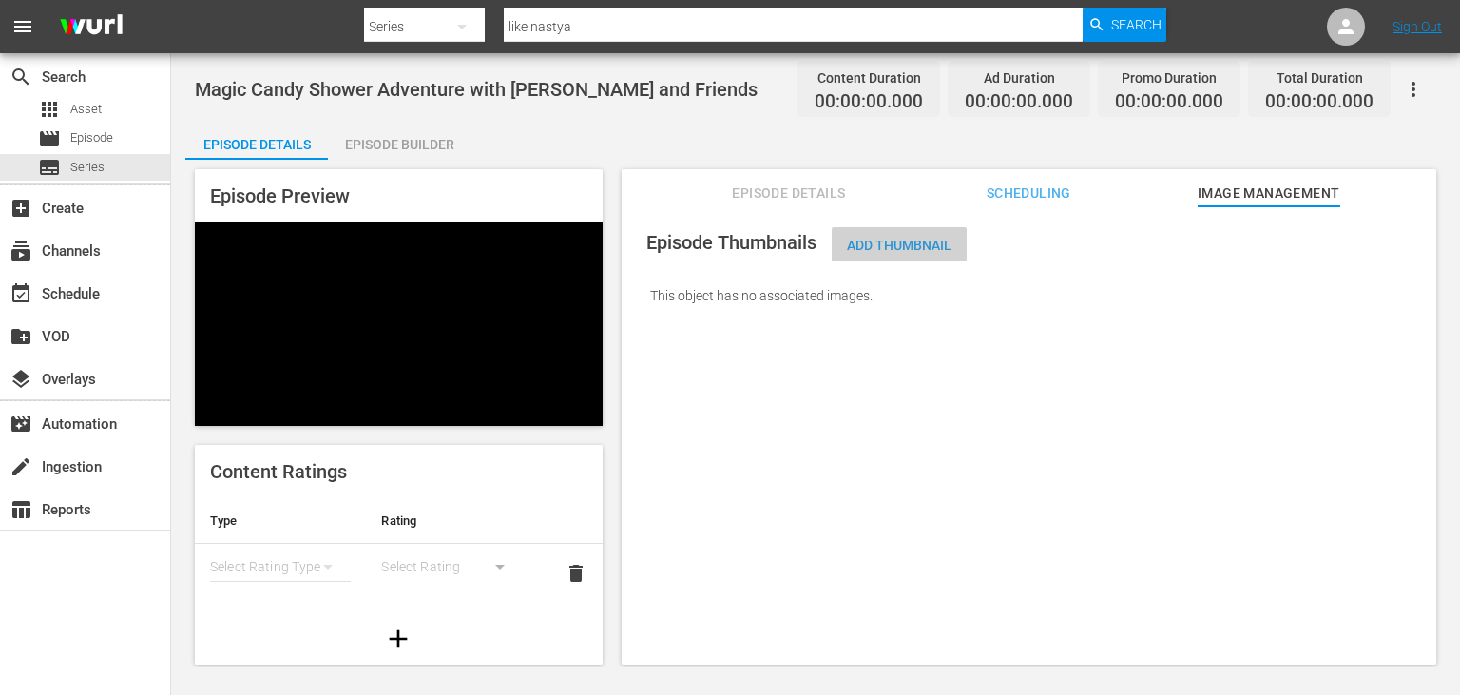
click at [911, 245] on span "Add Thumbnail" at bounding box center [899, 245] width 135 height 15
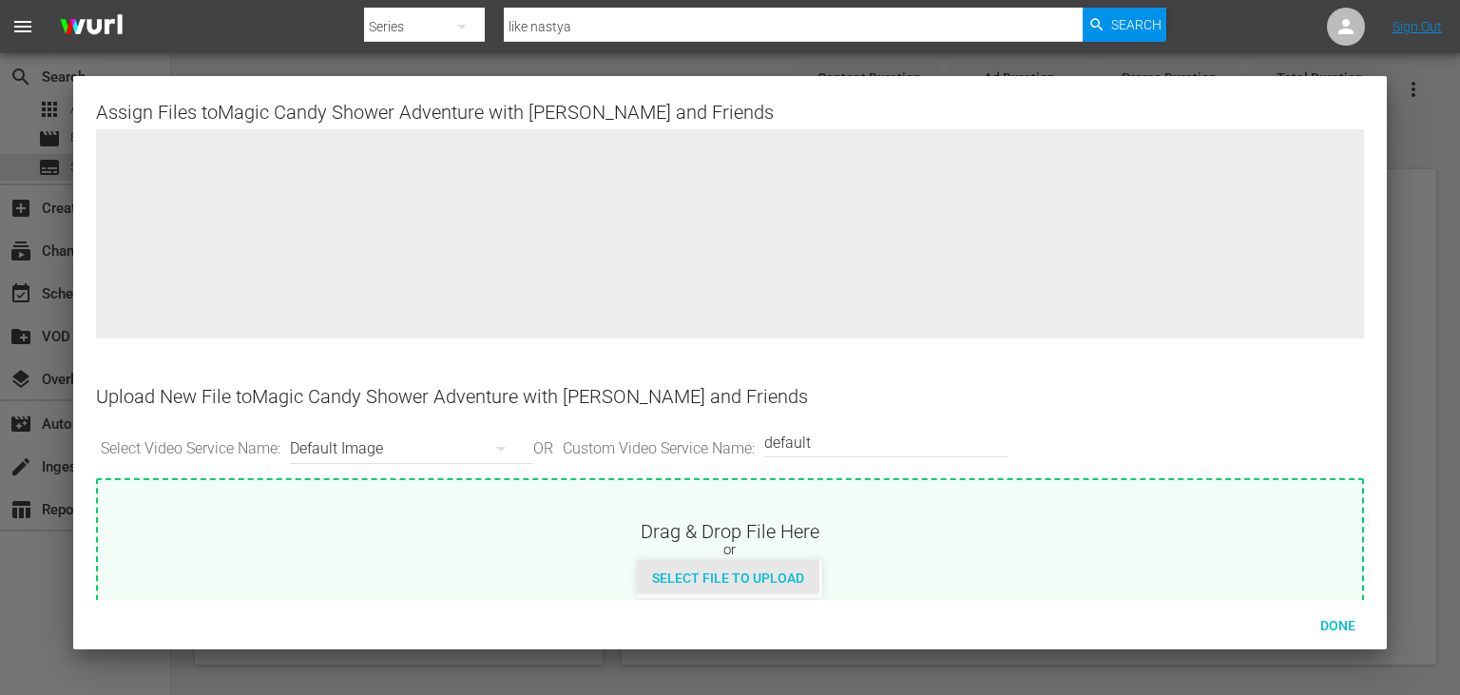
click at [747, 573] on span "Select File to Upload" at bounding box center [728, 577] width 182 height 15
type input "C:\fakepath\10686958_L.jpg"
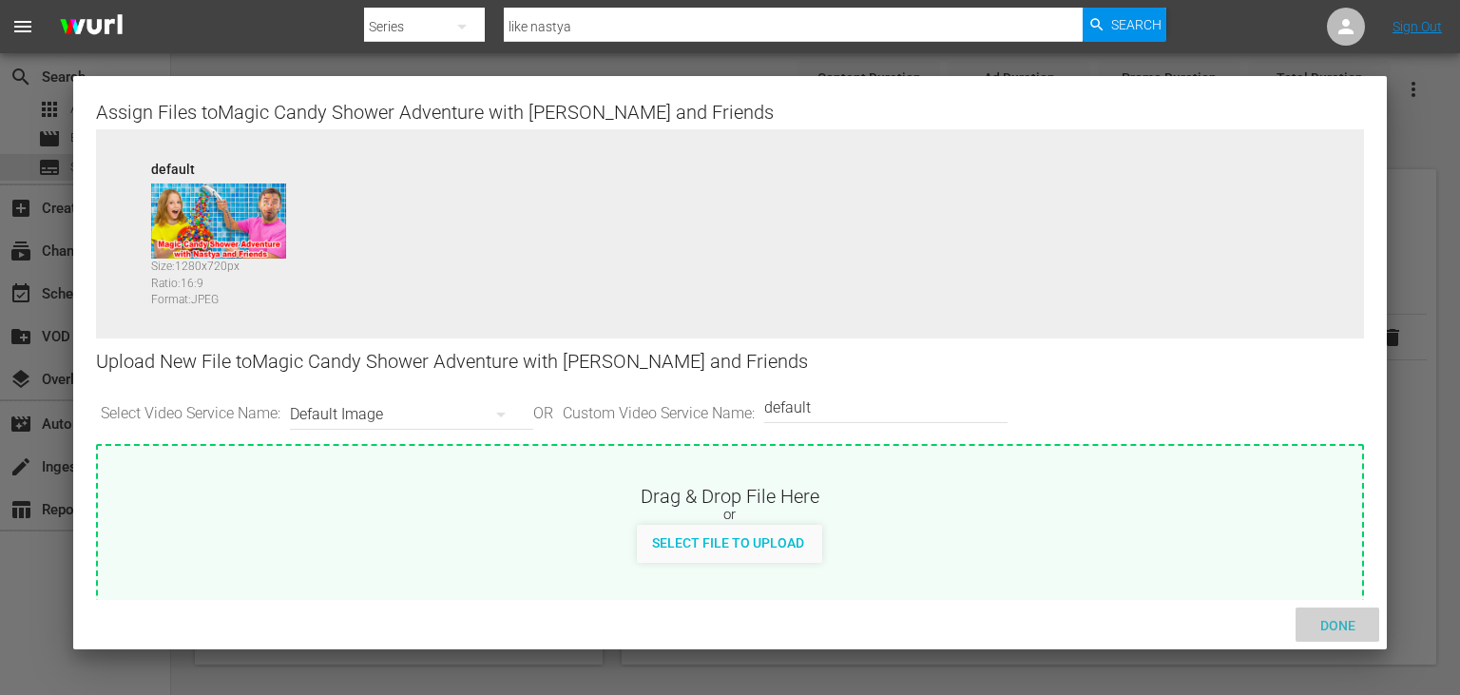
click at [1344, 627] on span "Done" at bounding box center [1338, 625] width 66 height 15
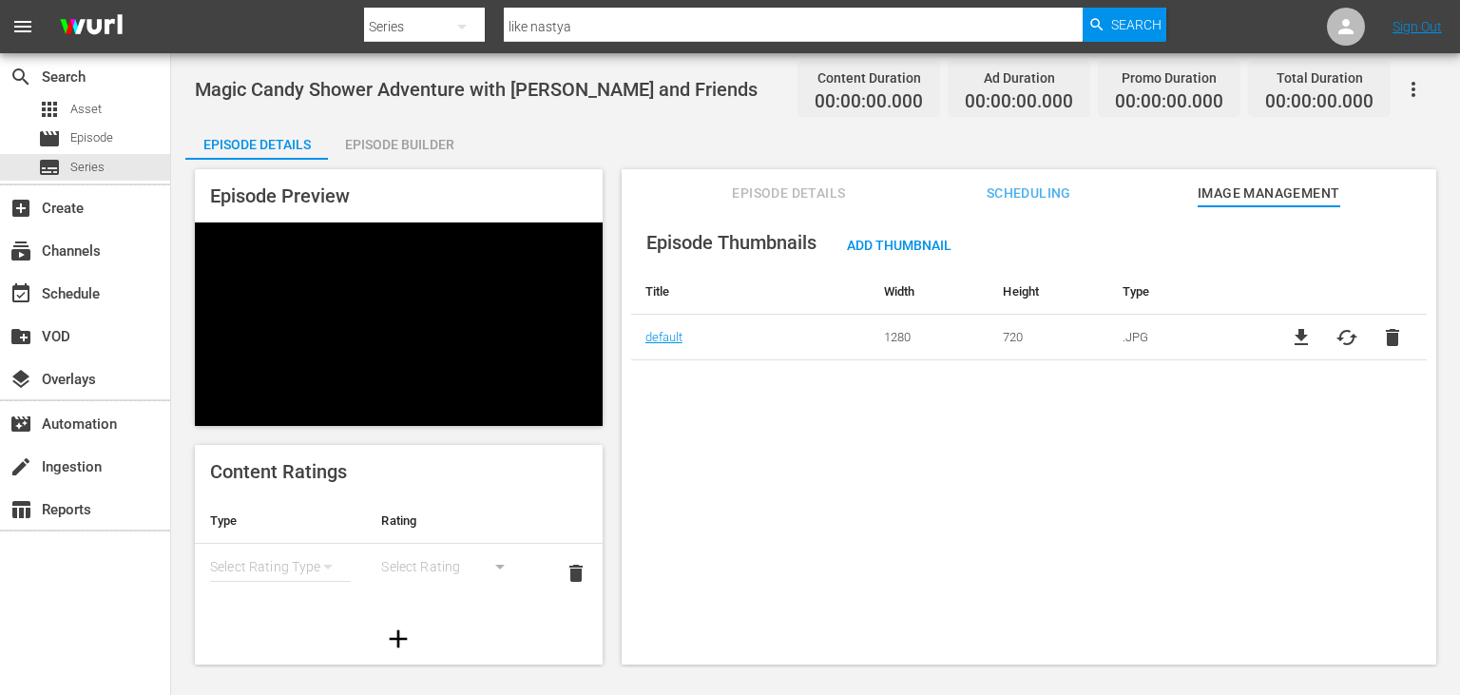
click at [804, 190] on span "Episode Details" at bounding box center [789, 194] width 143 height 24
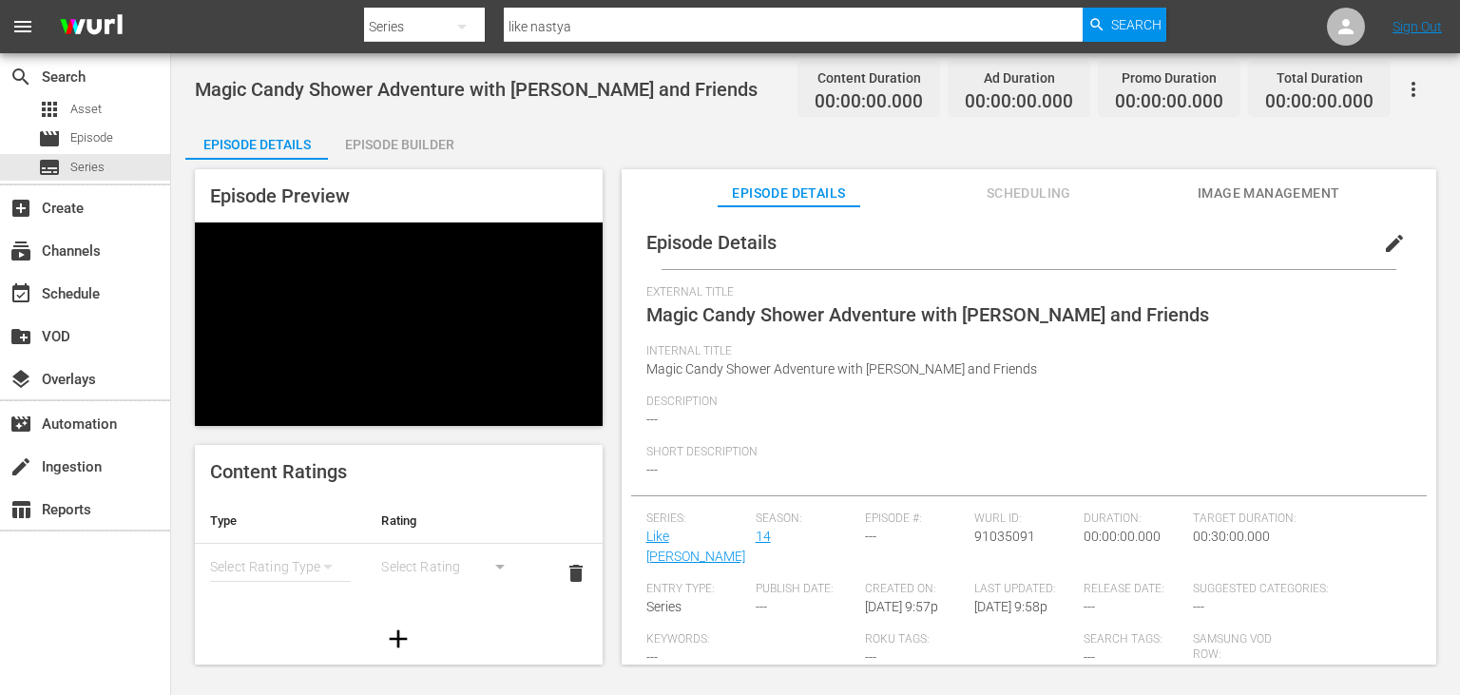
click at [1406, 240] on button "edit" at bounding box center [1394, 244] width 46 height 46
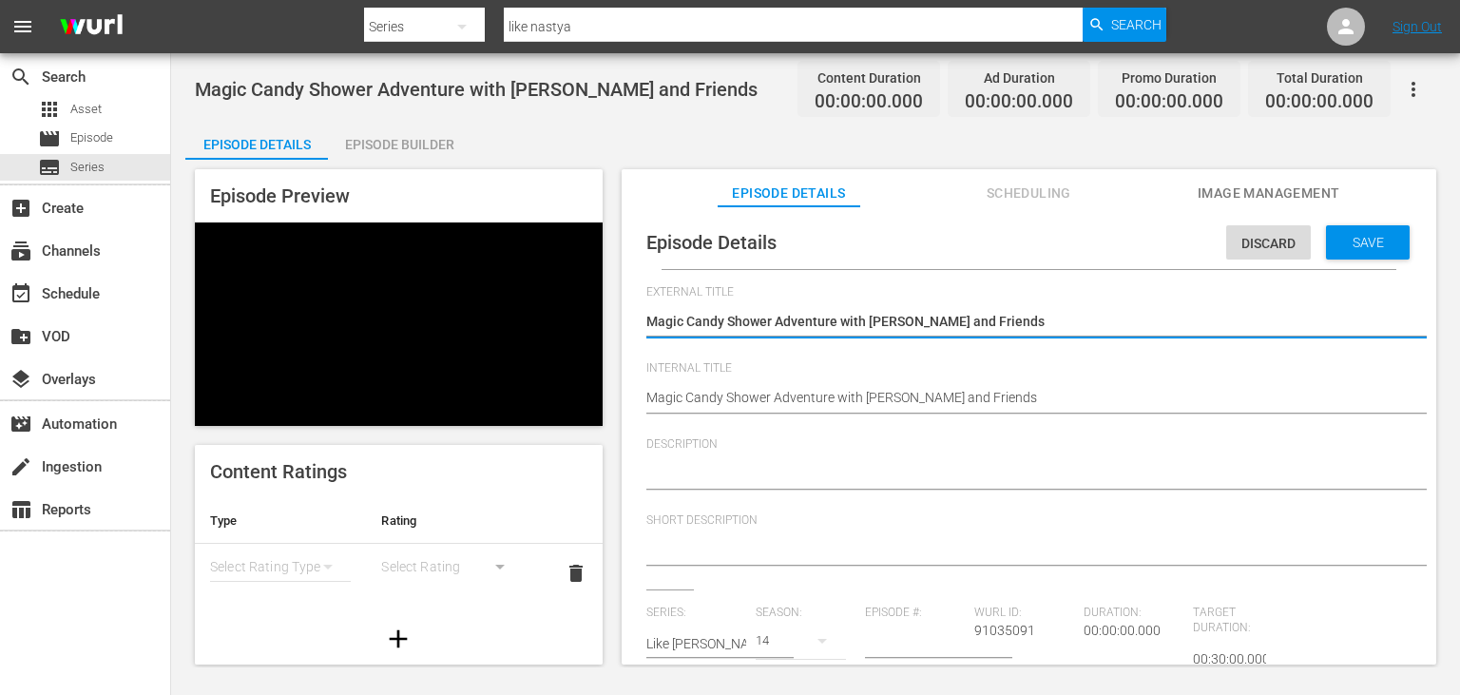
click at [704, 476] on textarea at bounding box center [1024, 475] width 756 height 23
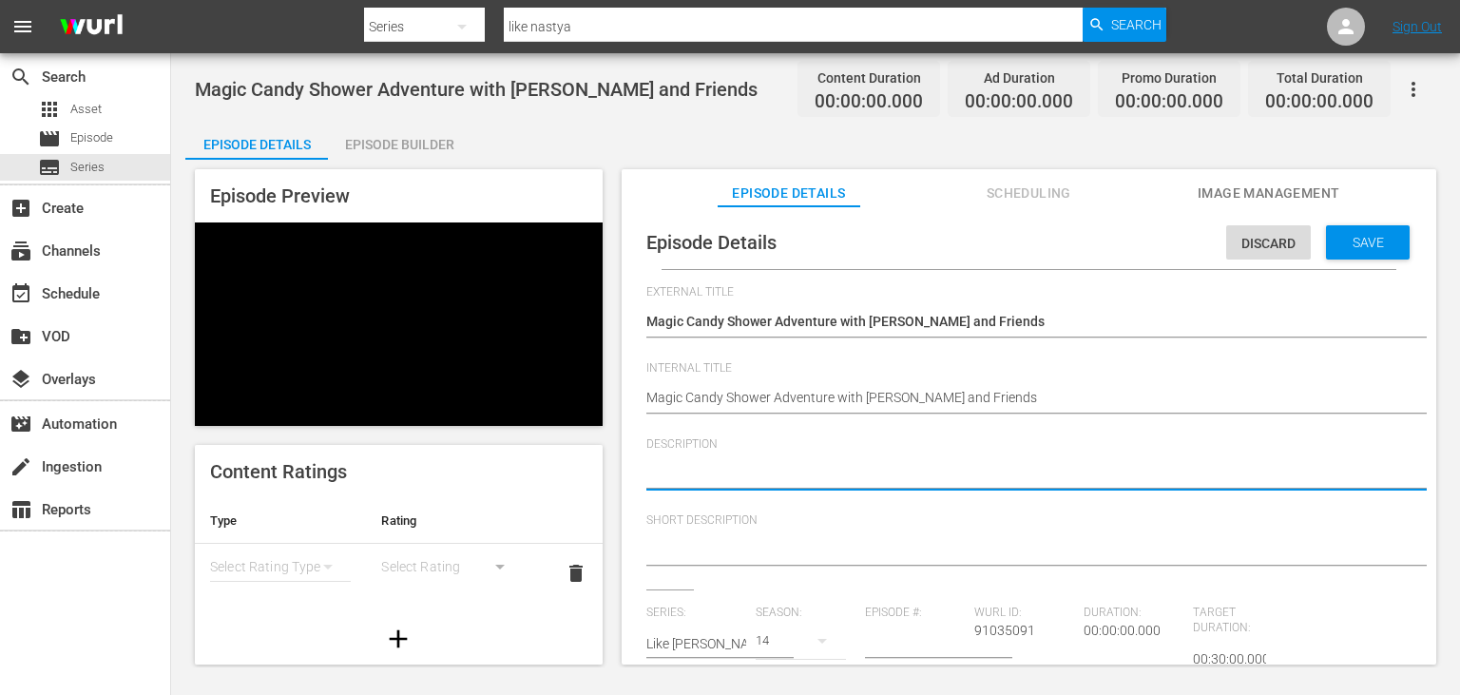
paste textarea "[PERSON_NAME] and friends on a sweet adventure as they discover a magical candy…"
type textarea "[PERSON_NAME] and friends on a sweet adventure as they discover a magical candy…"
click at [648, 483] on textarea "[PERSON_NAME] and friends on a sweet adventure as they discover a magical candy…" at bounding box center [1024, 475] width 756 height 23
drag, startPoint x: 648, startPoint y: 483, endPoint x: 989, endPoint y: 478, distance: 341.2
click at [989, 478] on textarea "[PERSON_NAME] and friends on a sweet adventure as they discover a magical candy…" at bounding box center [1024, 475] width 756 height 23
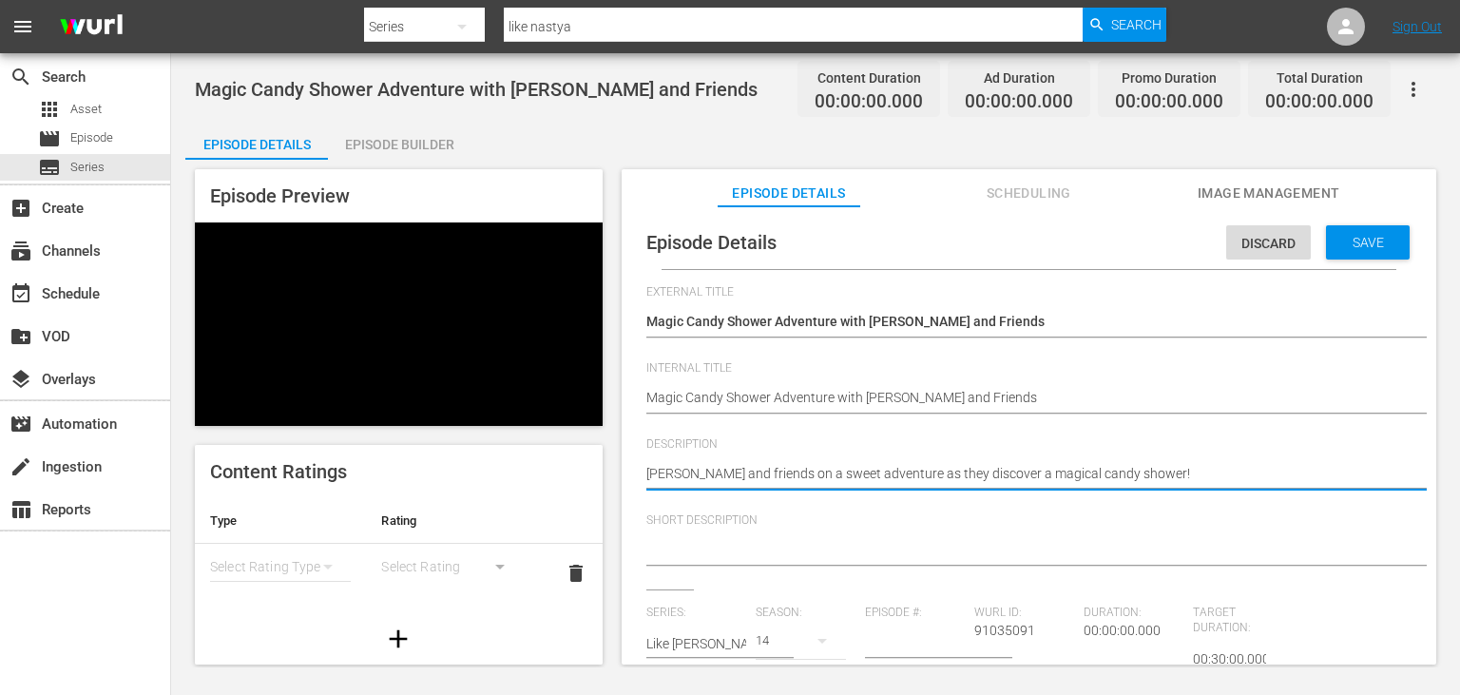
click at [713, 472] on textarea "[PERSON_NAME] and friends on a sweet adventure as they discover a magical candy…" at bounding box center [1024, 475] width 756 height 23
click at [679, 467] on textarea "[PERSON_NAME] and friends on a sweet adventure as they discover a magical candy…" at bounding box center [1024, 475] width 756 height 23
drag, startPoint x: 679, startPoint y: 467, endPoint x: 1175, endPoint y: 466, distance: 496.1
click at [1175, 466] on textarea "[PERSON_NAME] and friends on a sweet adventure as they discover a magical candy…" at bounding box center [1024, 475] width 756 height 23
type textarea "[PERSON_NAME] and friends on a sweet adventure as they discover a magical candy…"
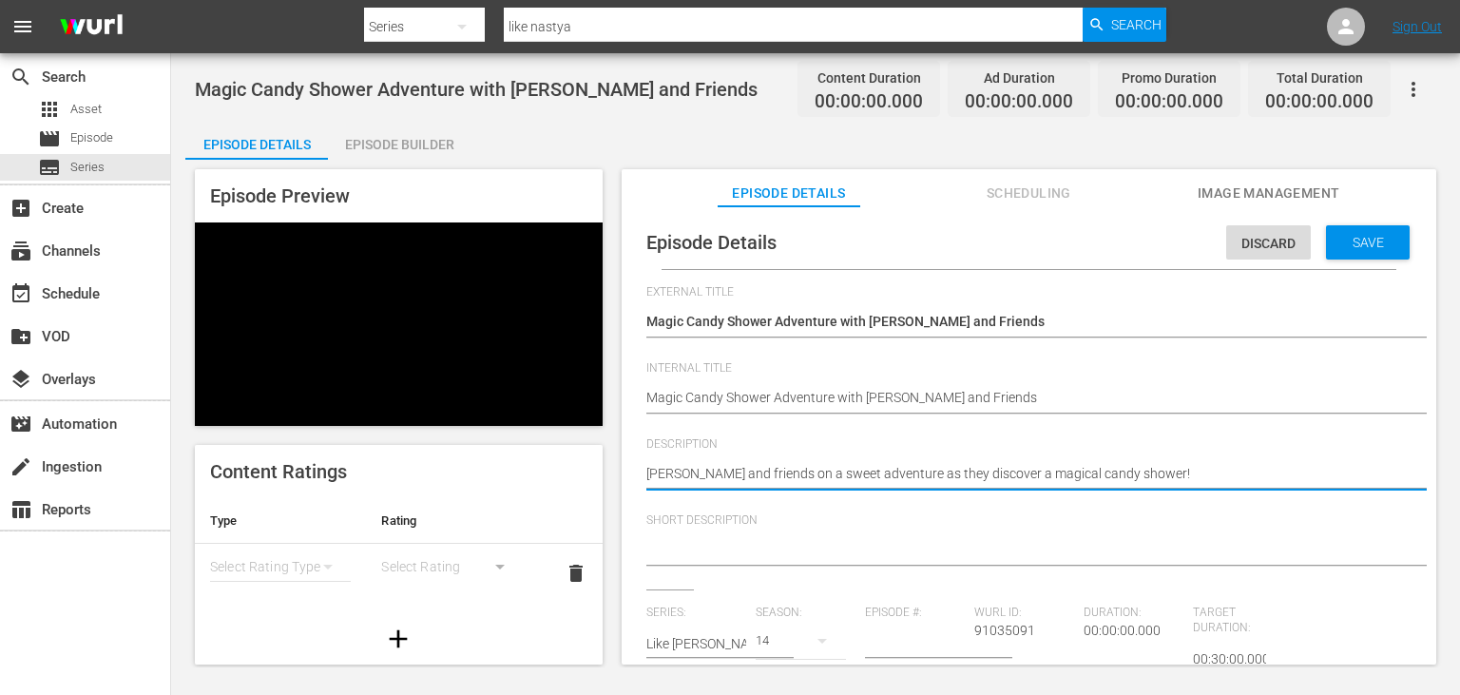
click at [835, 553] on textarea at bounding box center [1024, 551] width 756 height 23
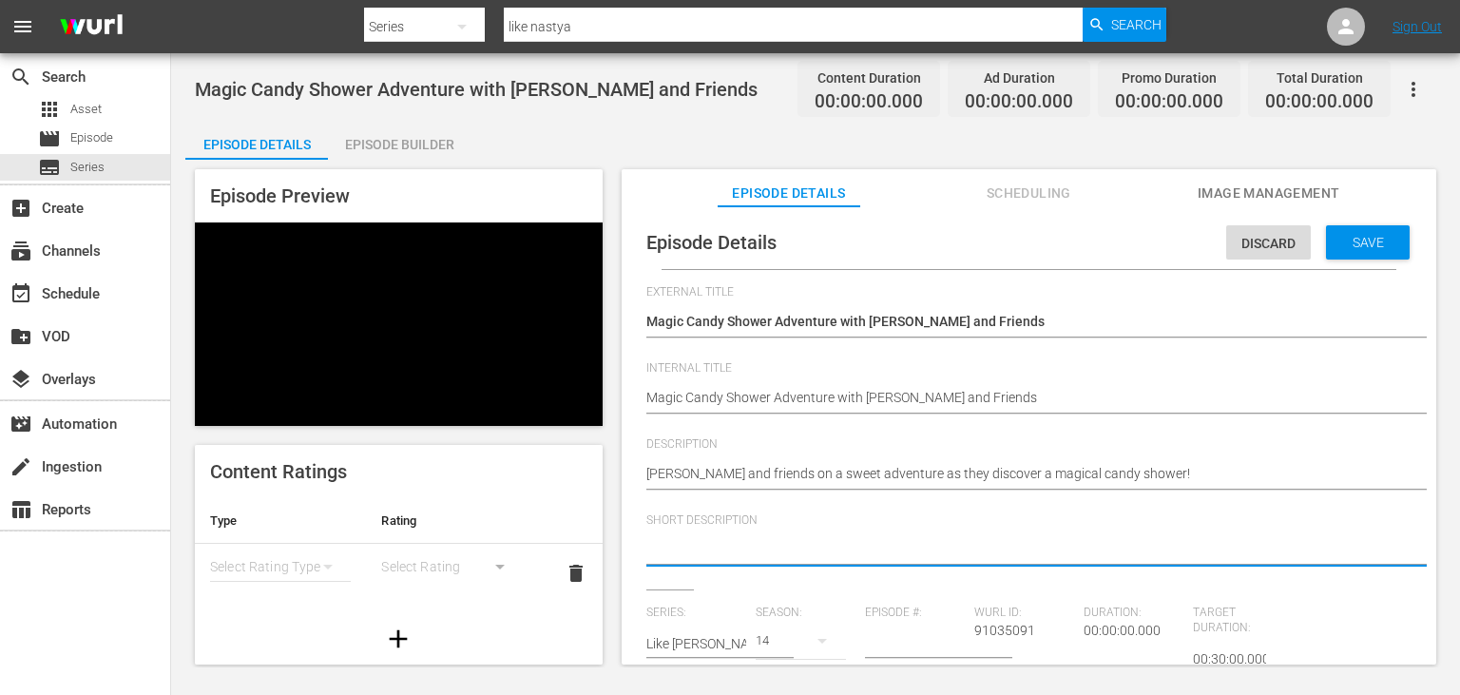
paste textarea "[PERSON_NAME] and friends on a sweet adventure as they discover a magical candy…"
type textarea "[PERSON_NAME] and friends on a sweet adventure as they discover a magical candy…"
click at [758, 554] on textarea "[PERSON_NAME] and friends on a sweet adventure as they discover a magical candy…" at bounding box center [1024, 551] width 756 height 23
type textarea "[PERSON_NAME] and friends gon a sweet adventure as they discover a magical cand…"
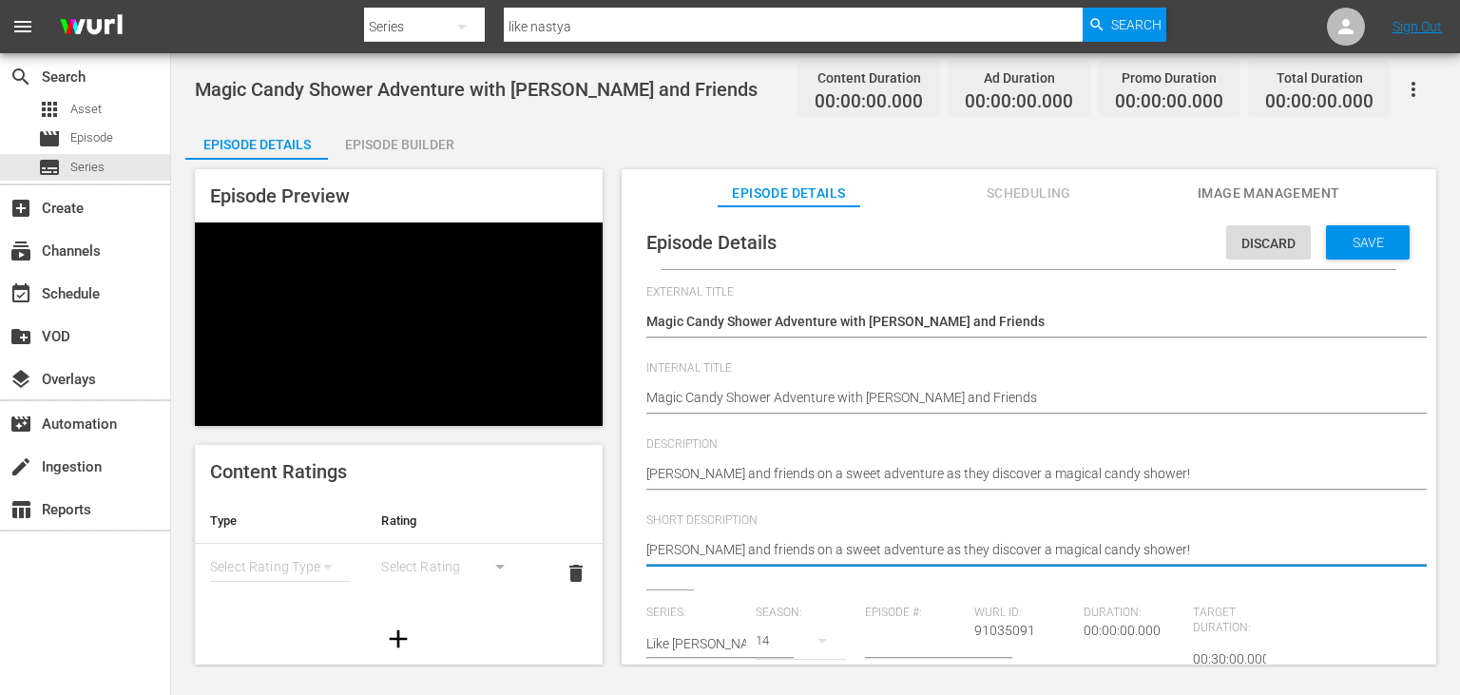
type textarea "[PERSON_NAME] and friends gon a sweet adventure as they discover a magical cand…"
type textarea "[PERSON_NAME] and friends goon a sweet adventure as they discover a magical can…"
type textarea "[PERSON_NAME] and friends go on a sweet adventure as they discover a magical ca…"
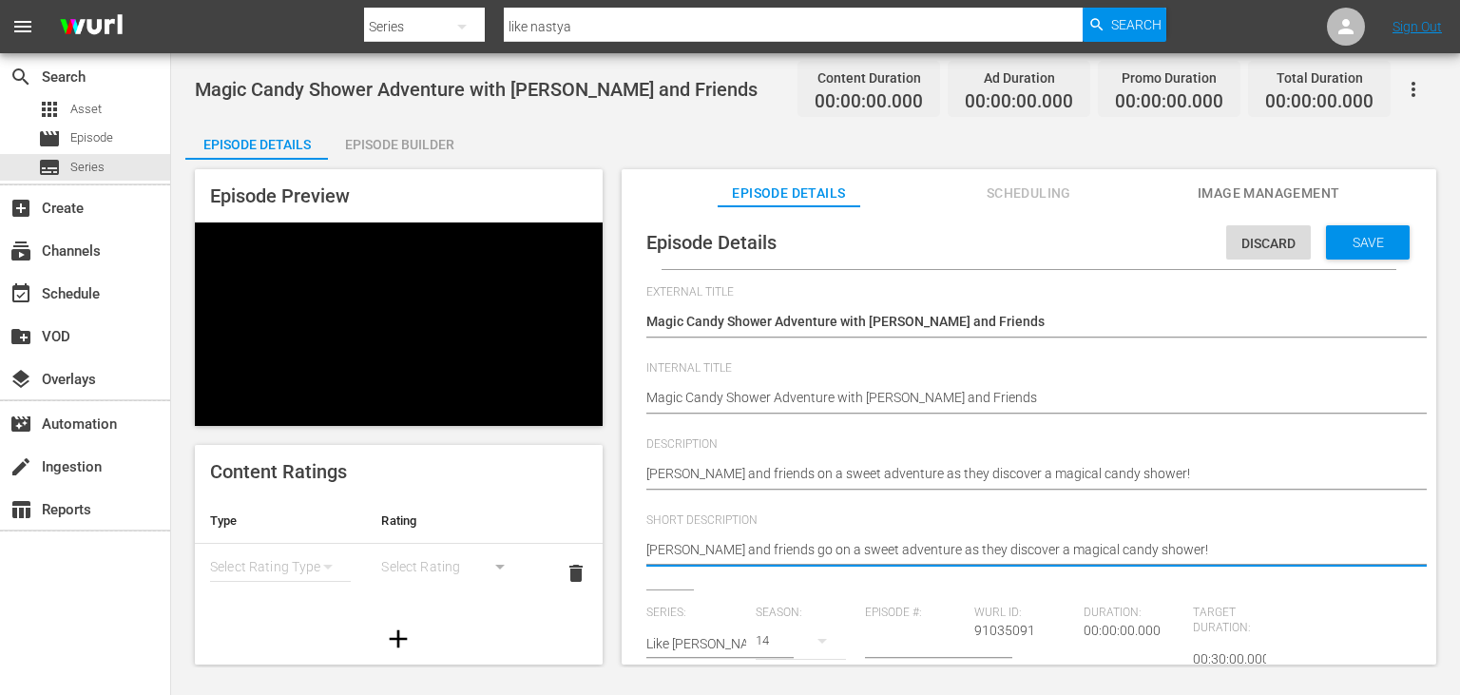
type textarea "[PERSON_NAME] and friends go on a sweet adventure as the discover a magical can…"
type textarea "[PERSON_NAME] and friends go on a sweet adventure as th discover a magical cand…"
type textarea "[PERSON_NAME] and friends go on a sweet adventure as t discover a magical candy…"
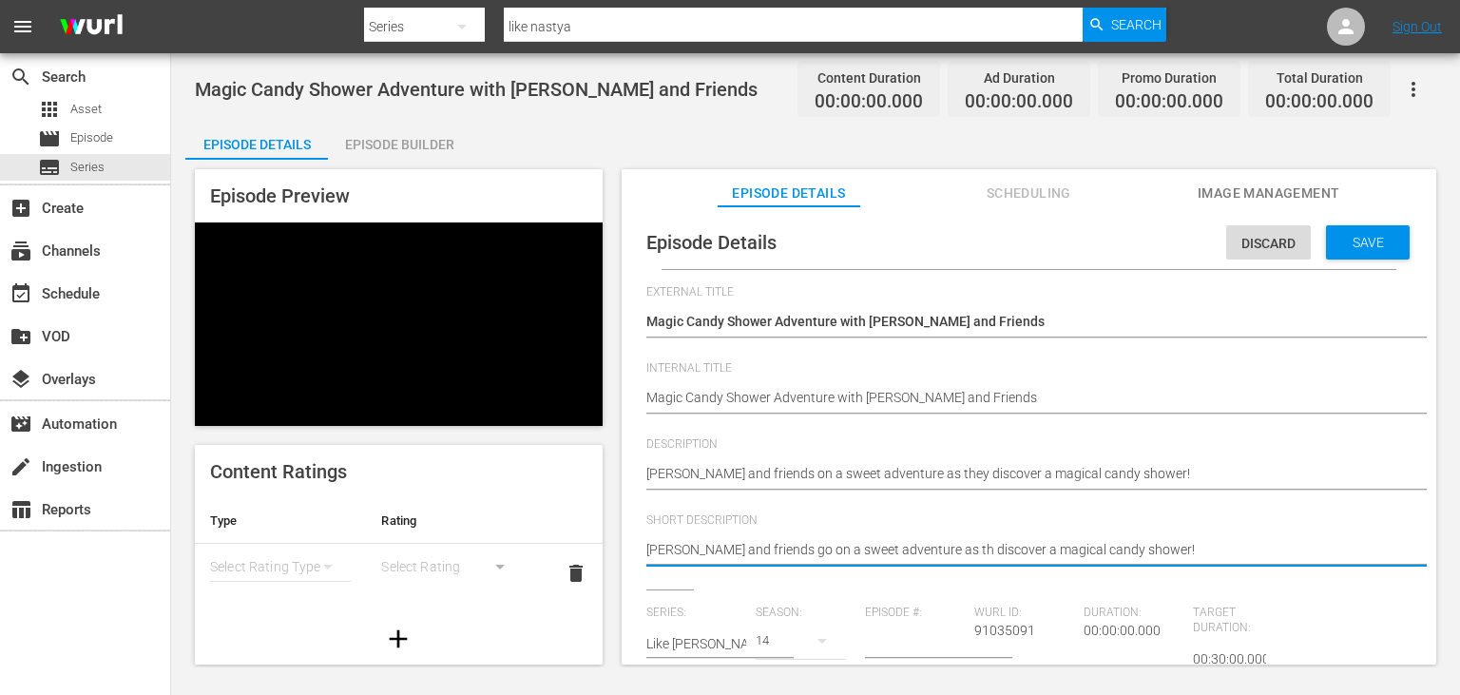
type textarea "[PERSON_NAME] and friends go on a sweet adventure as t discover a magical candy…"
type textarea "[PERSON_NAME] and friends go on a sweet adventure as discover a magical candy s…"
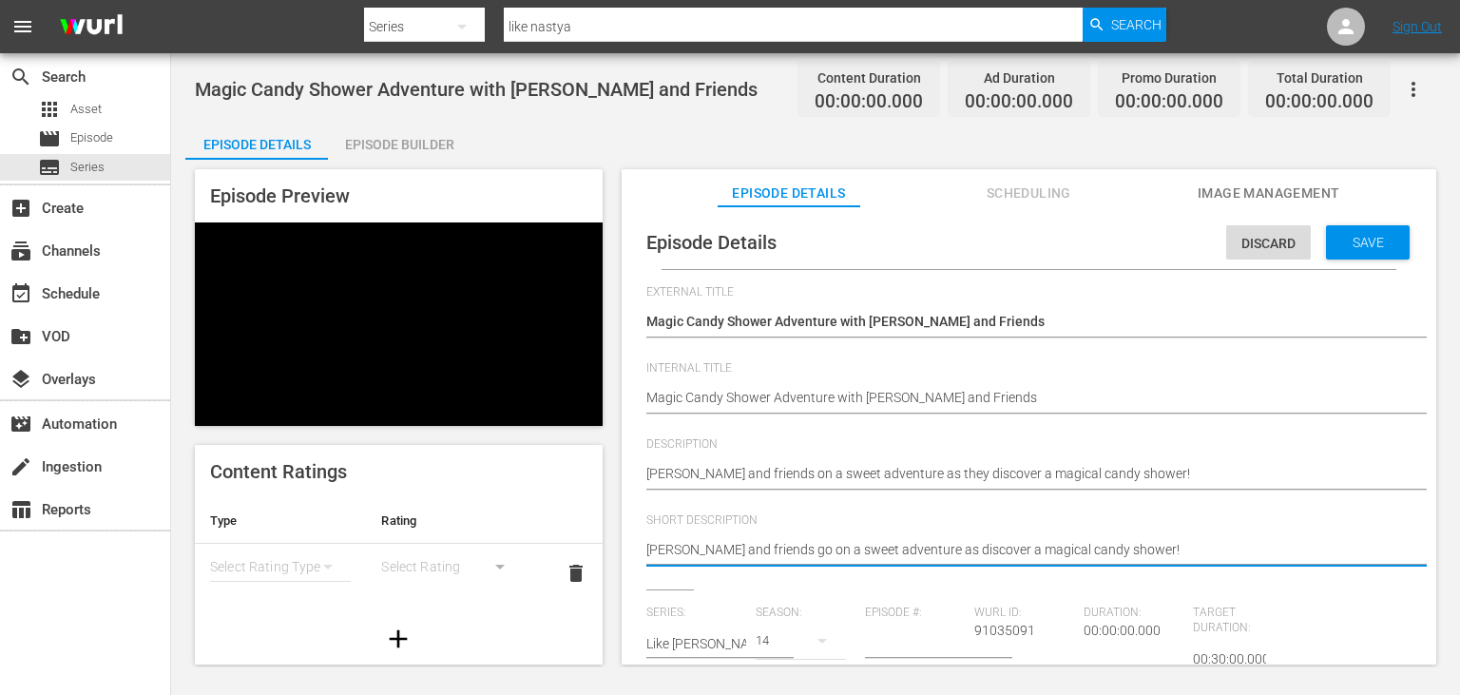
type textarea "[PERSON_NAME] and friends go on a sweet adventure a discover a magical candy sh…"
type textarea "[PERSON_NAME] and friends go on a sweet adventure discover a magical candy show…"
type textarea "[PERSON_NAME] and friends go on a sweet adventure t discover a magical candy sh…"
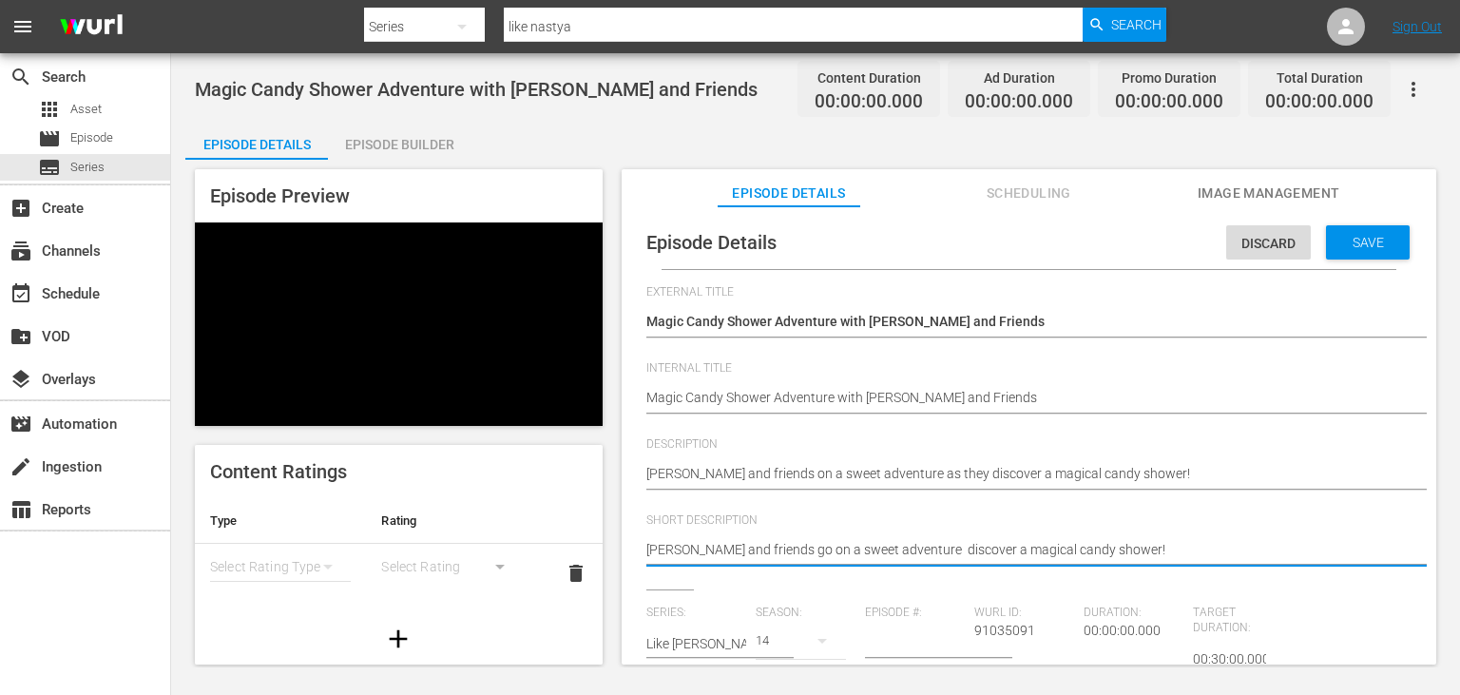
type textarea "[PERSON_NAME] and friends go on a sweet adventure t discover a magical candy sh…"
type textarea "[PERSON_NAME] and friends go on a sweet adventure to discover a magical candy s…"
click at [908, 646] on input "number" at bounding box center [915, 644] width 100 height 46
paste input "11"
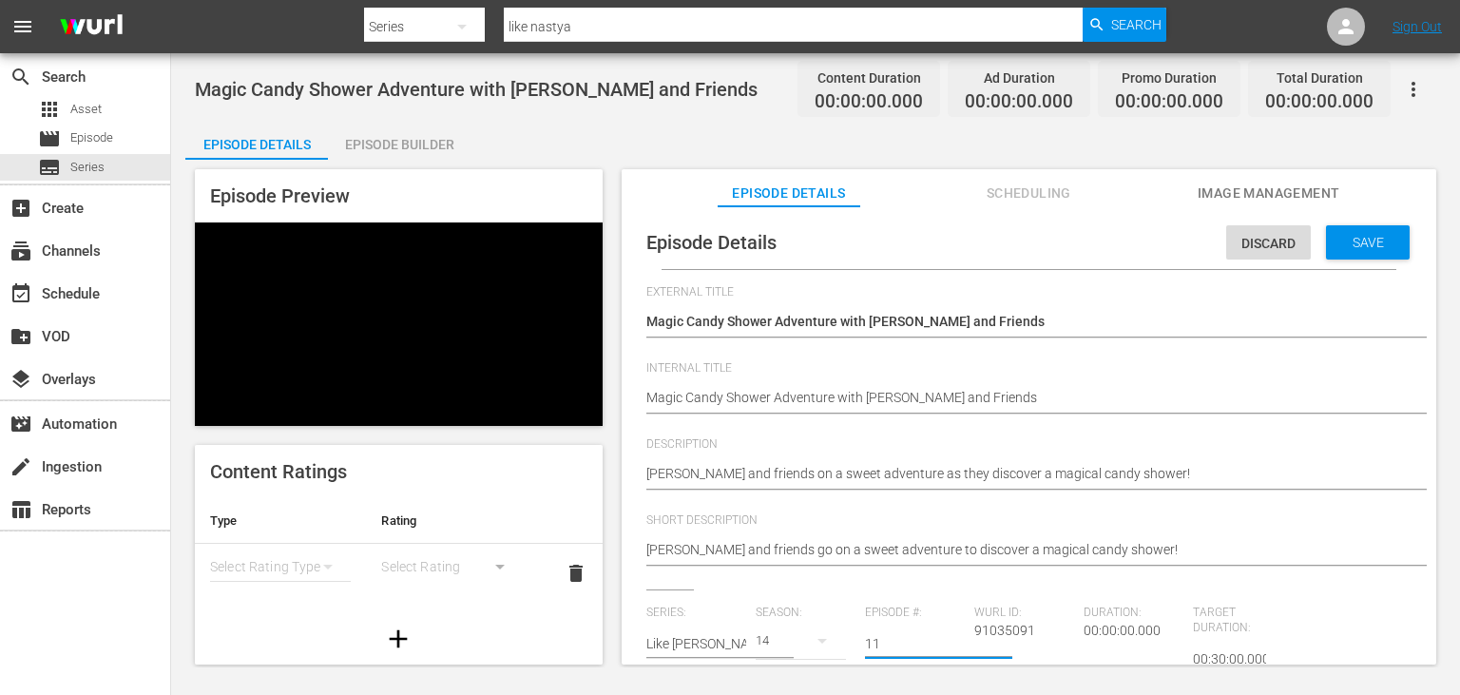
type input "11"
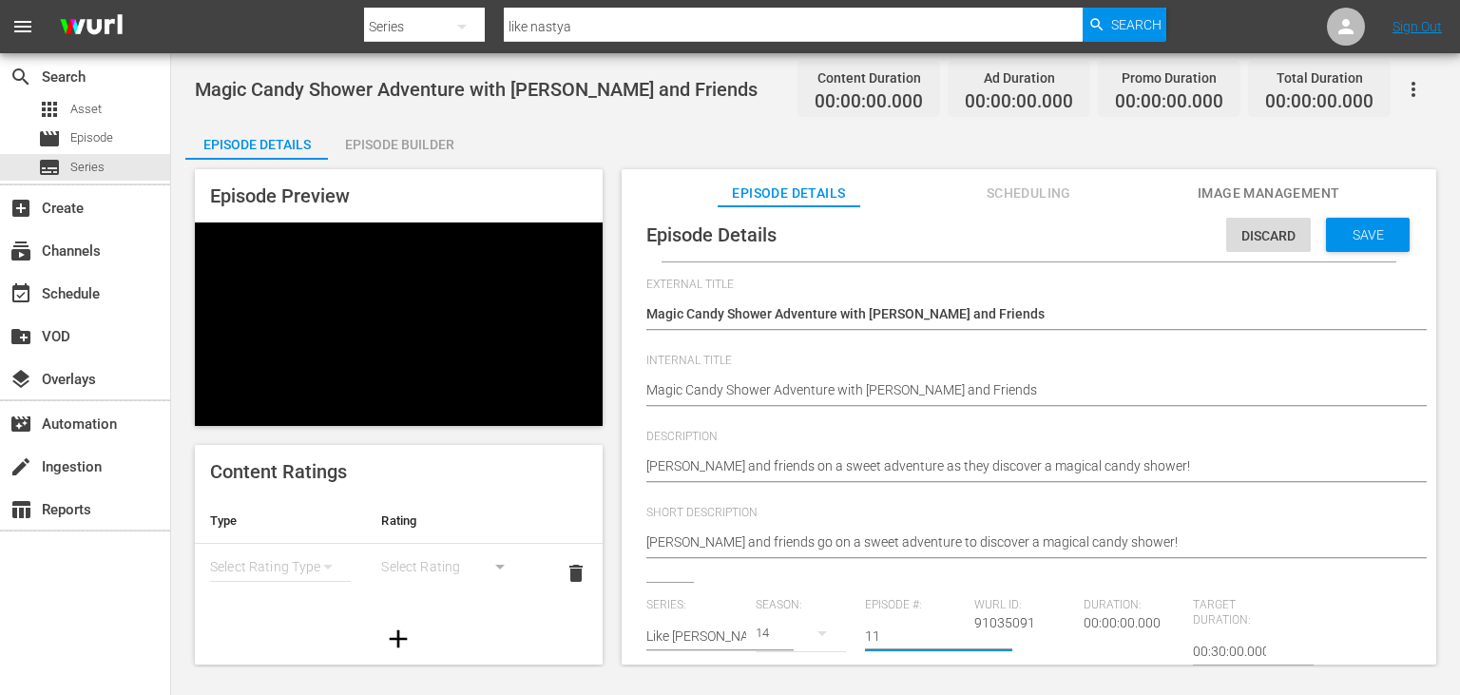
scroll to position [191, 0]
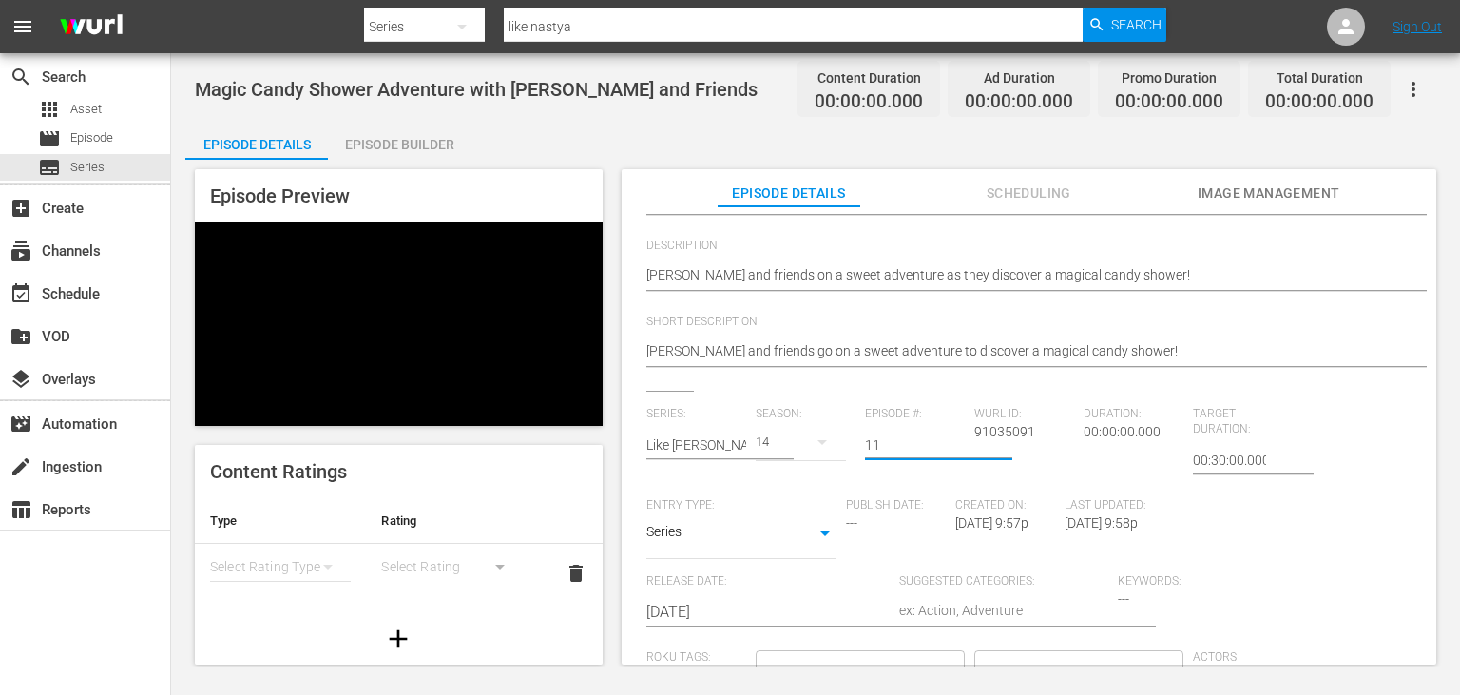
click at [757, 612] on input "[DATE]" at bounding box center [767, 612] width 243 height 46
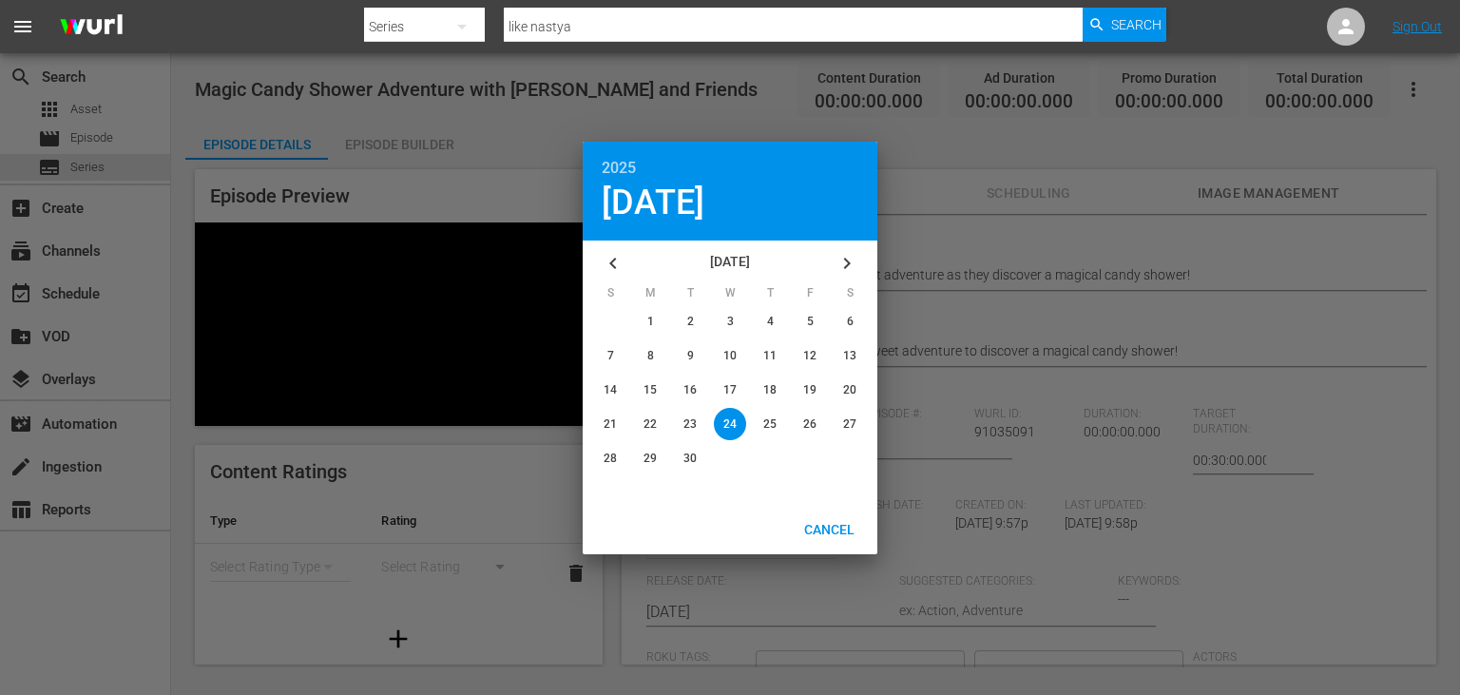
click at [630, 243] on button "button" at bounding box center [613, 263] width 46 height 46
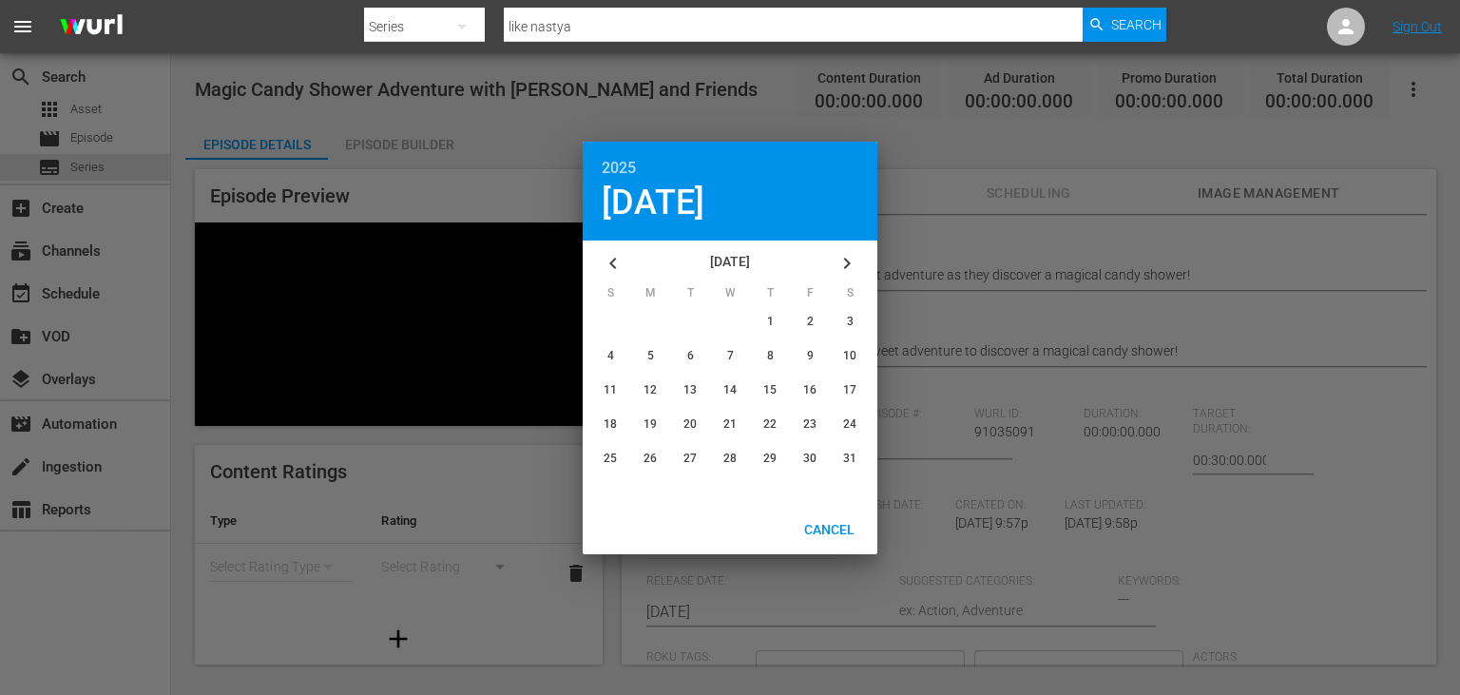
click at [630, 243] on button "button" at bounding box center [613, 263] width 46 height 46
click at [833, 272] on button "button" at bounding box center [847, 263] width 46 height 46
click at [721, 390] on div "button" at bounding box center [730, 390] width 32 height 32
type input "[DATE]"
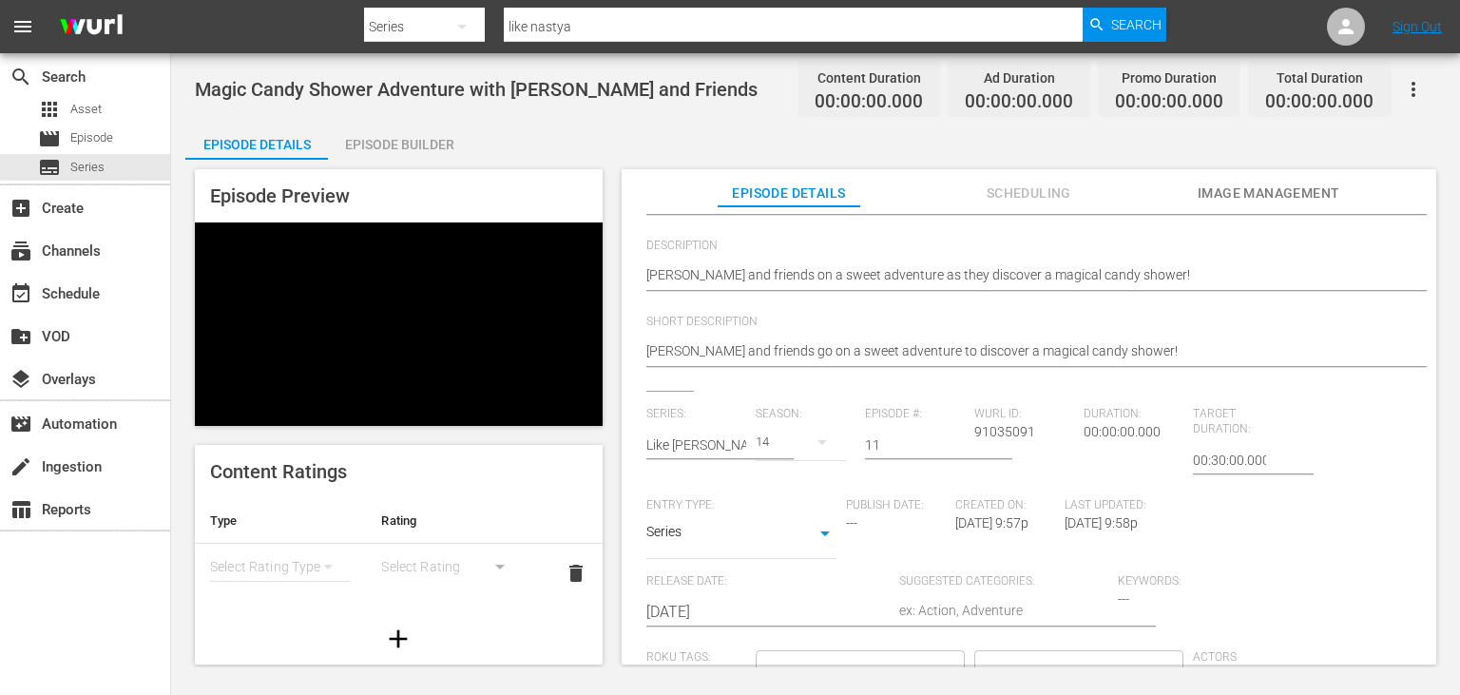
click at [949, 610] on textarea at bounding box center [1003, 612] width 209 height 23
type textarea "D"
type textarea "Dr"
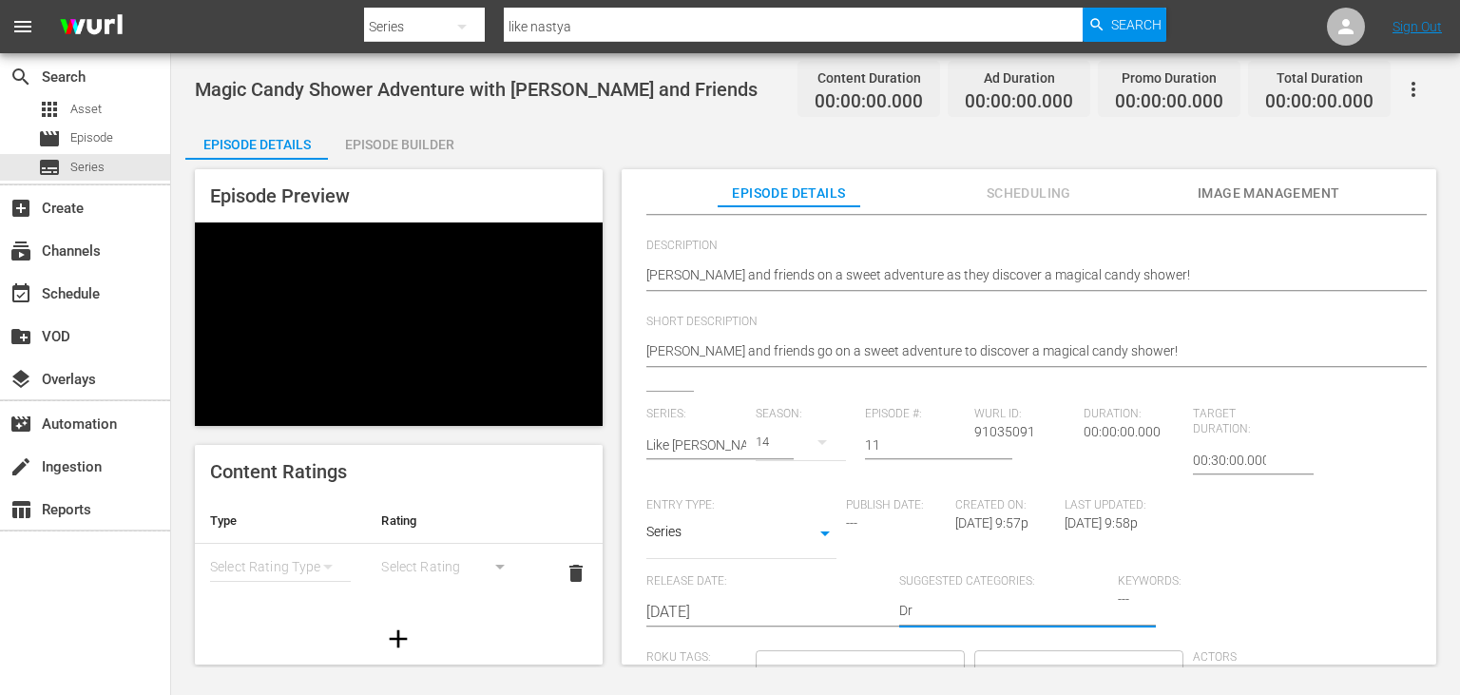
type textarea "Dra"
type textarea "Dram"
type textarea "Drama"
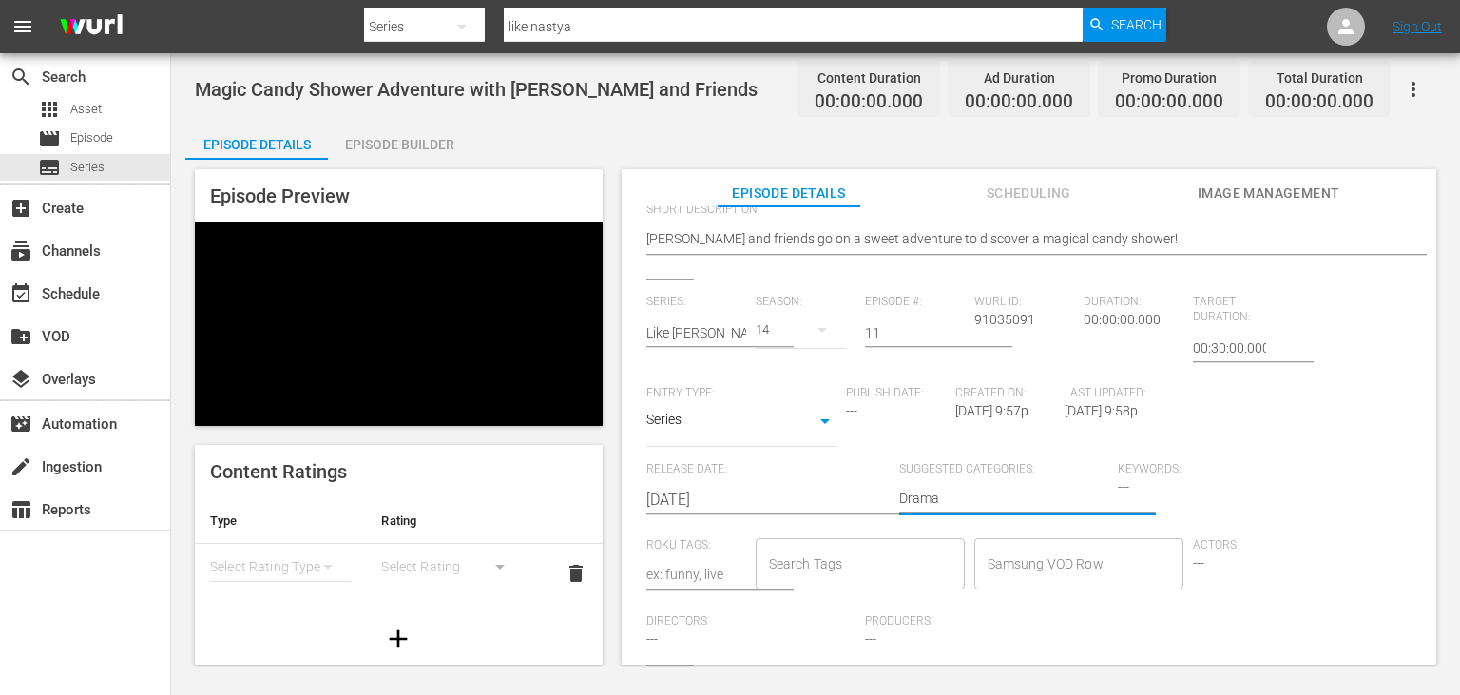
scroll to position [0, 0]
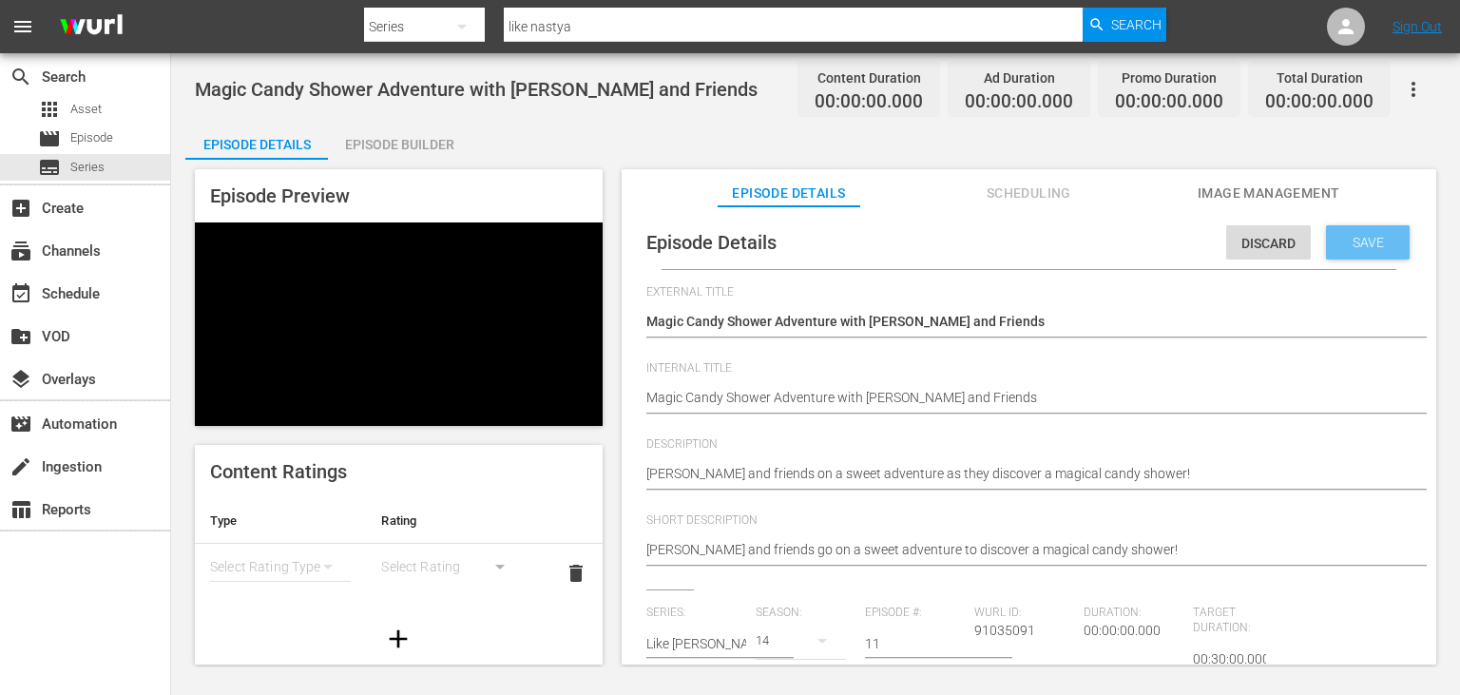
type textarea "Drama"
click at [1367, 241] on span "Save" at bounding box center [1368, 242] width 62 height 15
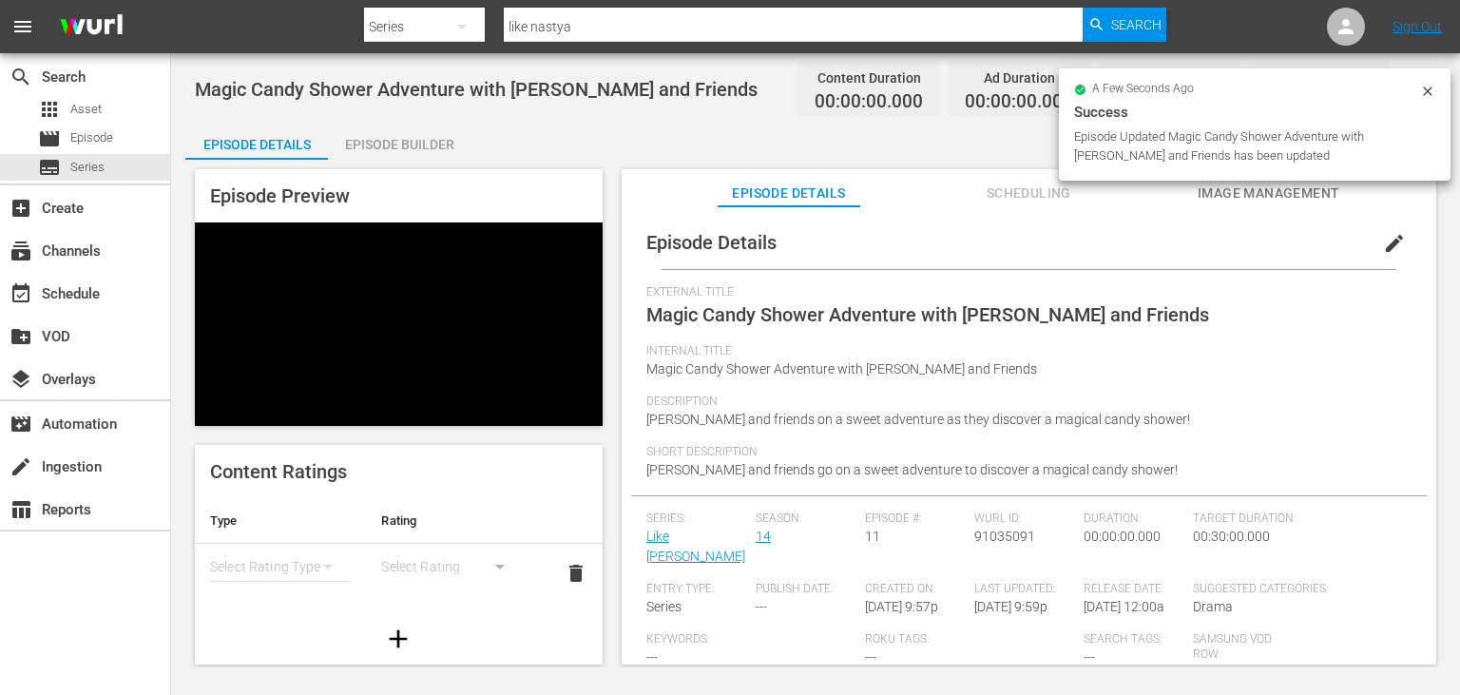
click at [1266, 189] on span "Image Management" at bounding box center [1269, 194] width 143 height 24
